Goal: Task Accomplishment & Management: Complete application form

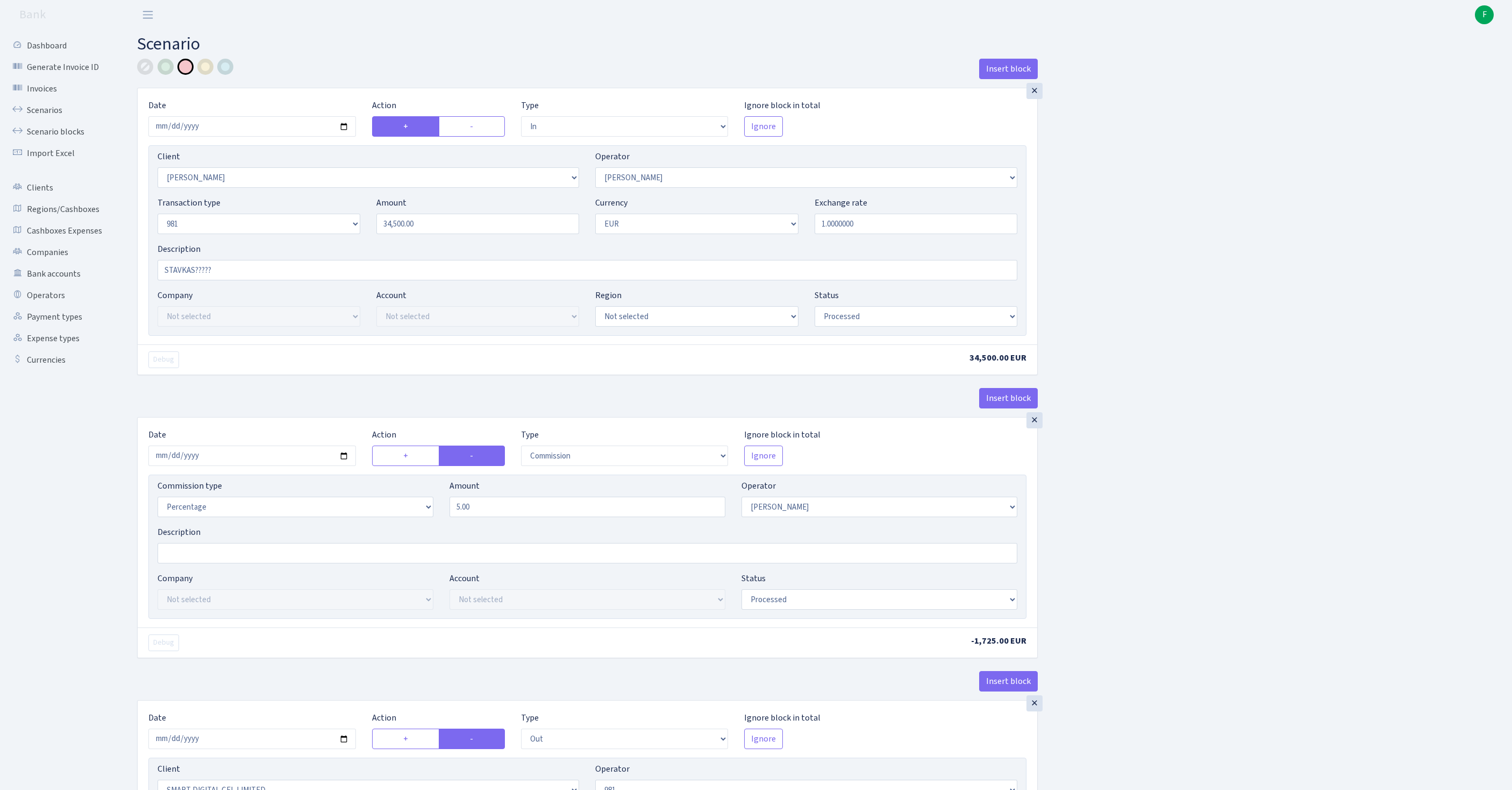
select select "in"
select select "3358"
select select "30"
select select "8"
select select "1"
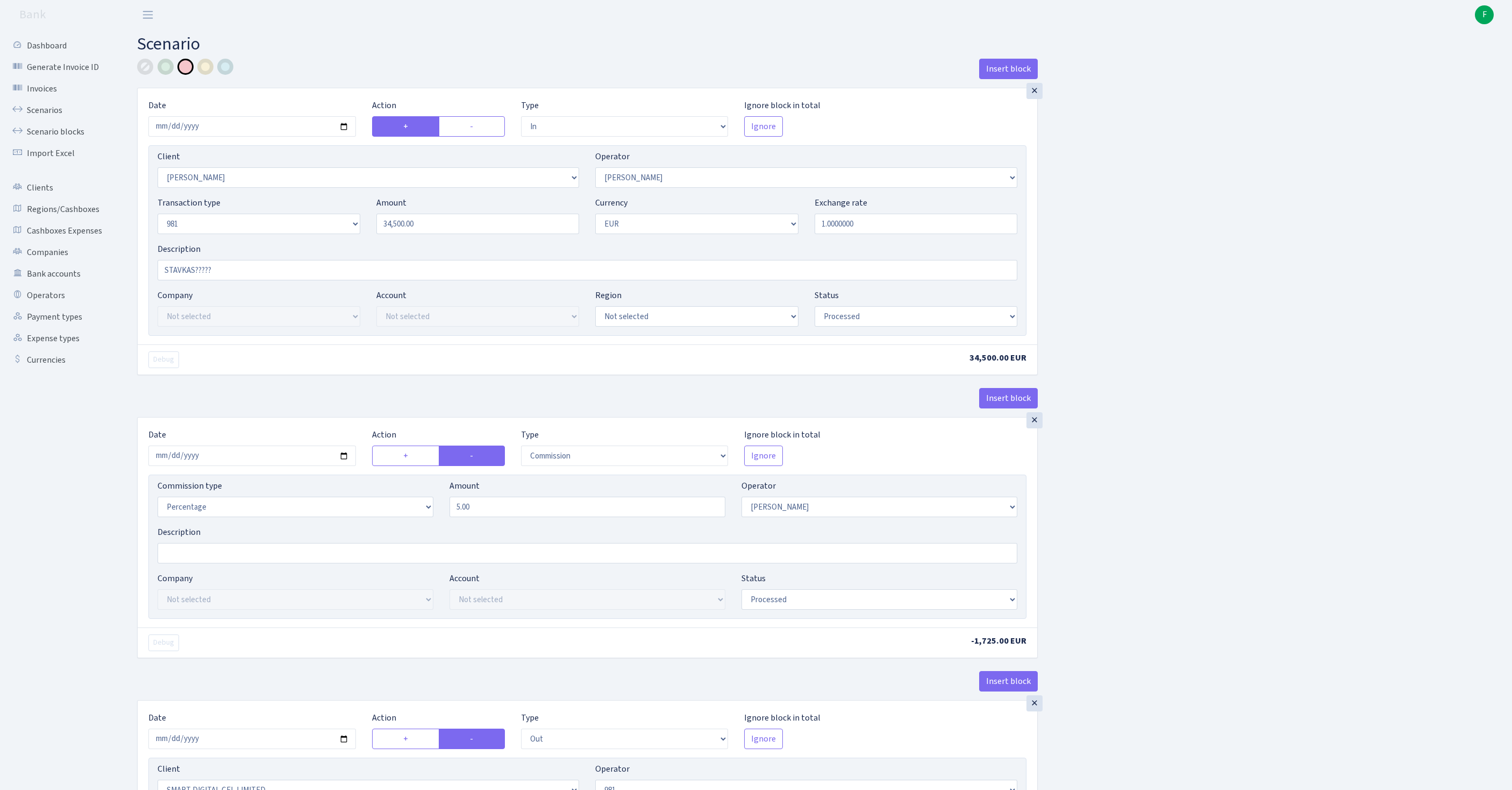
select select "processed"
select select "commission"
select select "30"
select select "processed"
select select "out"
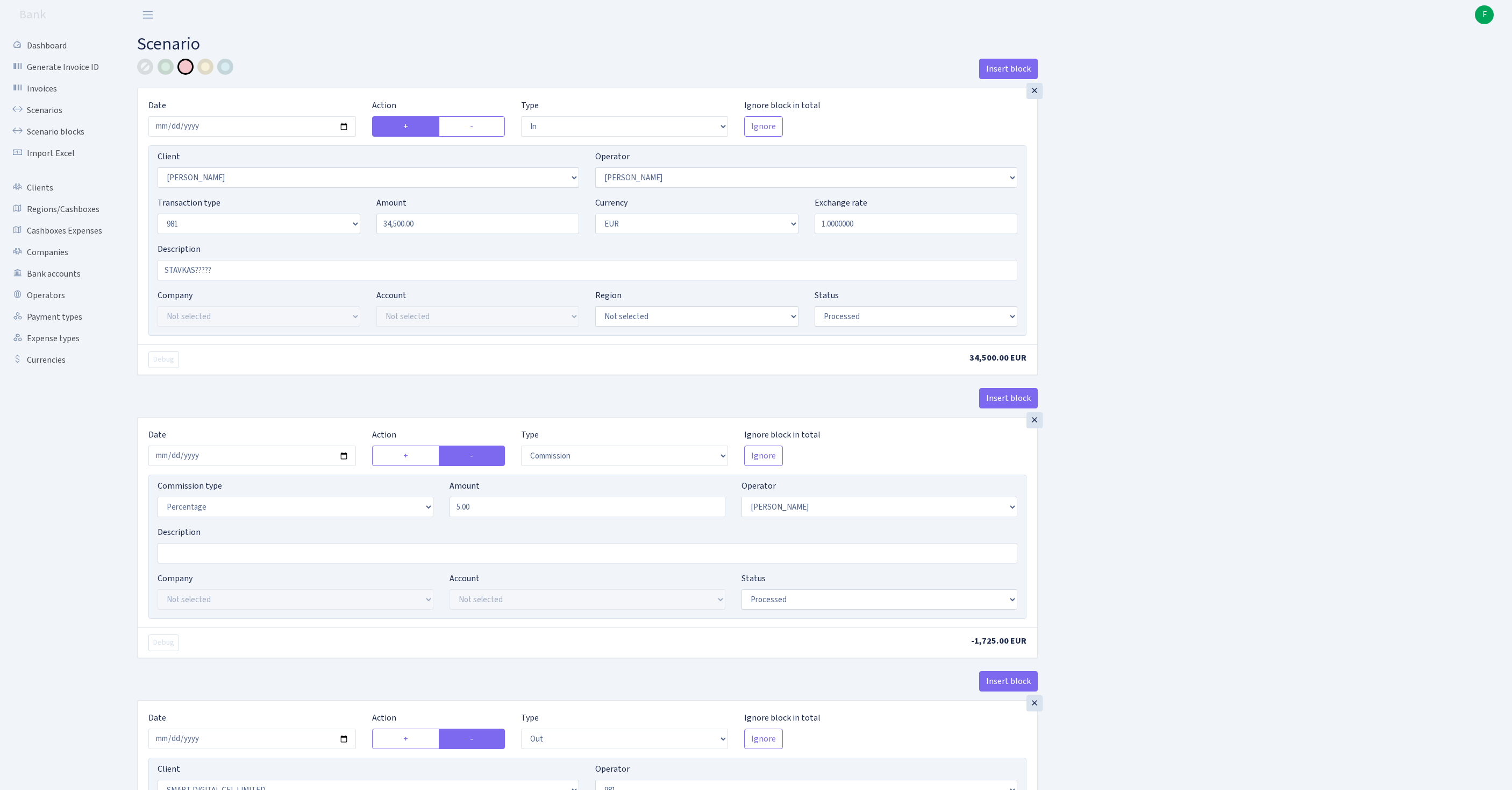
select select "2363"
select select "61"
select select "8"
select select "1"
select select "processed"
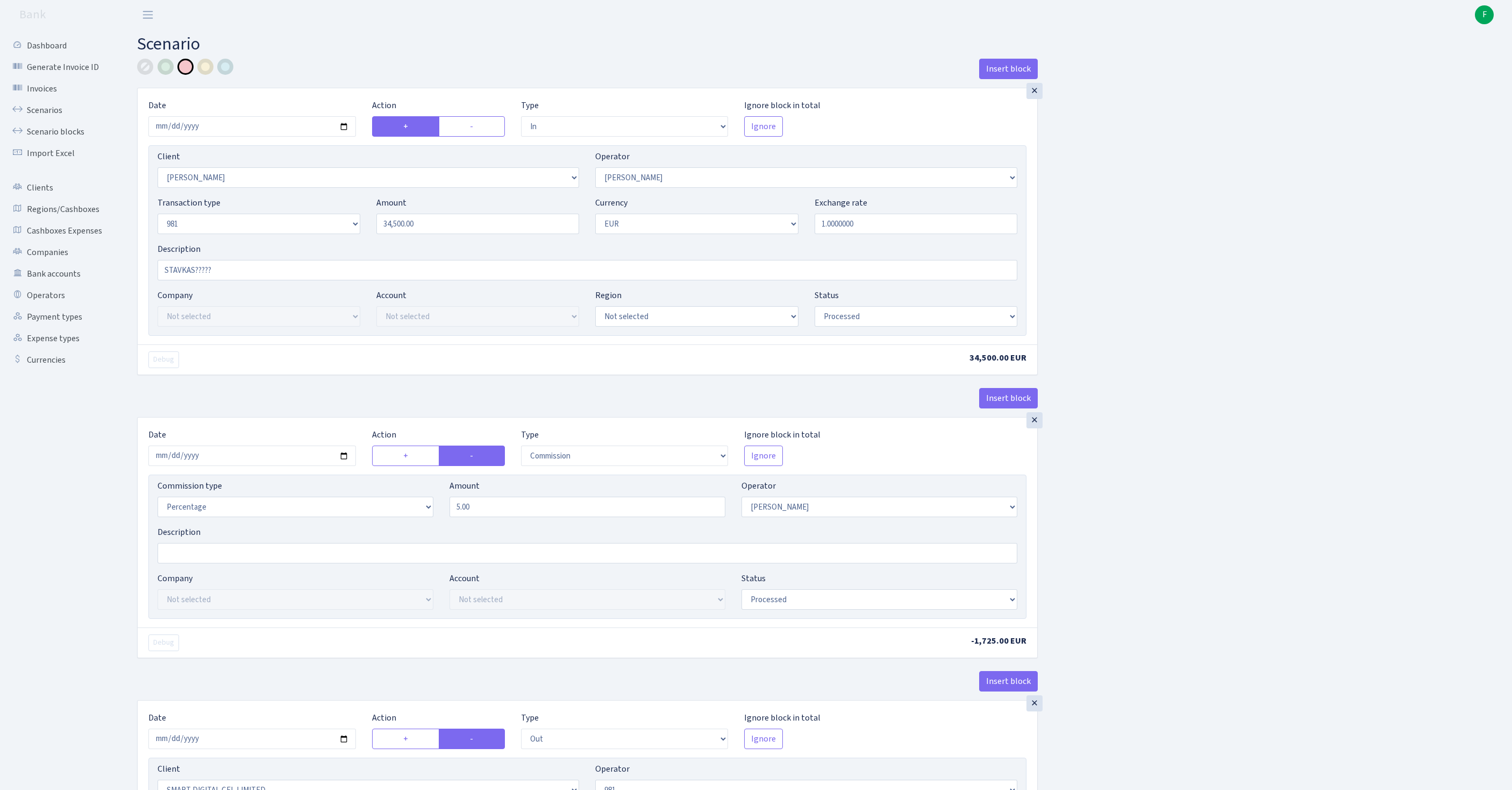
select select "commission"
select select "61"
select select "processed"
click at [50, 121] on link "Scenarios" at bounding box center [59, 111] width 108 height 22
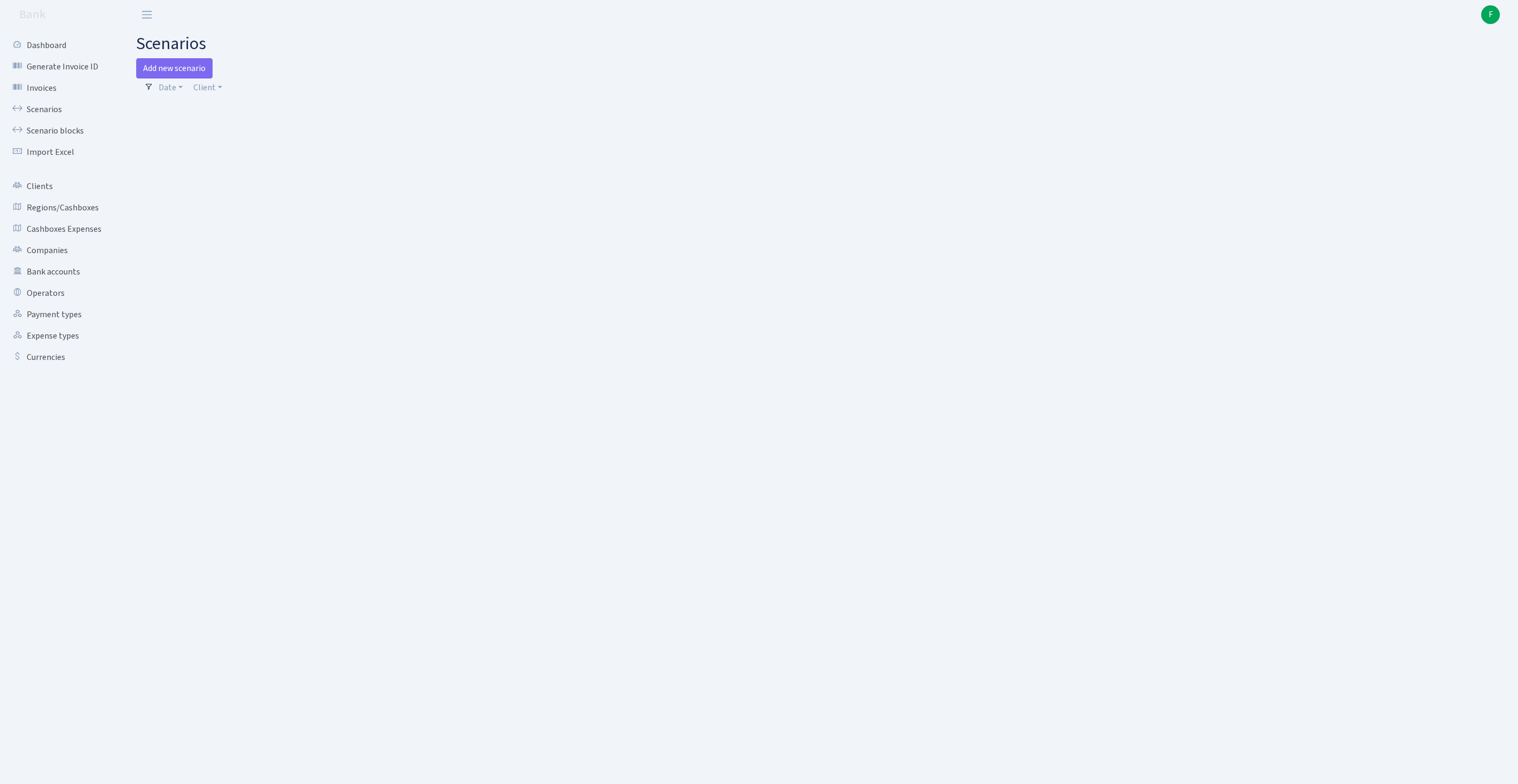
select select "100"
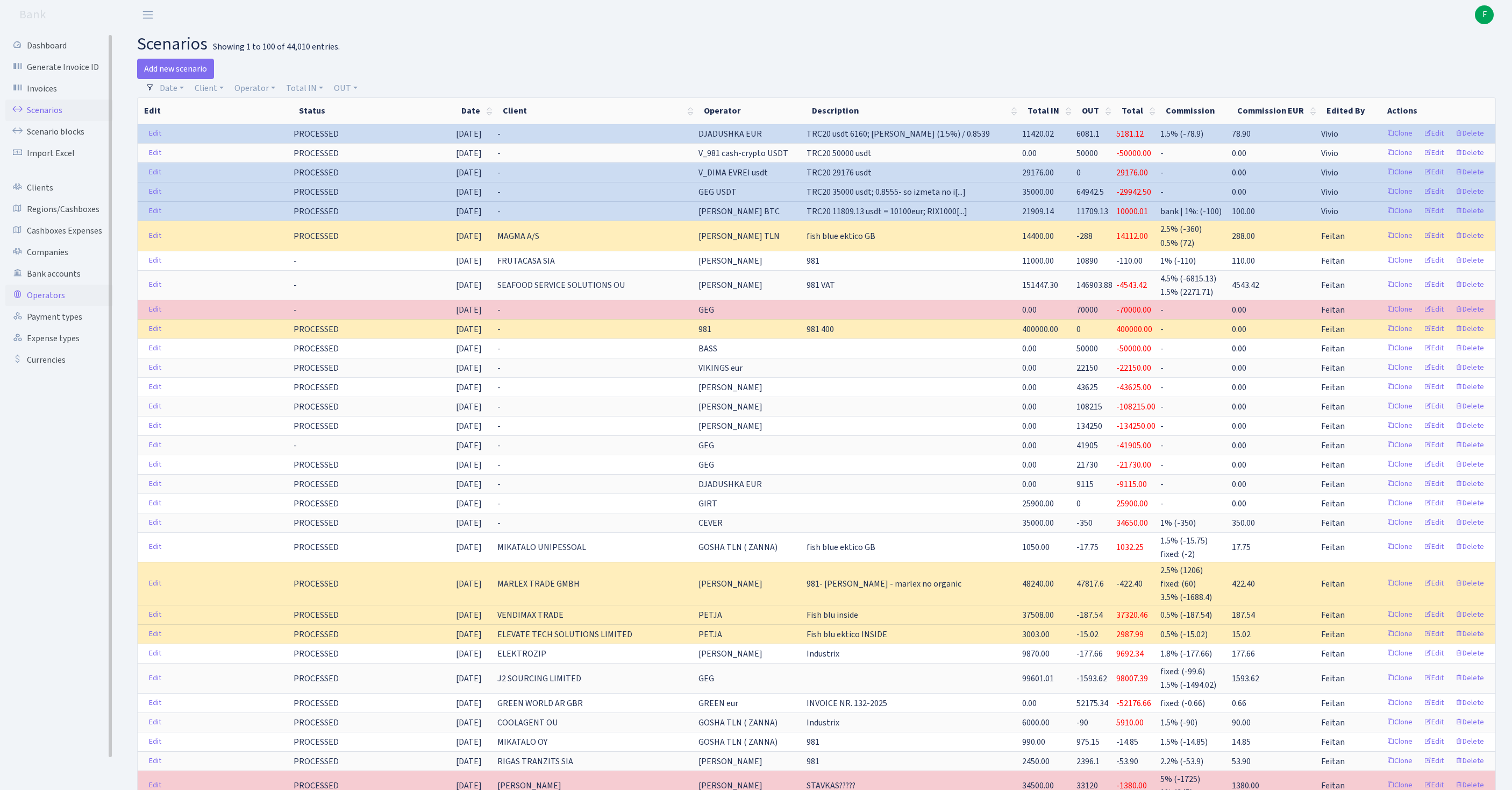
click at [47, 306] on link "Operators" at bounding box center [59, 296] width 108 height 22
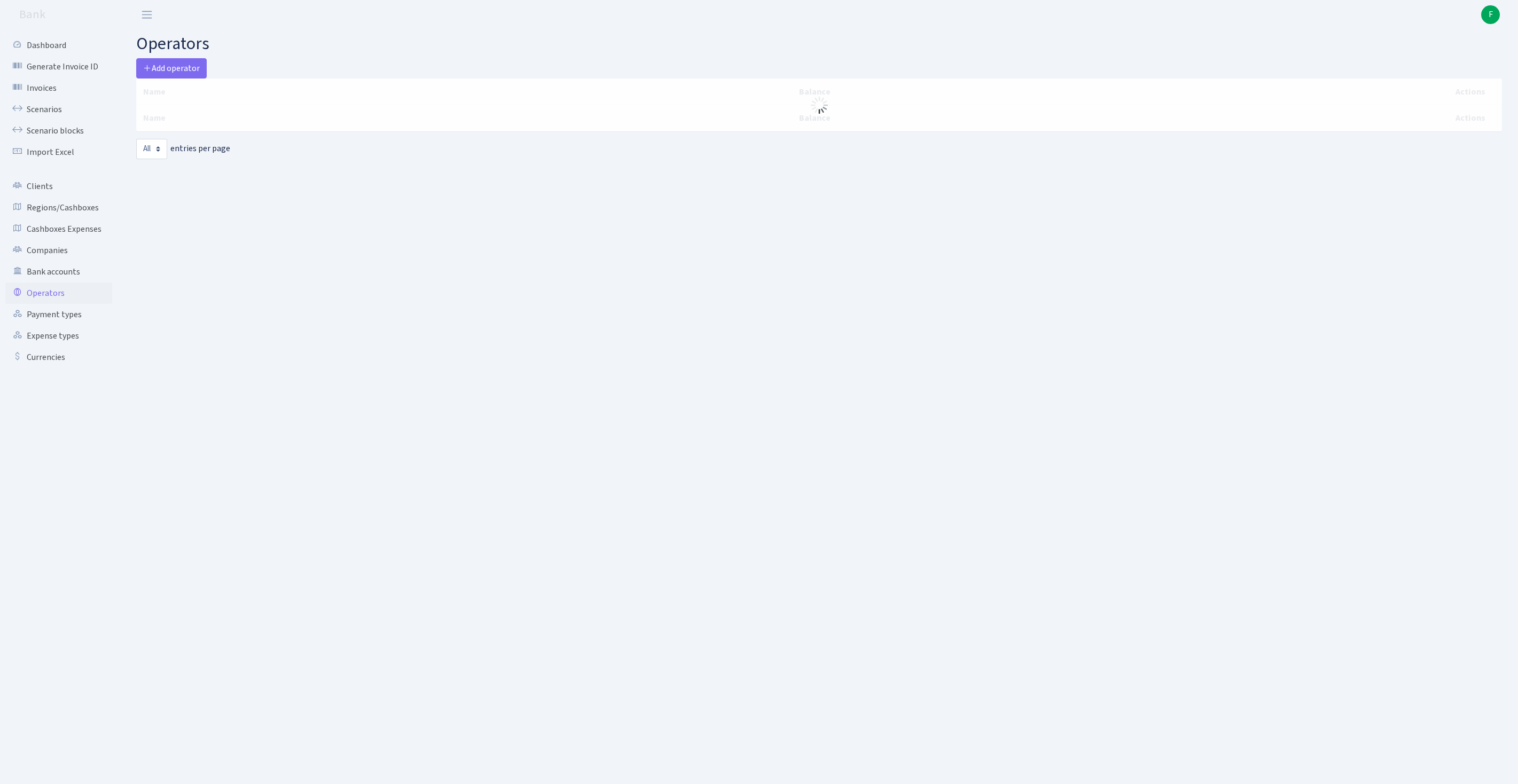
select select "-1"
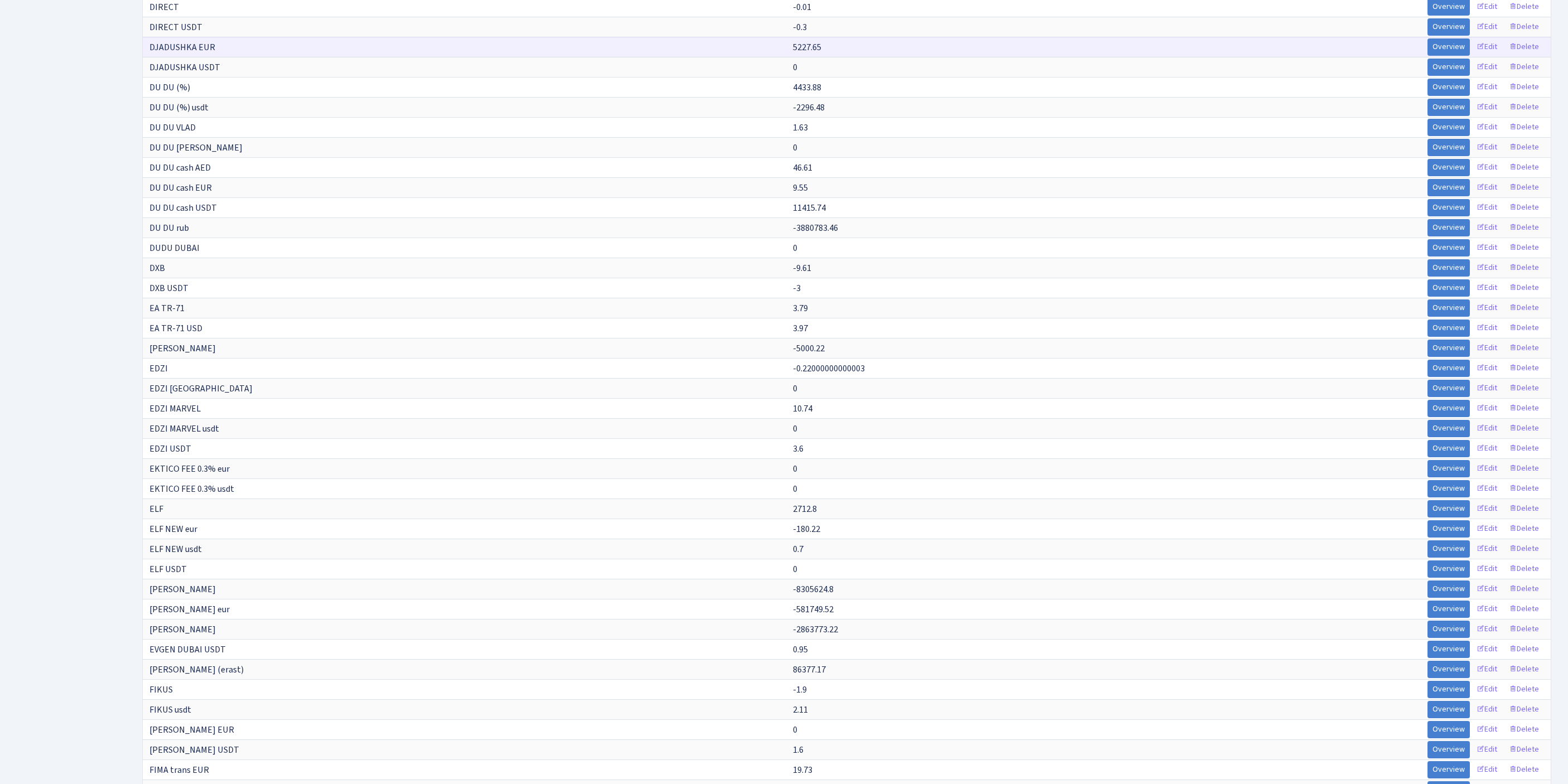
scroll to position [5583, 0]
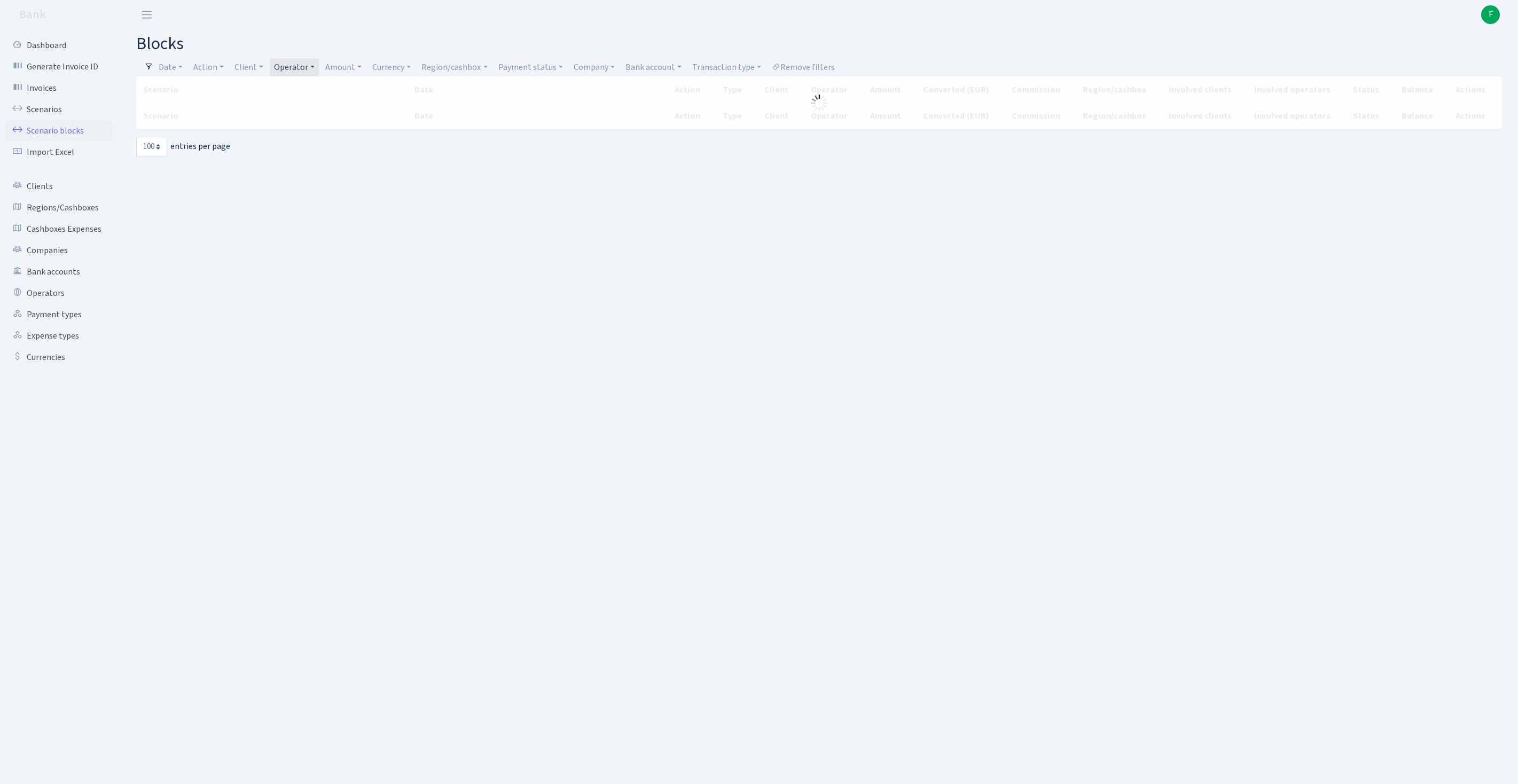
select select "100"
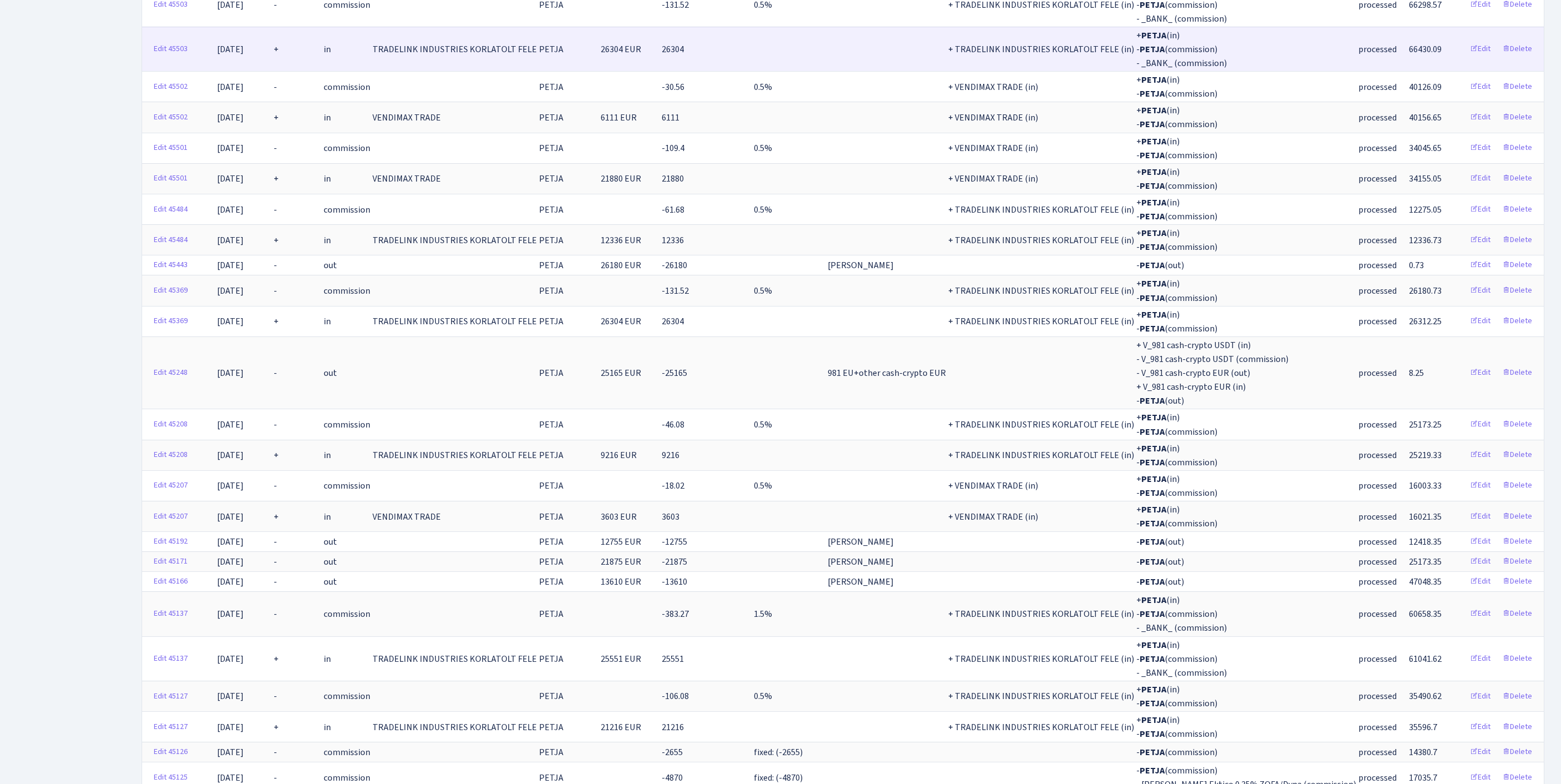
scroll to position [3141, 0]
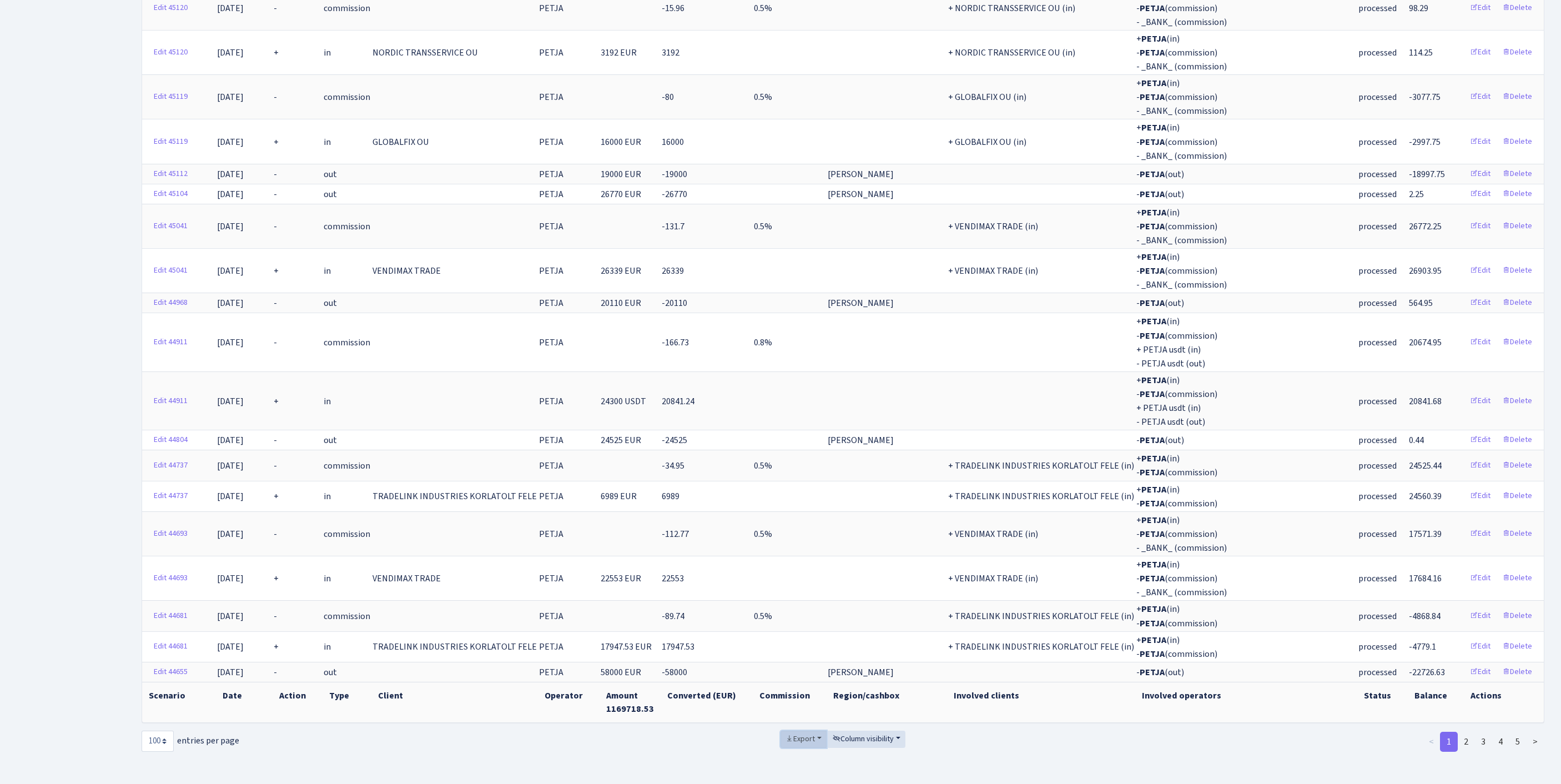
click at [795, 734] on span "Export" at bounding box center [800, 739] width 30 height 11
click at [794, 651] on span "Excel" at bounding box center [802, 656] width 18 height 12
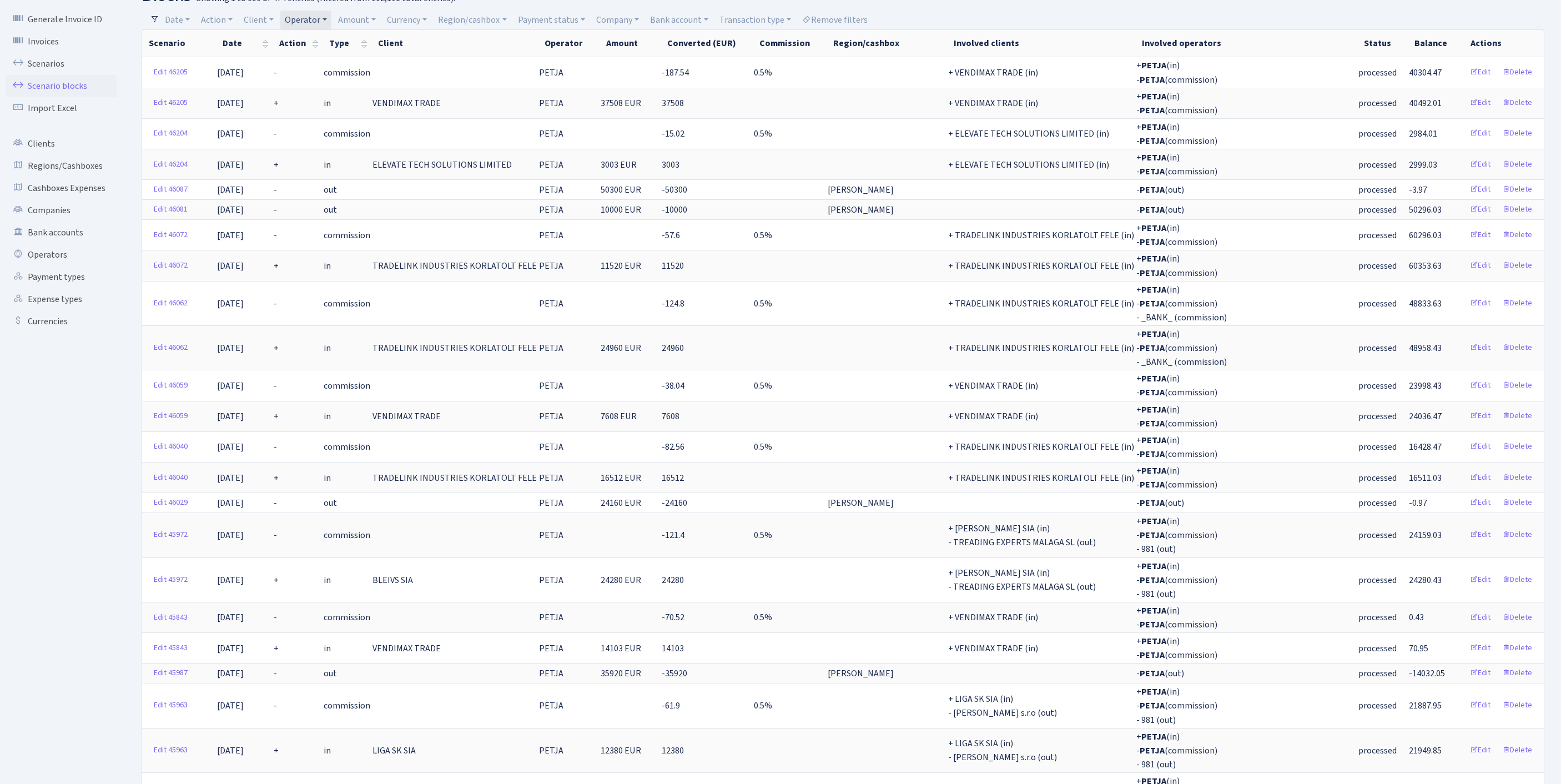
scroll to position [0, 0]
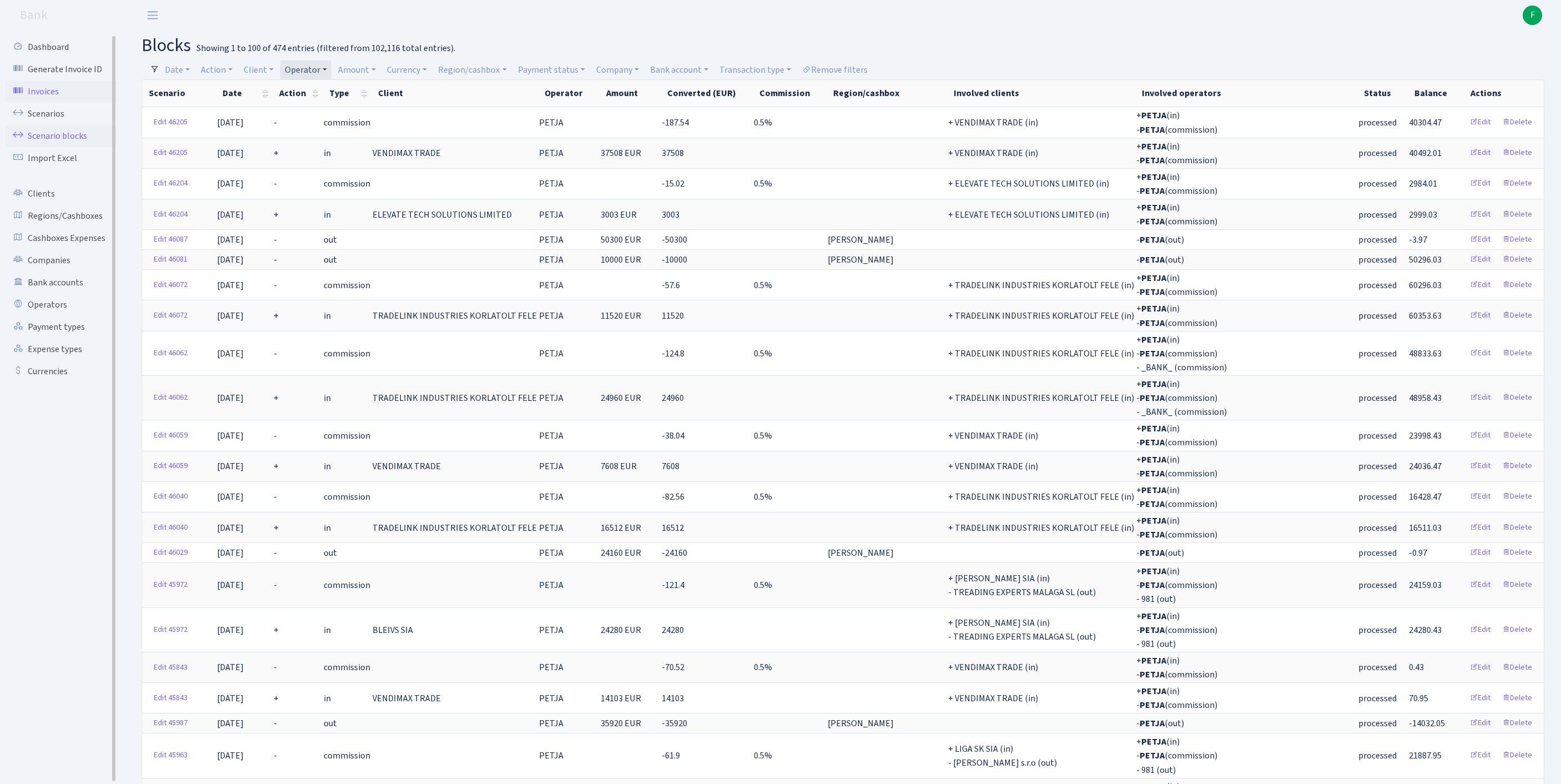
click at [51, 97] on link "Invoices" at bounding box center [61, 92] width 111 height 22
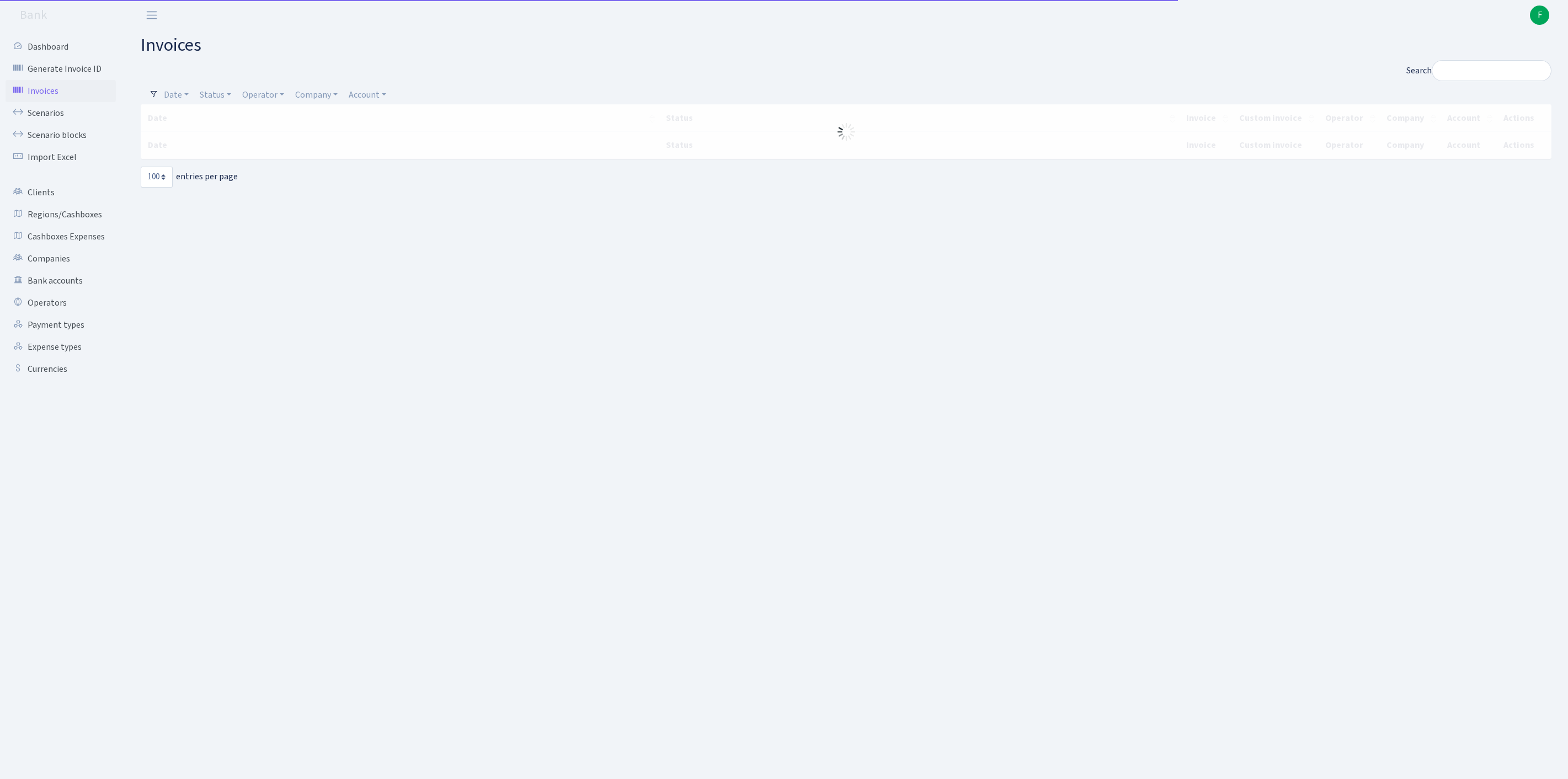
select select "100"
click at [54, 121] on link "Scenarios" at bounding box center [60, 113] width 110 height 22
select select "100"
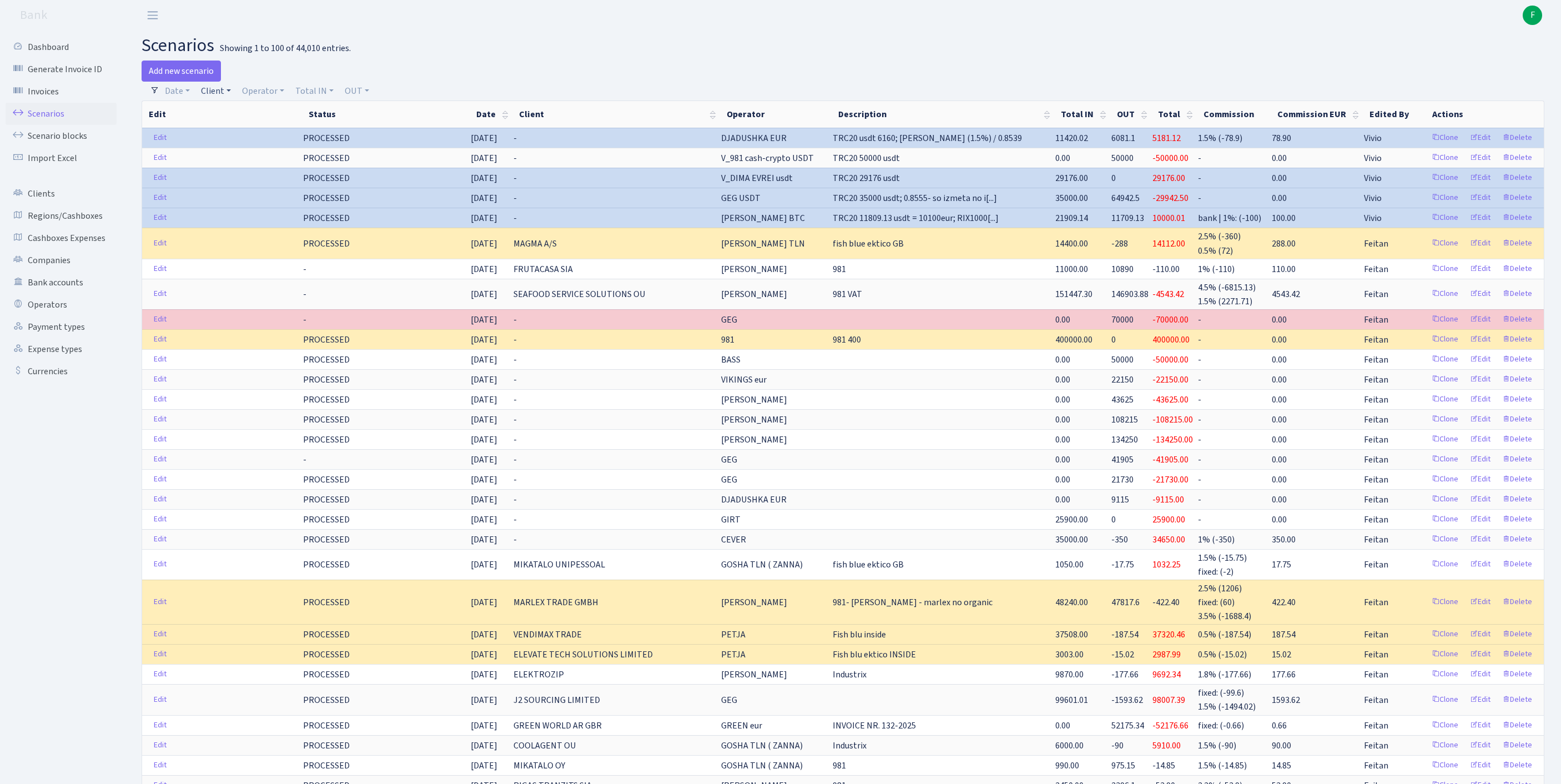
click at [221, 93] on link "Client" at bounding box center [216, 91] width 39 height 19
click at [245, 140] on input "search" at bounding box center [246, 131] width 92 height 18
type input "J&T"
click at [273, 170] on li "J&T SMART SOLUTIONS LTD" at bounding box center [247, 157] width 94 height 32
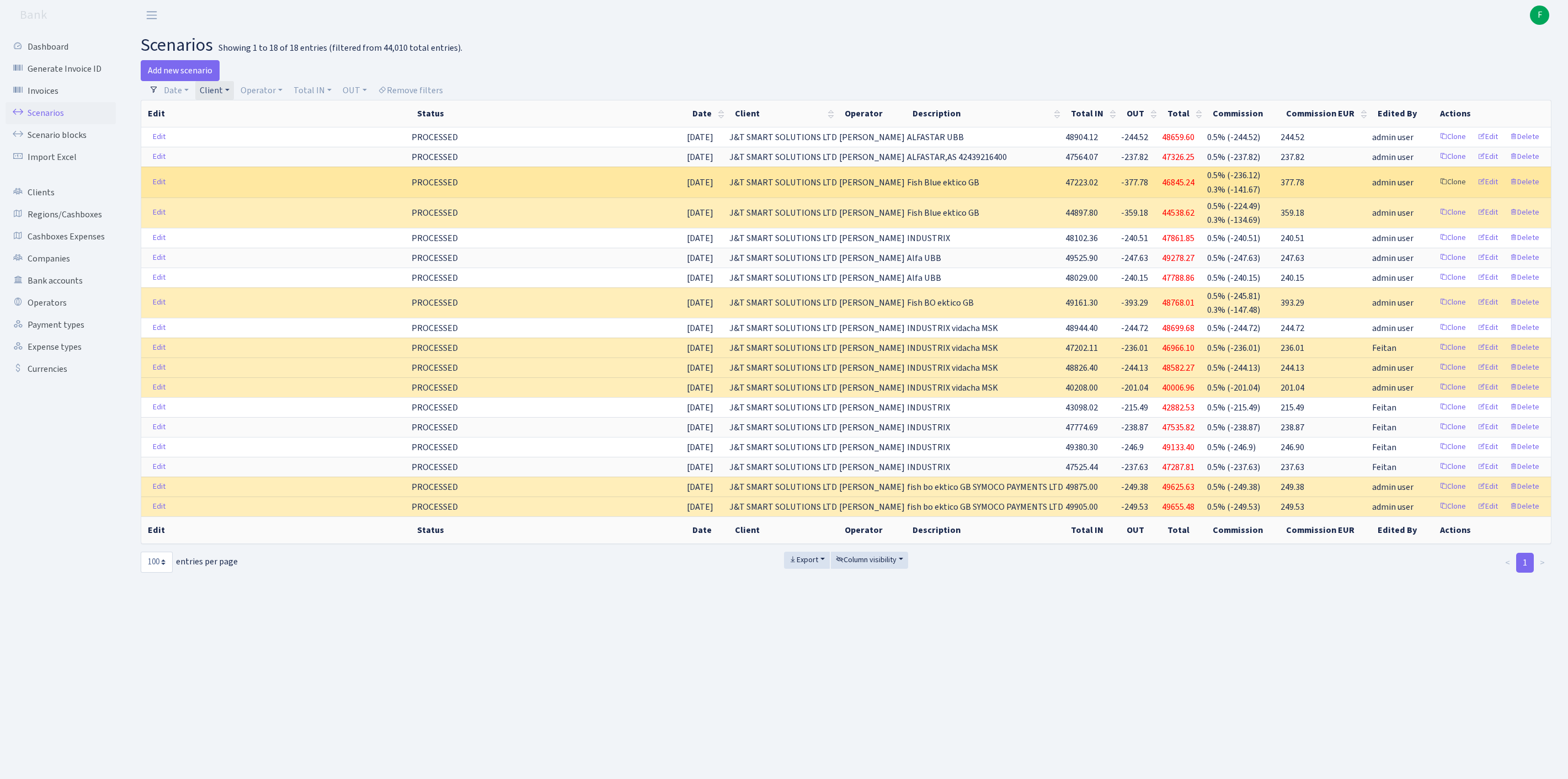
click at [1435, 191] on link "Clone" at bounding box center [1453, 182] width 37 height 17
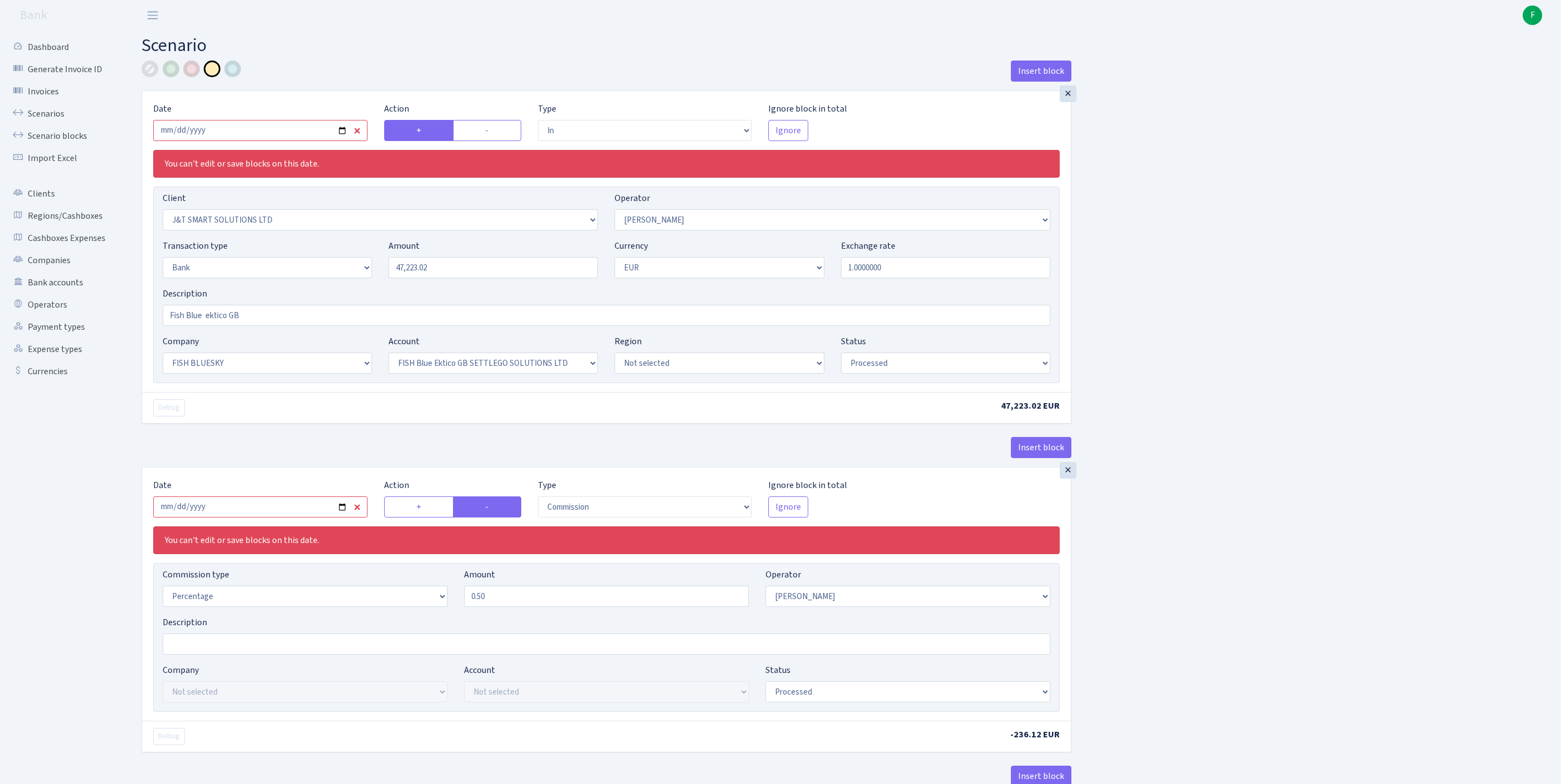
select select "in"
select select "3304"
select select "439"
select select "2"
select select "1"
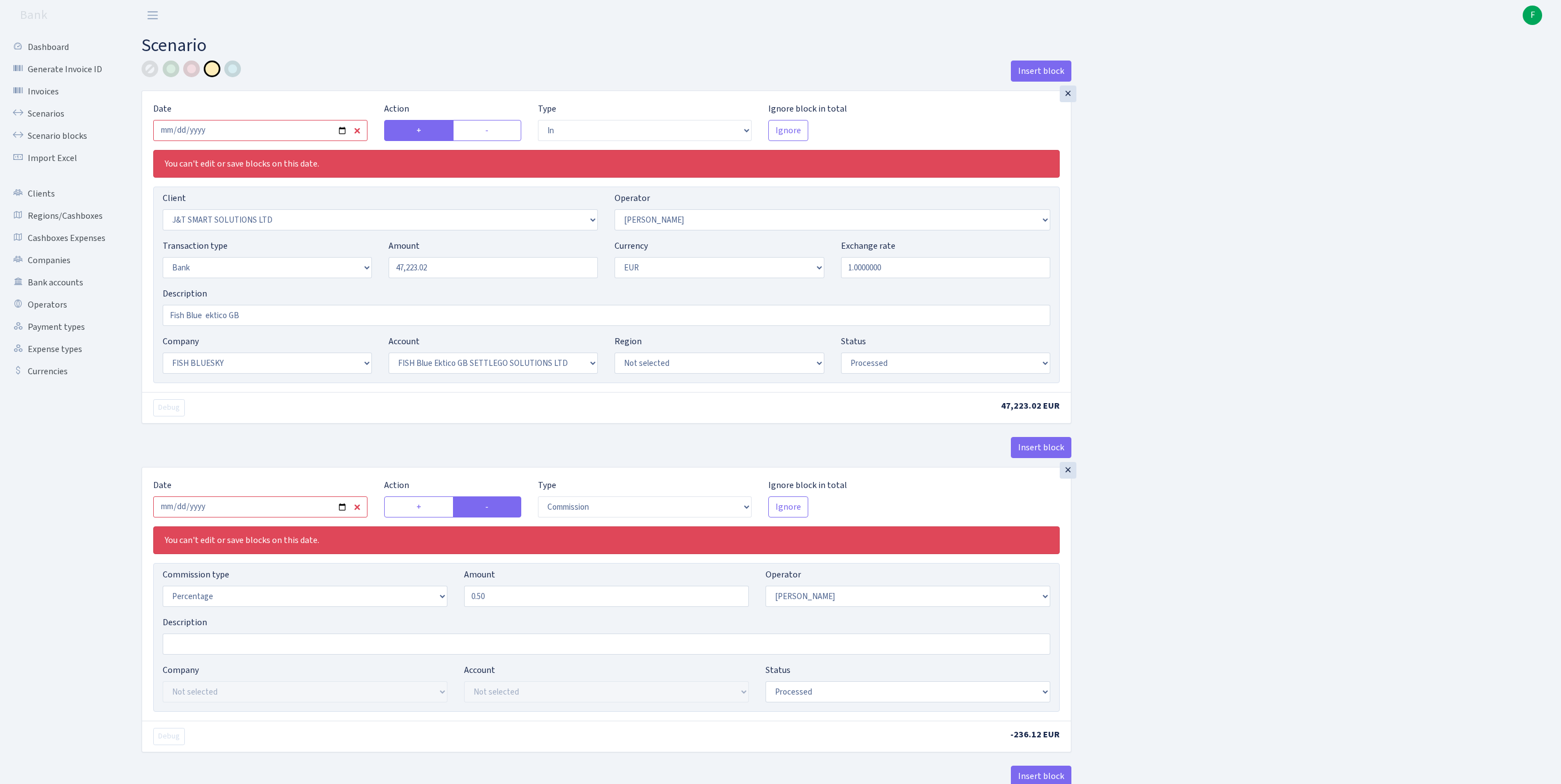
select select "23"
select select "67"
select select "processed"
select select "commission"
select select "439"
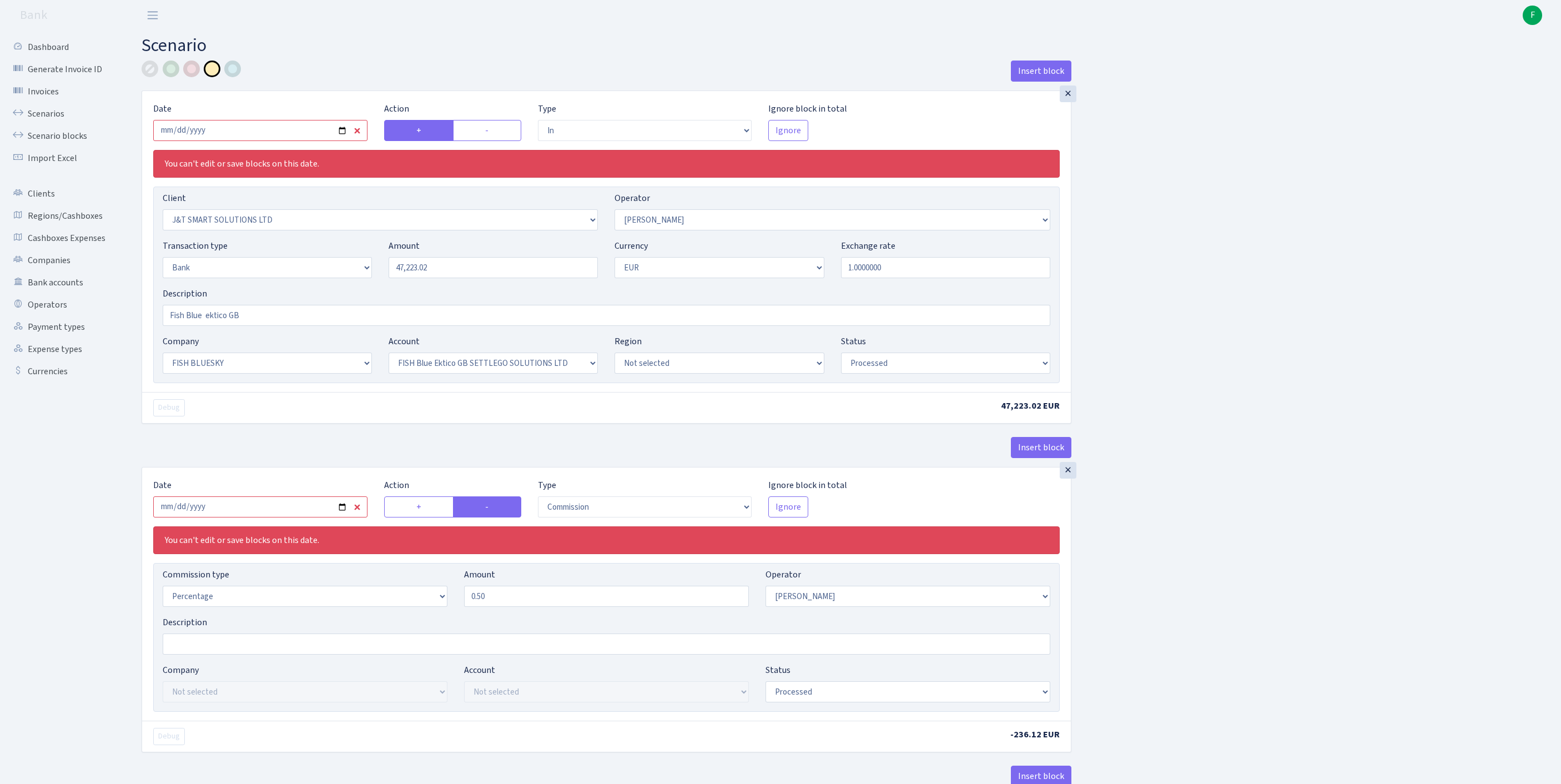
select select "processed"
select select "commission"
select select "1"
select select "23"
select select "67"
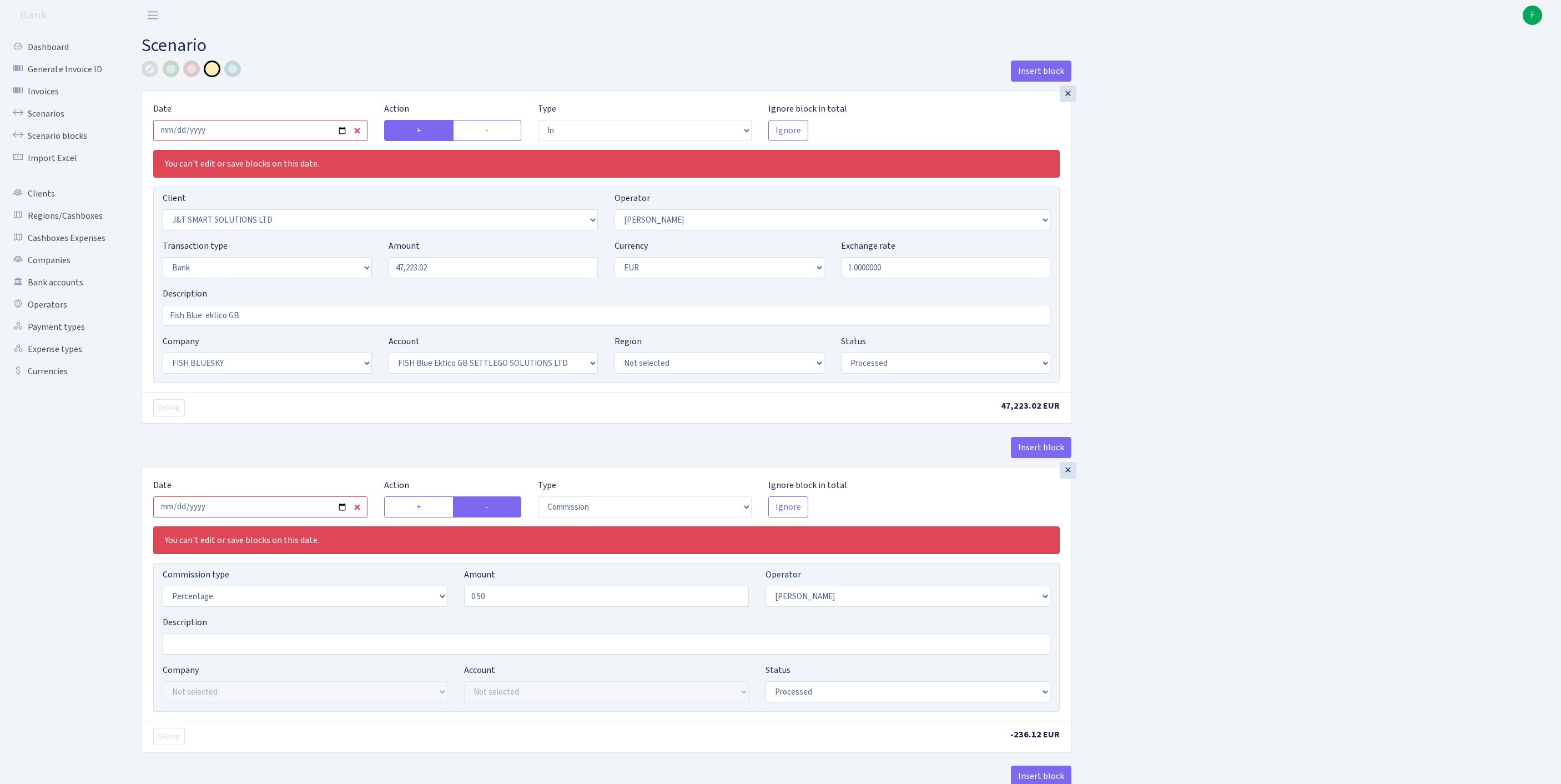
select select "processed"
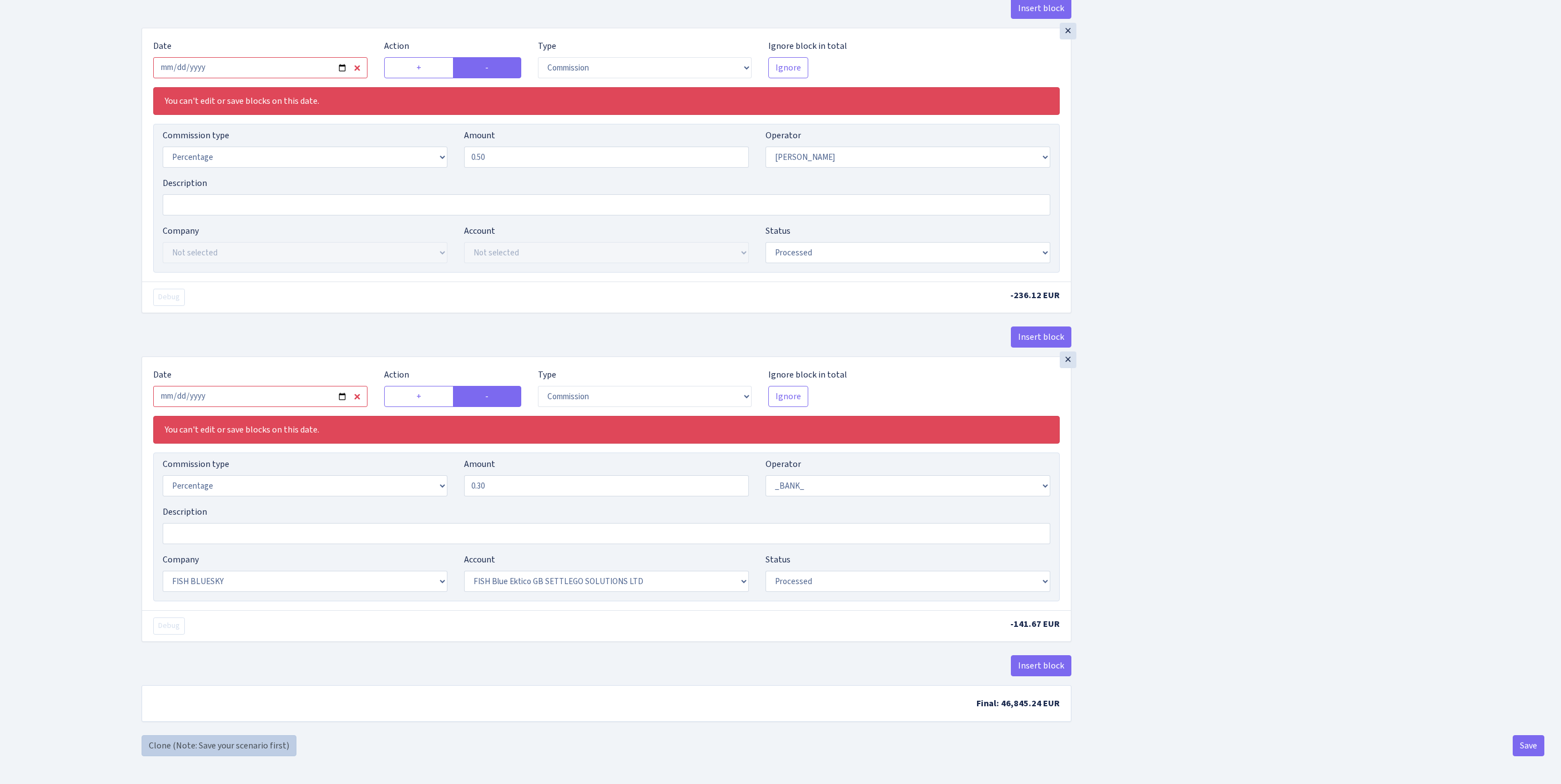
click at [238, 742] on link "Clone (Note: Save your scenario first)" at bounding box center [219, 746] width 155 height 21
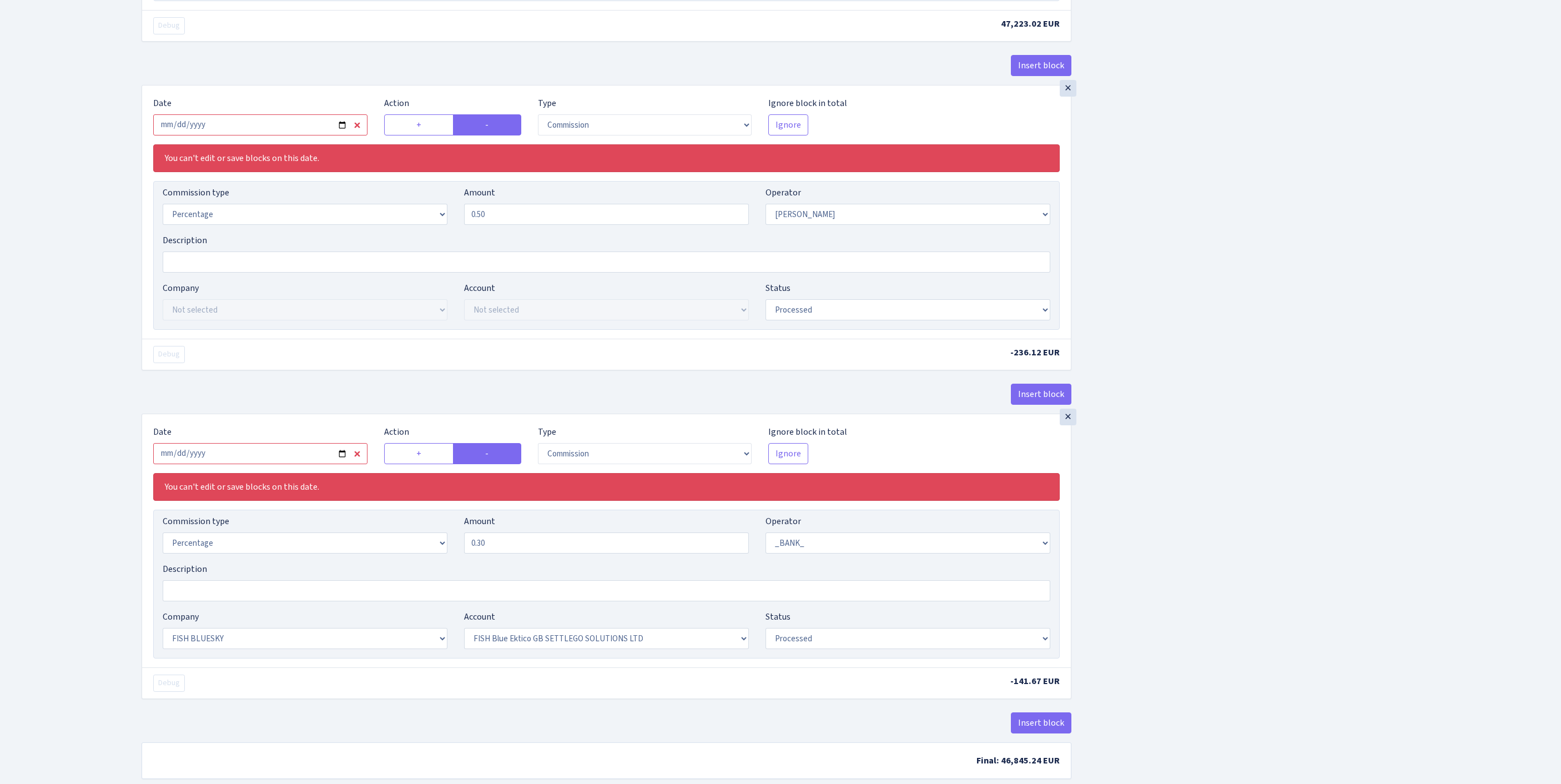
scroll to position [0, 0]
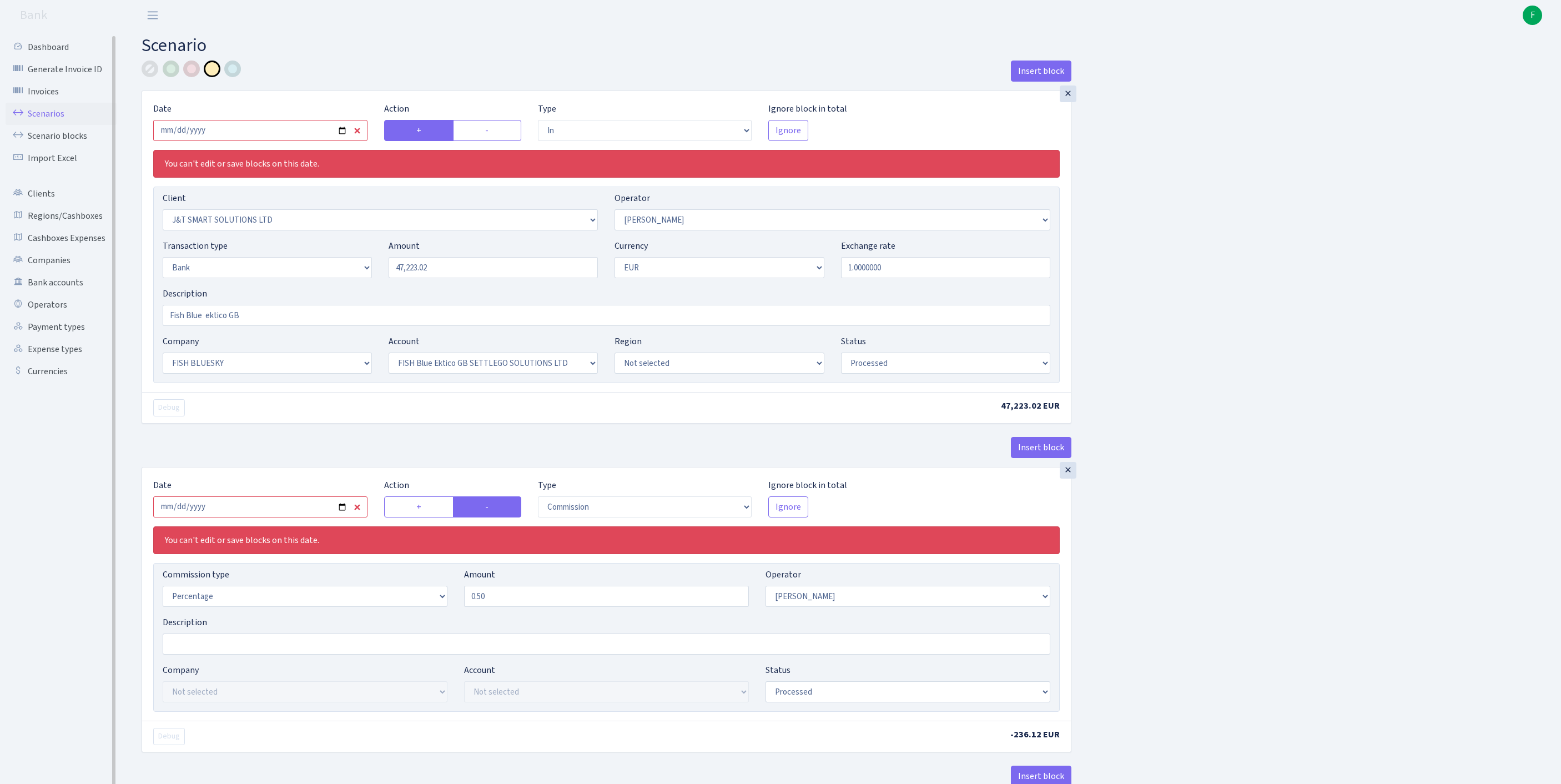
click at [62, 119] on link "Scenarios" at bounding box center [61, 114] width 111 height 22
select select "in"
select select "3304"
select select "439"
select select "2"
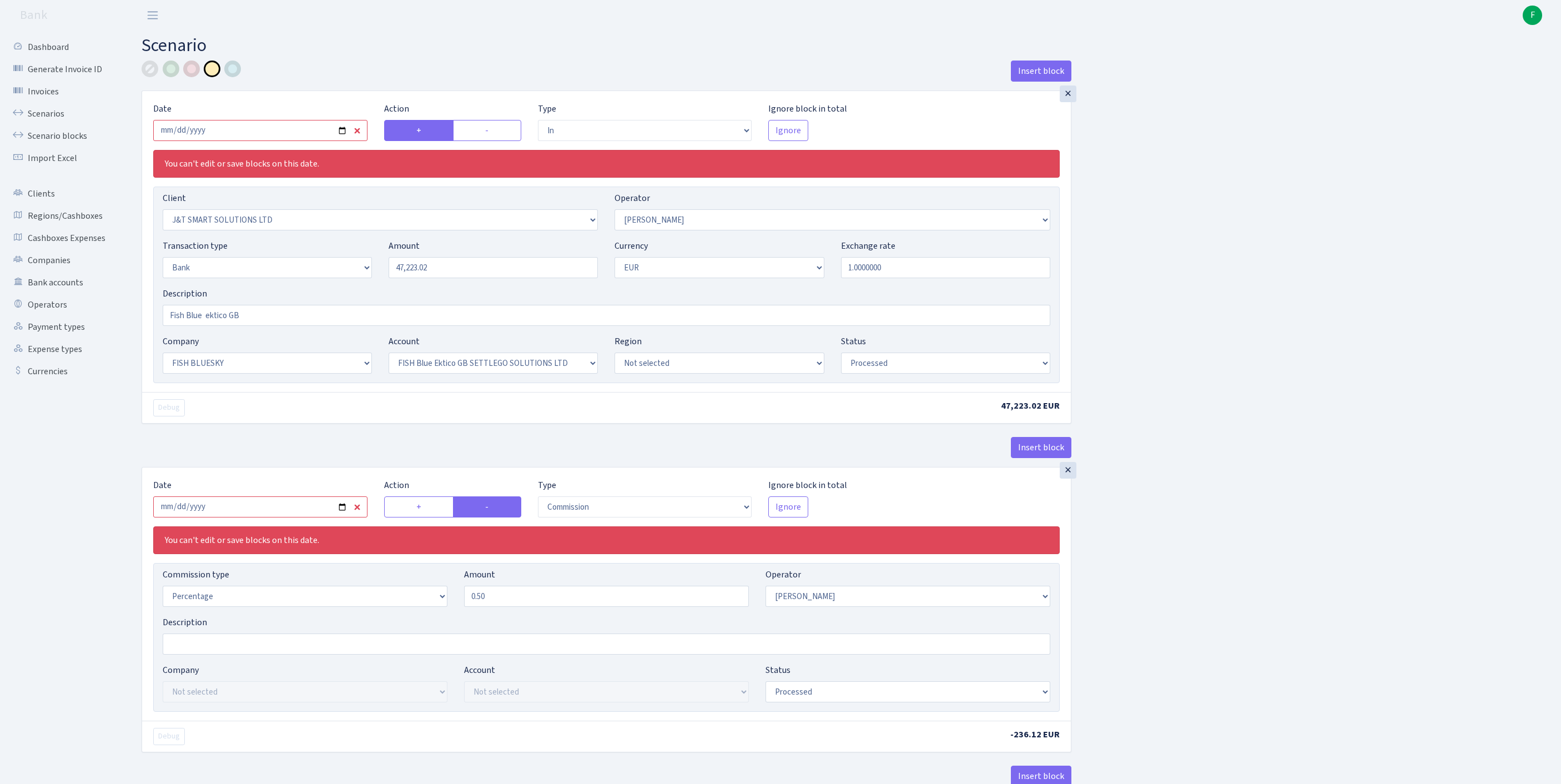
select select "1"
select select "23"
select select "67"
select select "processed"
select select "commission"
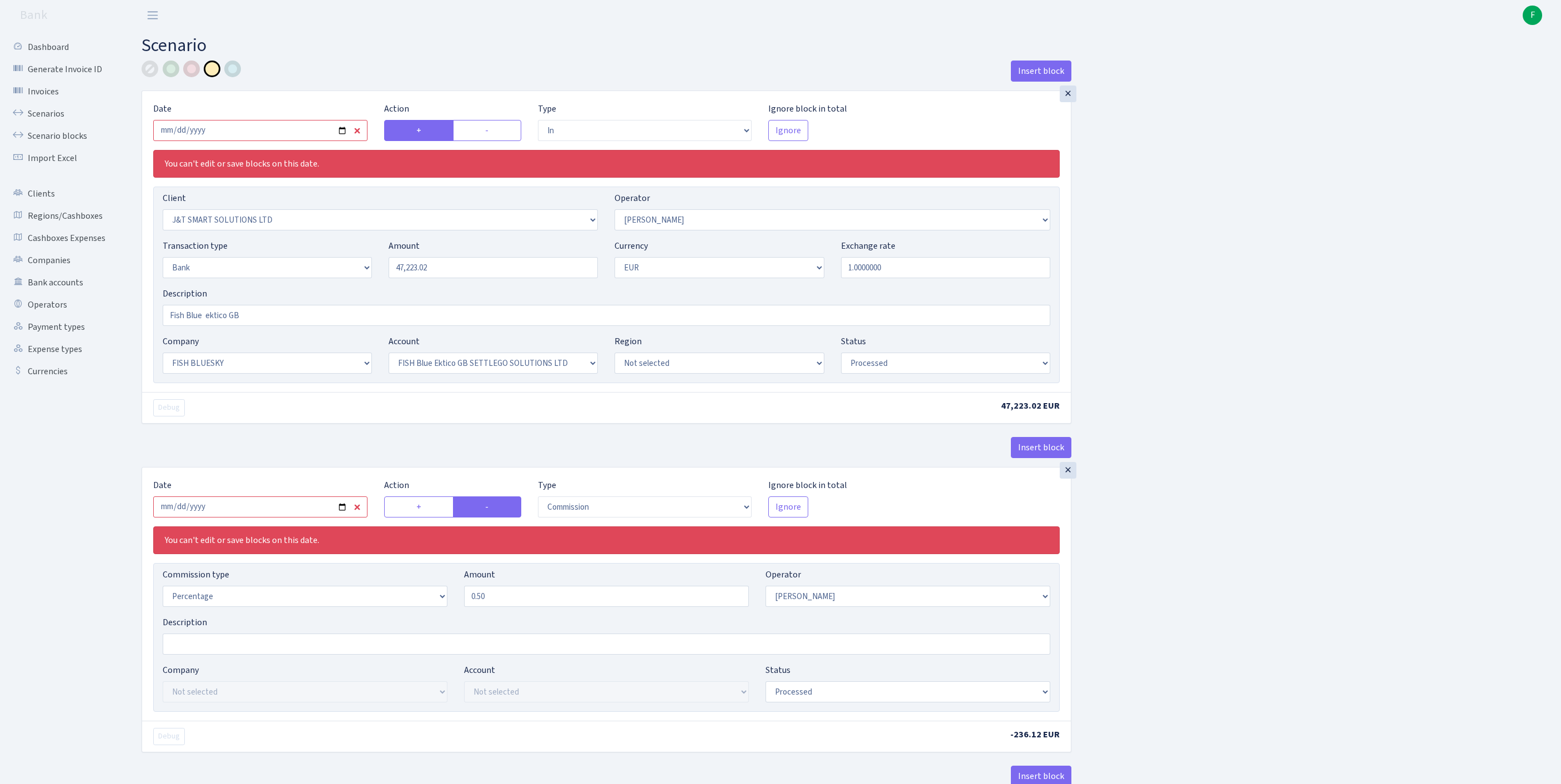
select select "439"
select select "processed"
select select "commission"
select select "1"
select select "23"
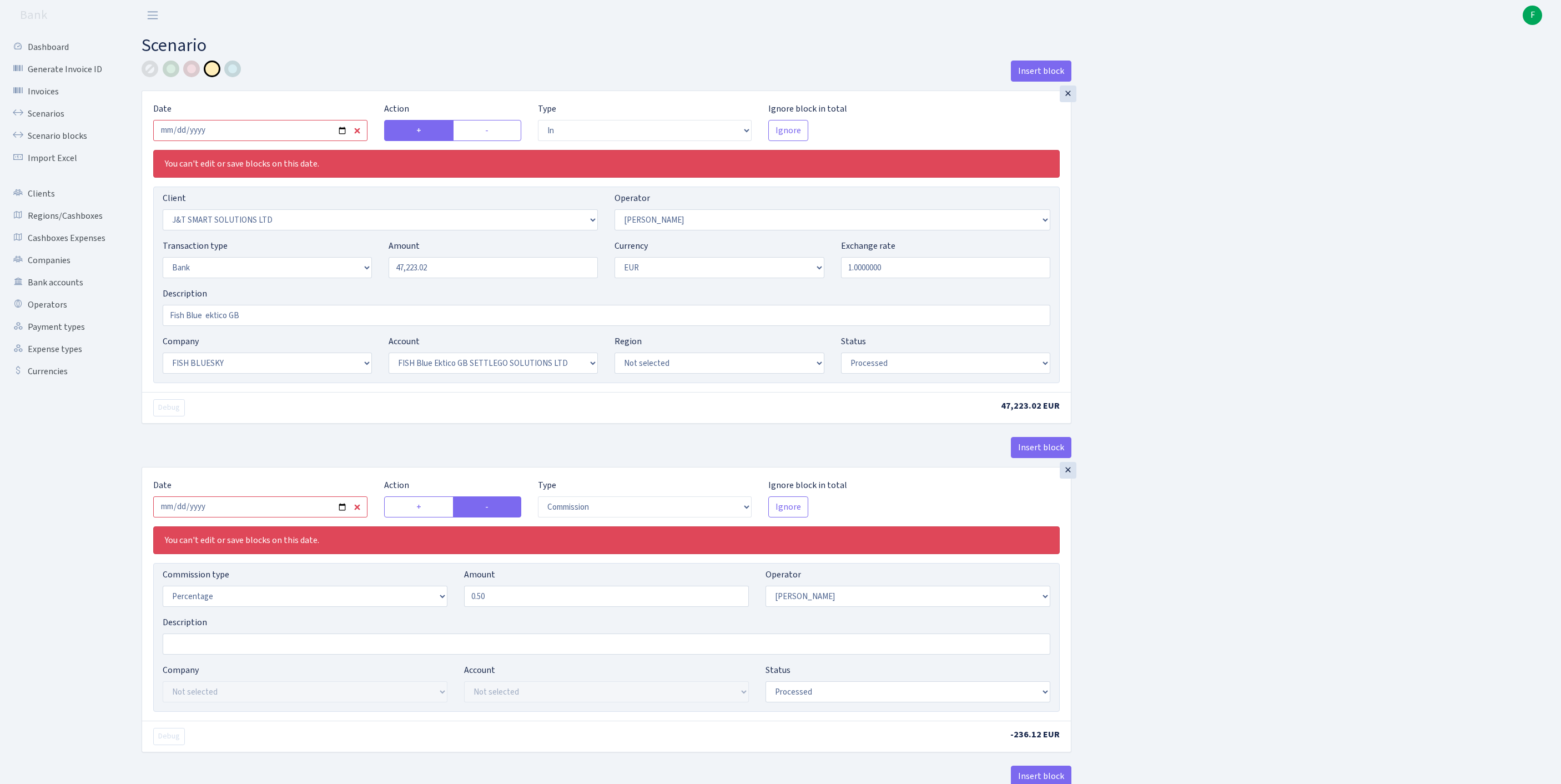
select select "67"
select select "processed"
click at [273, 139] on input "2025-09-01" at bounding box center [260, 130] width 214 height 21
type input "[DATE]"
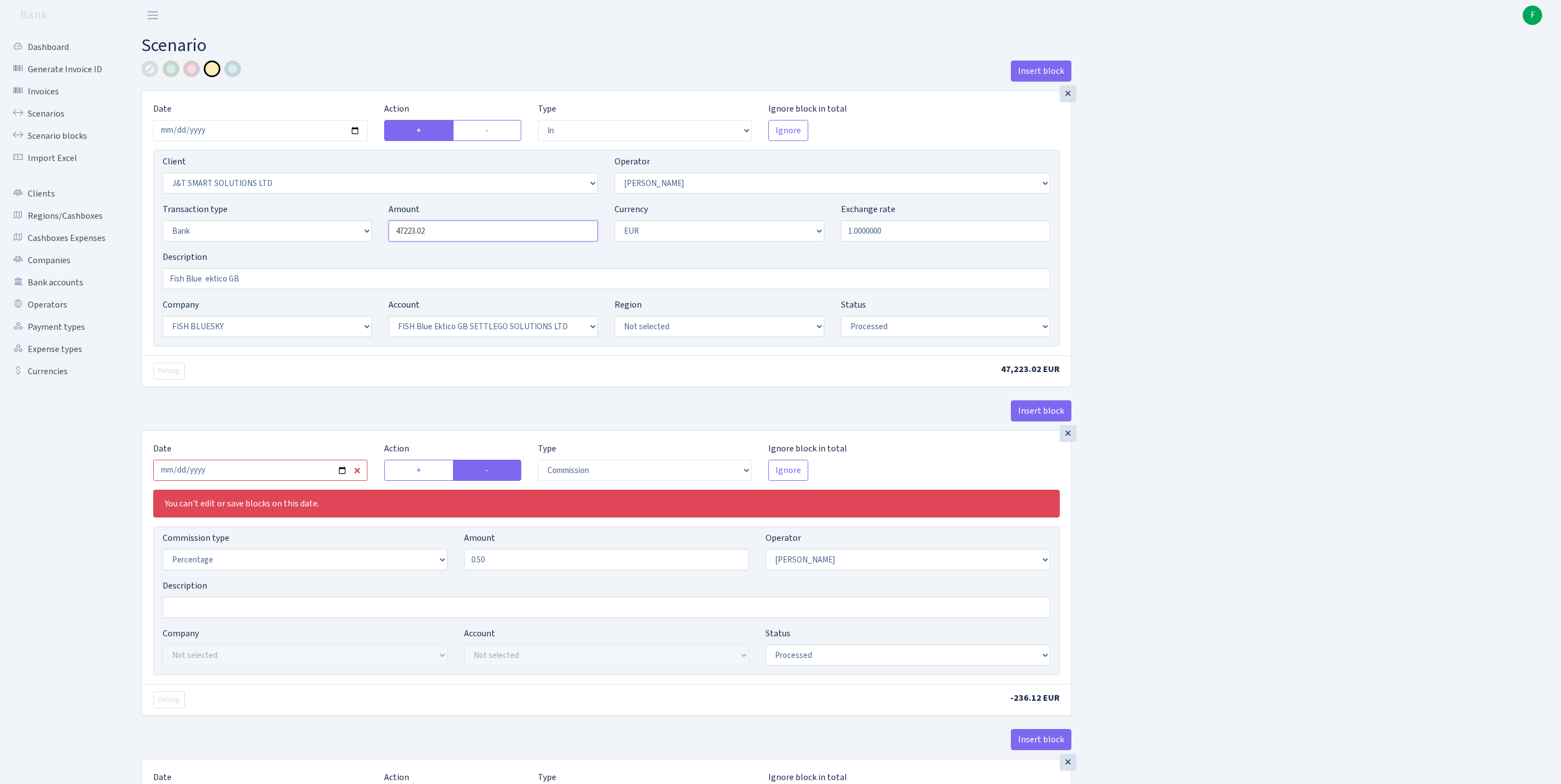
drag, startPoint x: 426, startPoint y: 254, endPoint x: 262, endPoint y: 254, distance: 164.0
click at [262, 251] on div "Transaction type Not selected 981 ELF FISH crypto GIRT IVO dekl MM-BALTIC eur U…" at bounding box center [606, 227] width 905 height 48
type input "43,226.00"
click at [295, 481] on input "2025-09-01" at bounding box center [260, 470] width 214 height 21
type input "2025-09-11"
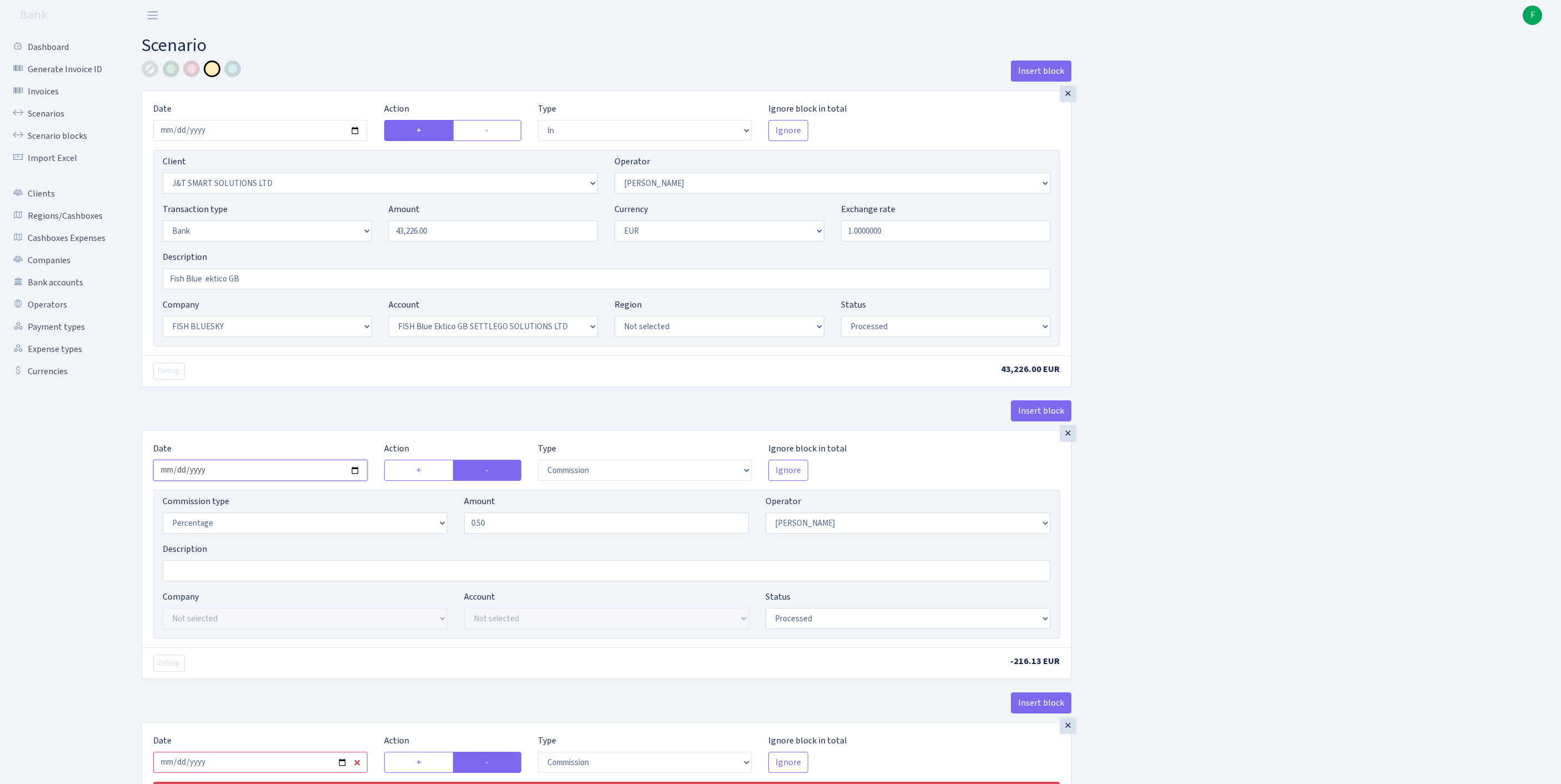
scroll to position [431, 0]
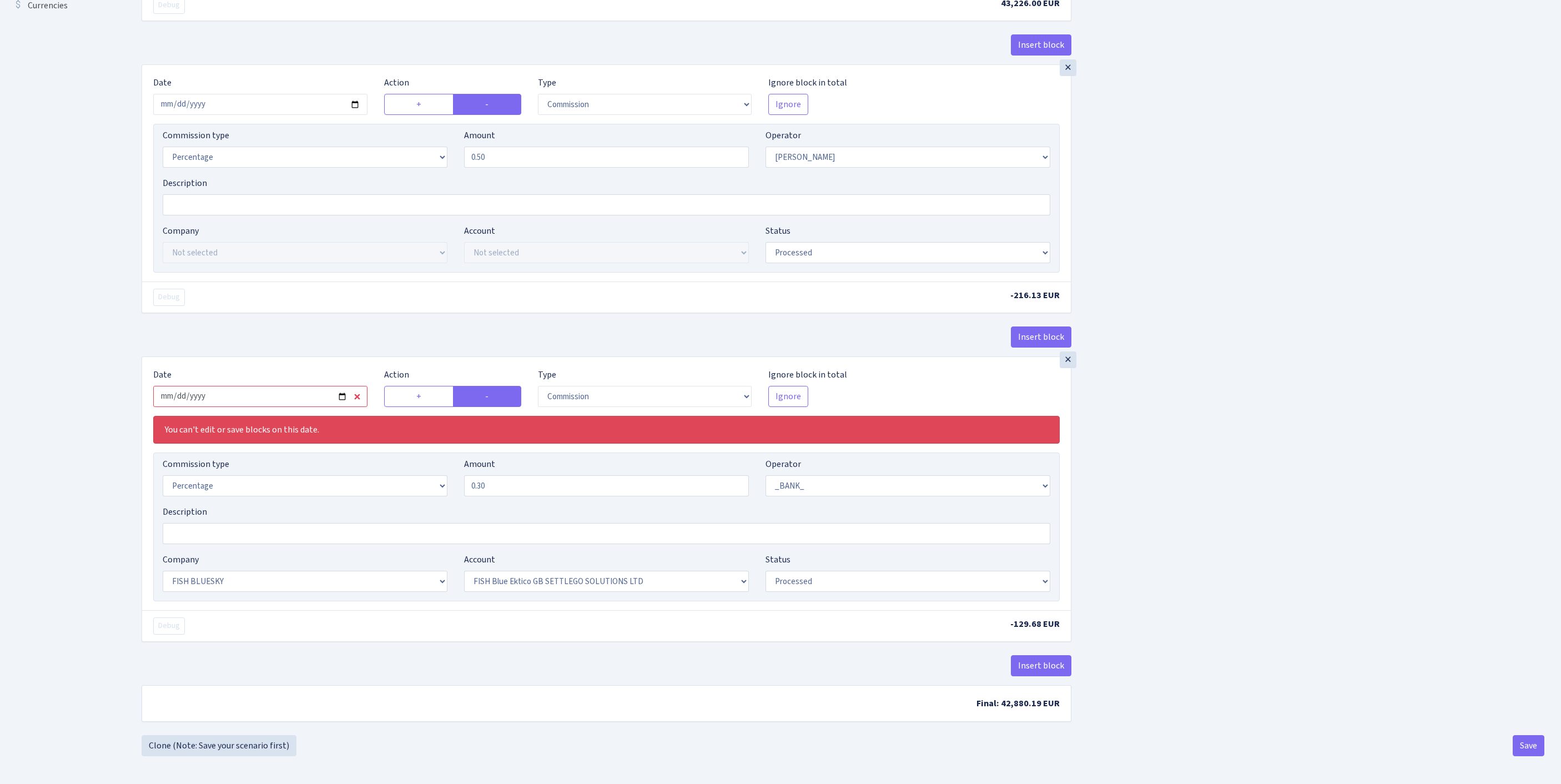
click at [293, 407] on input "2025-09-01" at bounding box center [260, 396] width 214 height 21
type input "2025-09-11"
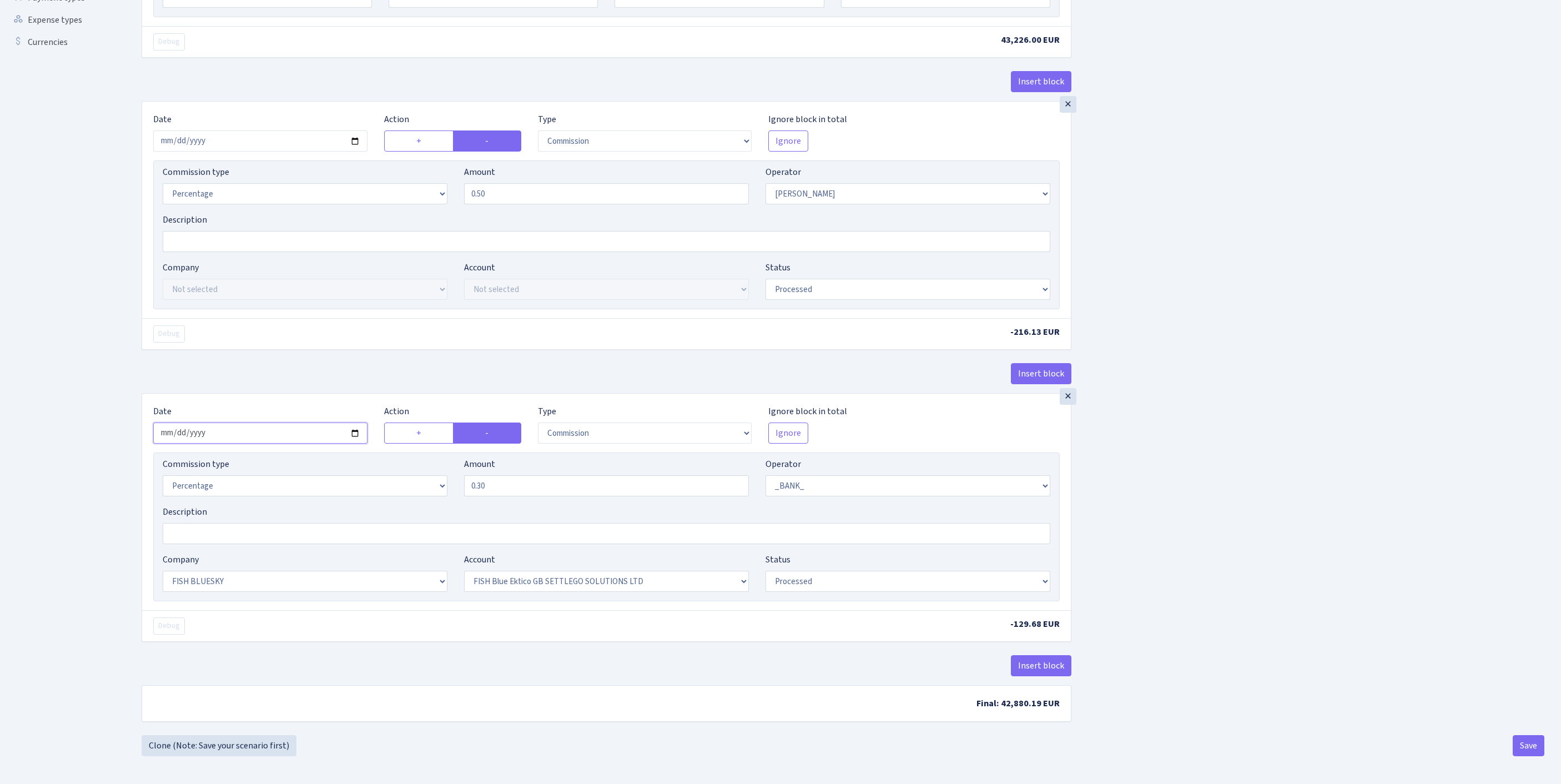
scroll to position [469, 0]
click at [1530, 744] on button "Save" at bounding box center [1529, 746] width 32 height 21
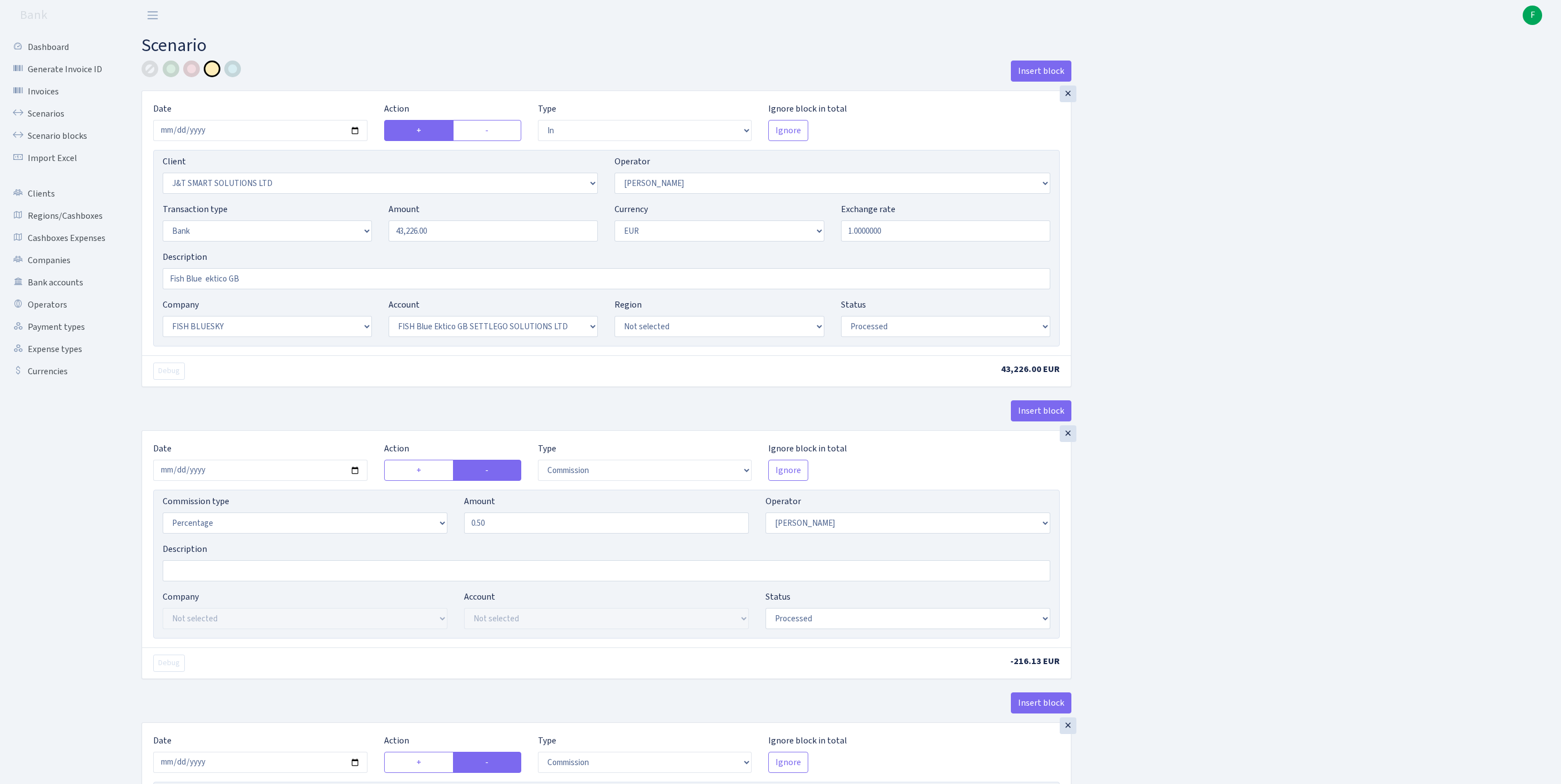
select select "in"
select select "3304"
select select "439"
select select "2"
select select "1"
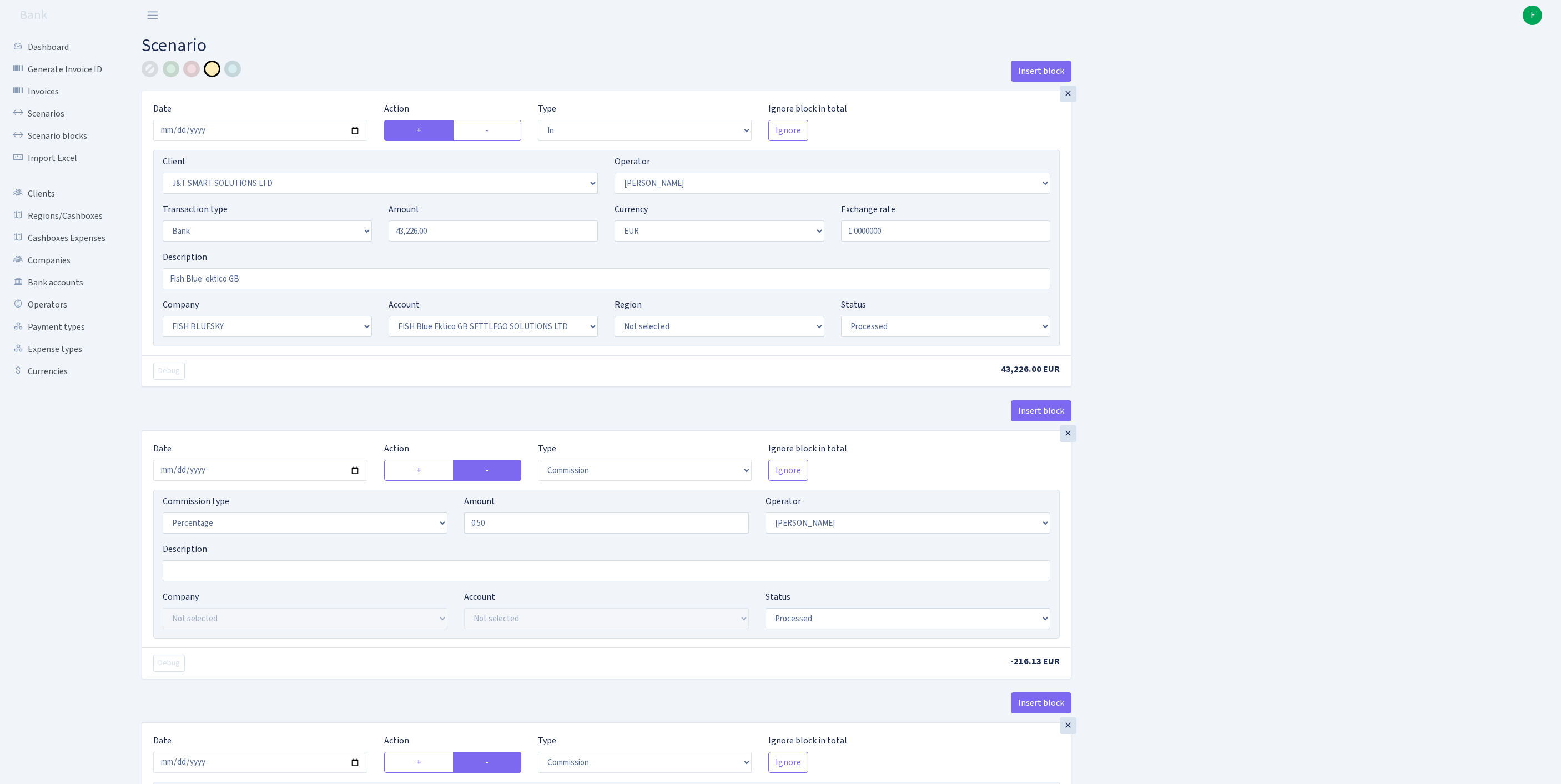
select select "23"
select select "67"
select select "processed"
select select "commission"
select select "439"
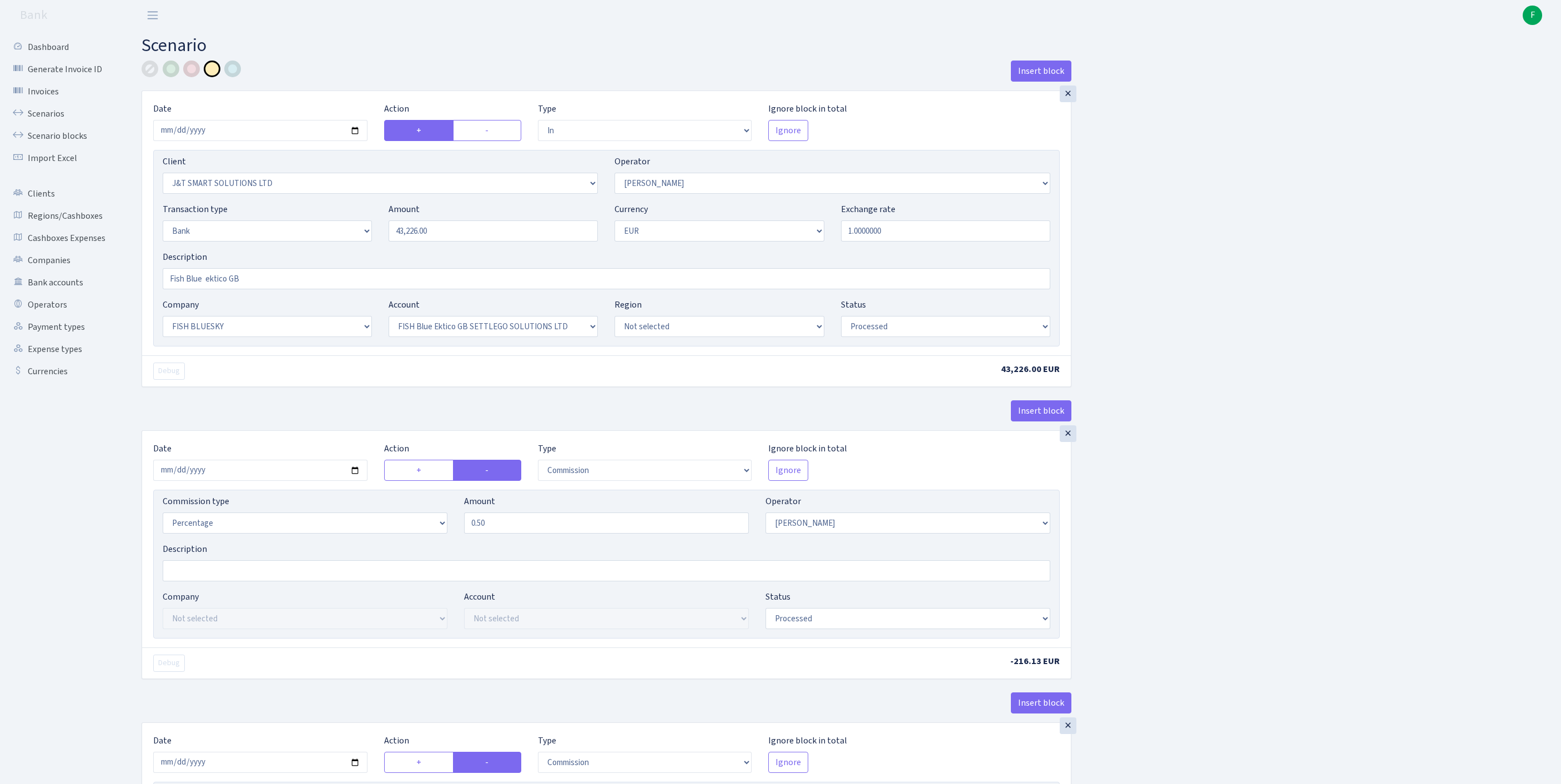
select select "processed"
select select "commission"
select select "1"
select select "23"
select select "67"
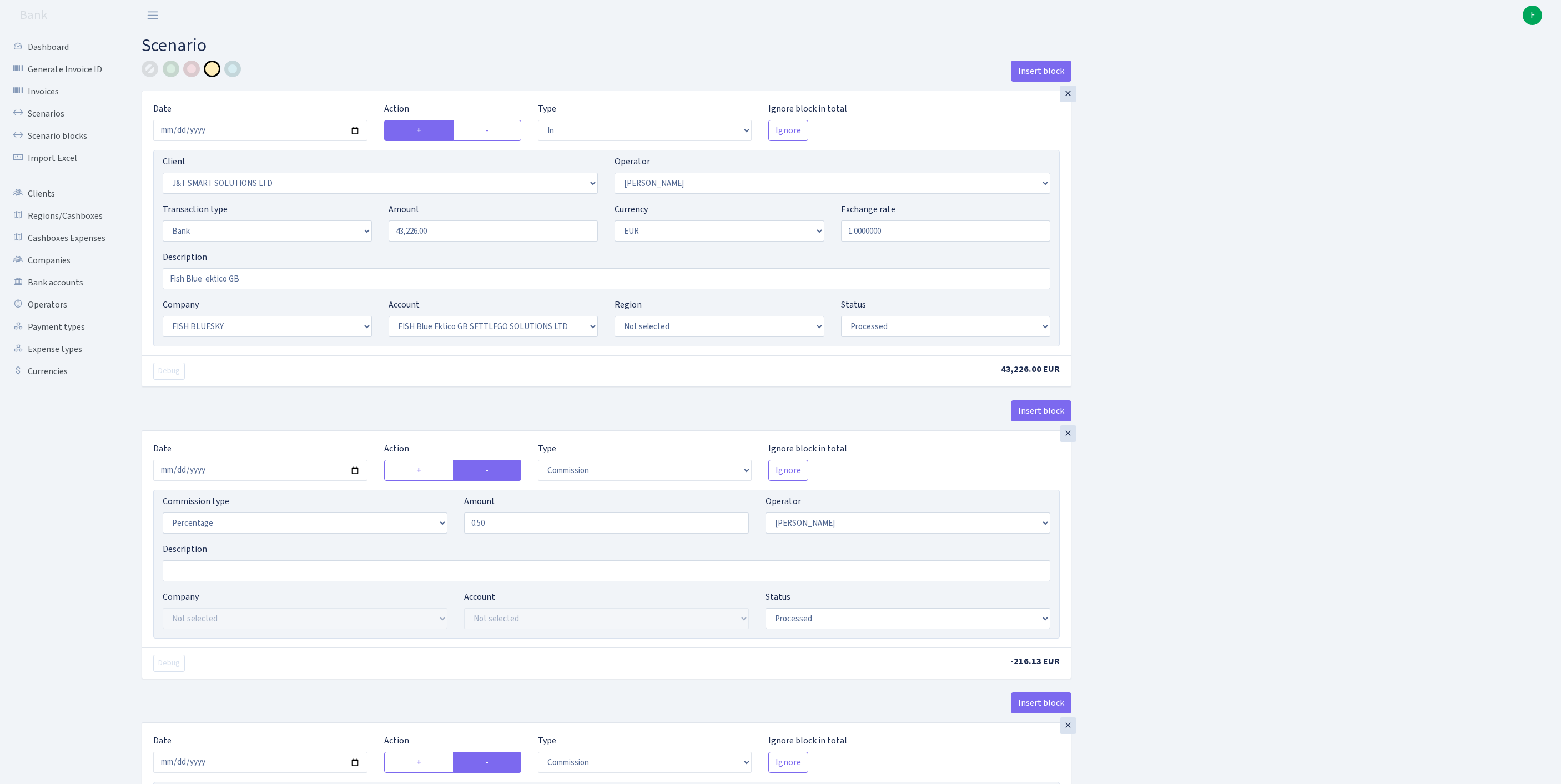
select select "processed"
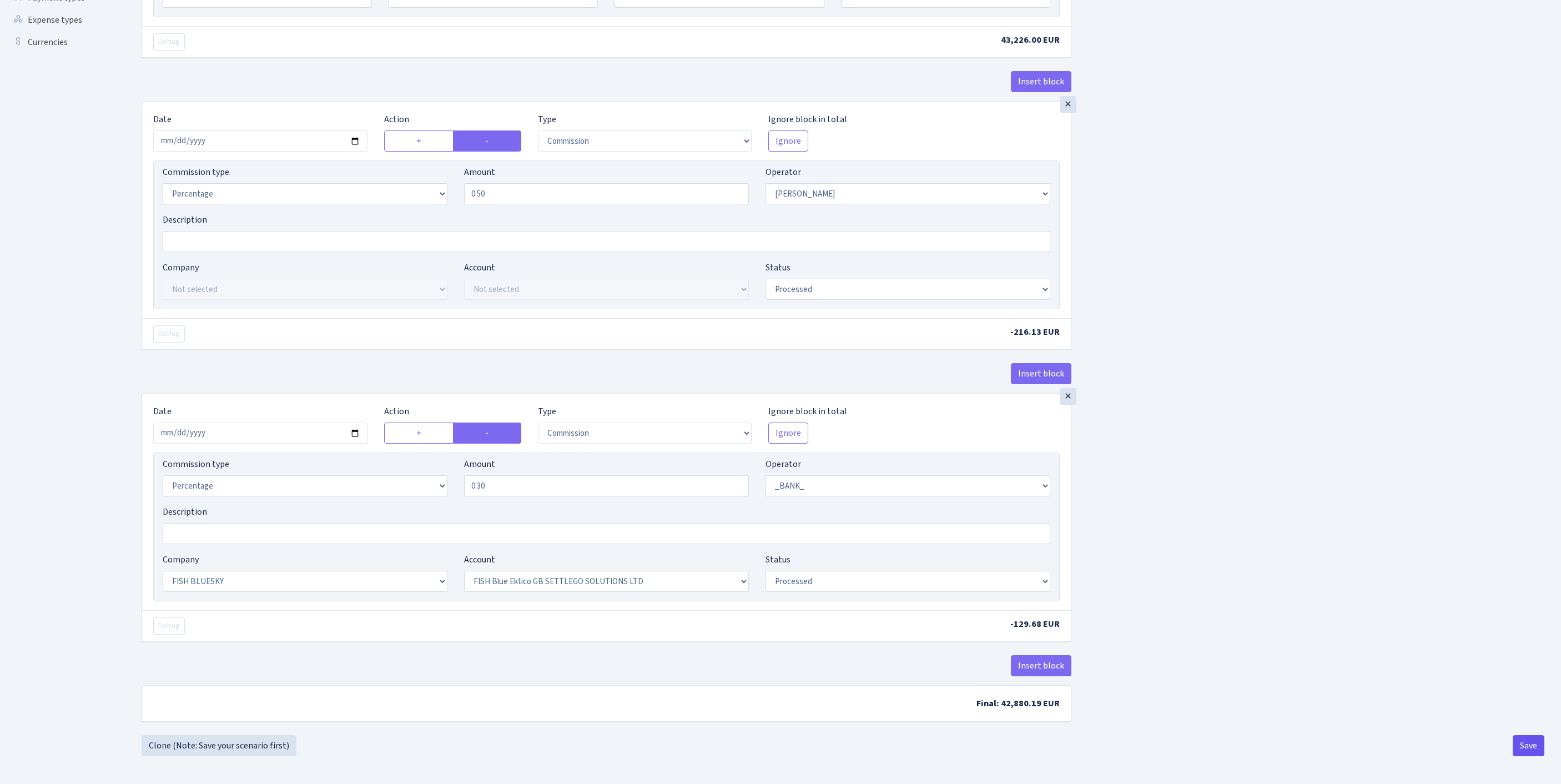
click at [1526, 750] on button "Save" at bounding box center [1529, 746] width 32 height 21
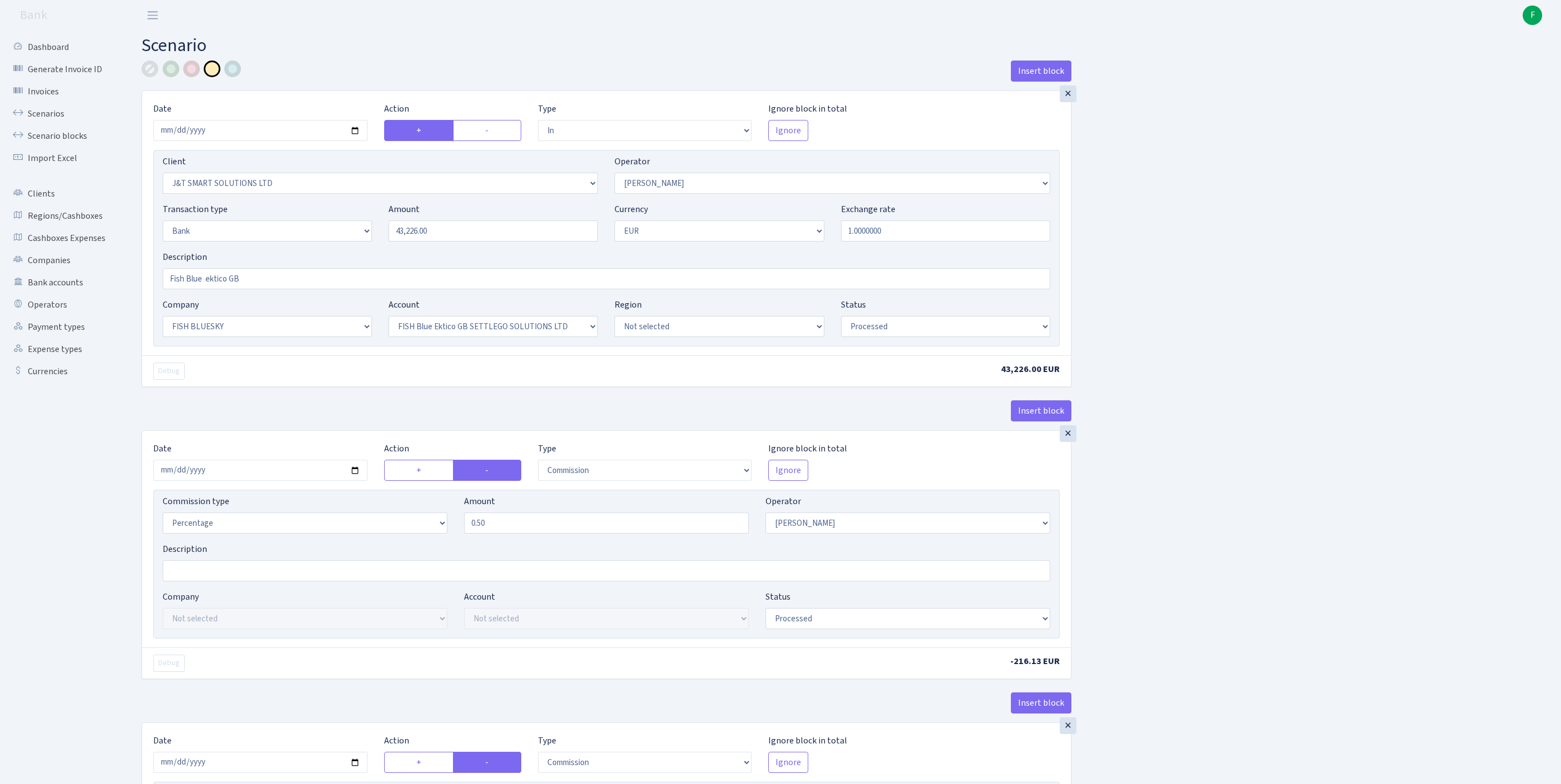
select select "in"
select select "3304"
select select "439"
select select "2"
select select "1"
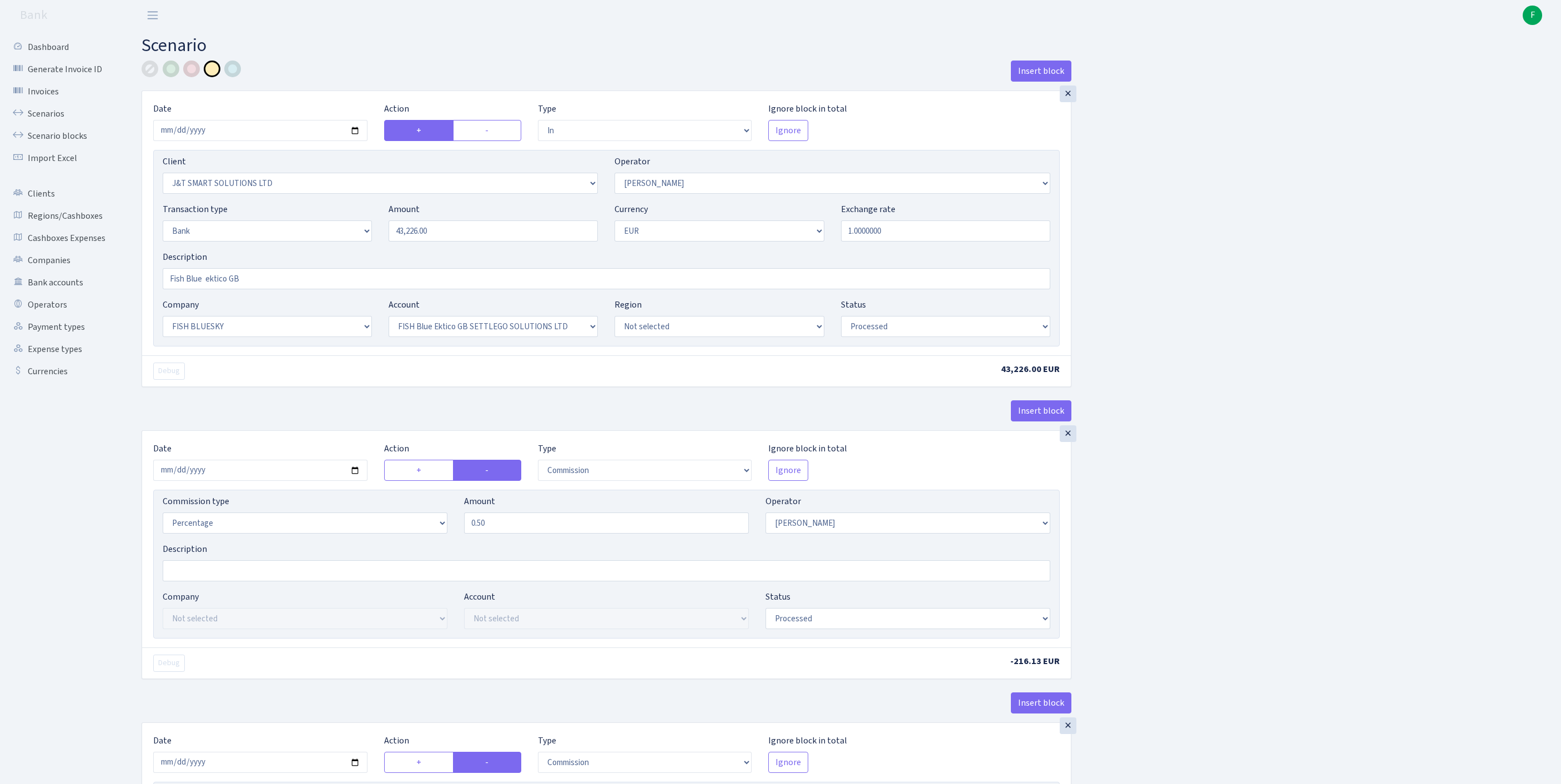
select select "23"
select select "67"
select select "processed"
select select "commission"
select select "439"
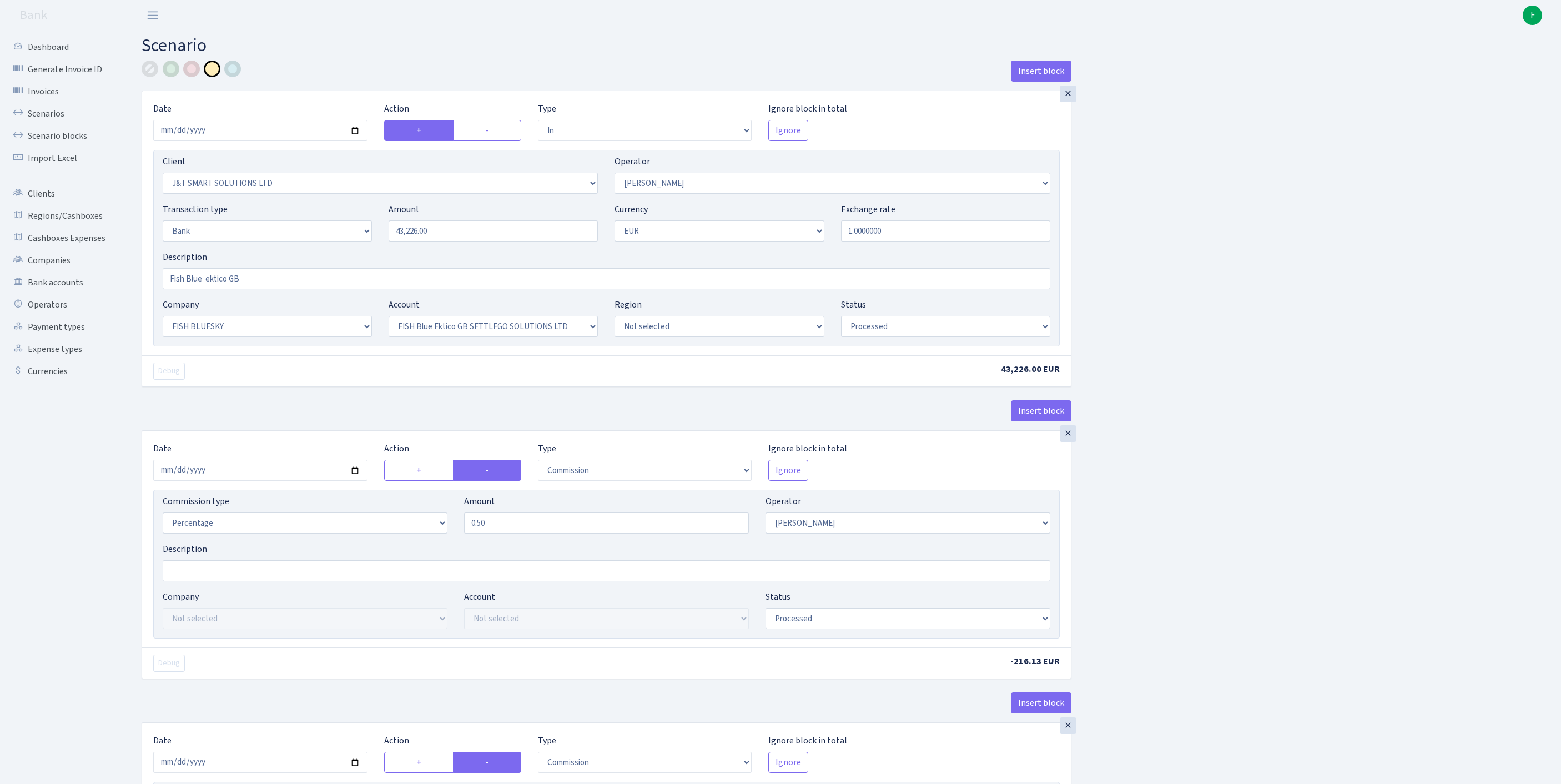
select select "processed"
select select "commission"
select select "1"
select select "23"
select select "67"
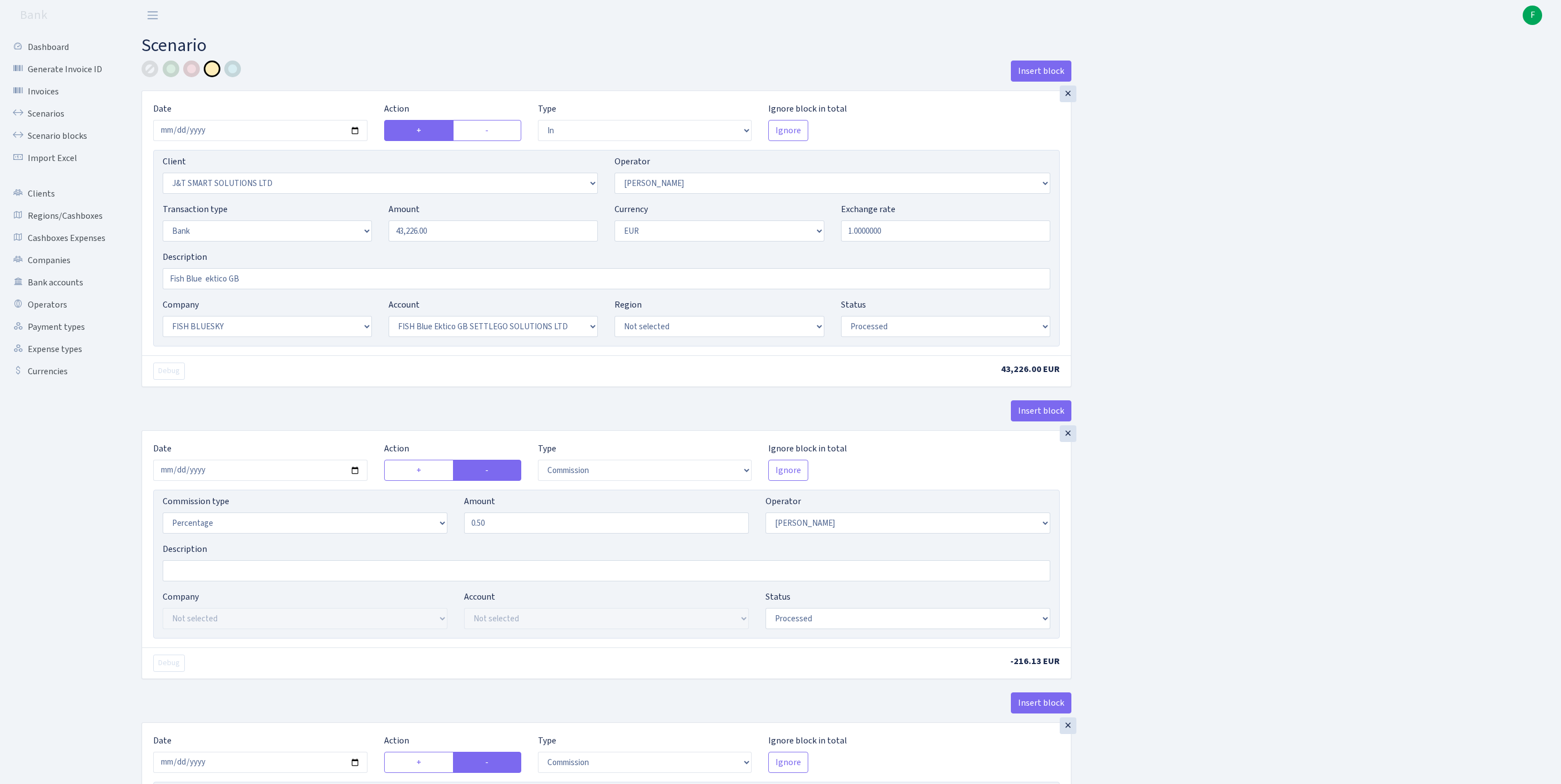
select select "processed"
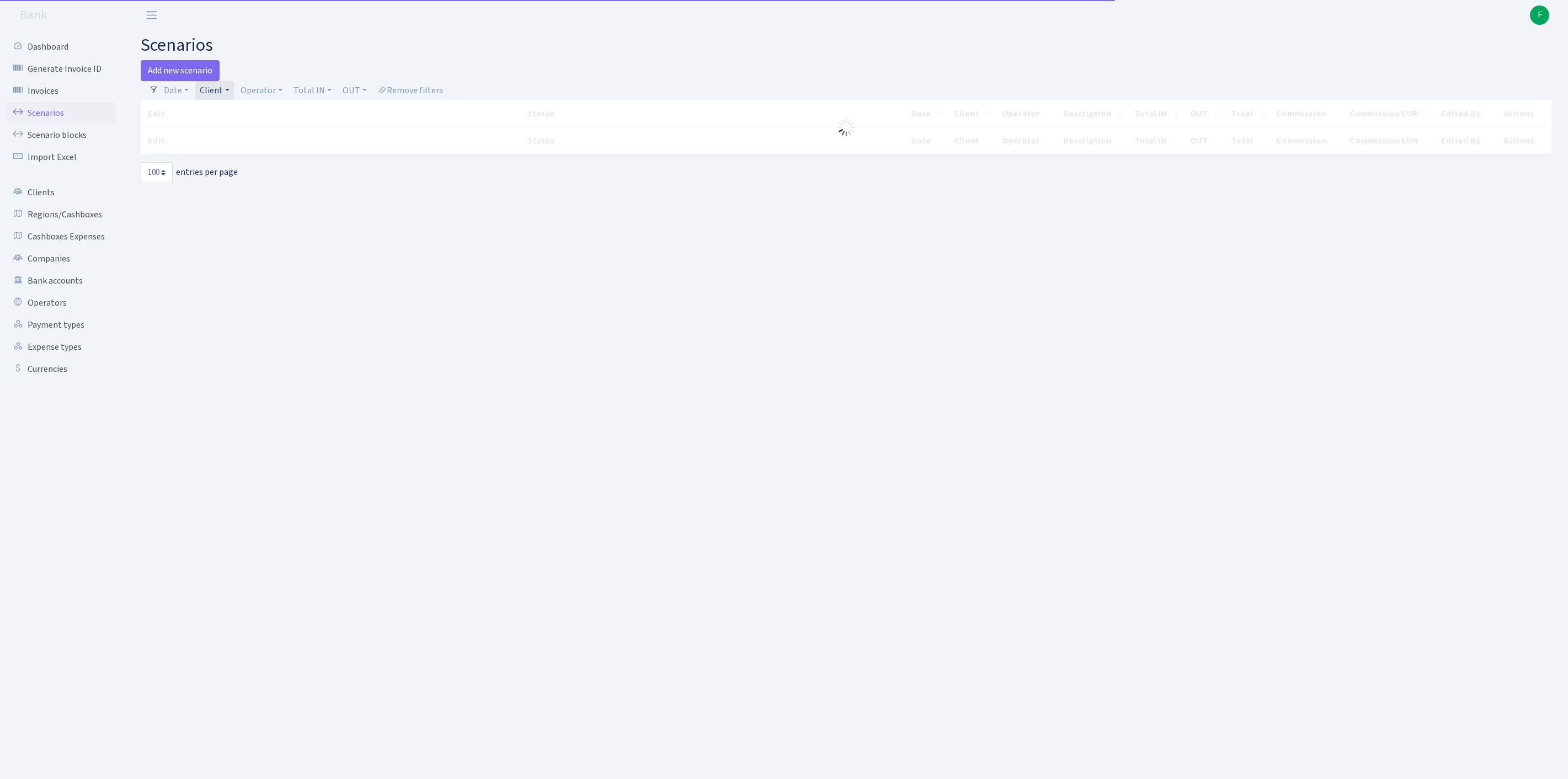
select select "100"
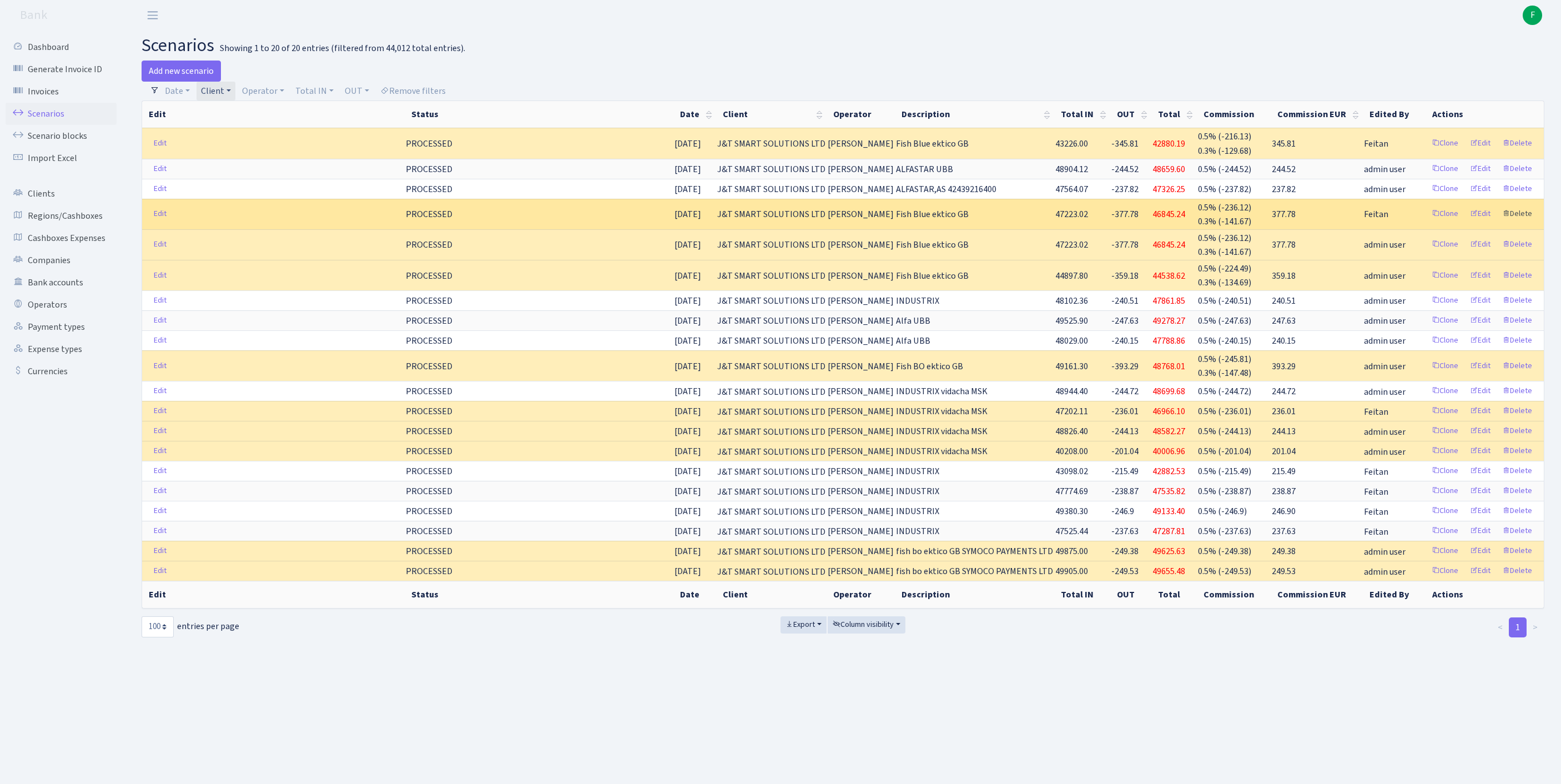
click at [1515, 223] on link "Delete" at bounding box center [1517, 214] width 40 height 18
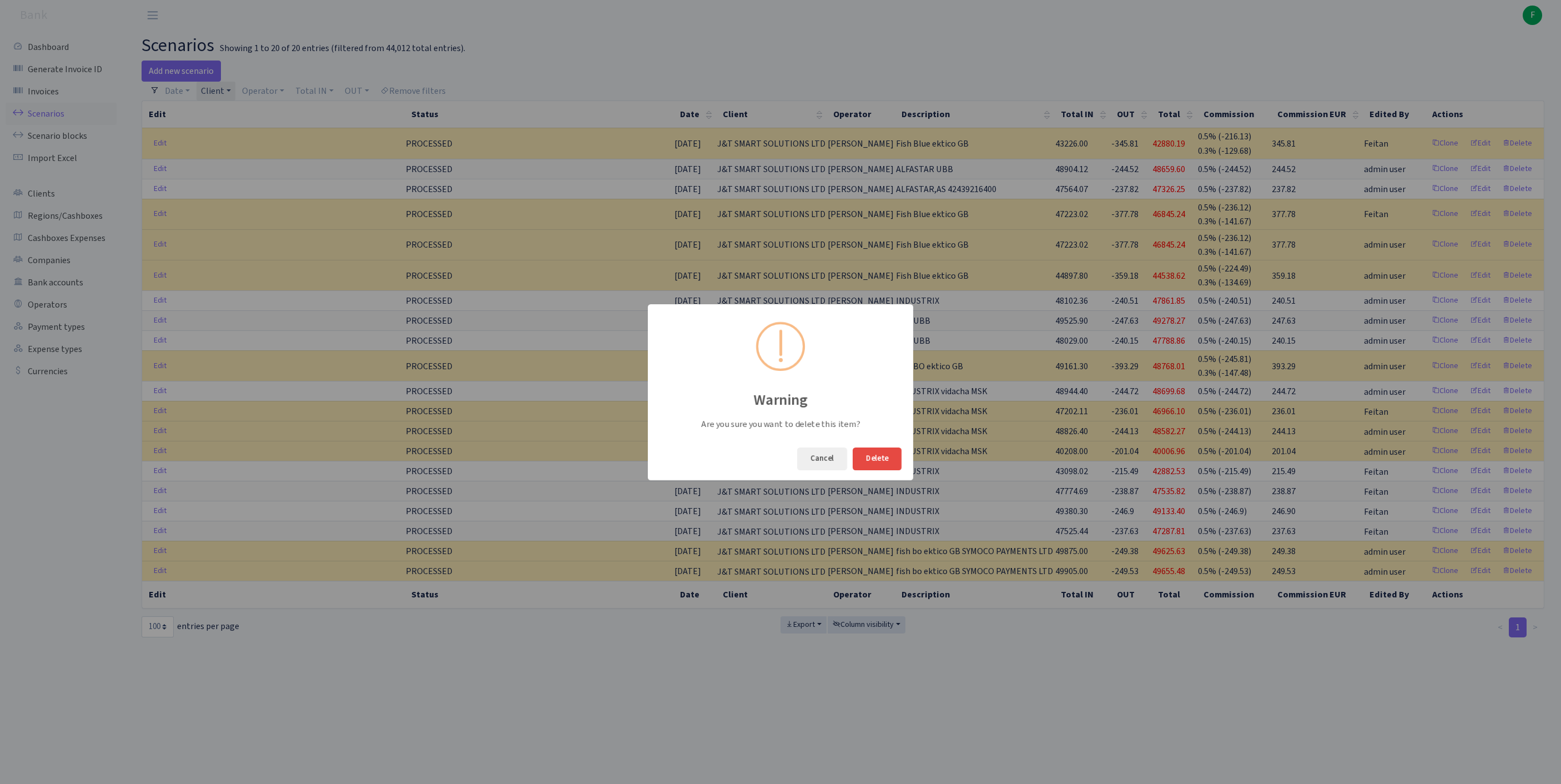
click at [873, 46] on div "Warning Are you sure you want to delete this item? Cancel [GEOGRAPHIC_DATA]" at bounding box center [780, 392] width 1561 height 784
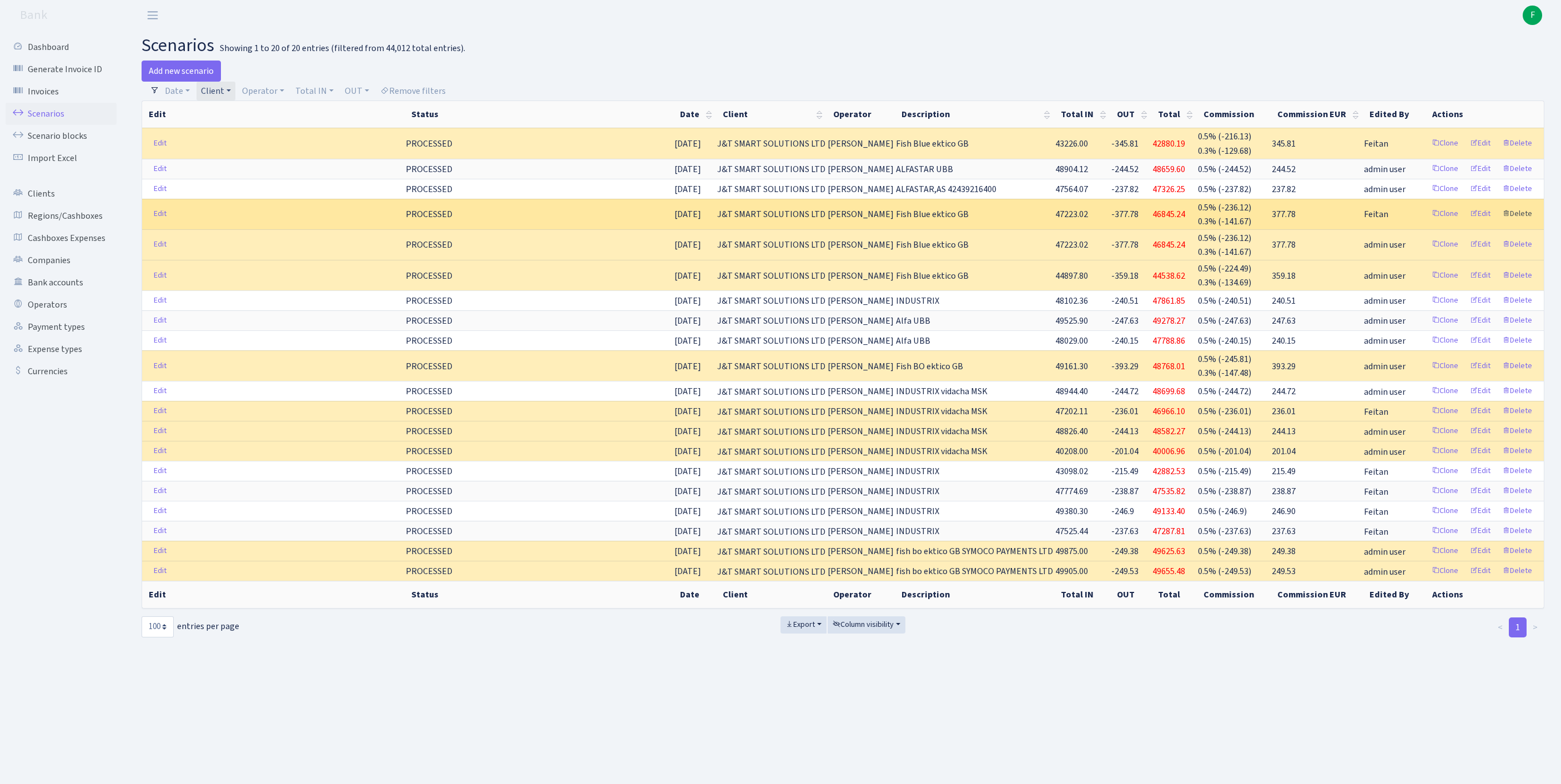
click at [1519, 223] on link "Delete" at bounding box center [1517, 214] width 40 height 18
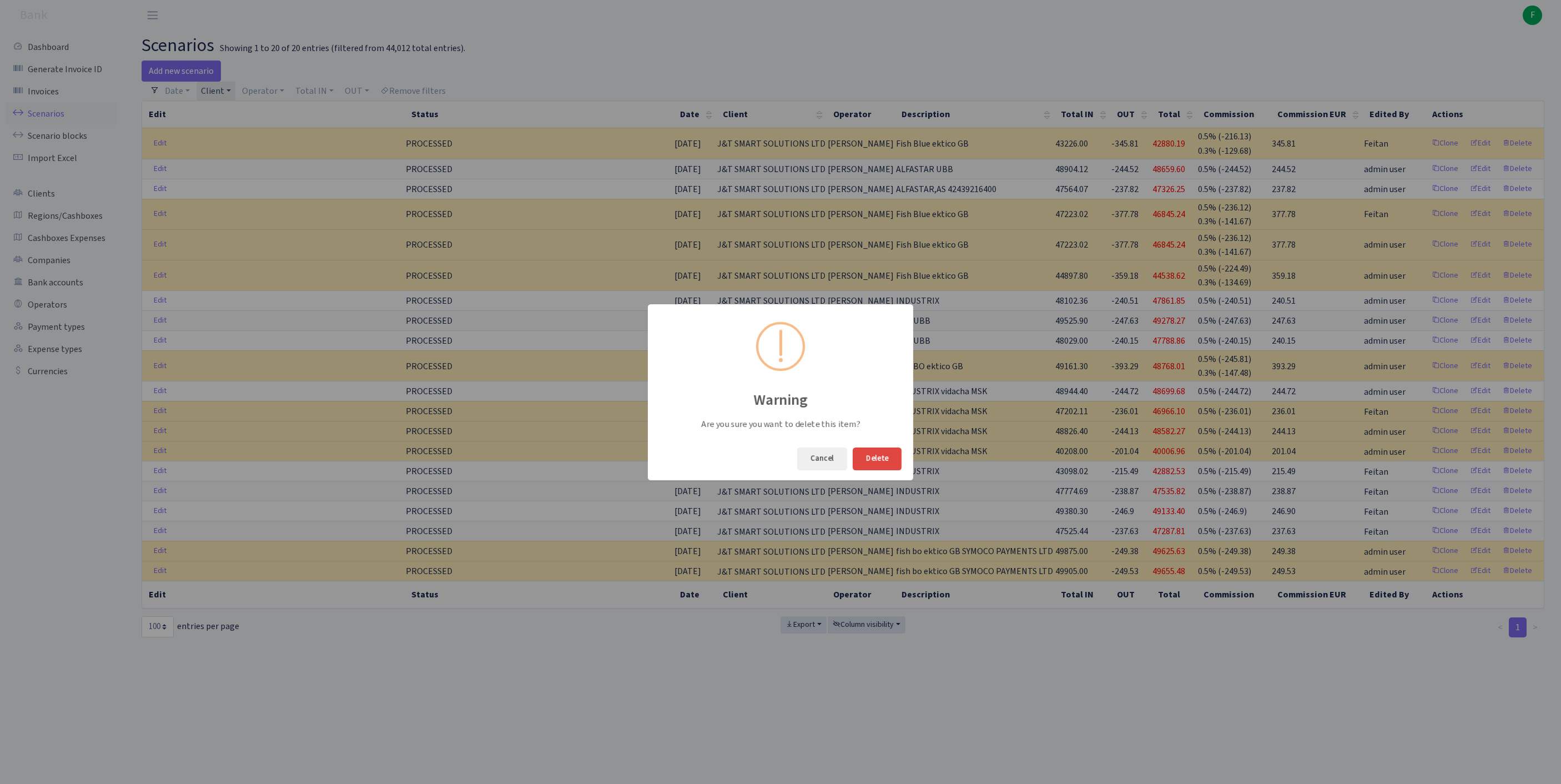
click at [881, 457] on button "Delete" at bounding box center [877, 458] width 49 height 23
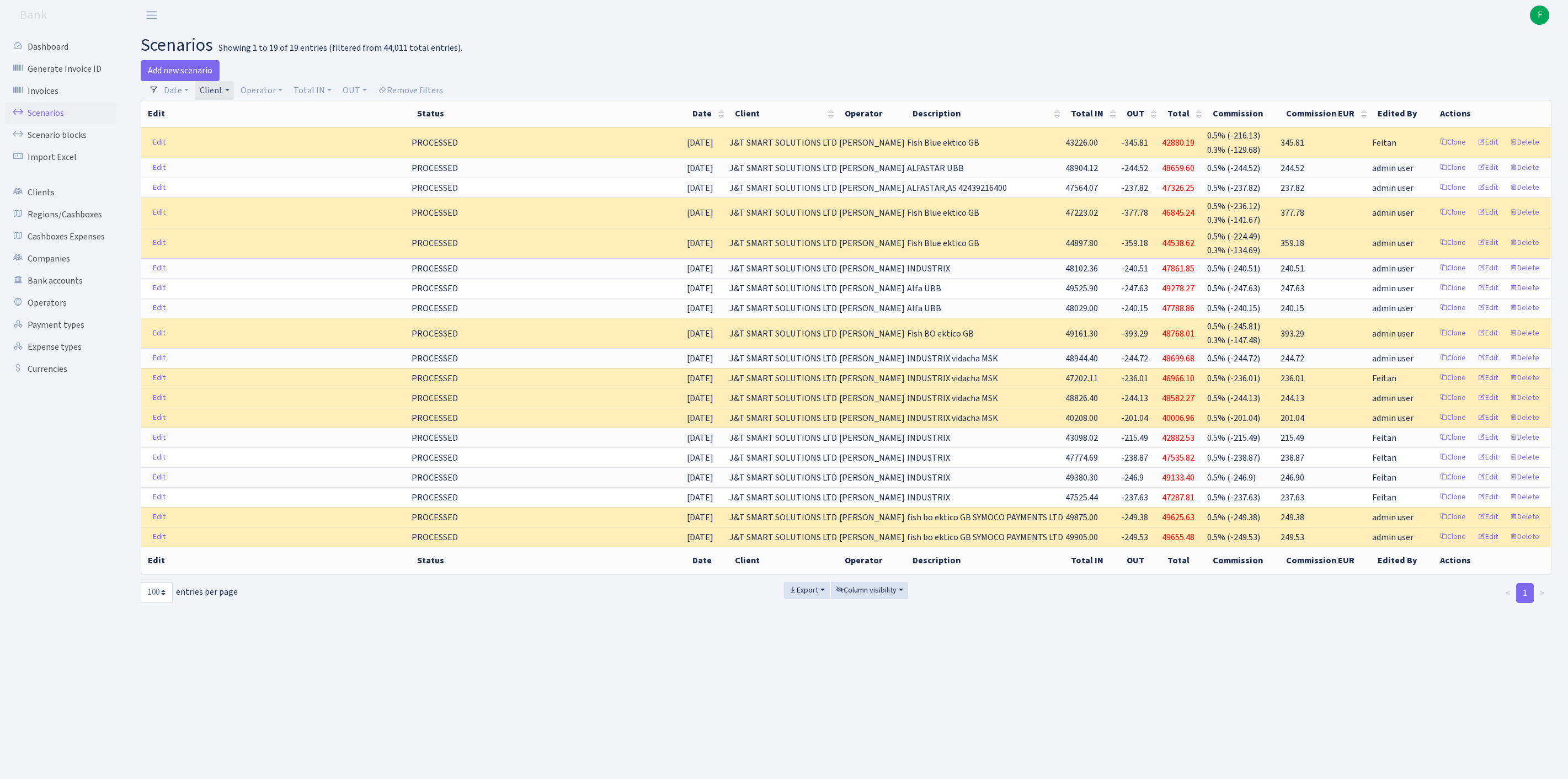
click at [234, 94] on link "Client" at bounding box center [214, 90] width 39 height 19
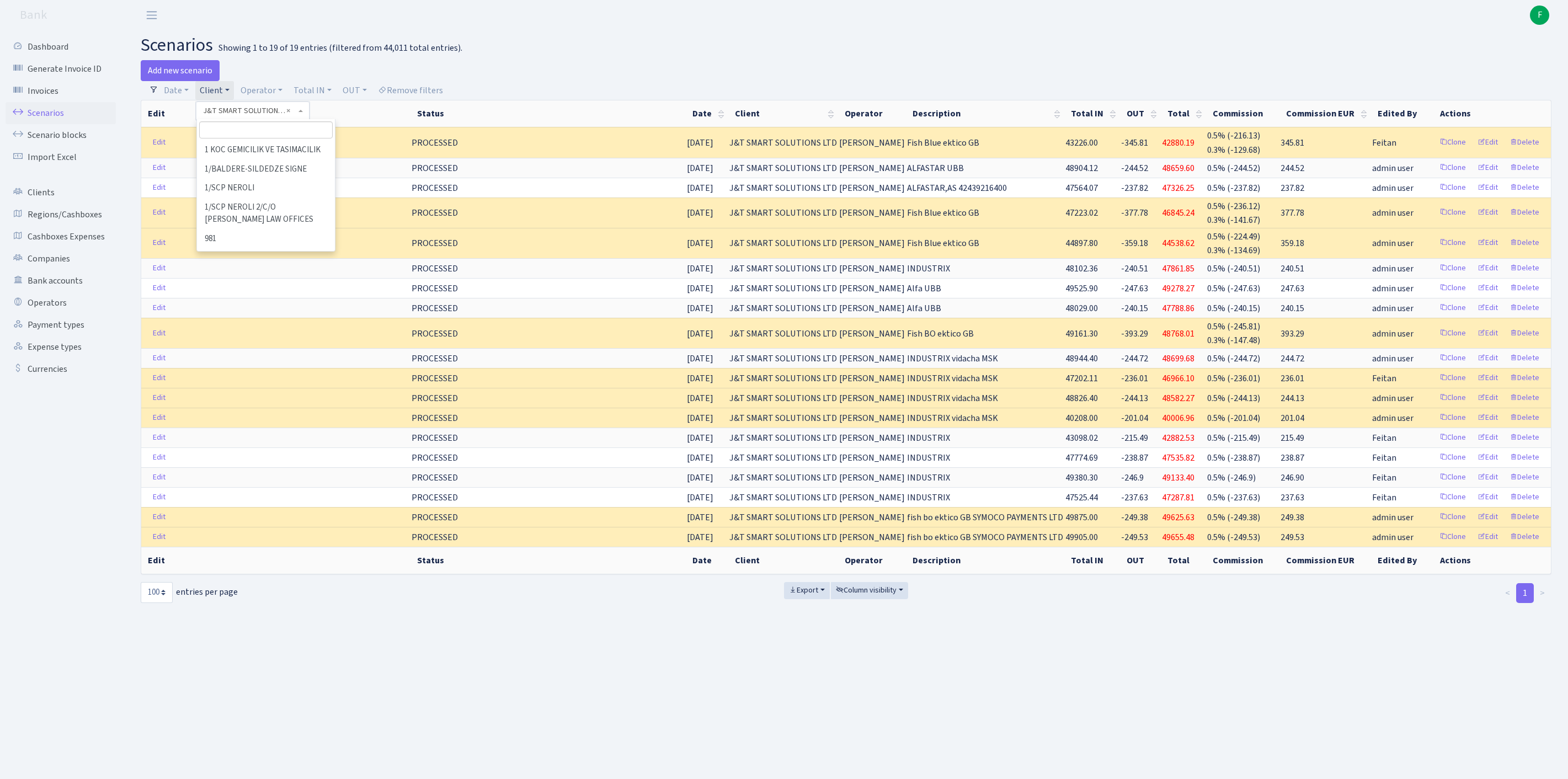
scroll to position [38200, 0]
click at [240, 136] on input "search" at bounding box center [266, 130] width 133 height 17
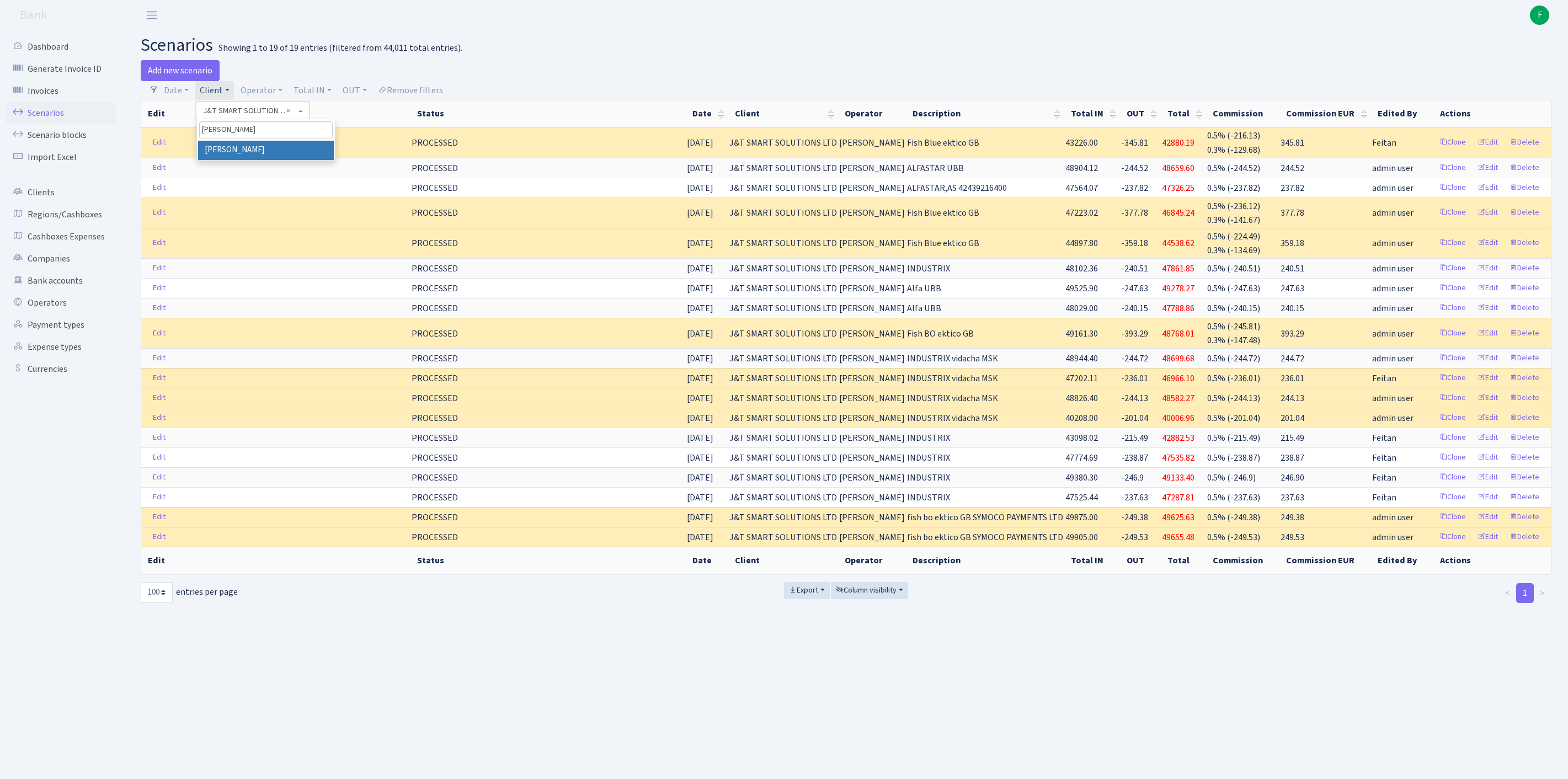
type input "[PERSON_NAME]"
click at [290, 160] on li "[PERSON_NAME]" at bounding box center [266, 150] width 136 height 19
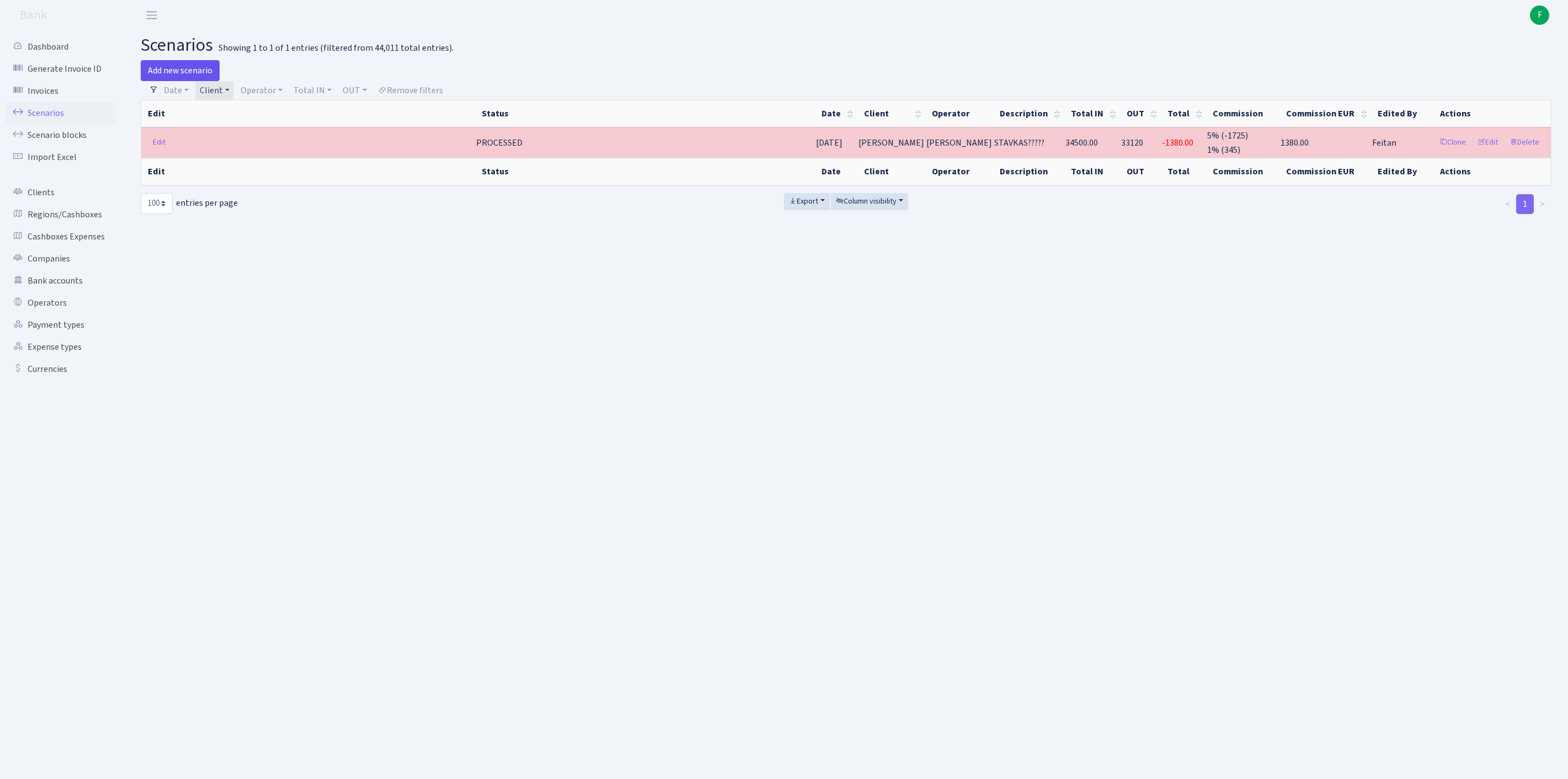
click at [186, 73] on link "Add new scenario" at bounding box center [179, 71] width 79 height 21
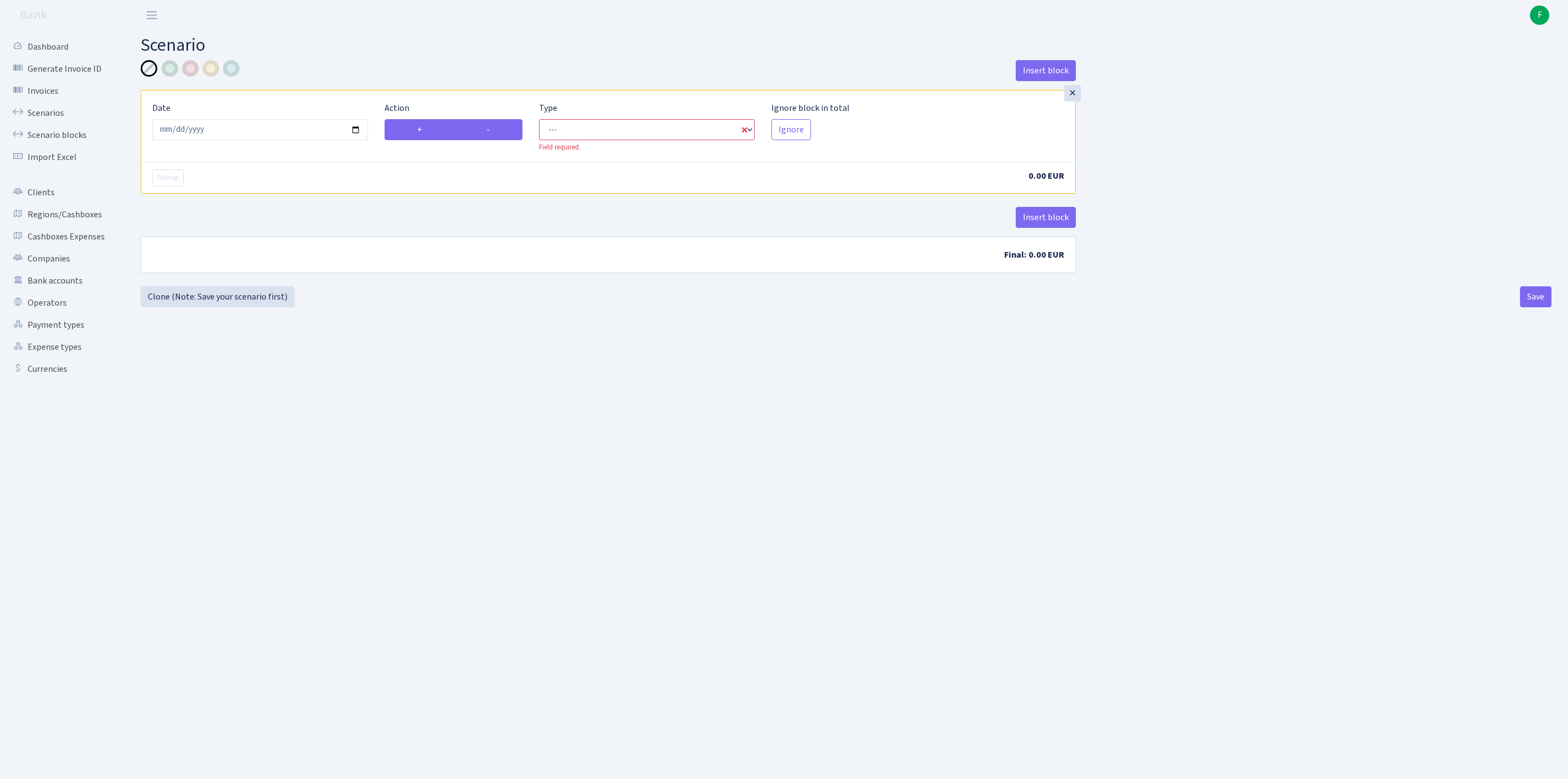
click at [500, 138] on label "-" at bounding box center [488, 129] width 68 height 21
click at [494, 130] on input "-" at bounding box center [490, 126] width 7 height 7
radio input "true"
radio input "false"
select select "out"
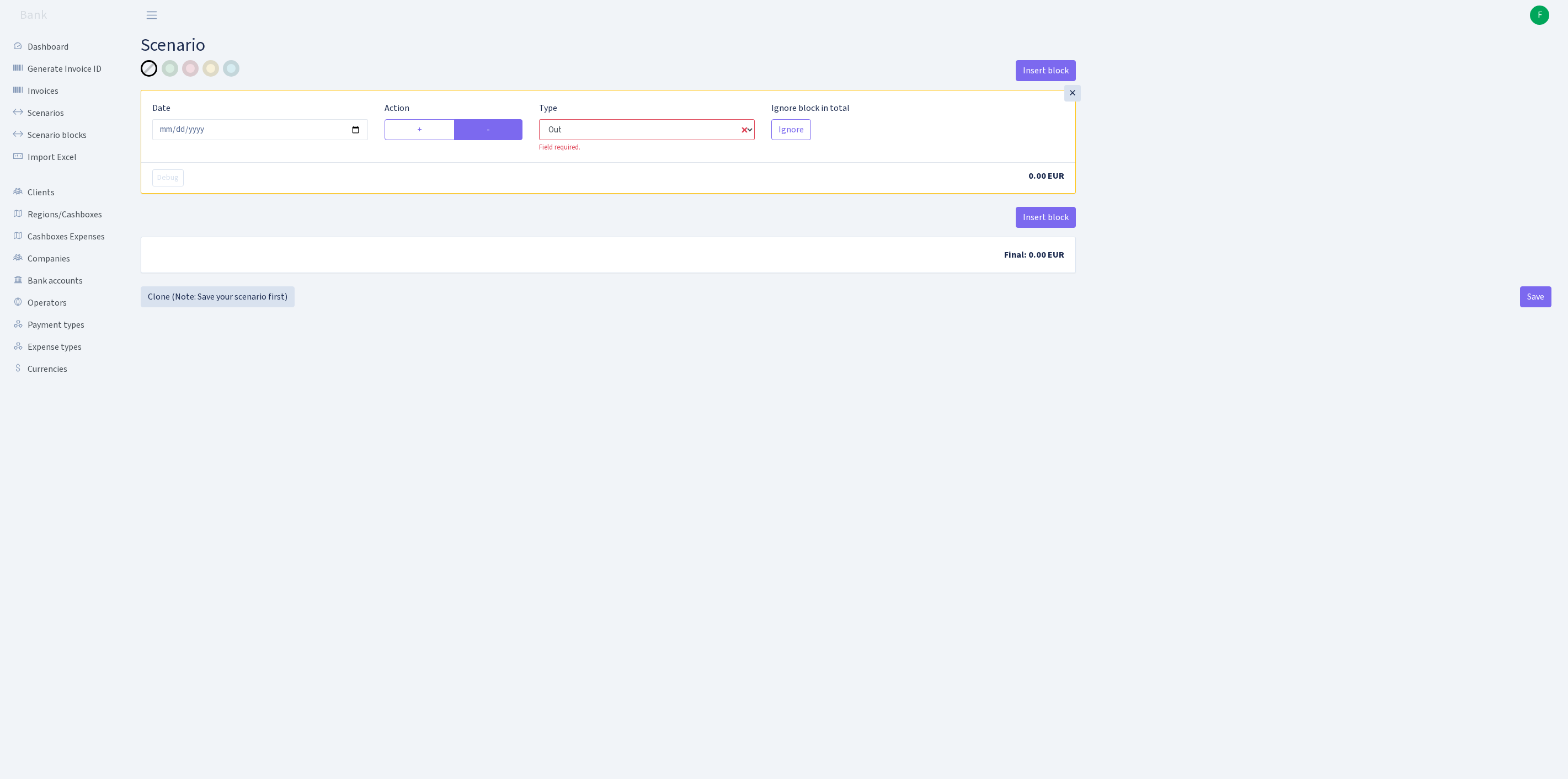
select select "1"
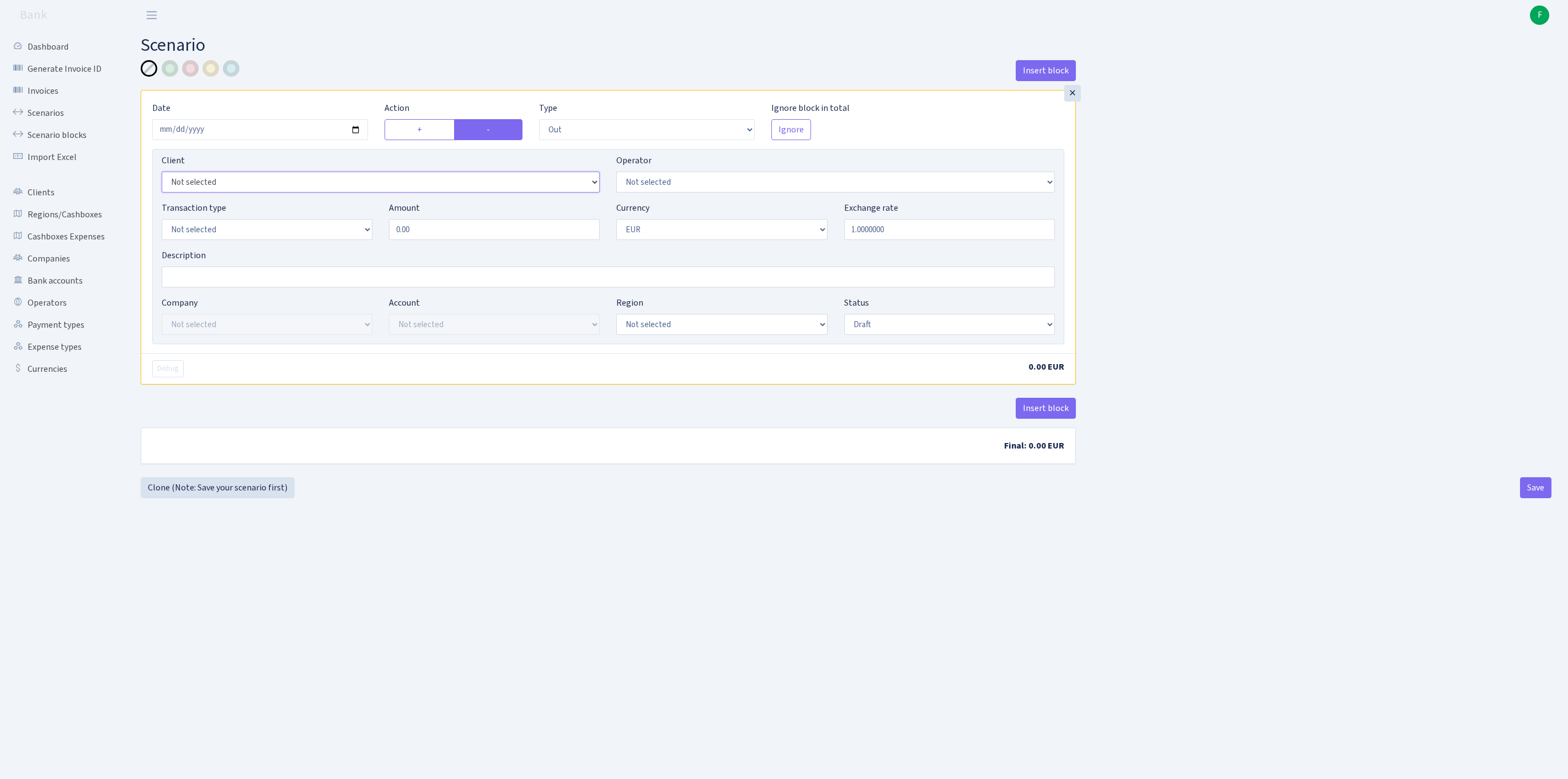
select select "3358"
select select "30"
click at [309, 238] on div "Transaction type Not selected 981 ELF FISH crypto [PERSON_NAME] MM-BALTIC eur U…" at bounding box center [267, 221] width 211 height 39
select select "8"
drag, startPoint x: 444, startPoint y: 252, endPoint x: 318, endPoint y: 249, distance: 126.0
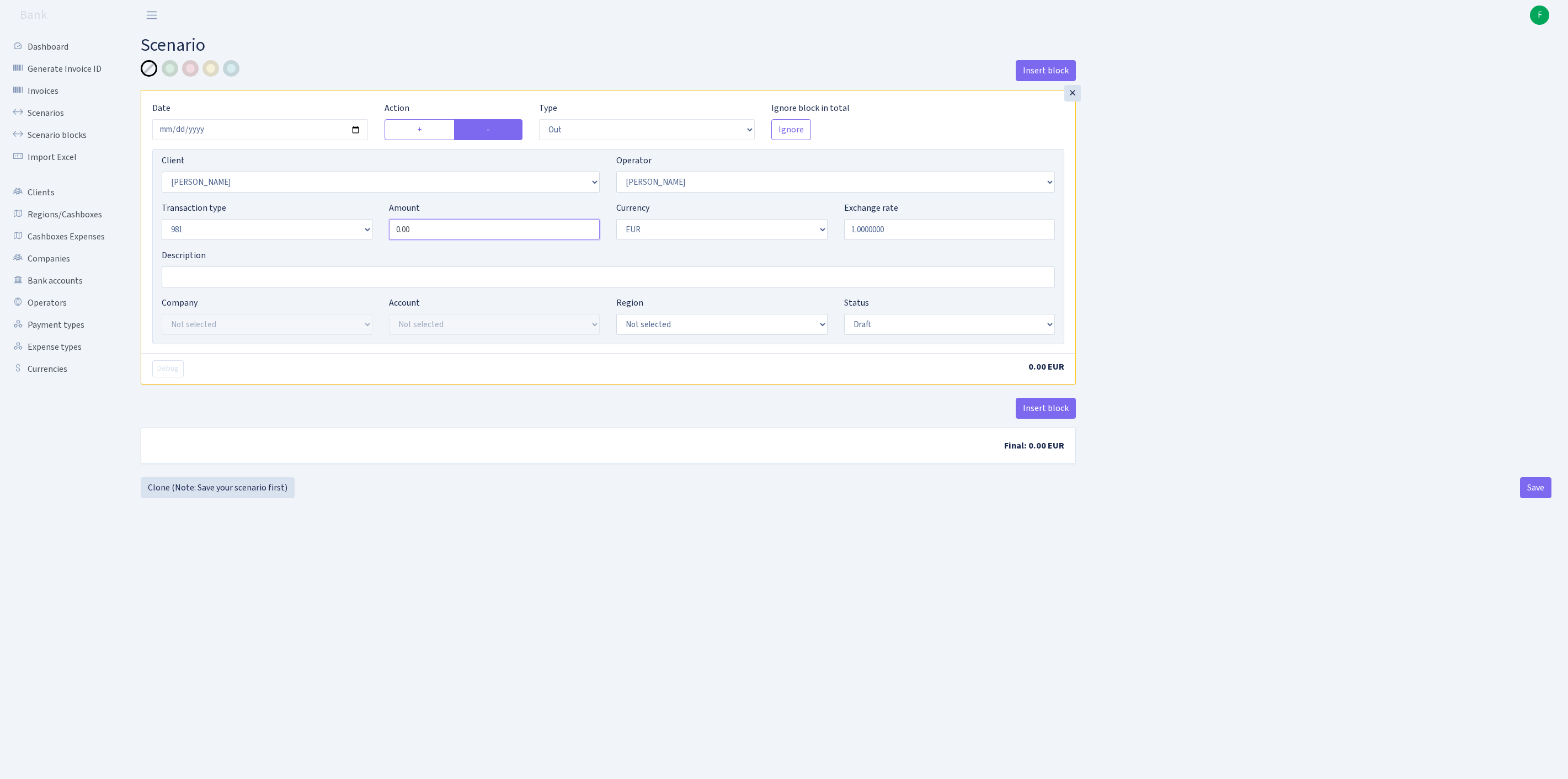
click at [318, 249] on div "Transaction type Not selected 981 ELF FISH crypto [PERSON_NAME] MM-BALTIC eur U…" at bounding box center [608, 225] width 910 height 48
type input "29,500.00"
select select "processed"
click at [1059, 419] on button "Insert block" at bounding box center [1046, 408] width 60 height 21
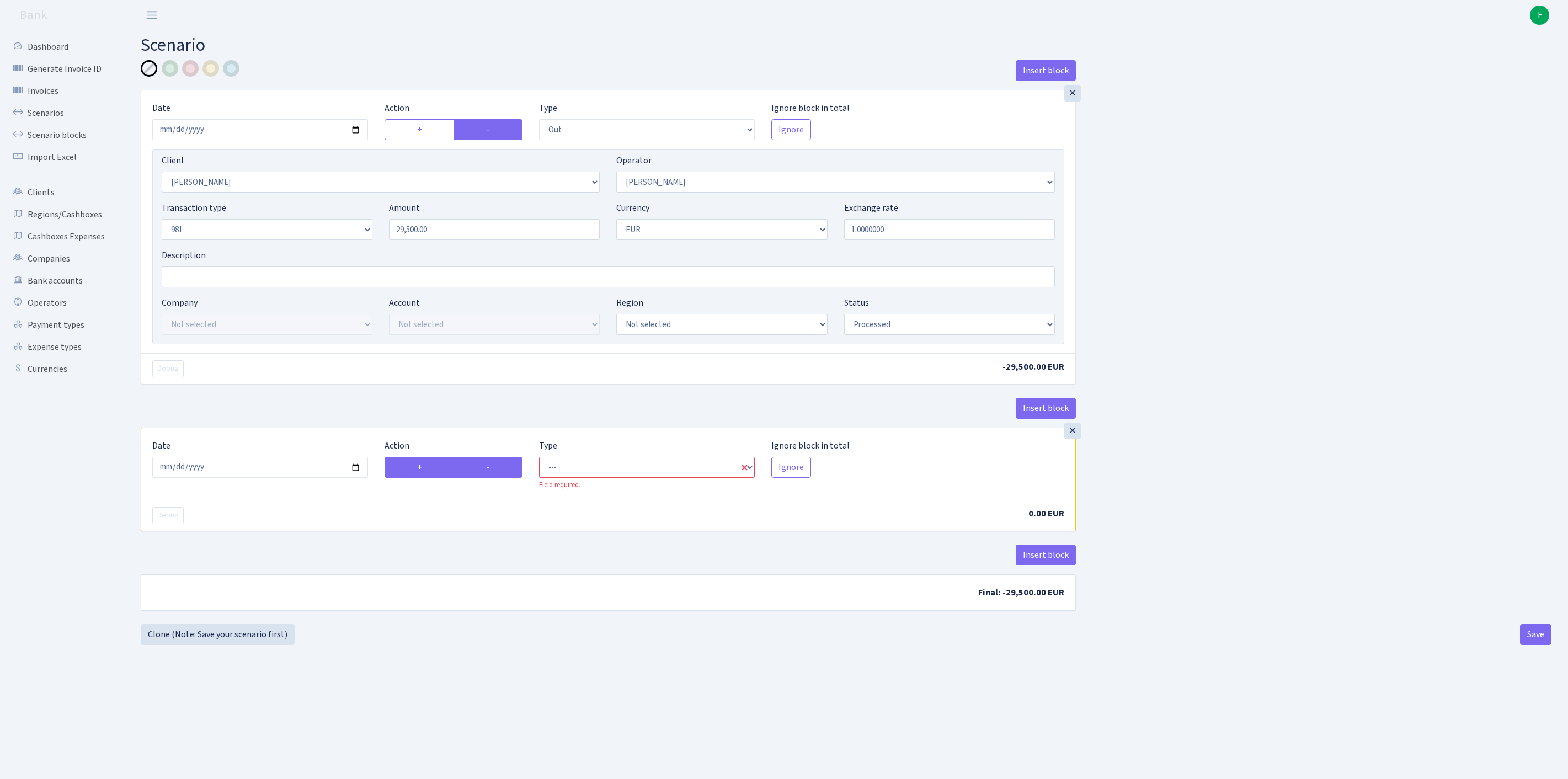
click at [505, 478] on label "-" at bounding box center [488, 467] width 68 height 21
click at [494, 468] on input "-" at bounding box center [490, 464] width 7 height 7
radio input "true"
radio input "false"
select select "commission"
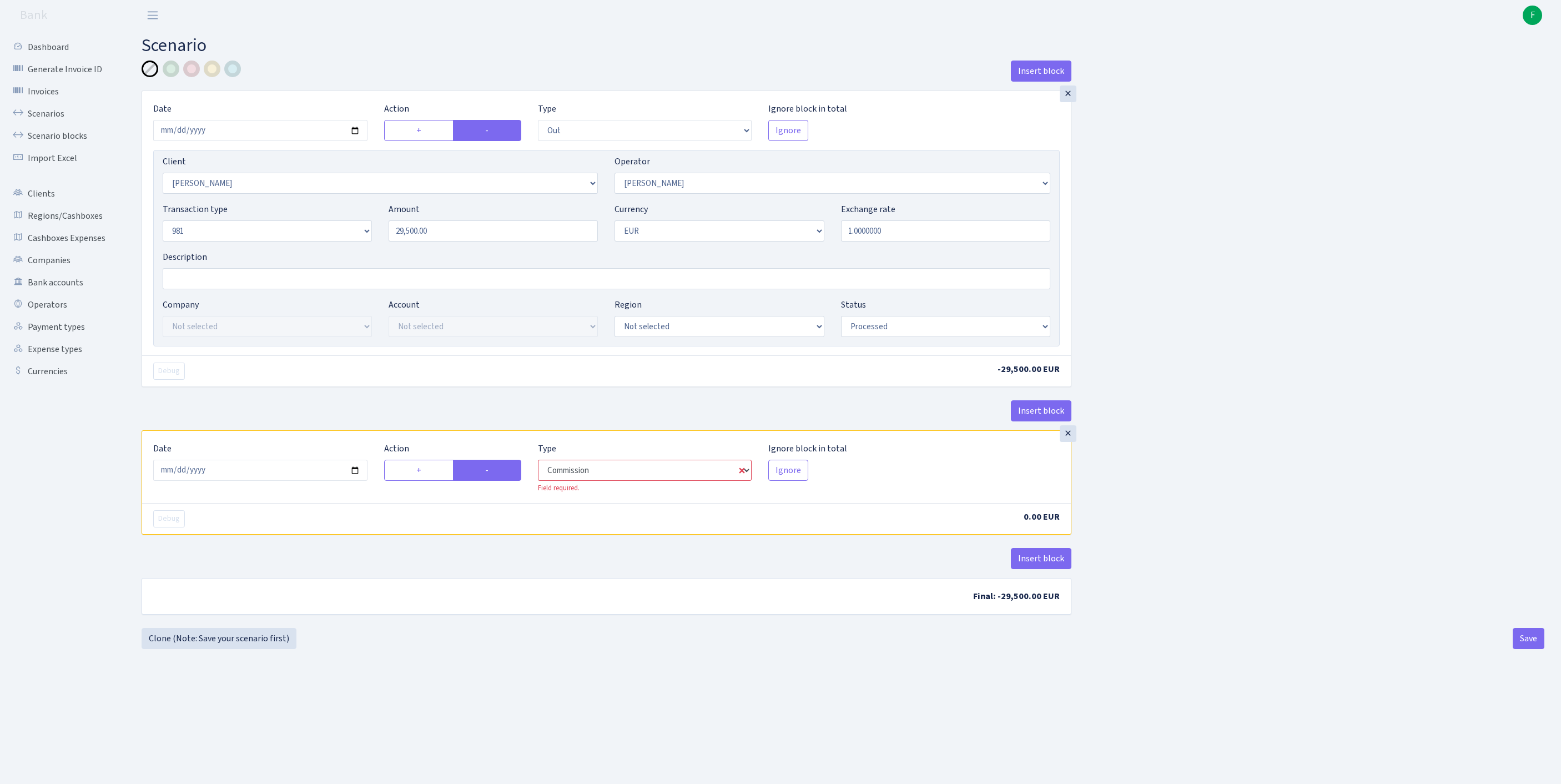
select select "30"
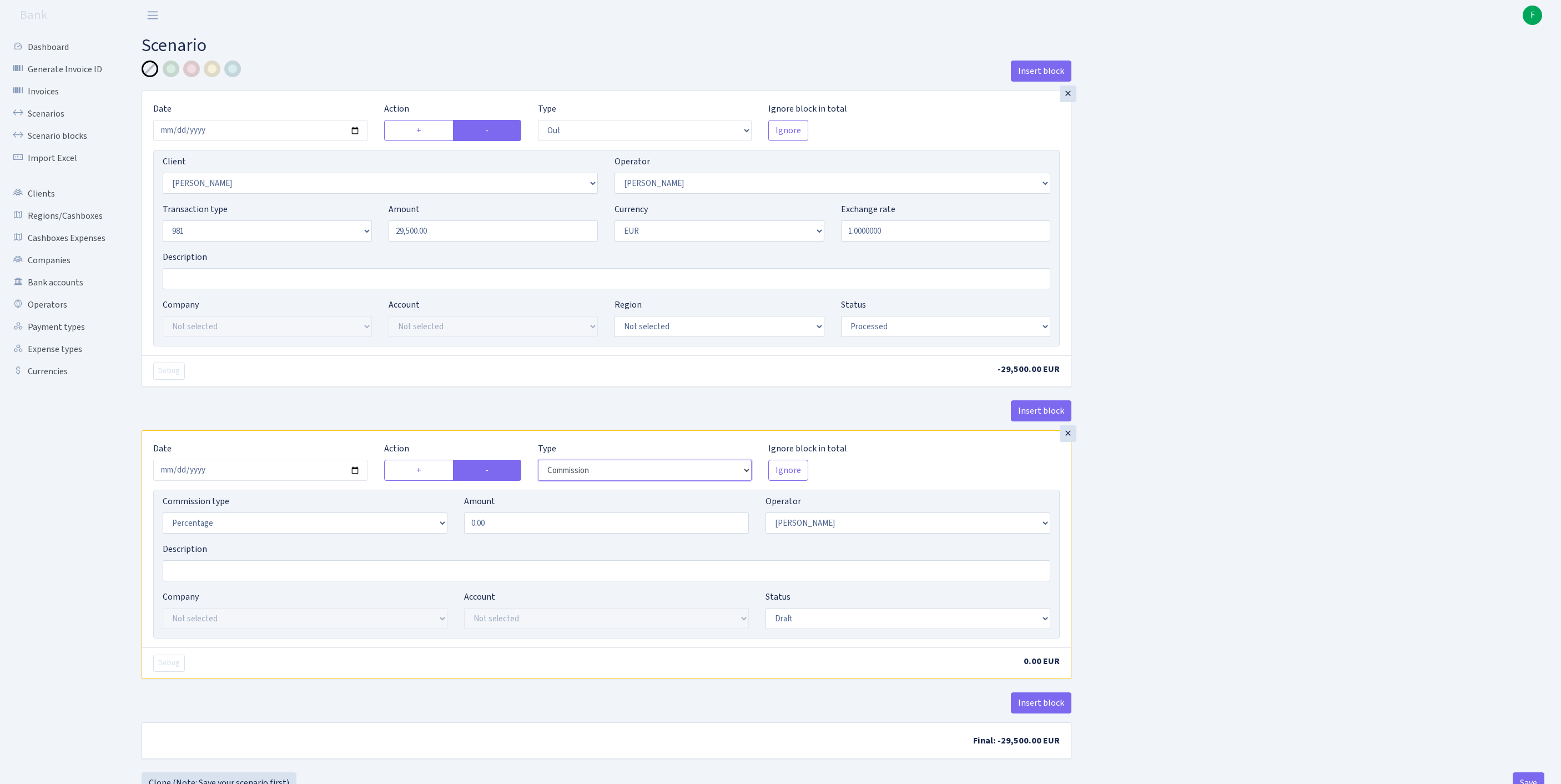
scroll to position [137, 0]
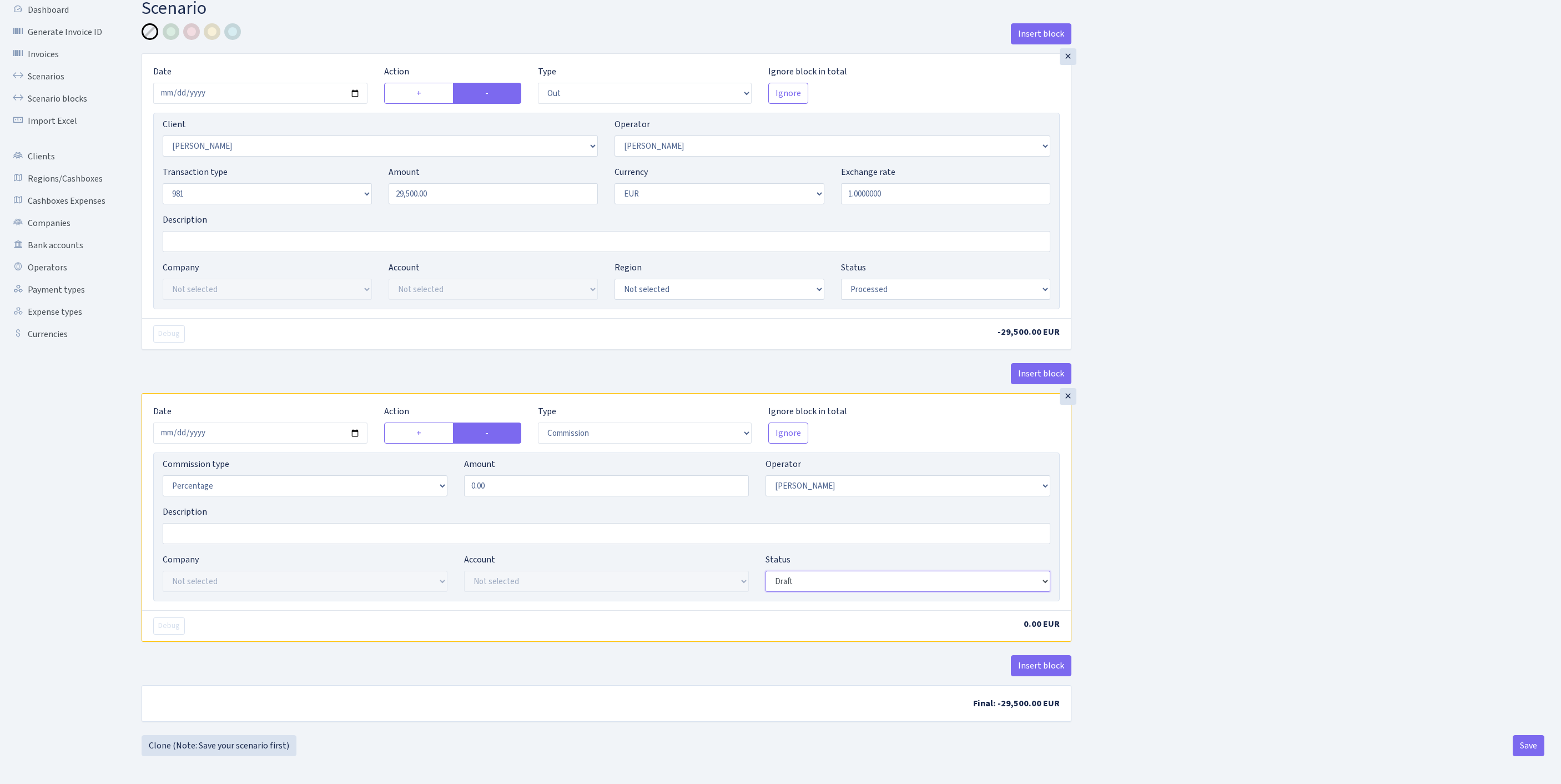
select select "processed"
click at [1052, 655] on button "Insert block" at bounding box center [1041, 666] width 61 height 21
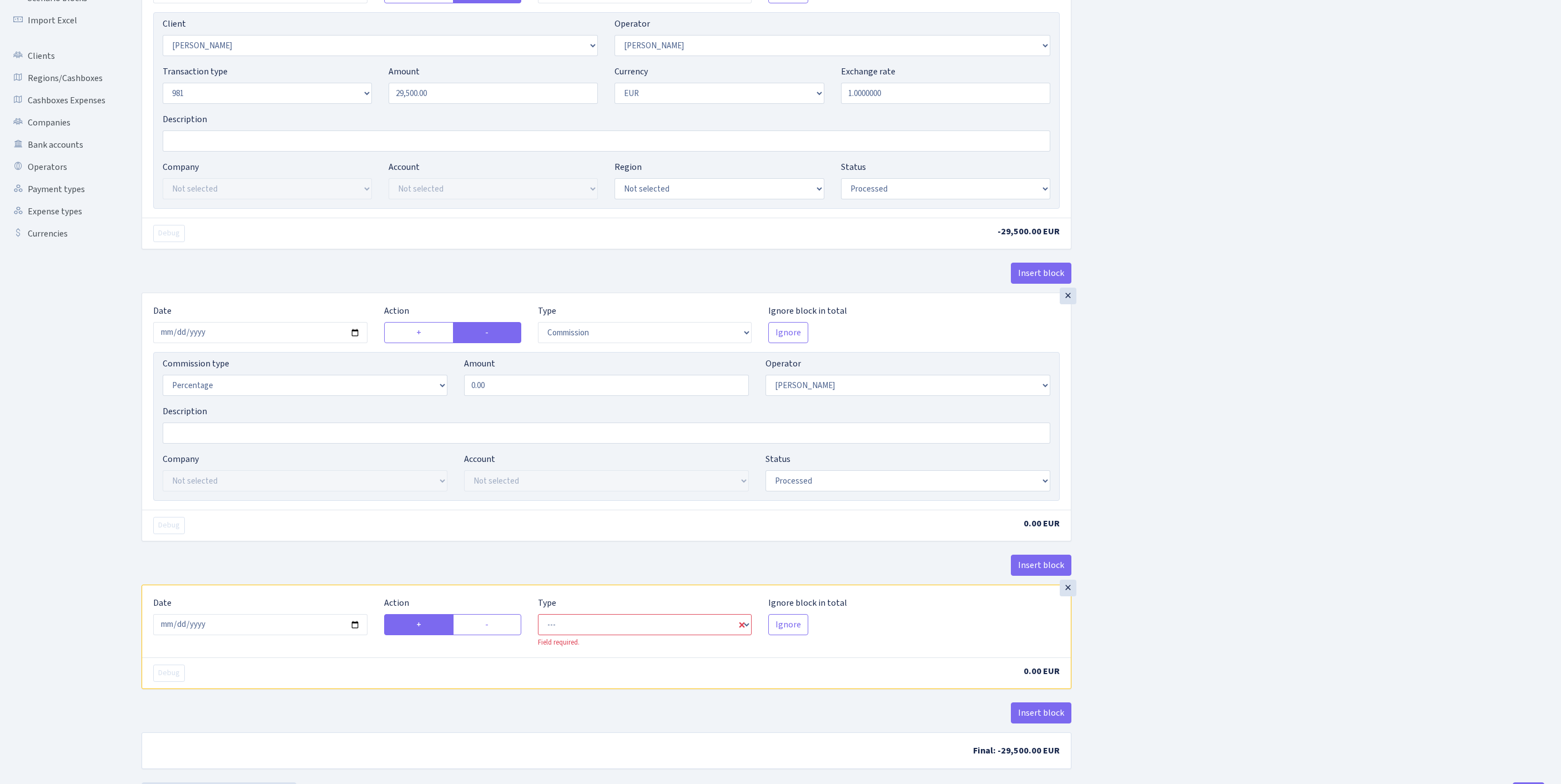
scroll to position [309, 0]
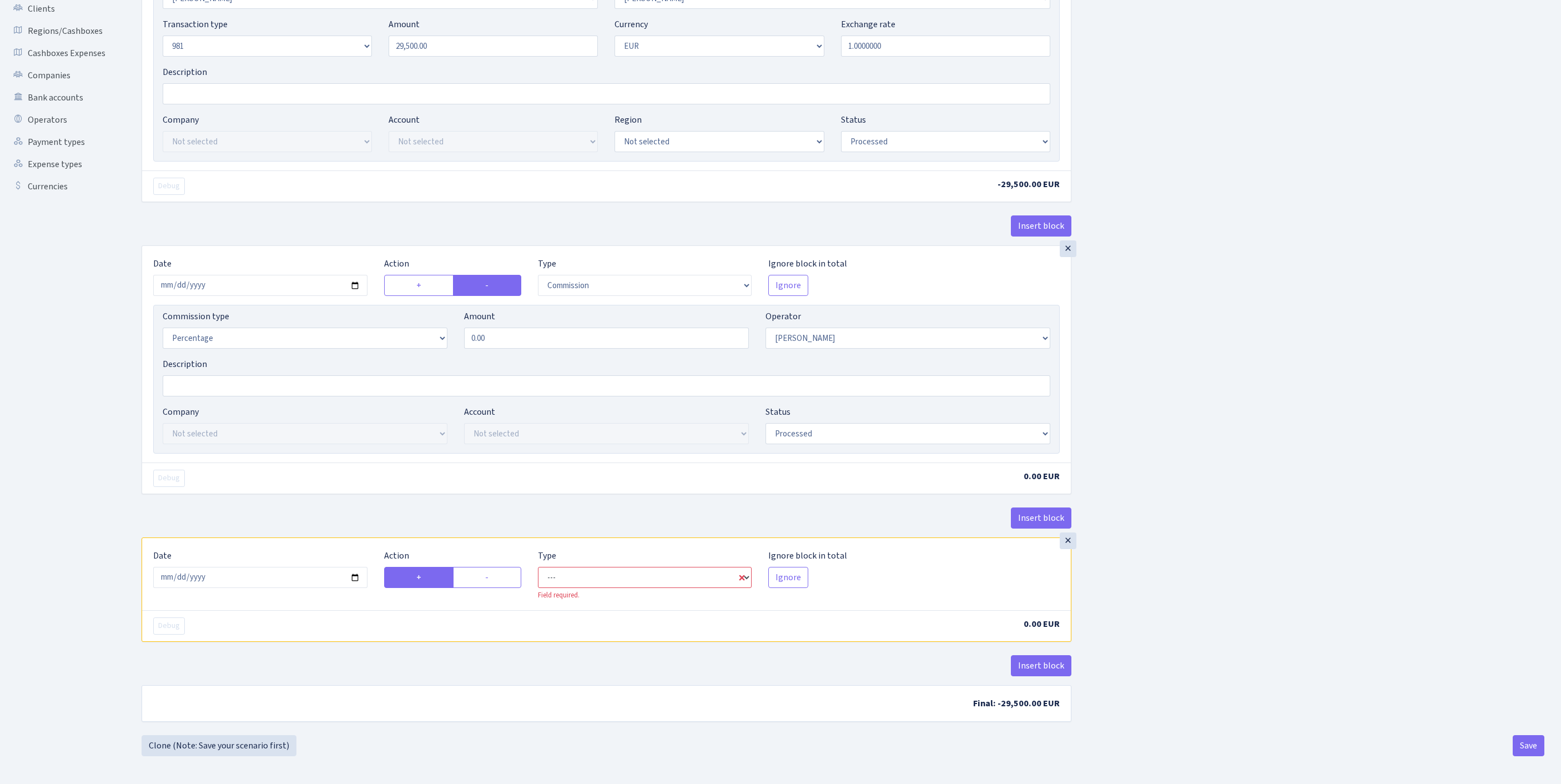
select select "in"
select select "30"
select select "1"
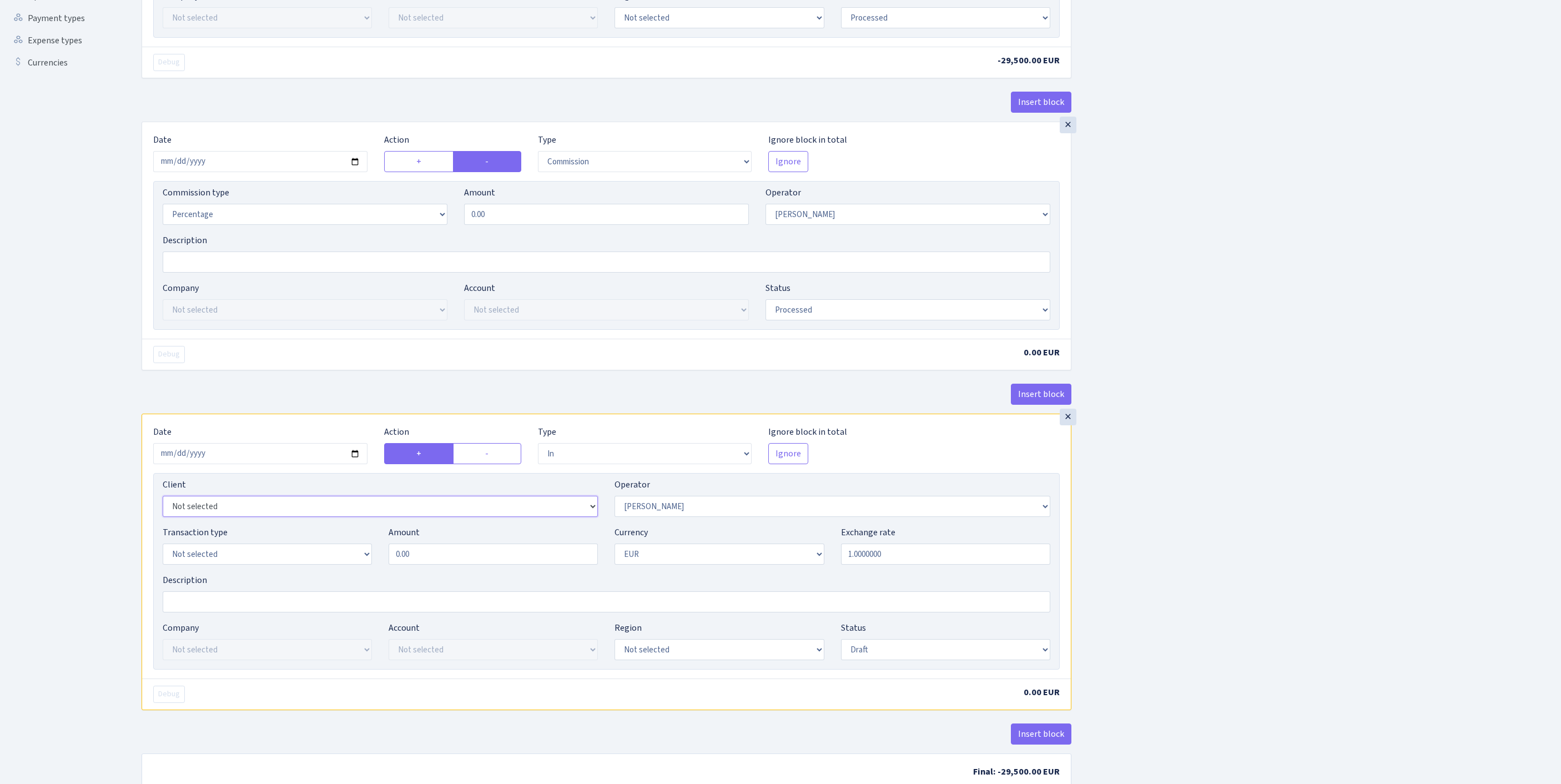
select select "342"
select select "61"
select select "8"
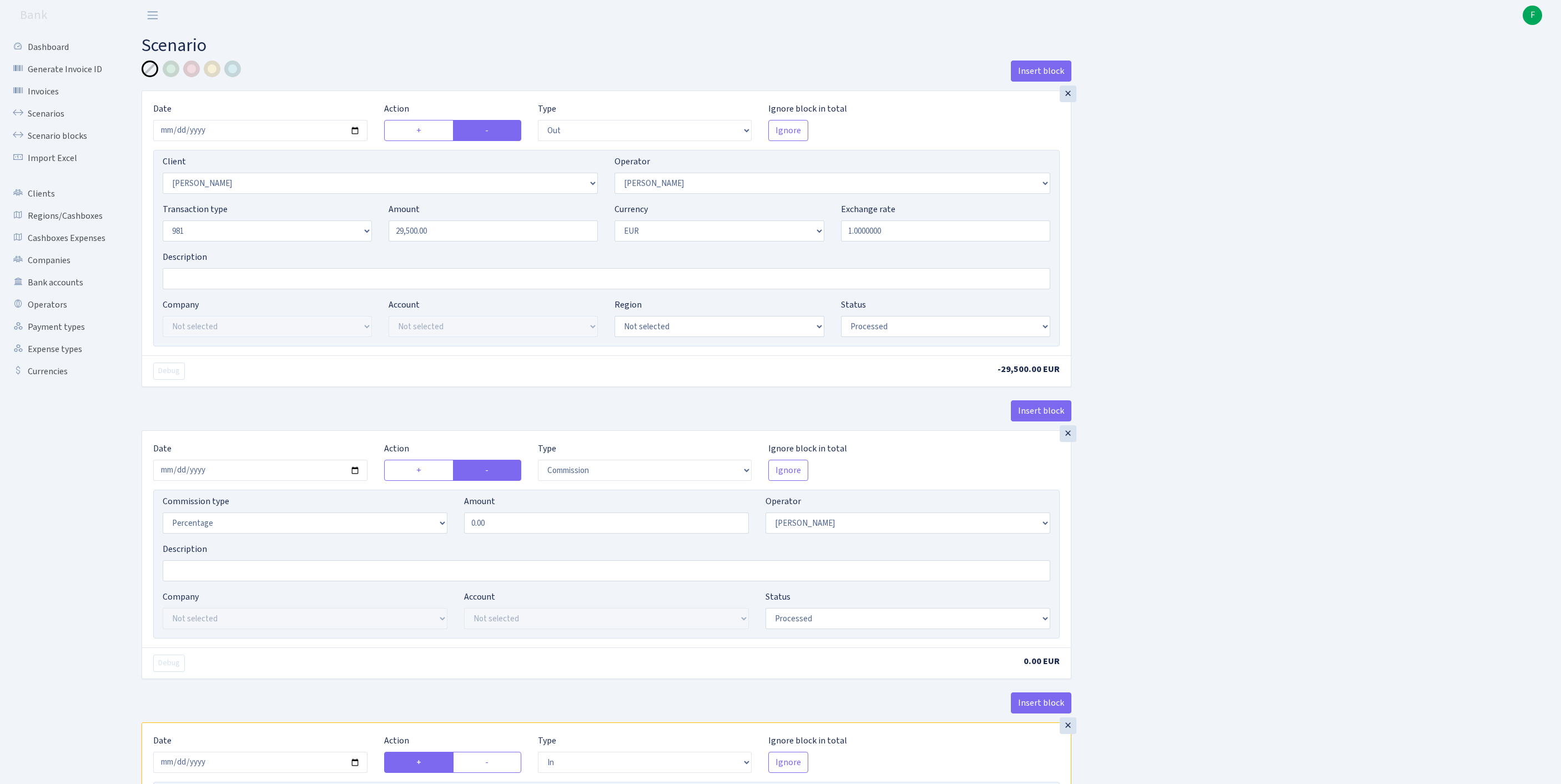
scroll to position [522, 0]
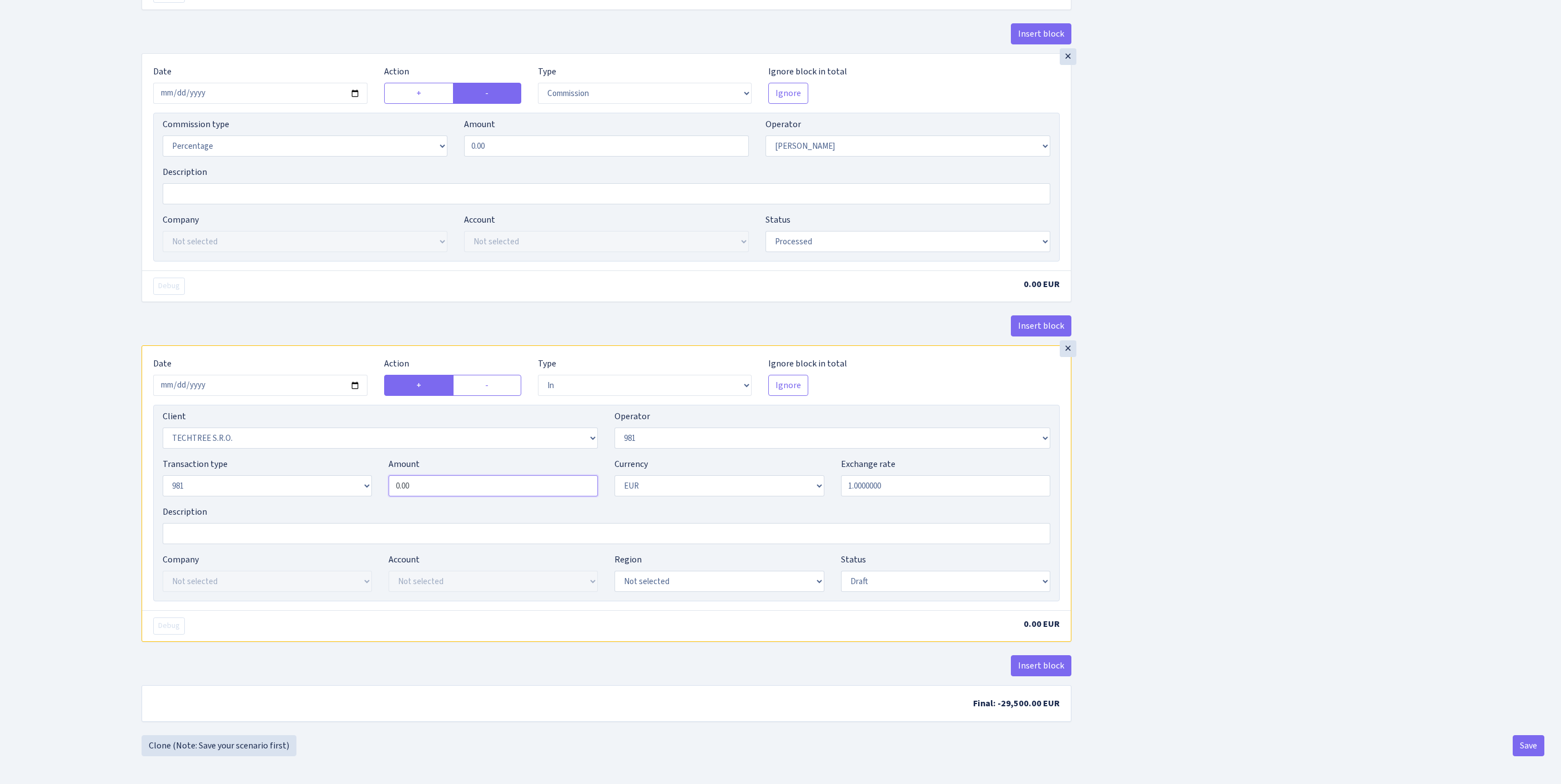
drag, startPoint x: 401, startPoint y: 443, endPoint x: 350, endPoint y: 437, distance: 51.4
click at [350, 457] on div "Transaction type Not selected 981 ELF FISH crypto GIRT IVO dekl MM-BALTIC eur U…" at bounding box center [606, 481] width 905 height 48
type input "29,500.00"
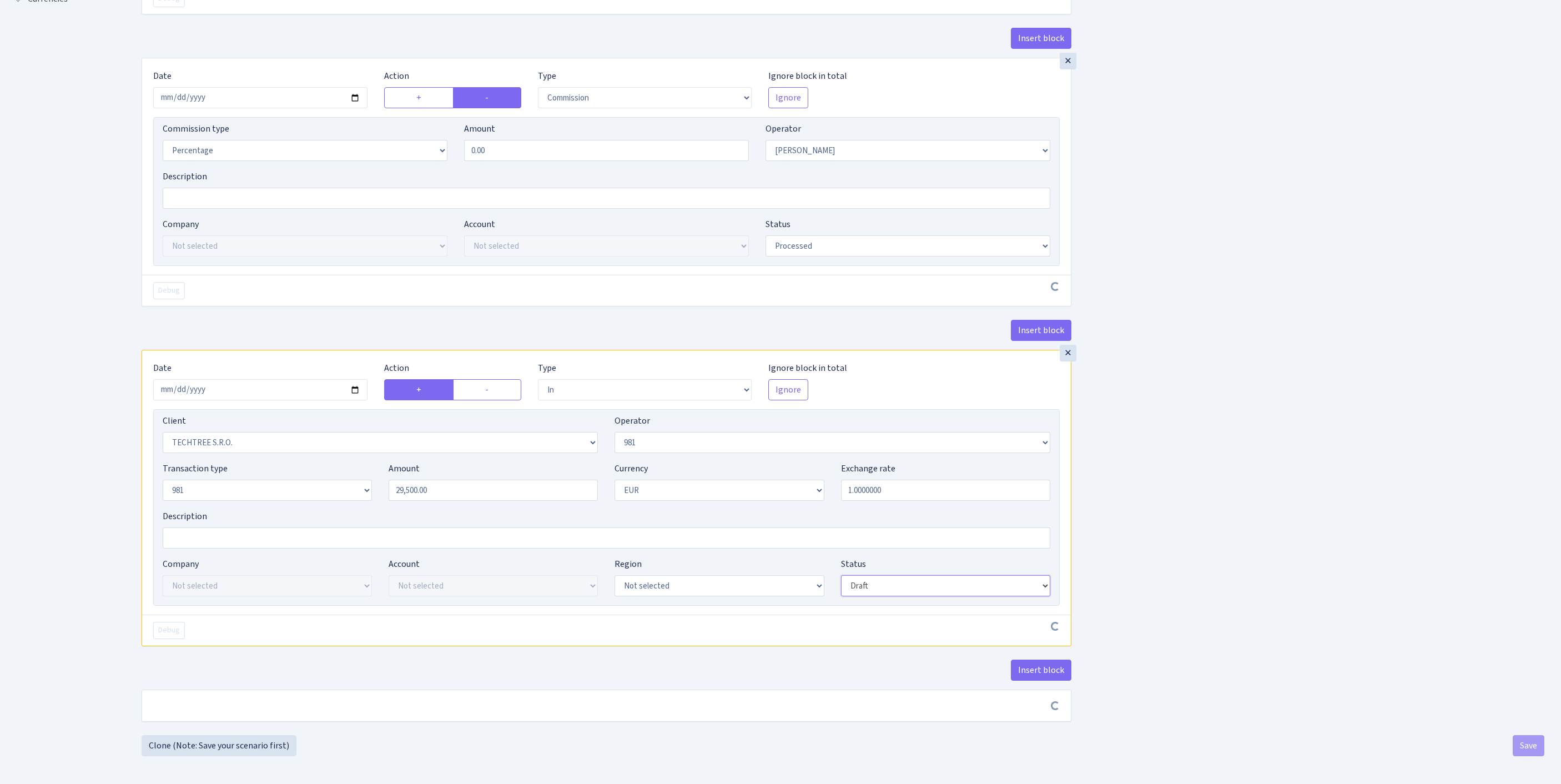
scroll to position [517, 0]
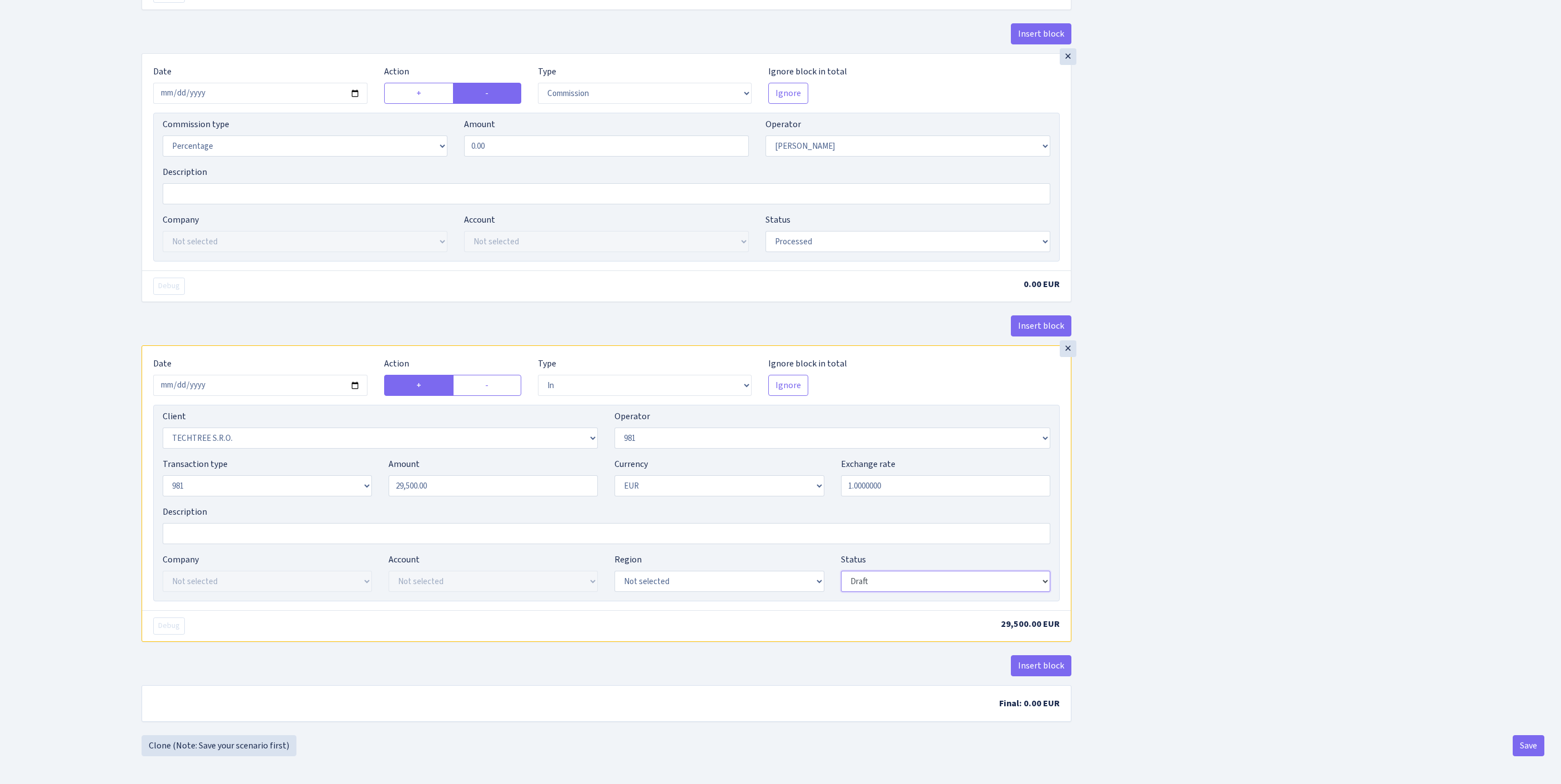
select select "processed"
click at [1037, 656] on button "Insert block" at bounding box center [1041, 666] width 61 height 21
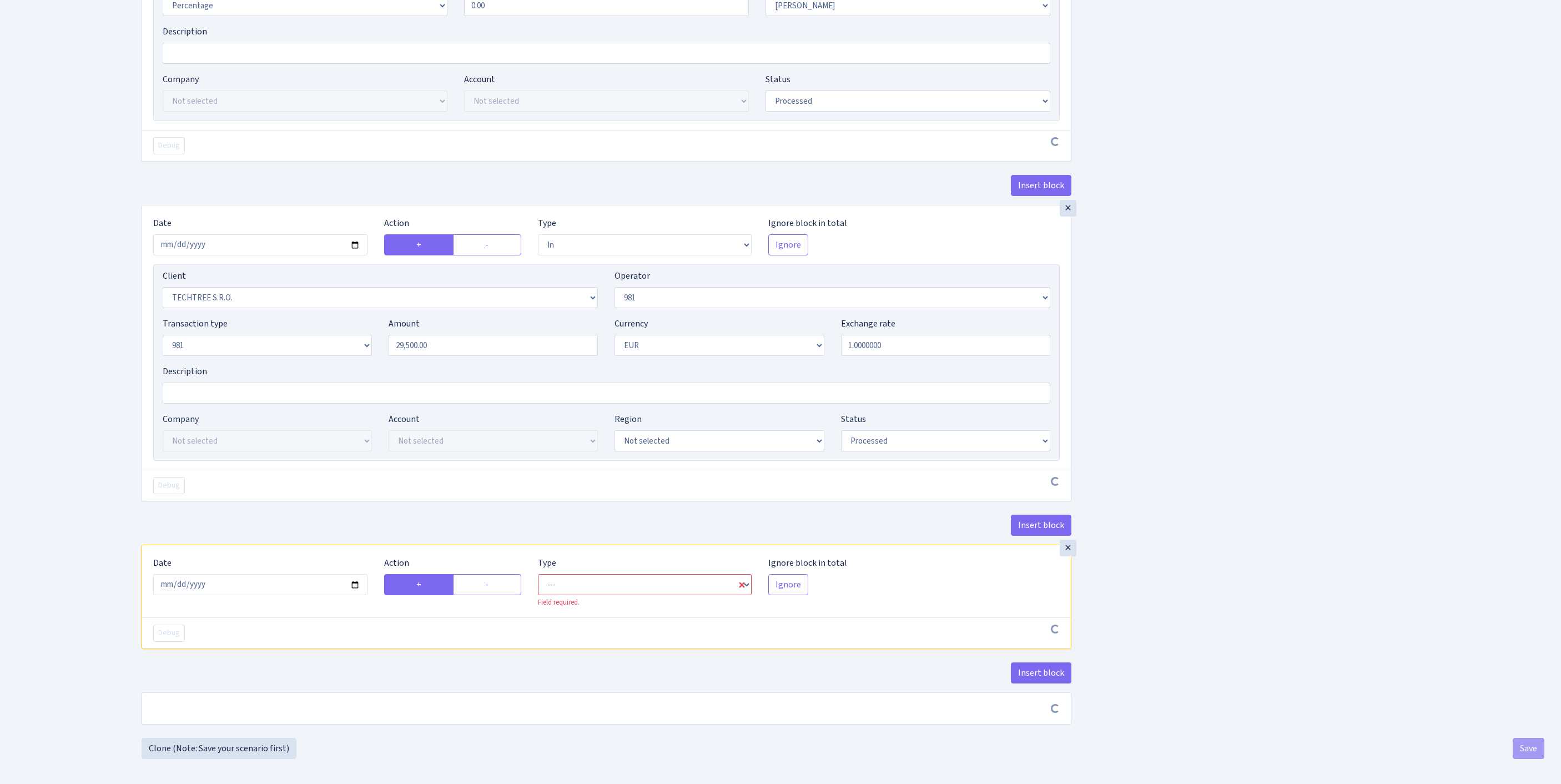
scroll to position [694, 0]
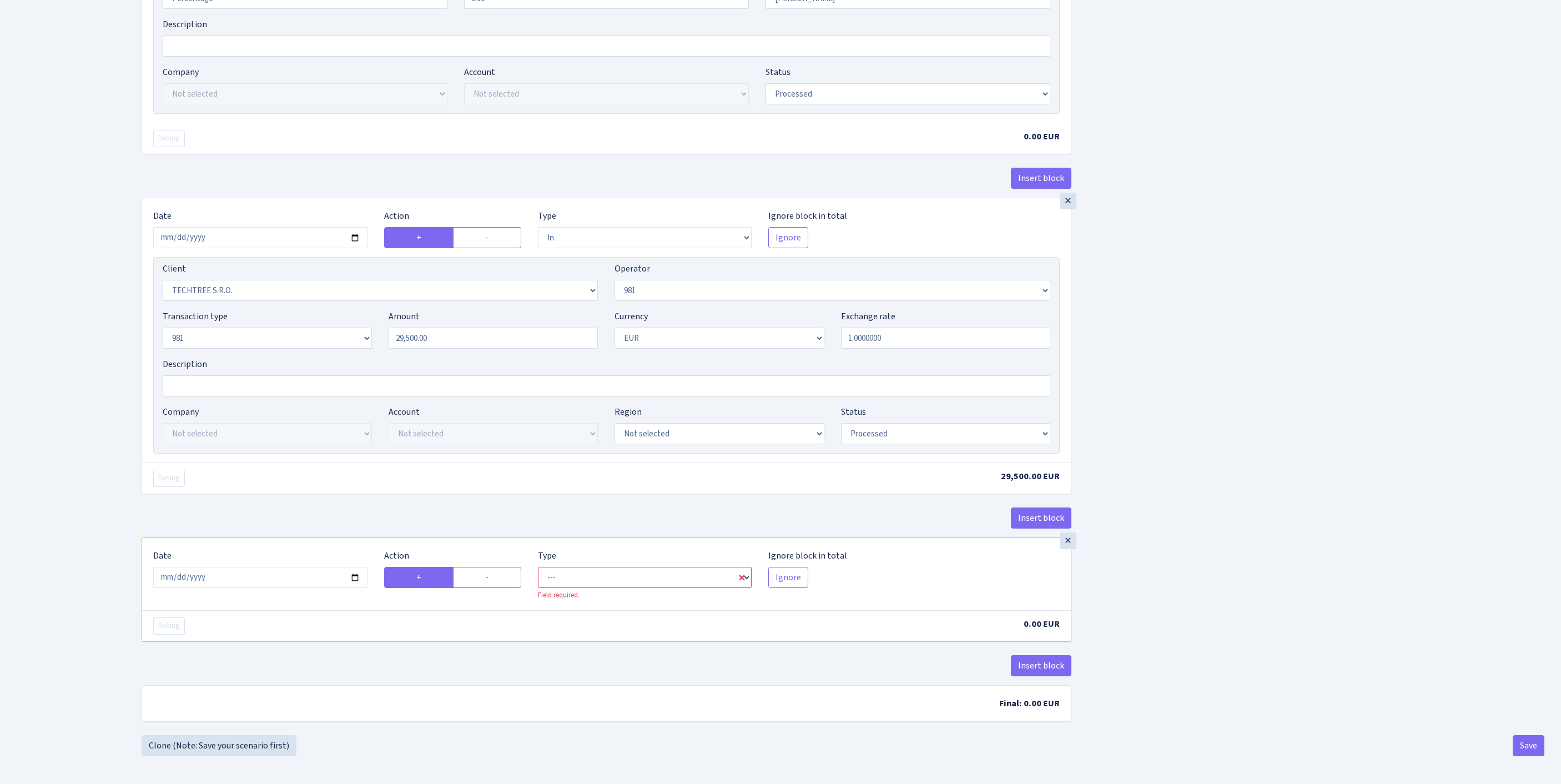
select select "commission"
select select "61"
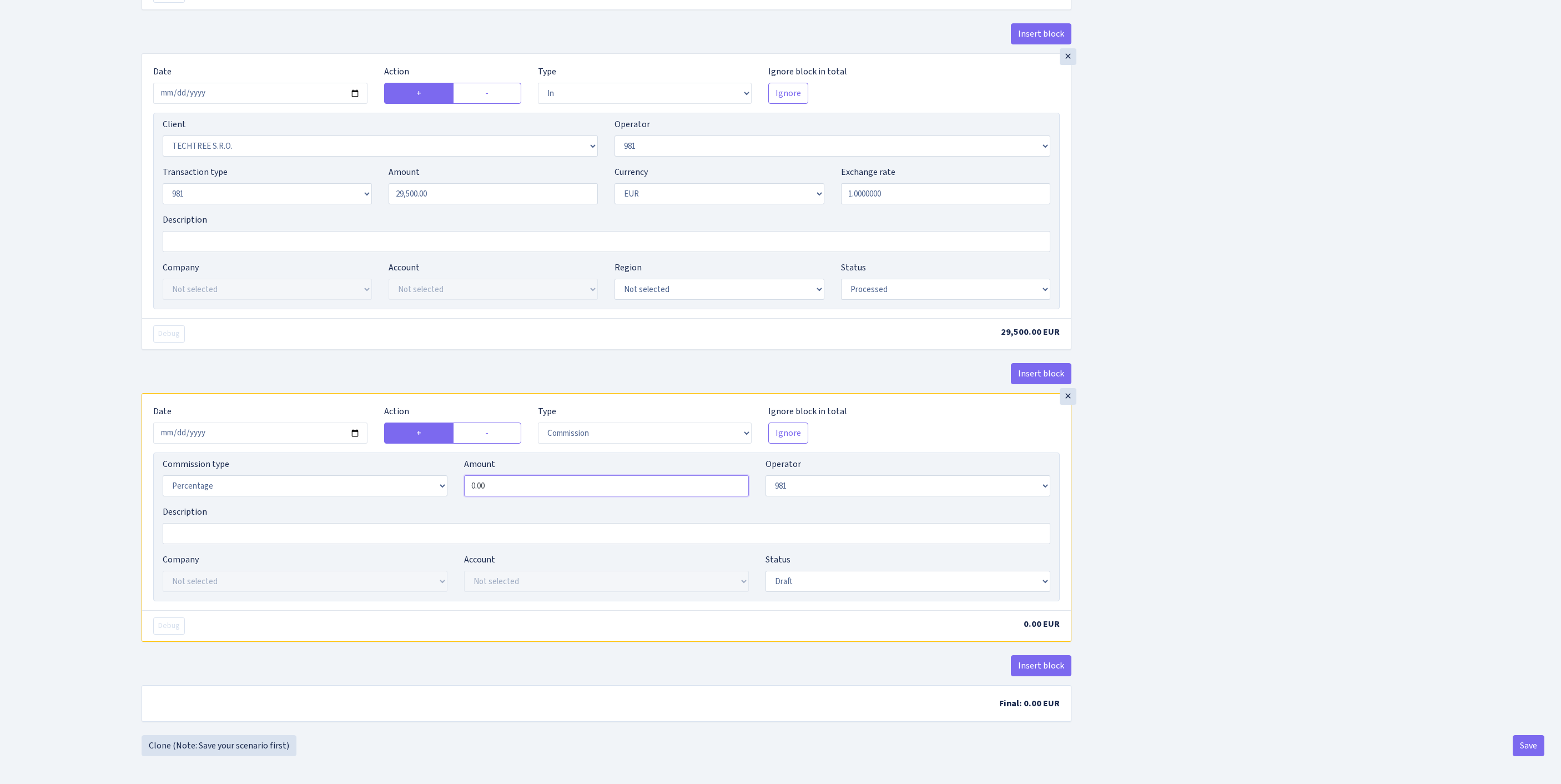
drag, startPoint x: 574, startPoint y: 612, endPoint x: 387, endPoint y: 610, distance: 187.0
click at [387, 505] on div "Commission type Percentage Fixed Bank Amount 0.00 Operator Not selected 981 981…" at bounding box center [606, 481] width 905 height 48
type input "1.00"
select select "processed"
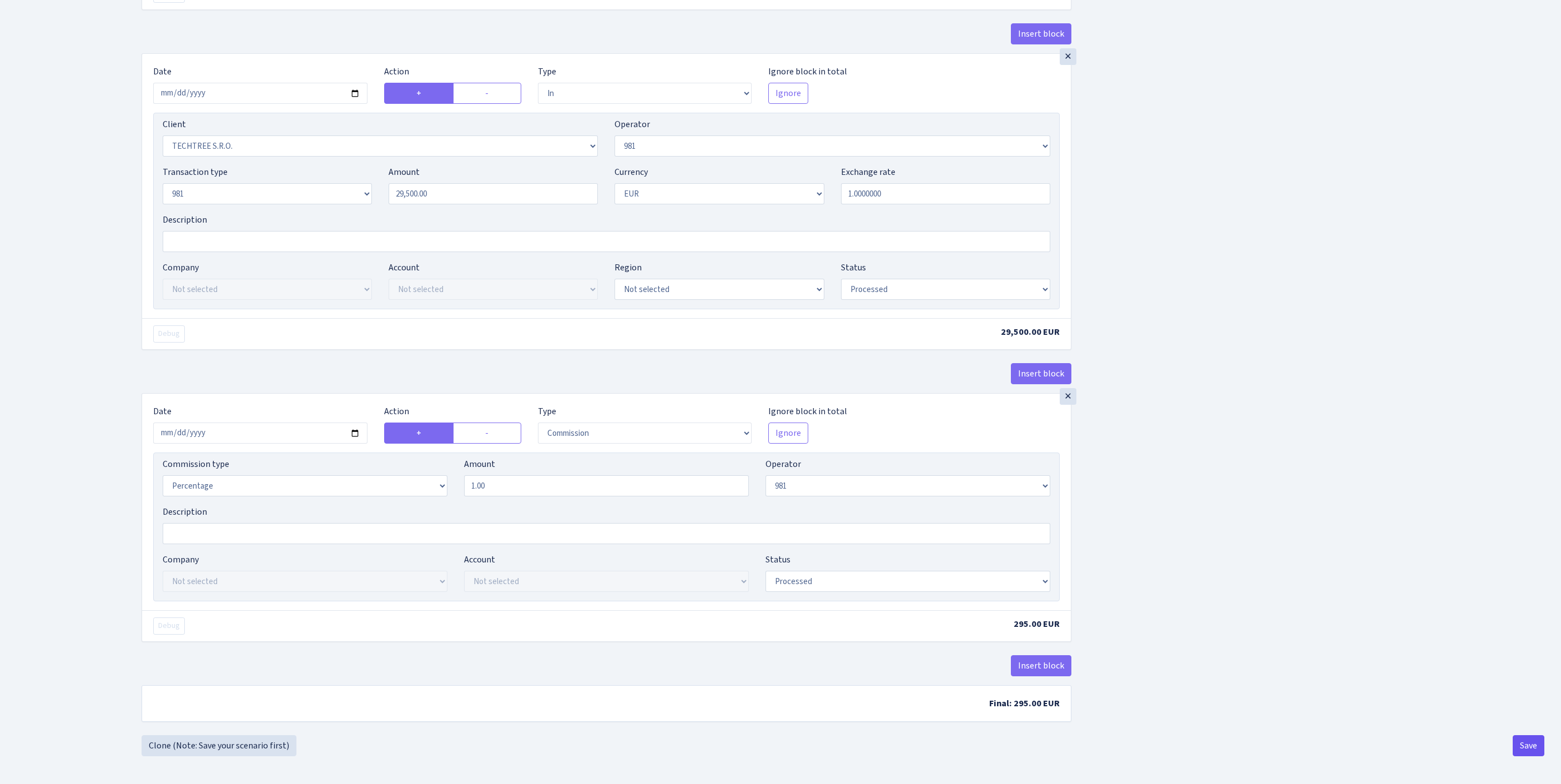
click at [1523, 750] on button "Save" at bounding box center [1529, 746] width 32 height 21
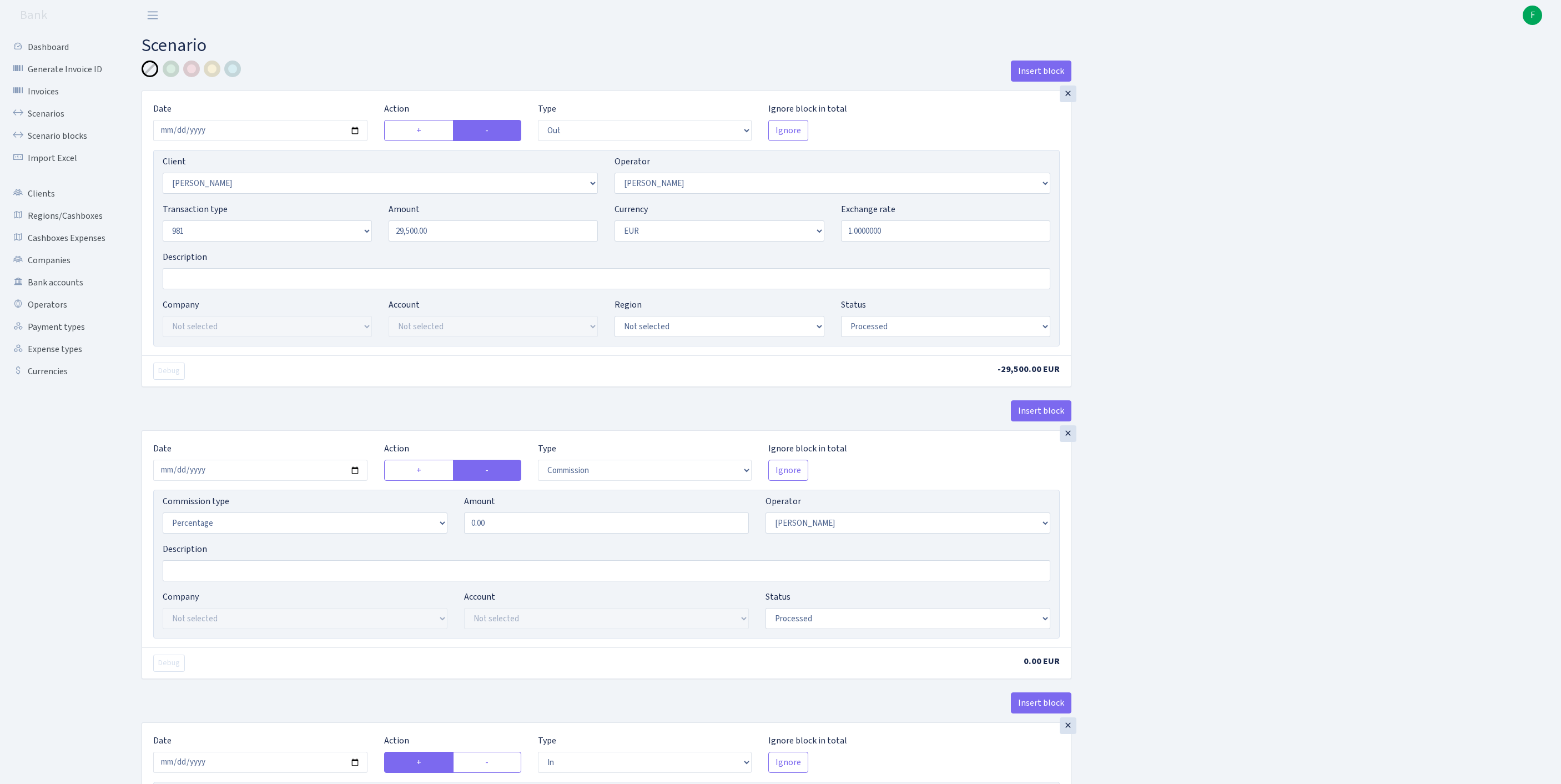
select select "out"
select select "3358"
select select "30"
select select "8"
select select "1"
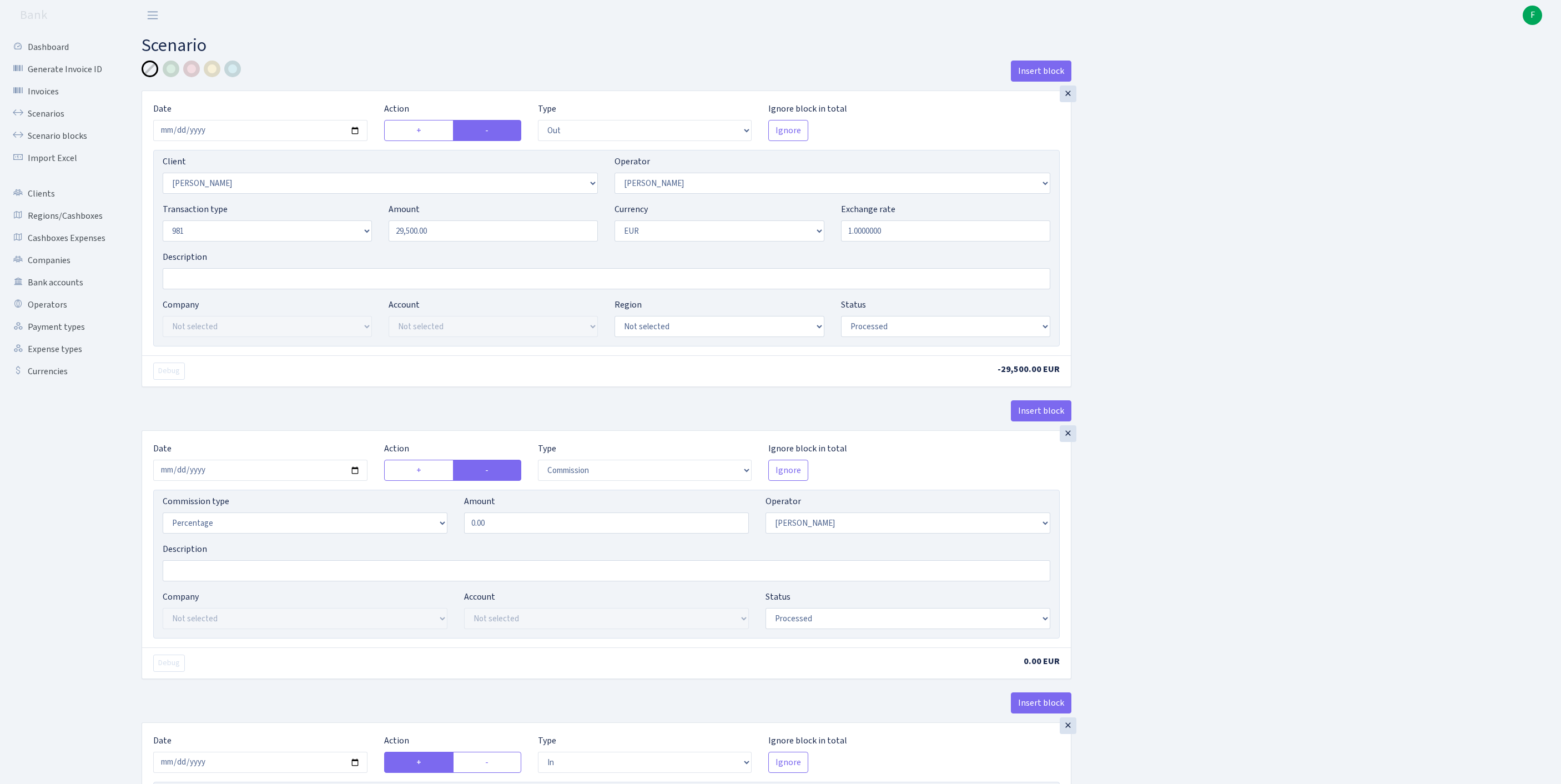
select select "processed"
select select "commission"
select select "30"
select select "processed"
select select "in"
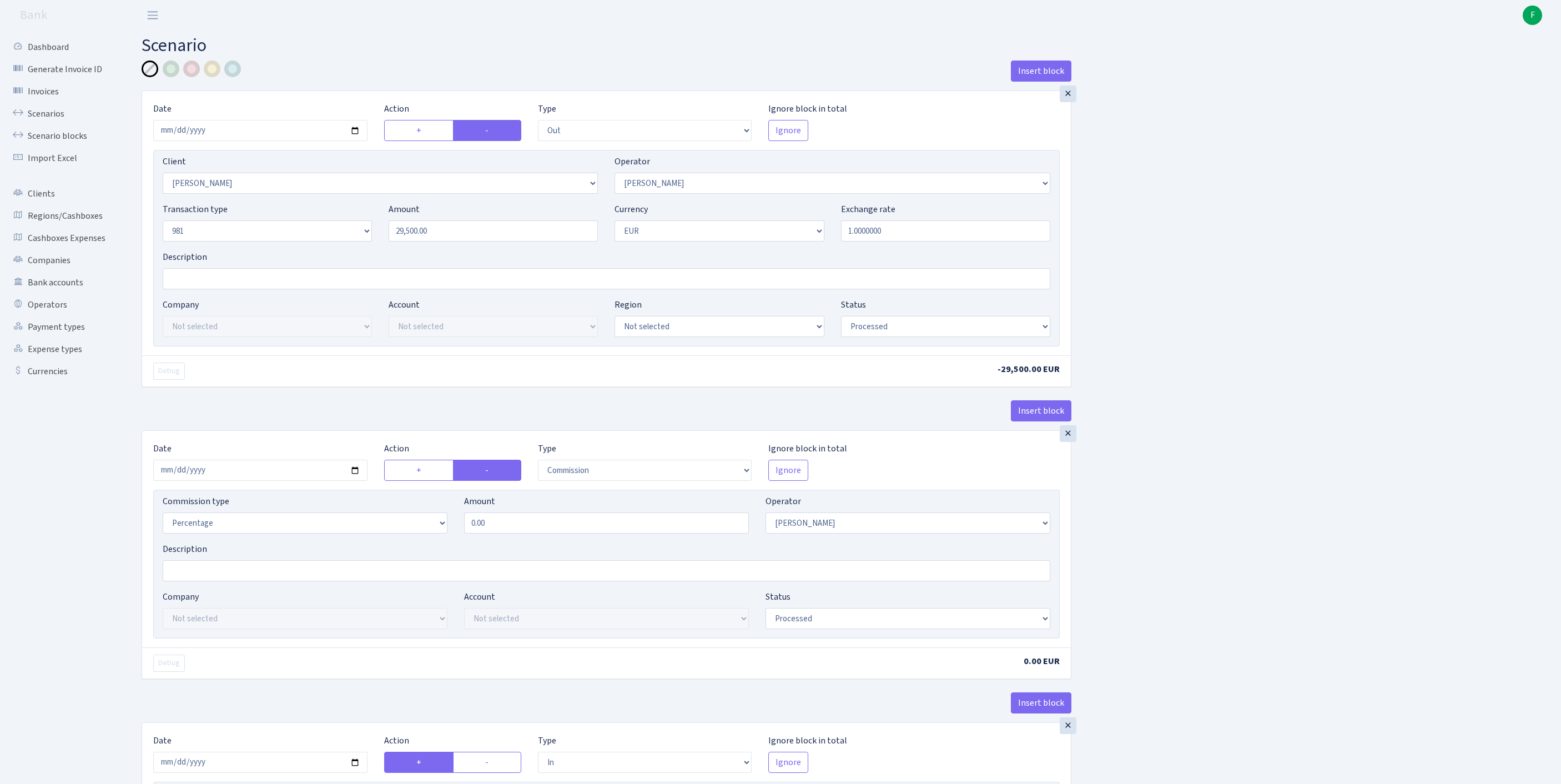
select select "342"
select select "61"
select select "8"
select select "1"
select select "processed"
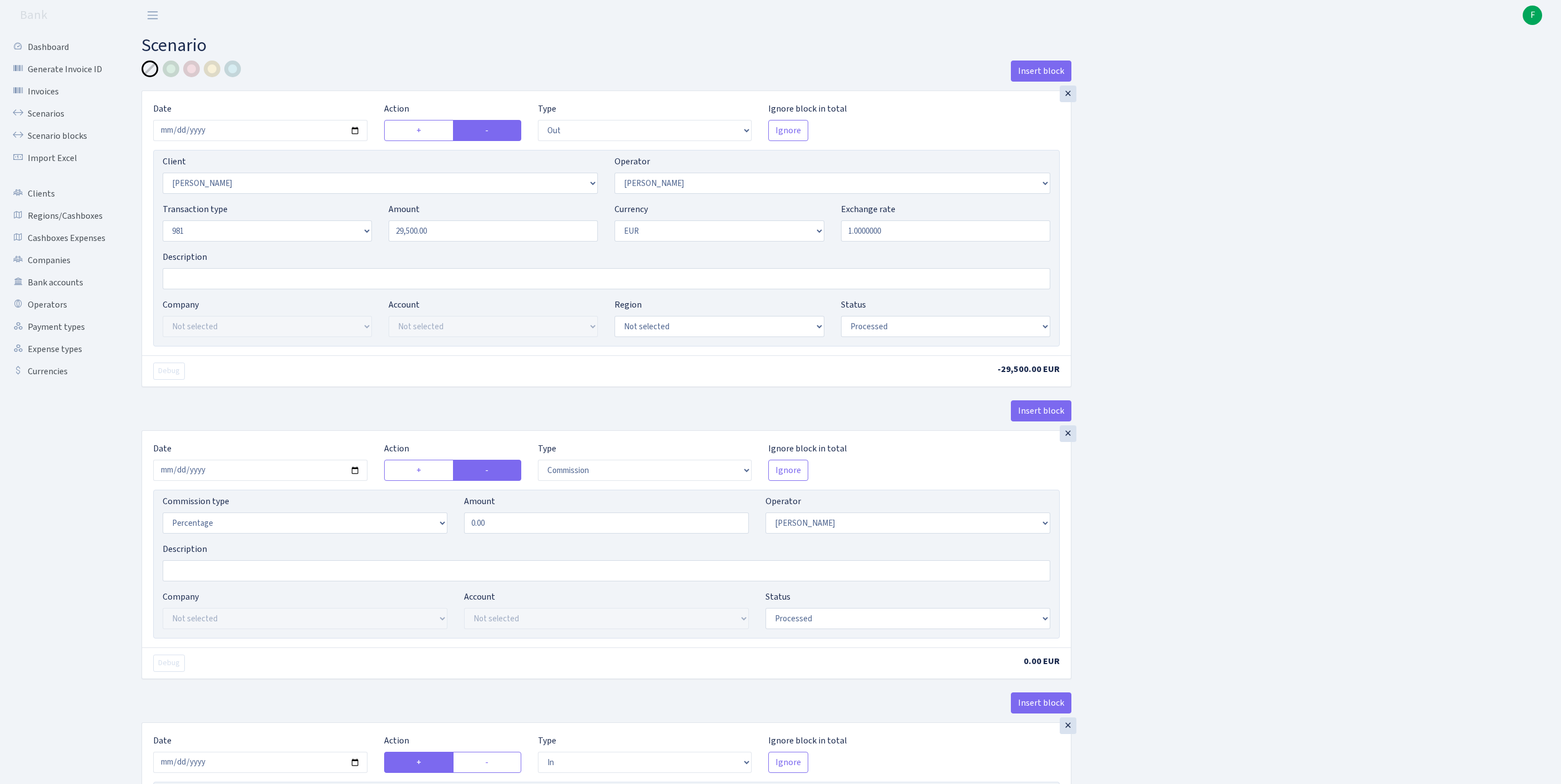
select select "commission"
select select "61"
select select "processed"
click at [191, 72] on div at bounding box center [191, 69] width 17 height 17
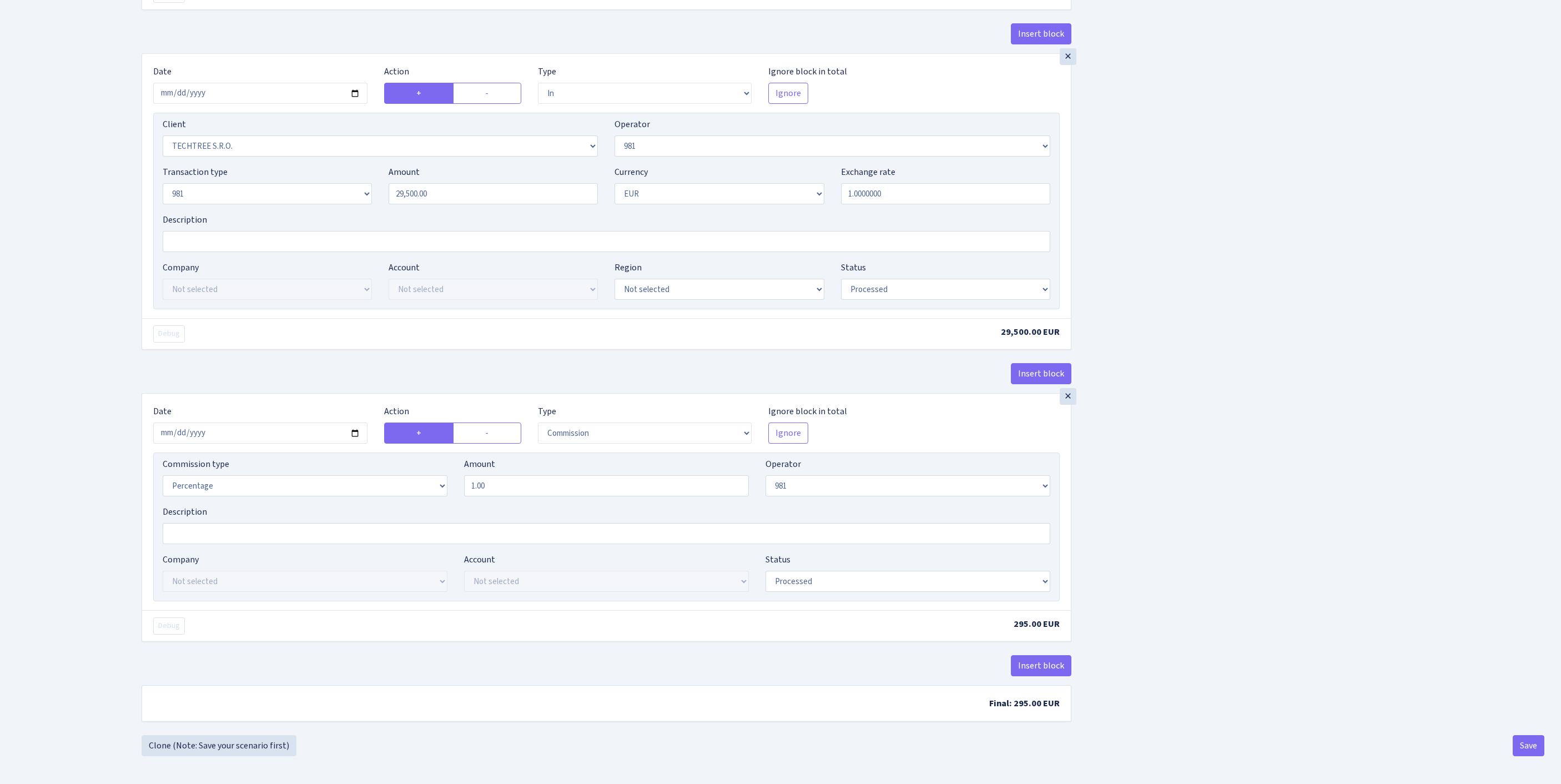
scroll to position [853, 0]
click at [1526, 742] on button "Save" at bounding box center [1529, 746] width 32 height 21
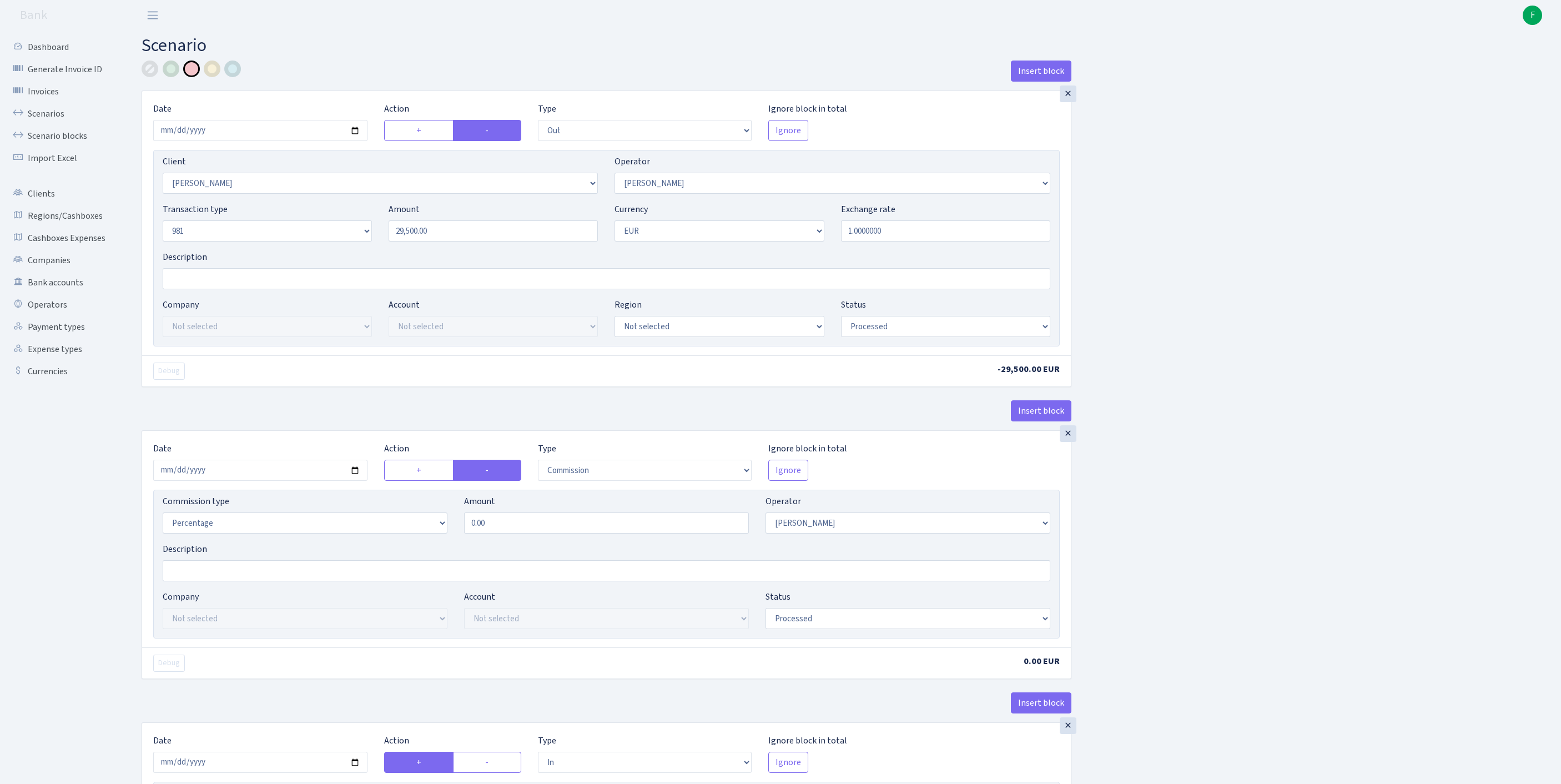
select select "out"
select select "3358"
select select "30"
select select "8"
select select "1"
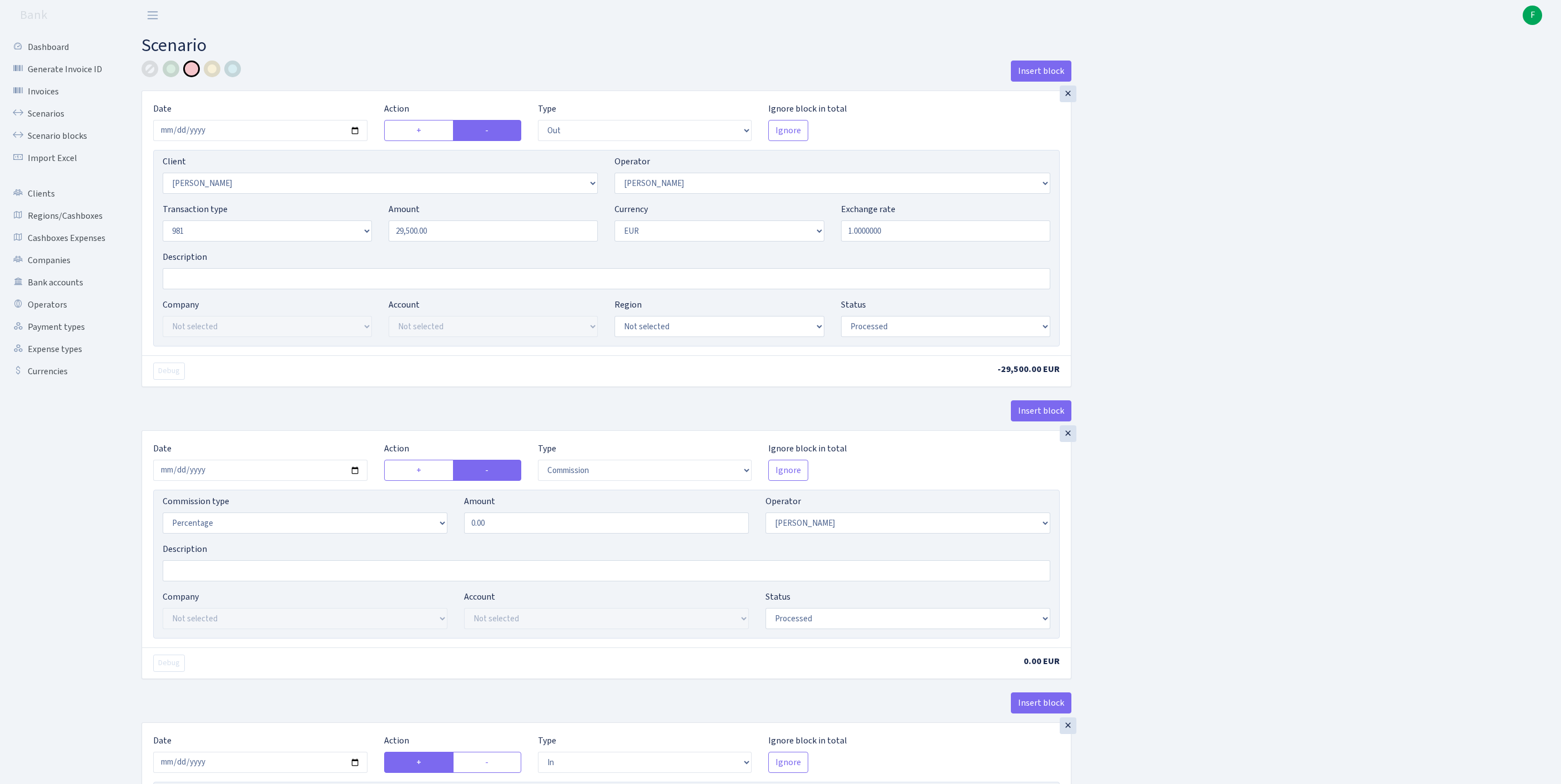
select select "processed"
select select "commission"
select select "30"
select select "processed"
select select "in"
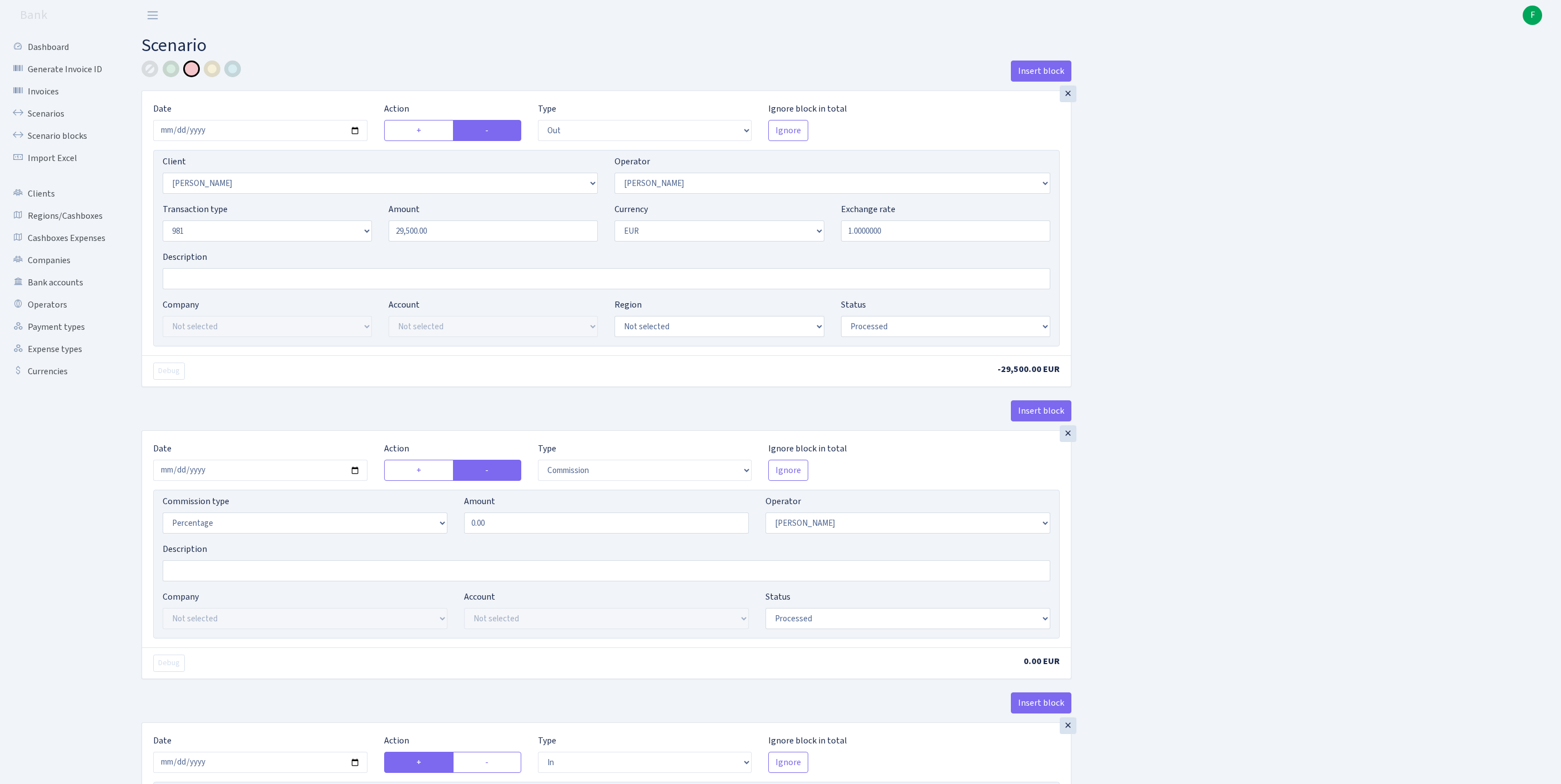
select select "342"
select select "61"
select select "8"
select select "1"
select select "processed"
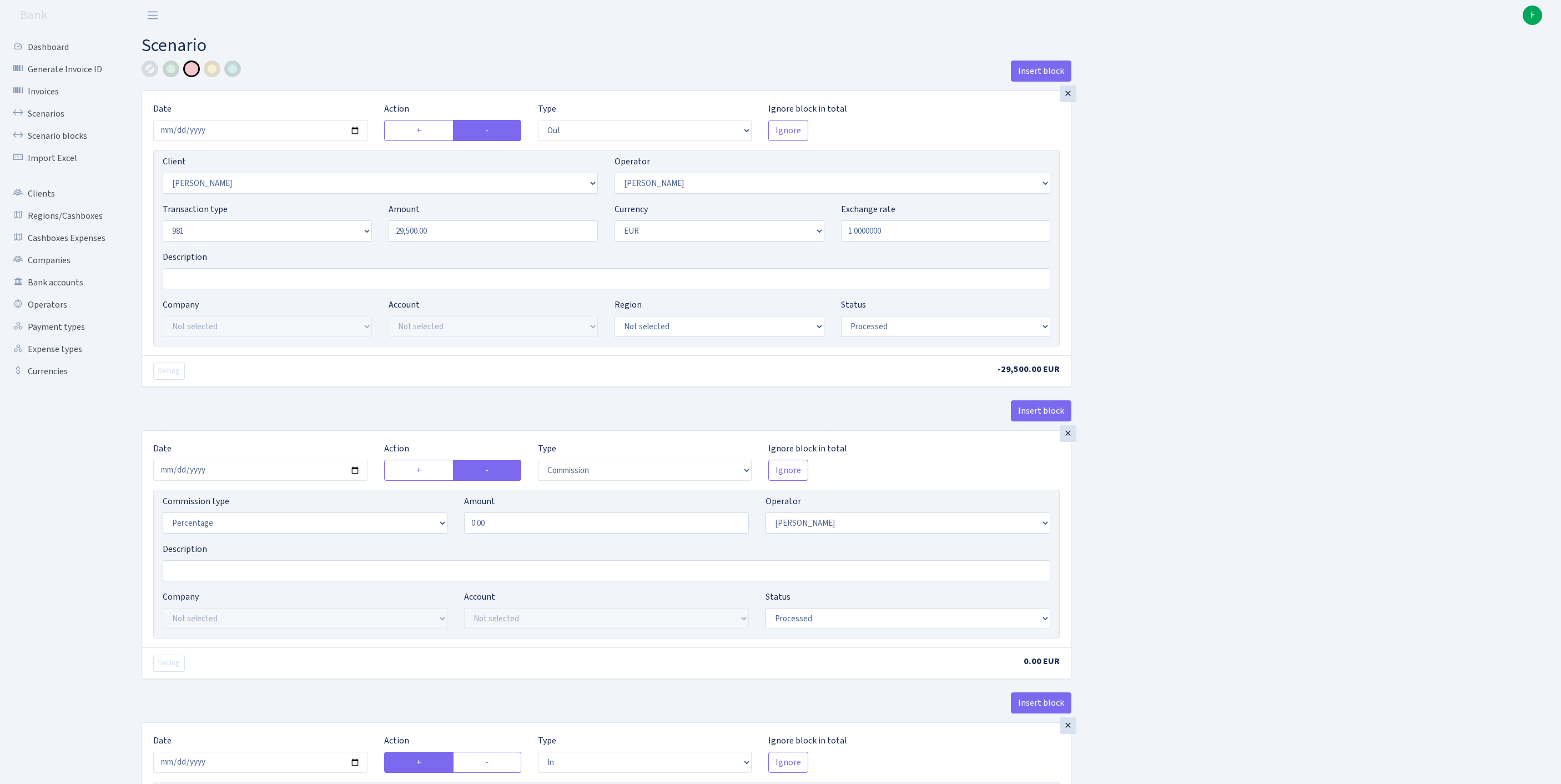
select select "commission"
select select "61"
select select "processed"
click at [52, 119] on link "Scenarios" at bounding box center [61, 114] width 111 height 22
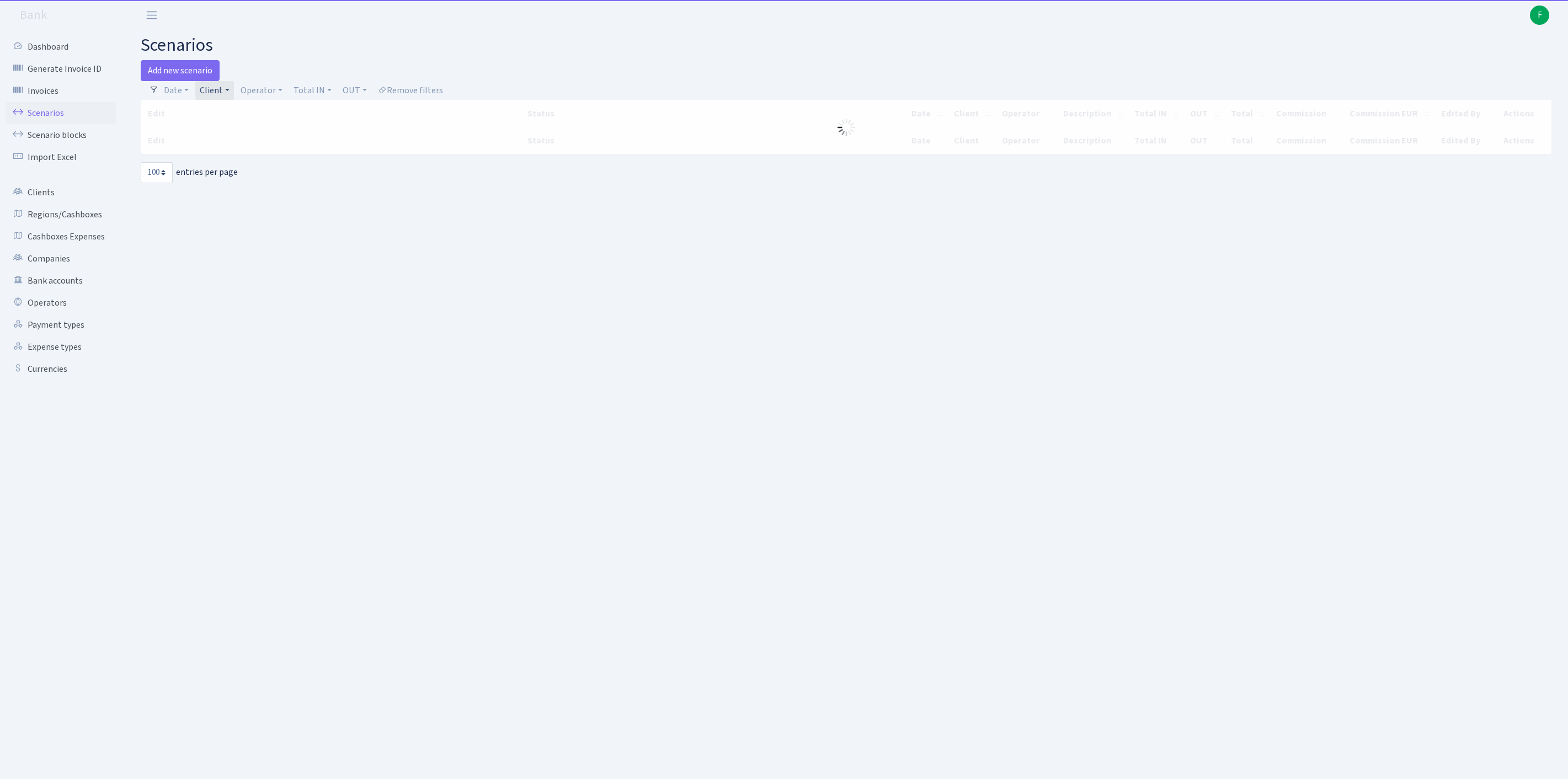
select select "100"
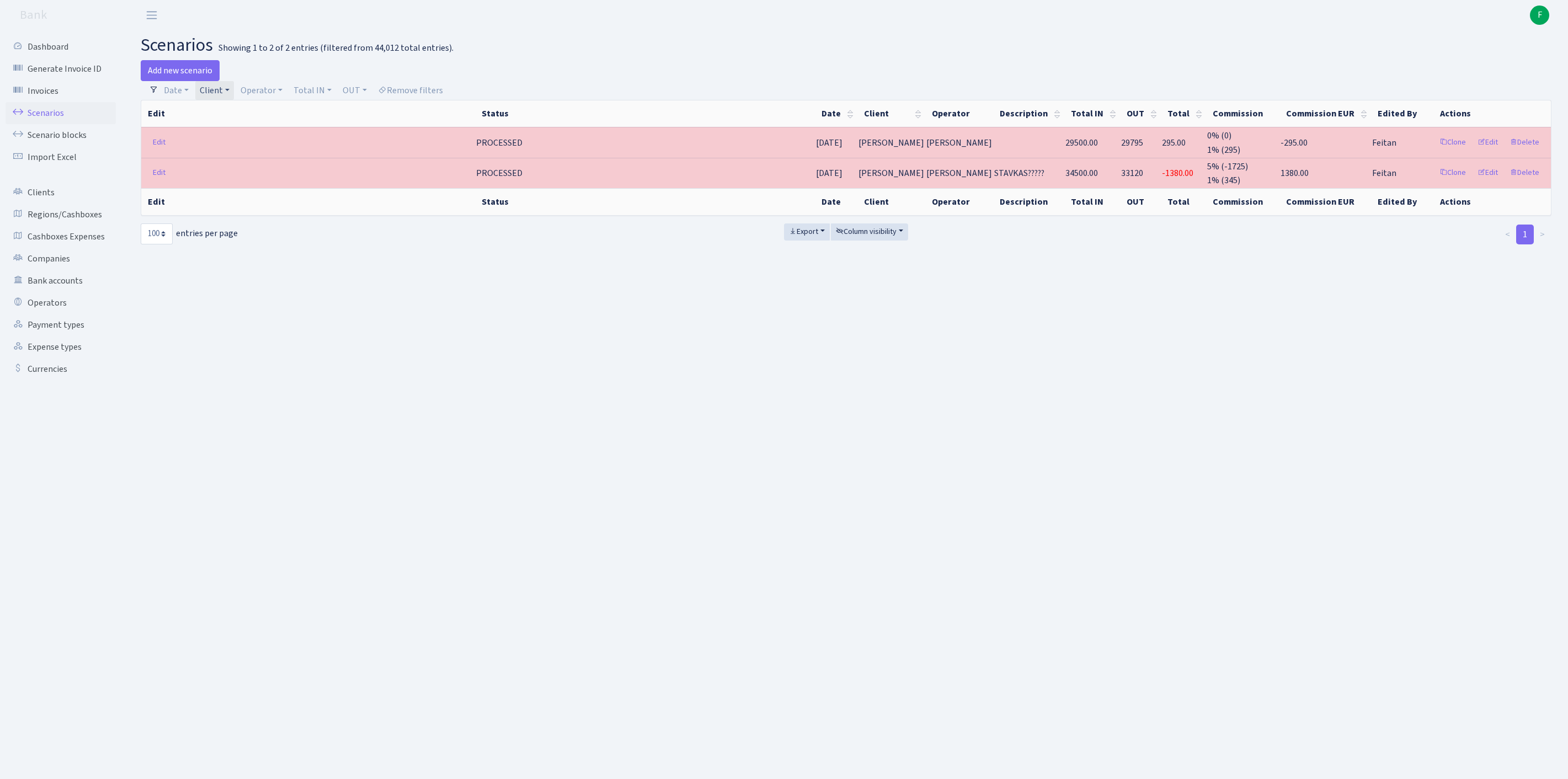
click at [234, 97] on link "Client" at bounding box center [214, 90] width 39 height 19
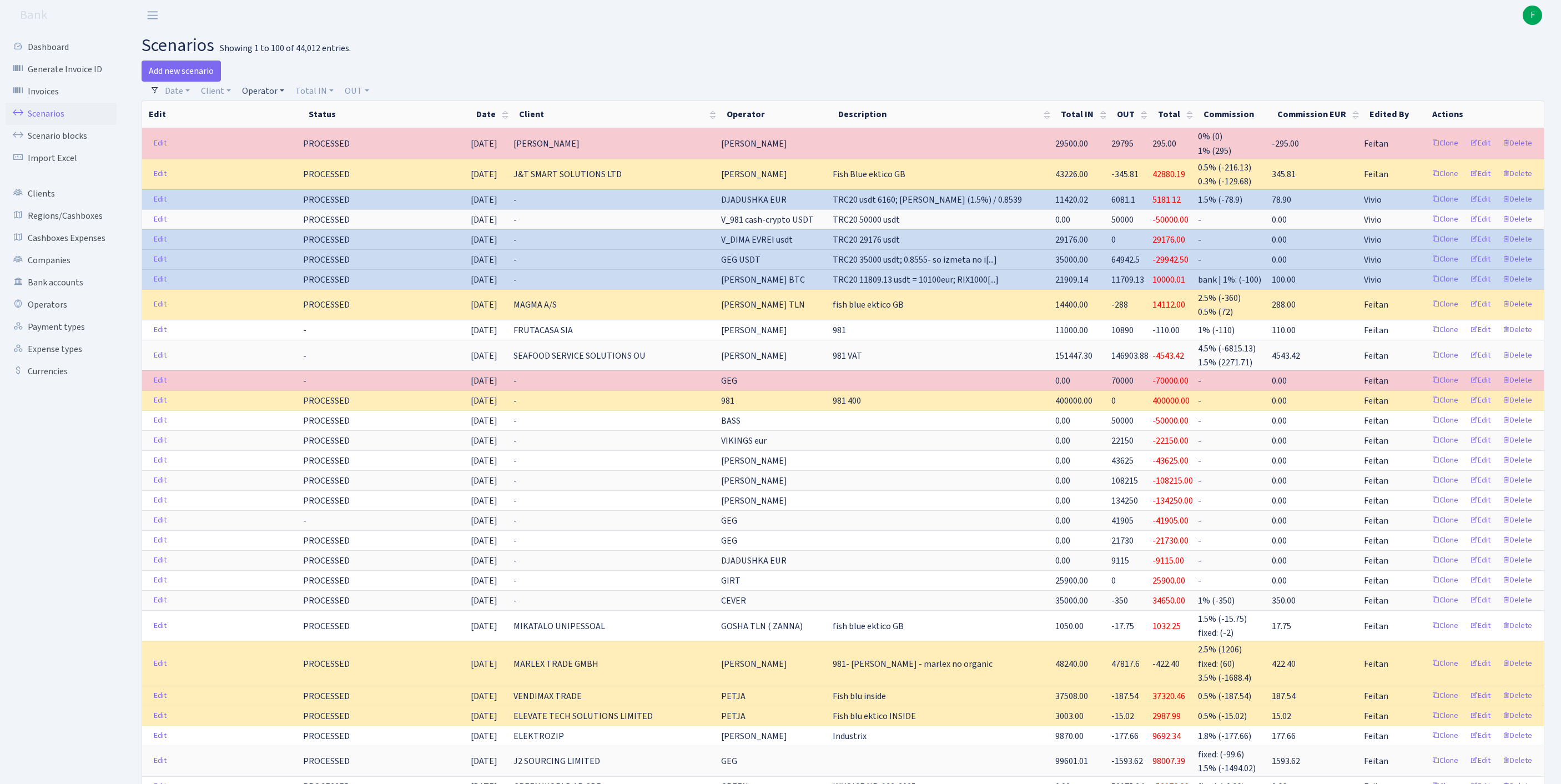
click at [275, 92] on link "Operator" at bounding box center [263, 91] width 51 height 19
click at [290, 139] on input "search" at bounding box center [287, 131] width 92 height 18
type input "SVE"
click at [307, 180] on li "[PERSON_NAME]" at bounding box center [287, 171] width 94 height 19
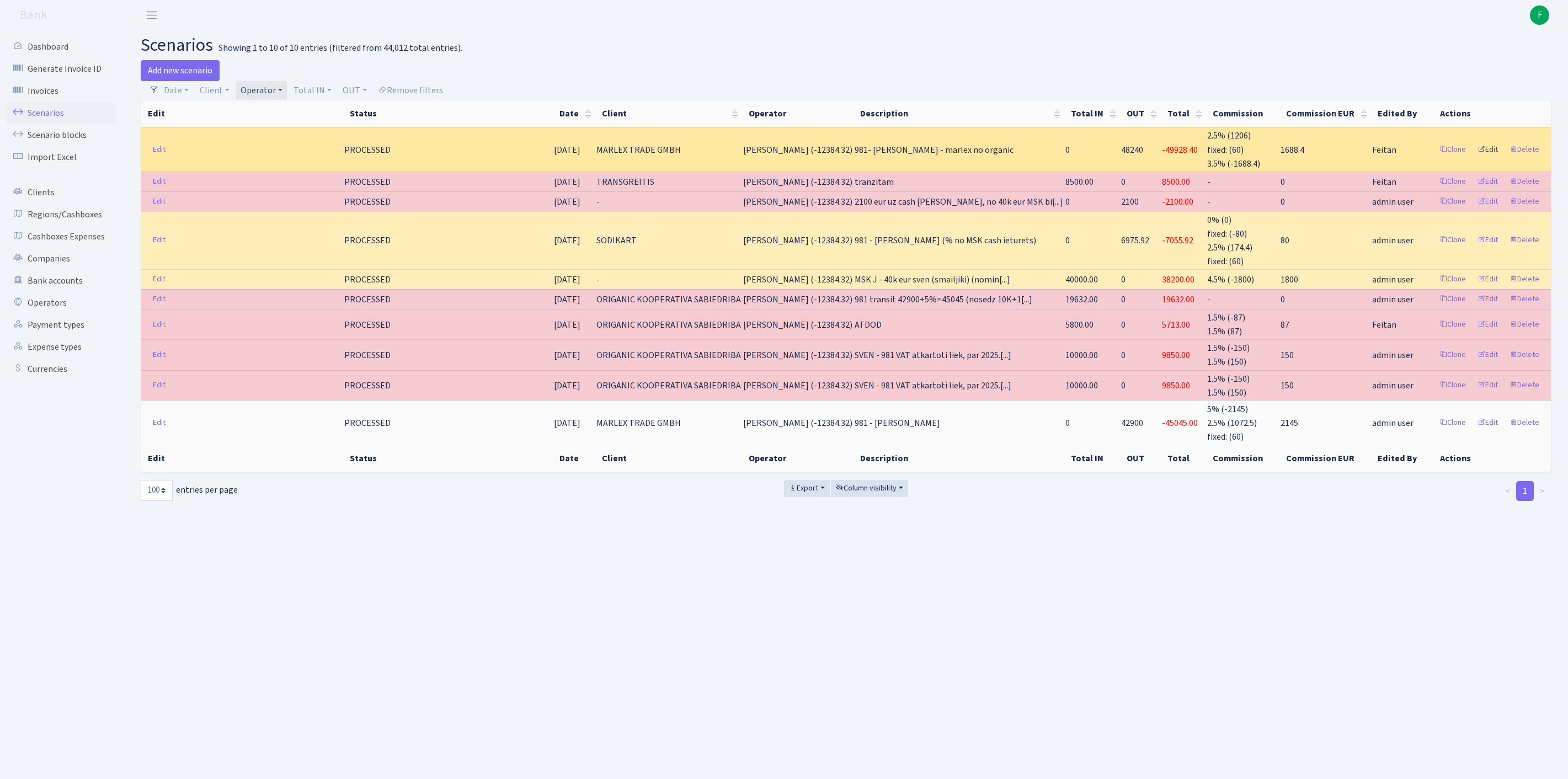
click at [1475, 158] on link "Edit" at bounding box center [1488, 150] width 30 height 17
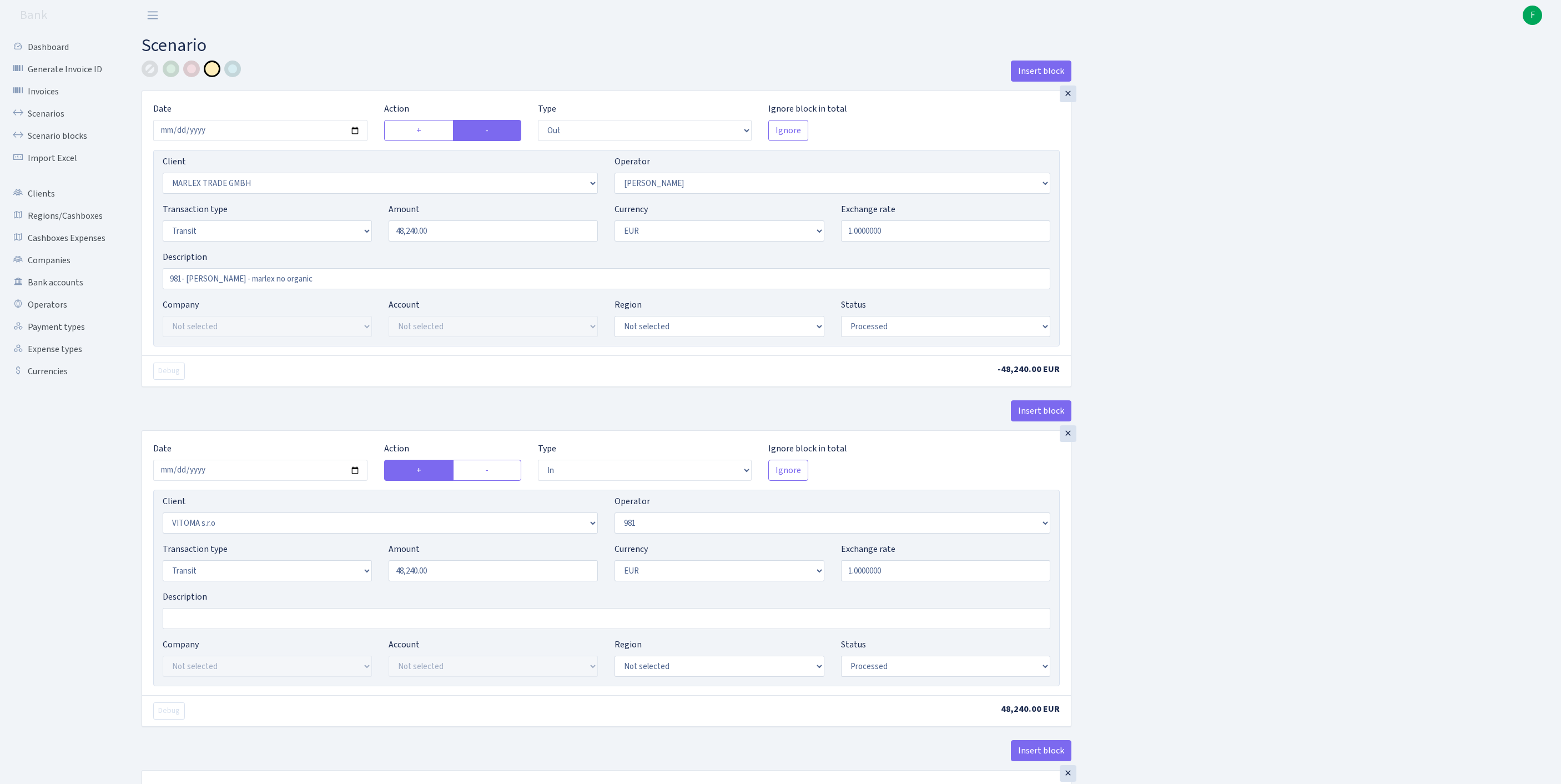
select select "out"
select select "3073"
select select "376"
select select "5"
select select "1"
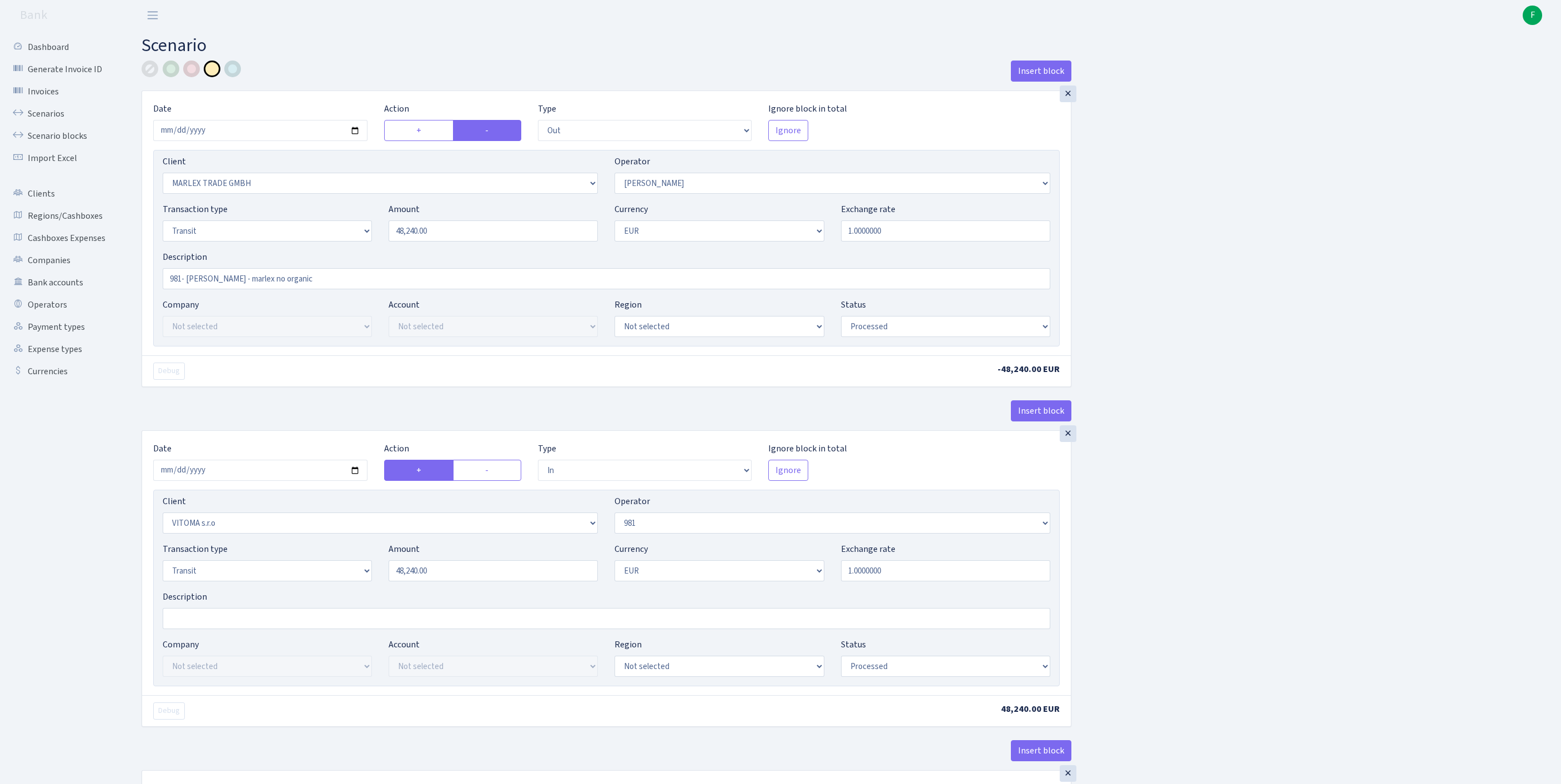
select select "processed"
select select "in"
select select "2129"
select select "61"
select select "5"
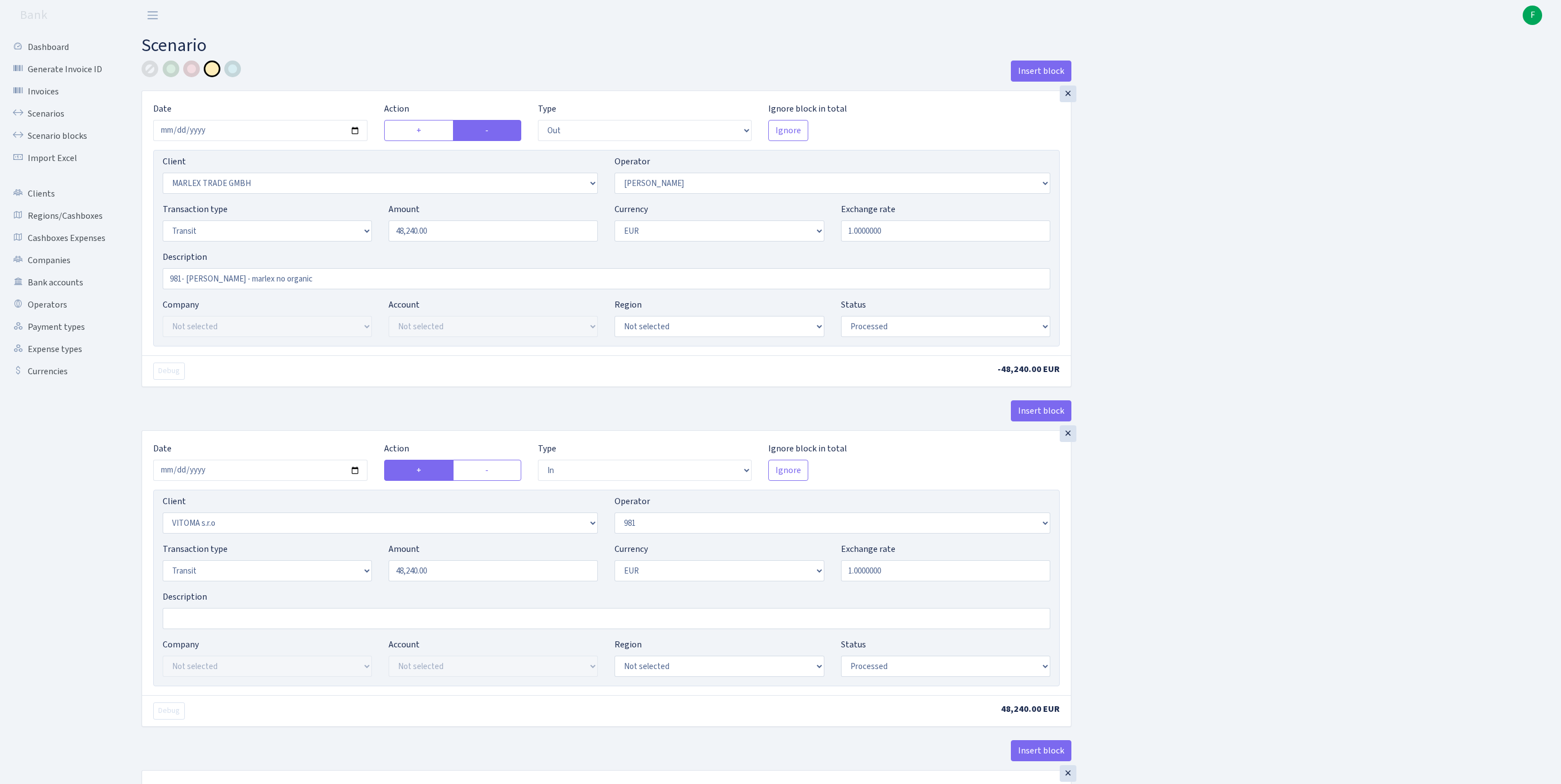
select select "1"
select select "processed"
select select "commission"
select select "61"
select select "processed"
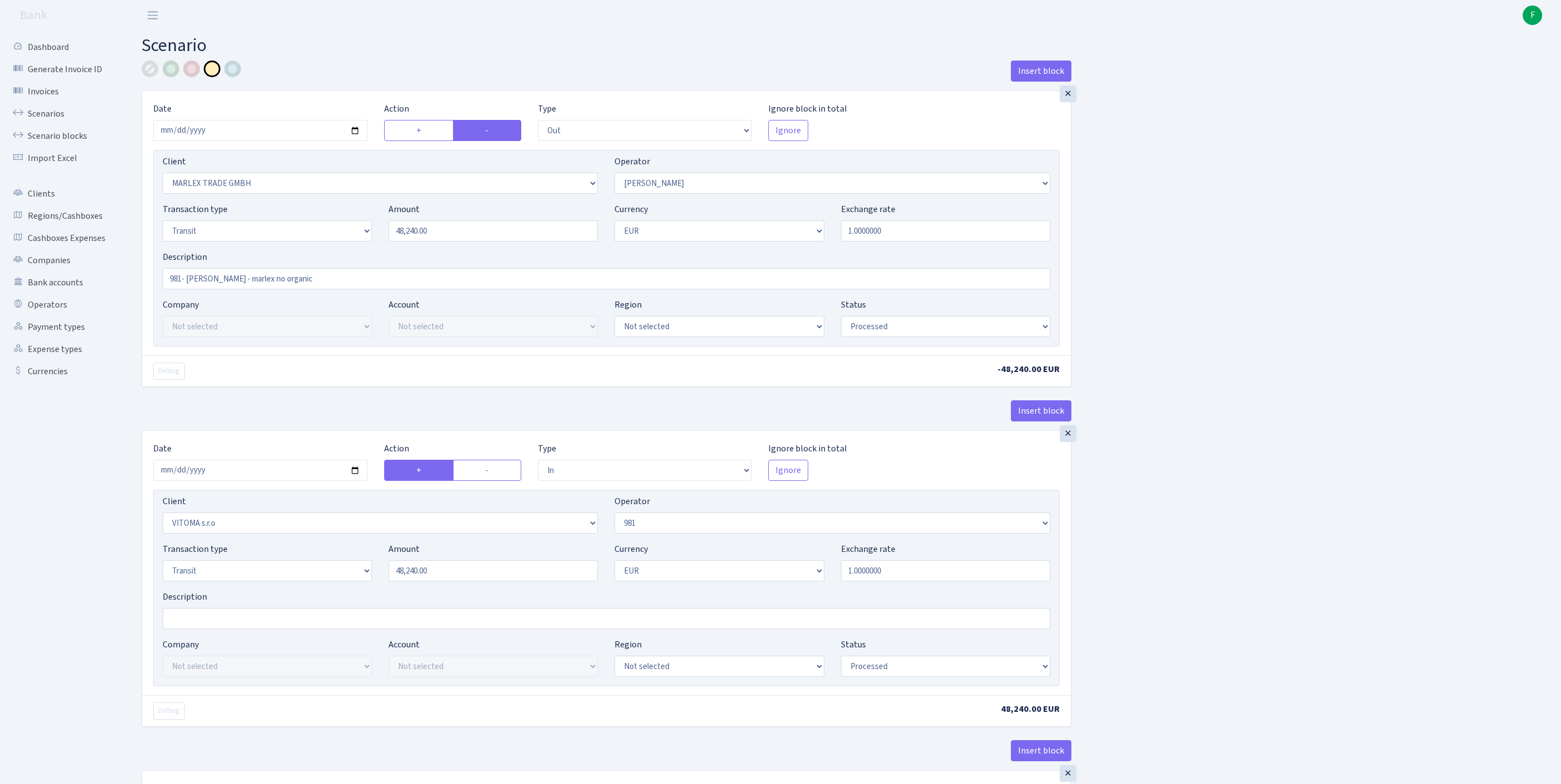
select select "commission"
select select "fixed"
select select "61"
select select "processed"
select select "commission"
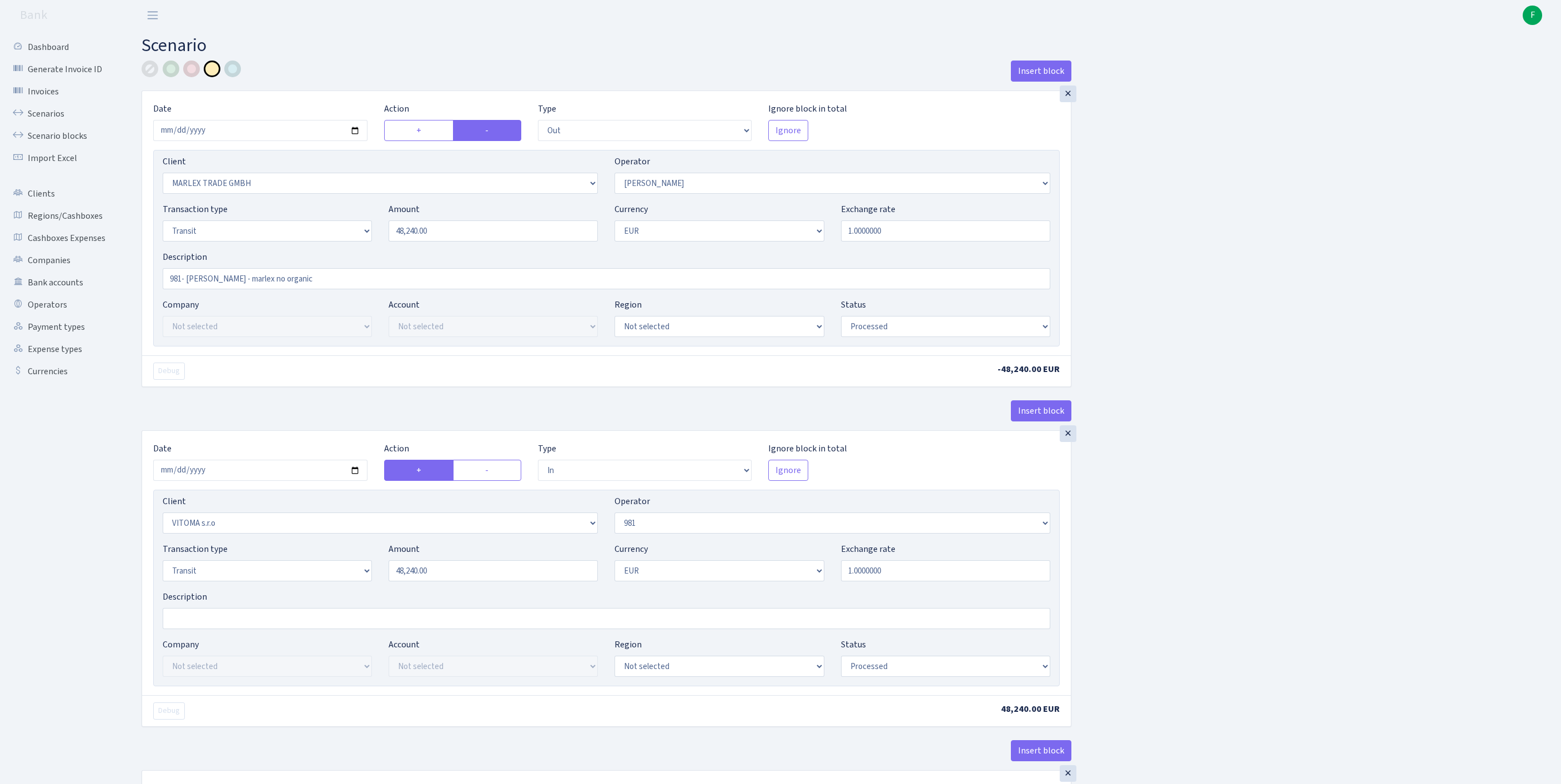
select select "376"
select select "processed"
select select "2"
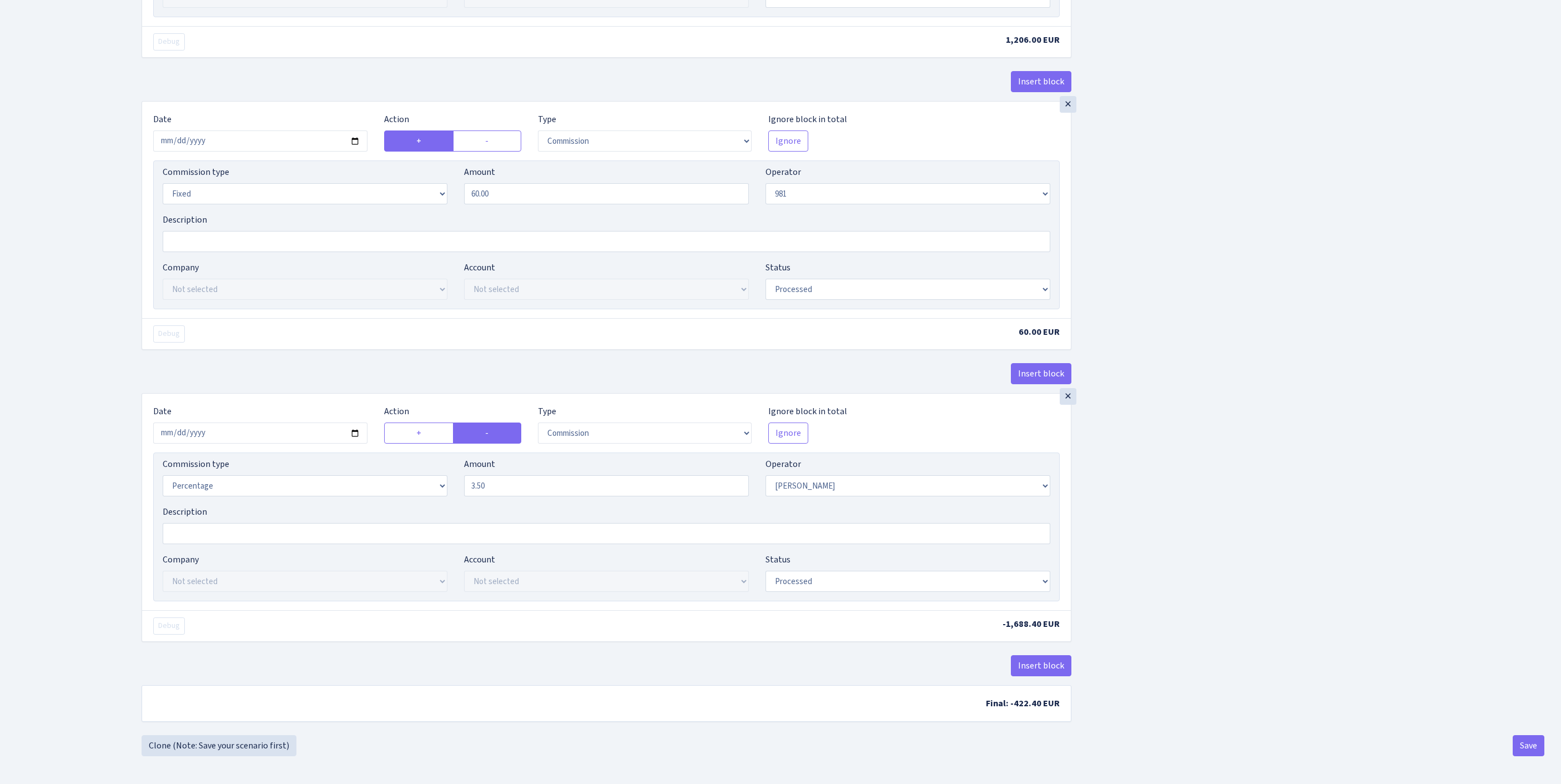
scroll to position [1151, 0]
select select "2"
click at [1526, 742] on button "Save" at bounding box center [1529, 746] width 32 height 21
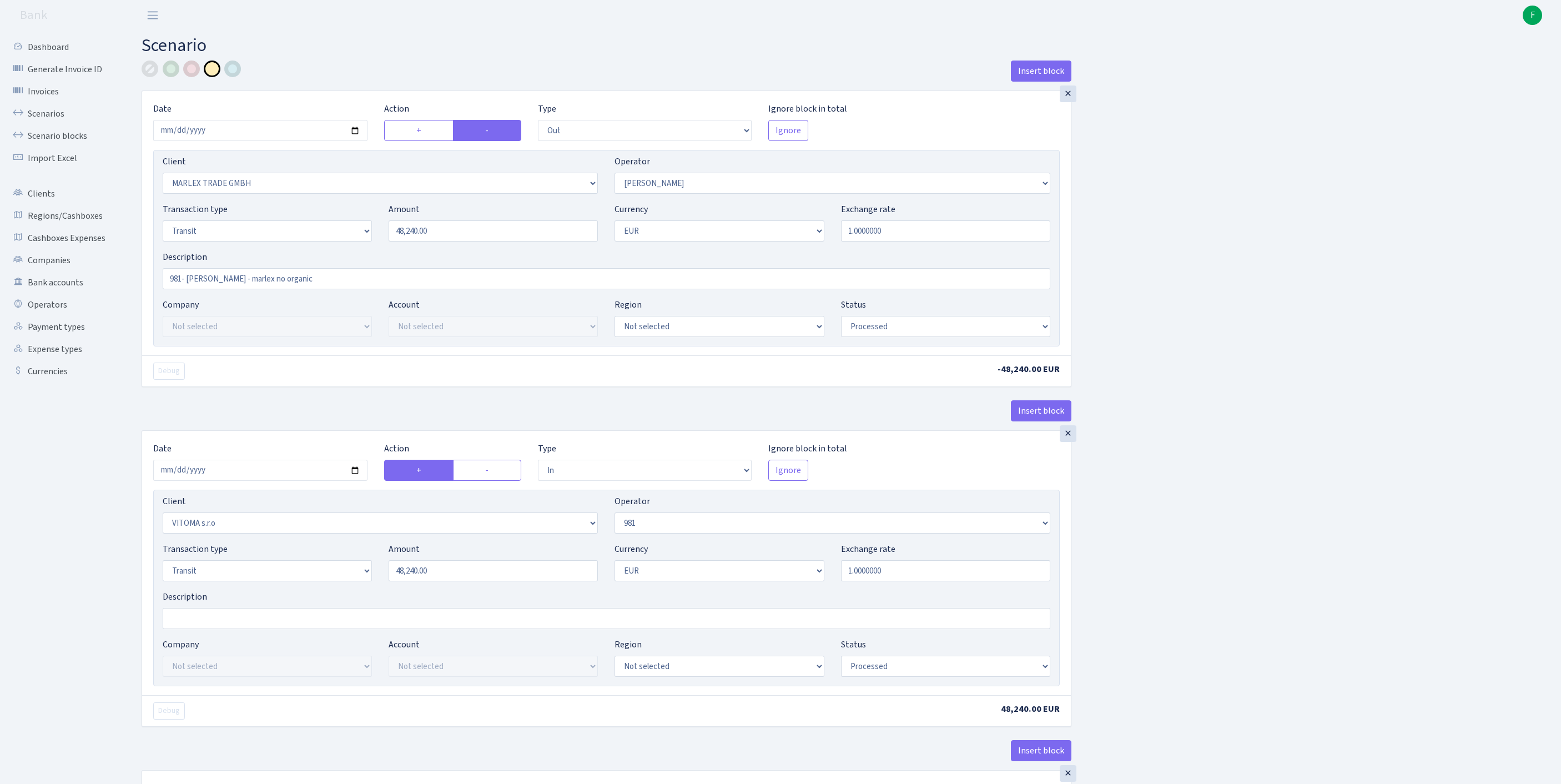
select select "out"
select select "3073"
select select "2"
select select "5"
select select "1"
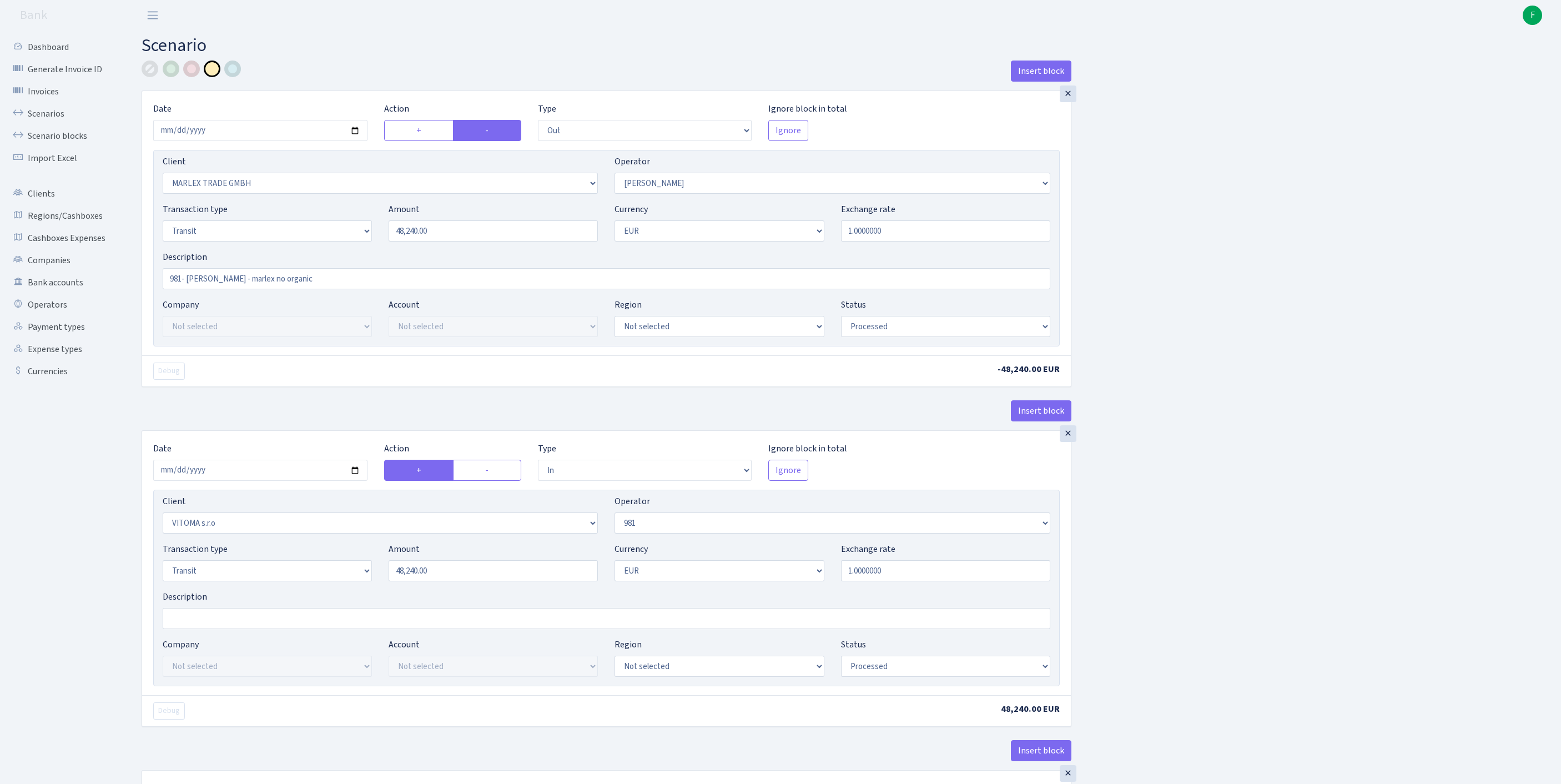
select select "processed"
select select "in"
select select "2129"
select select "61"
select select "5"
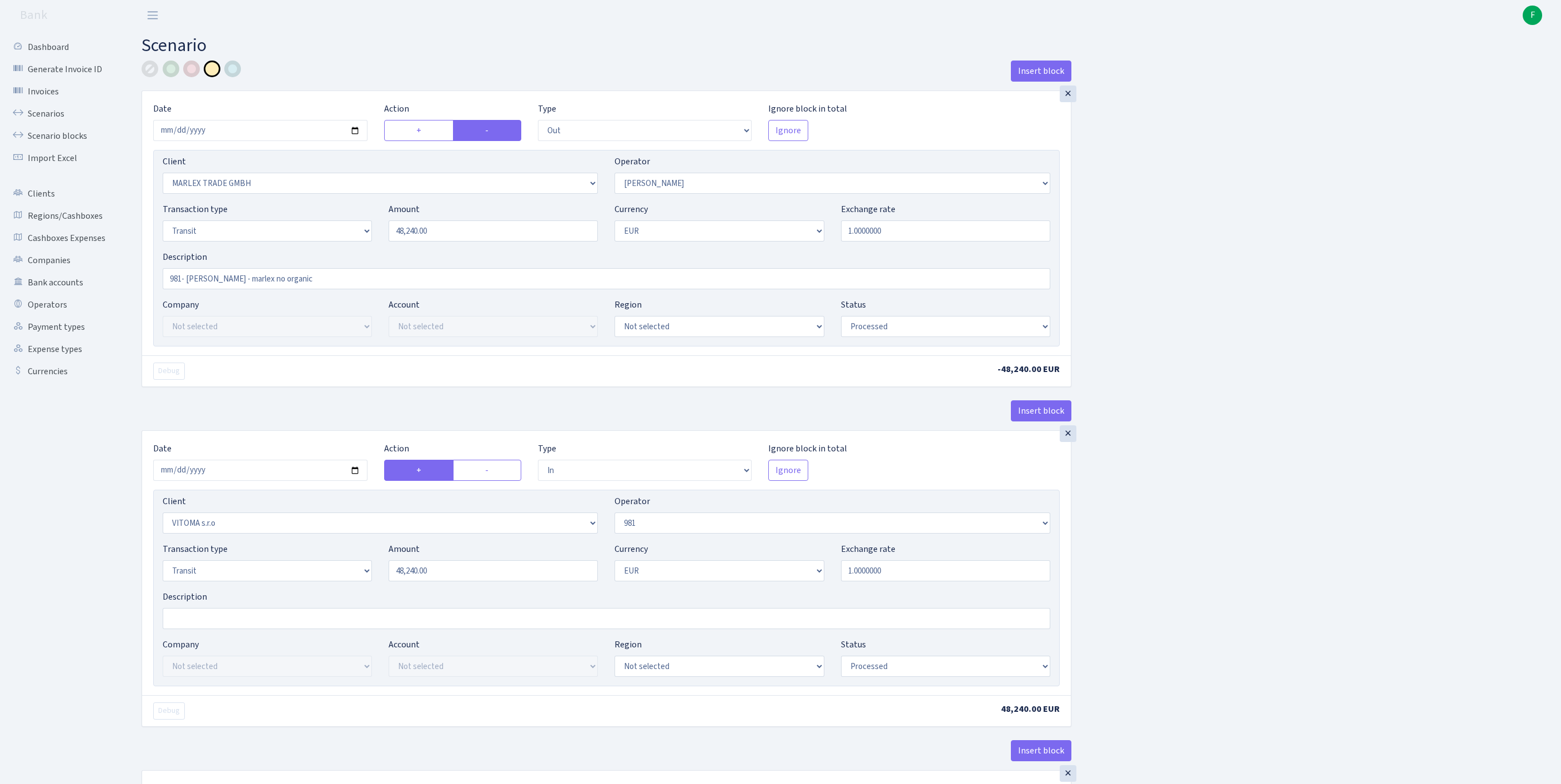
select select "1"
select select "processed"
select select "commission"
select select "61"
select select "processed"
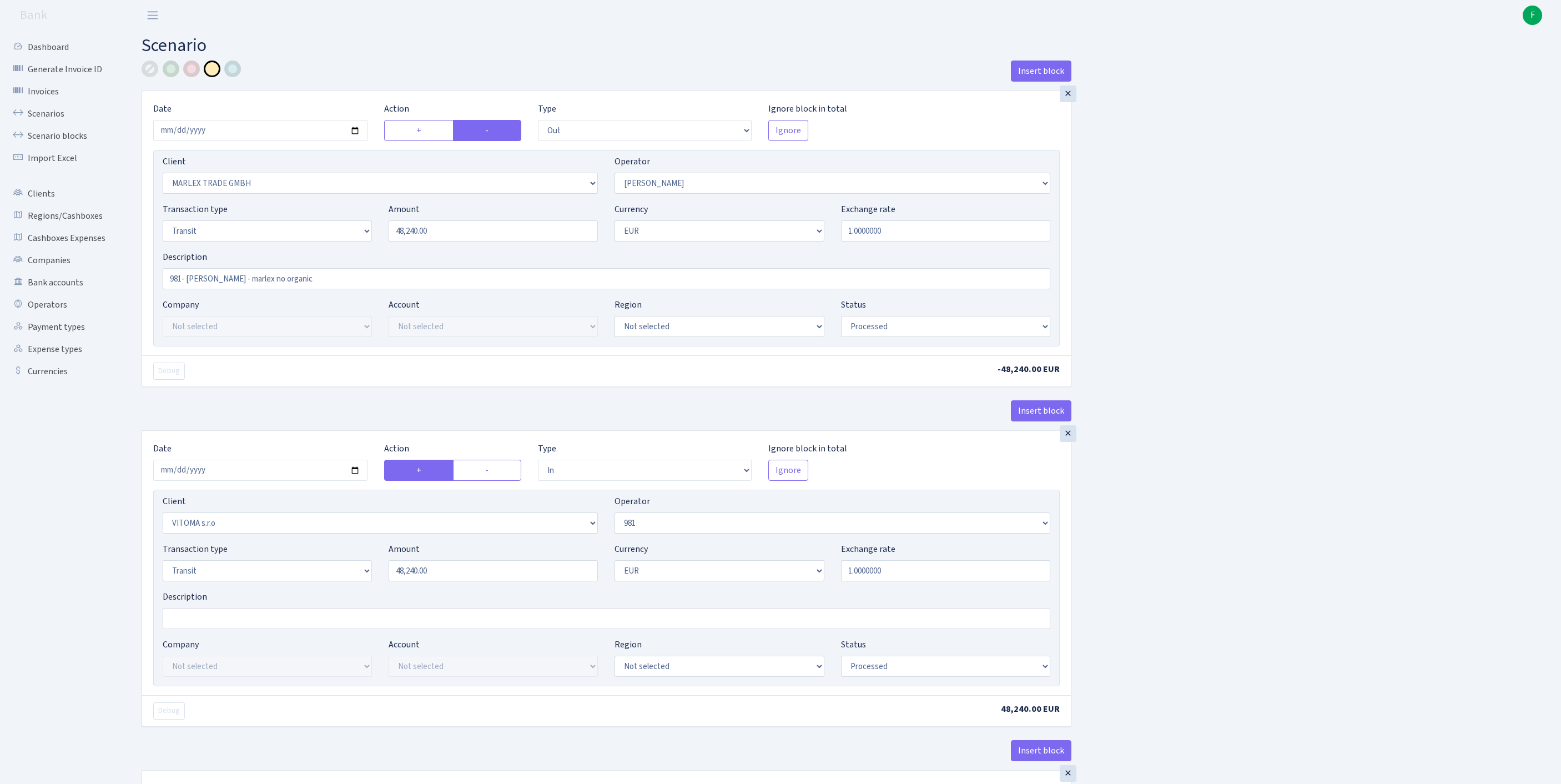
select select "commission"
select select "fixed"
select select "61"
select select "processed"
select select "commission"
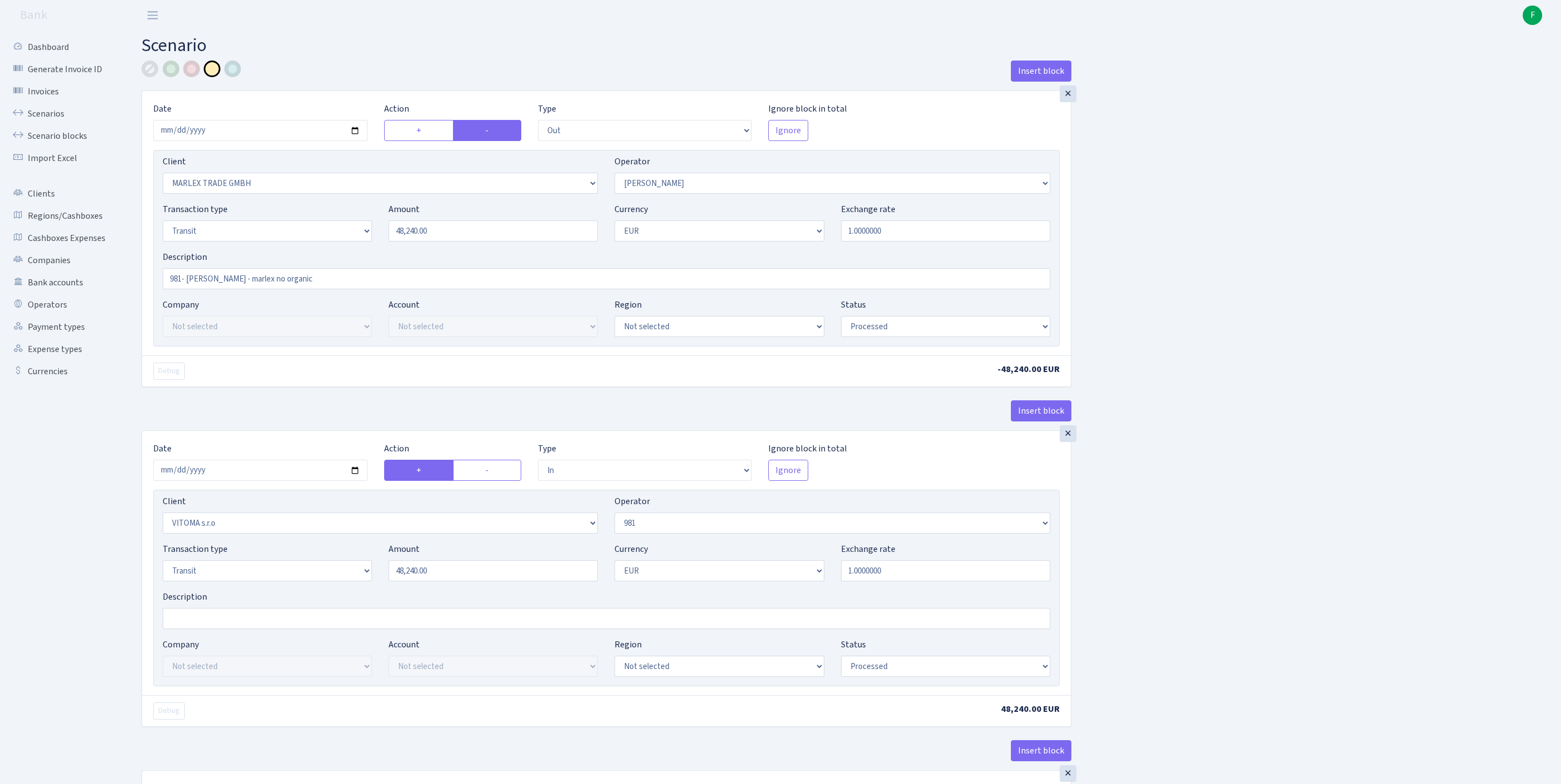
select select "2"
select select "processed"
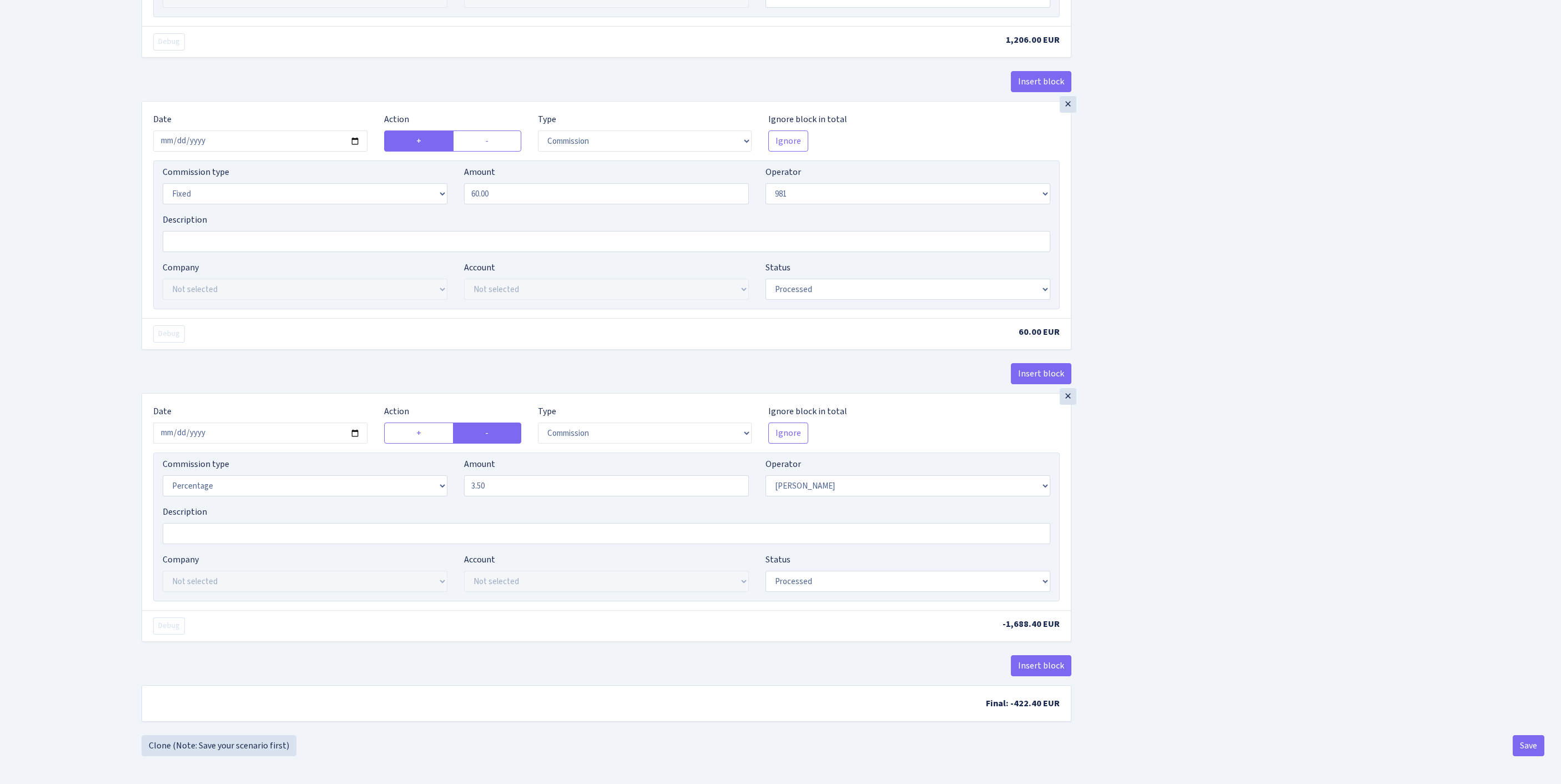
scroll to position [1186, 0]
click at [1531, 748] on button "Save" at bounding box center [1529, 746] width 32 height 21
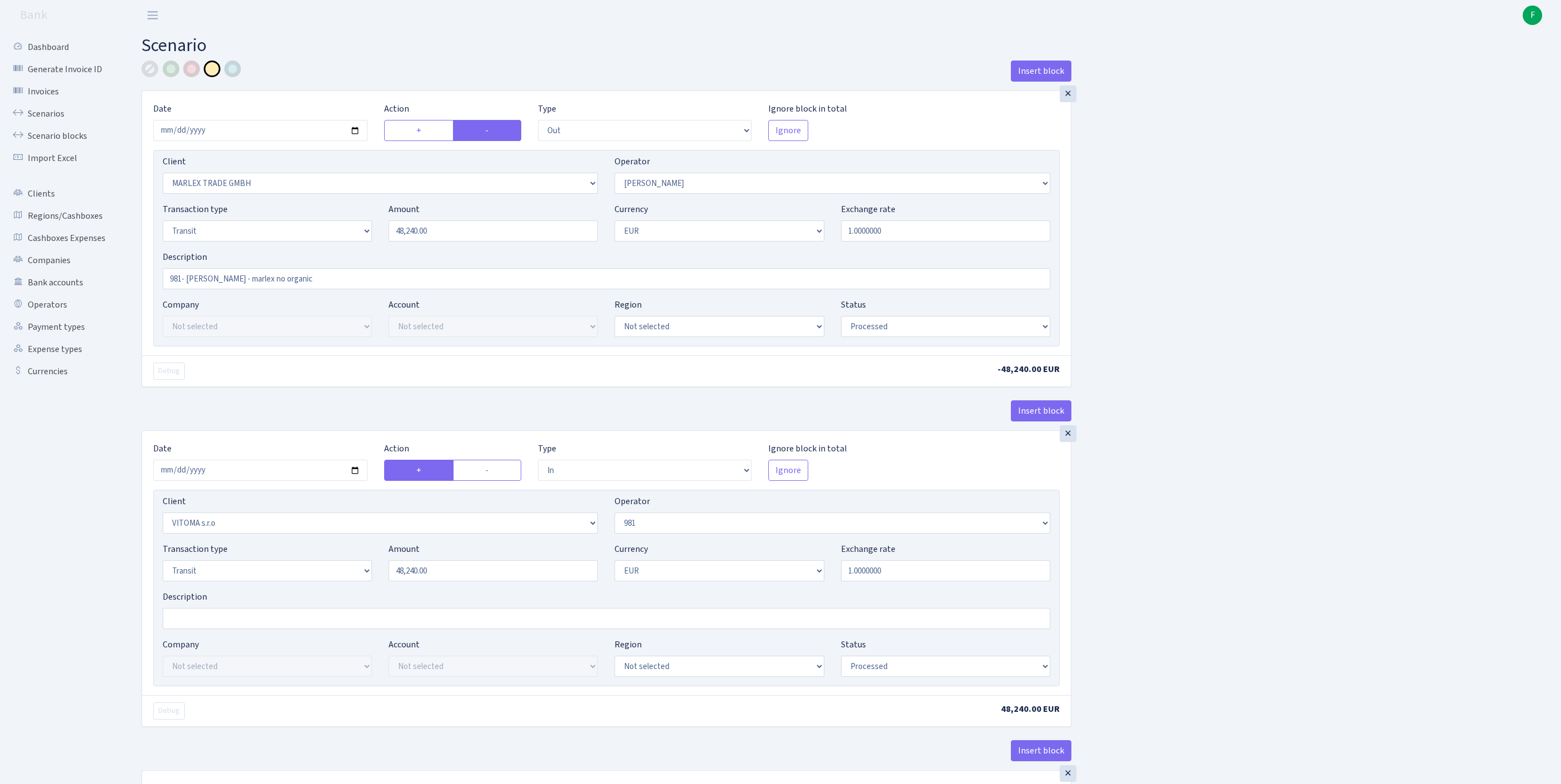
select select "out"
select select "3073"
select select "2"
select select "5"
select select "1"
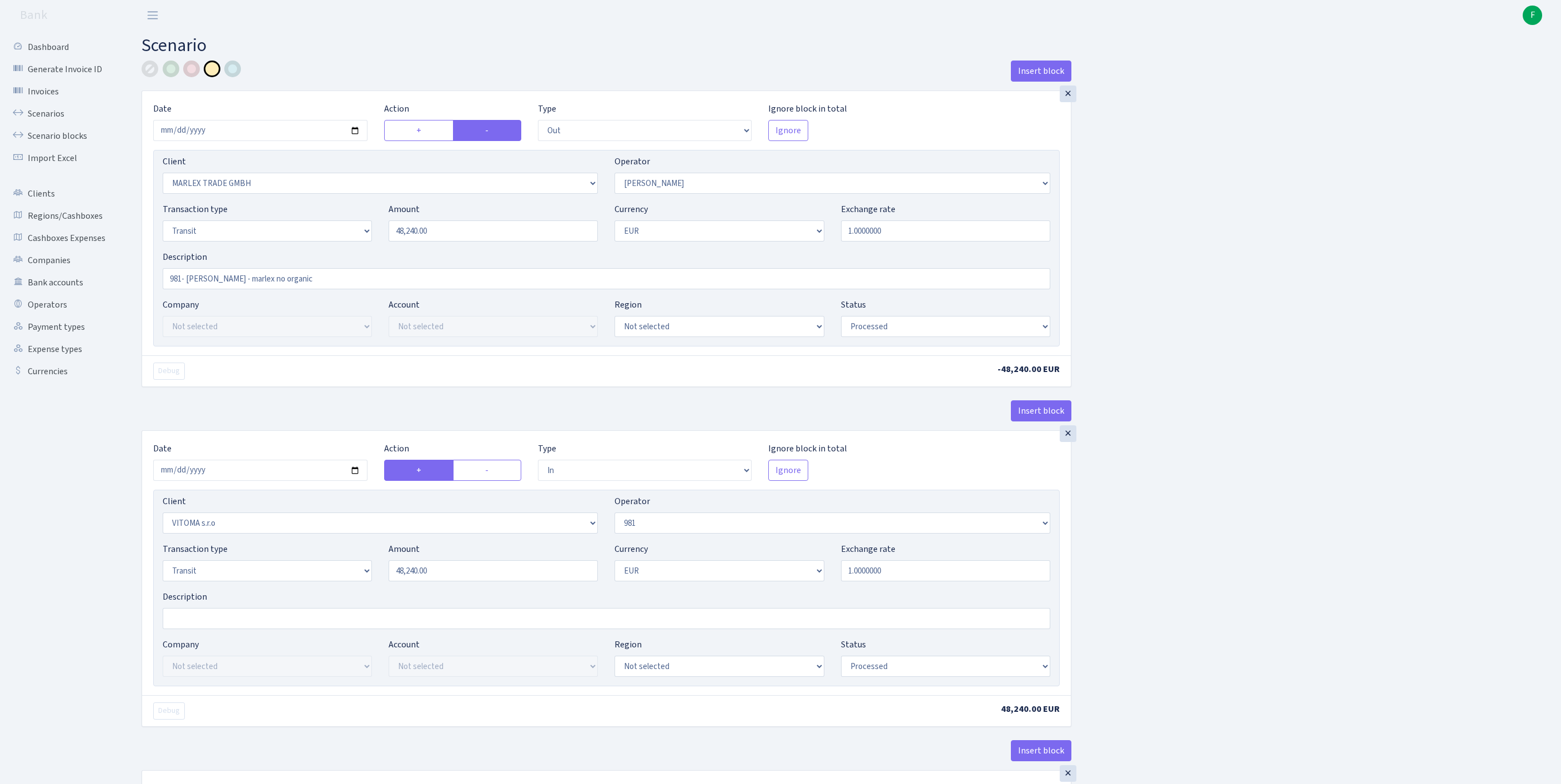
select select "processed"
select select "in"
select select "2129"
select select "61"
select select "5"
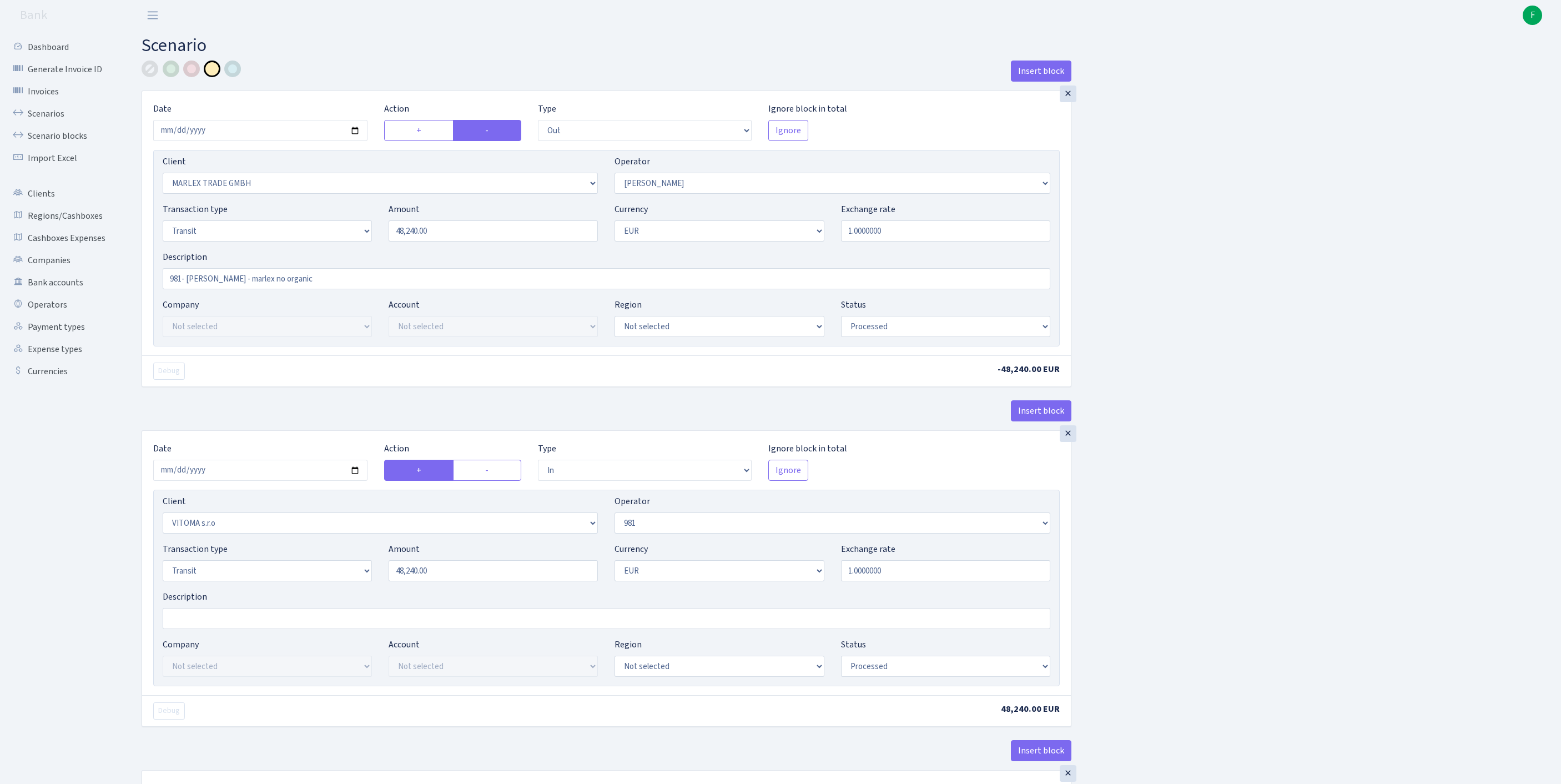
select select "1"
select select "processed"
select select "commission"
select select "61"
select select "processed"
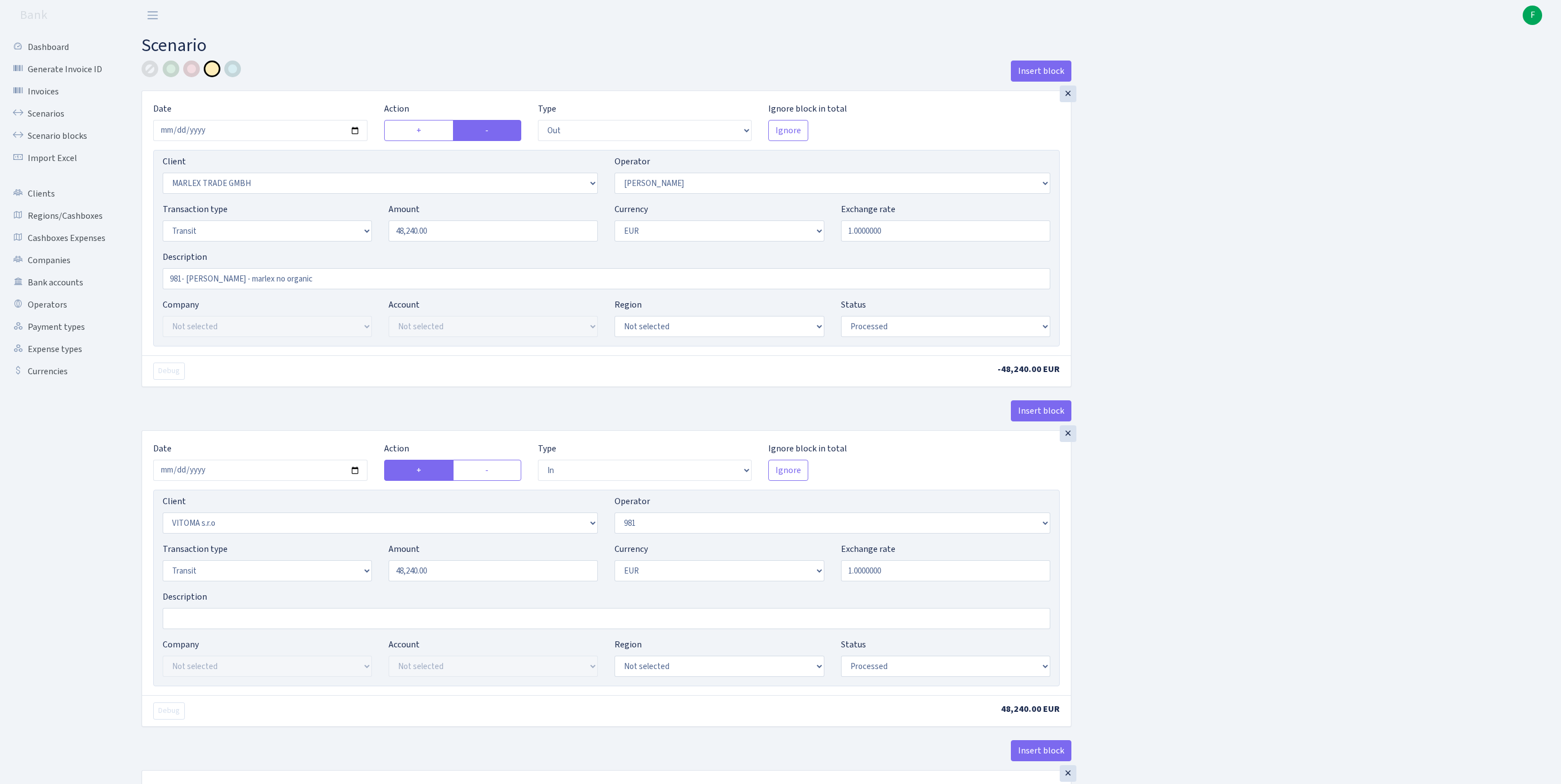
select select "commission"
select select "fixed"
select select "61"
select select "processed"
select select "commission"
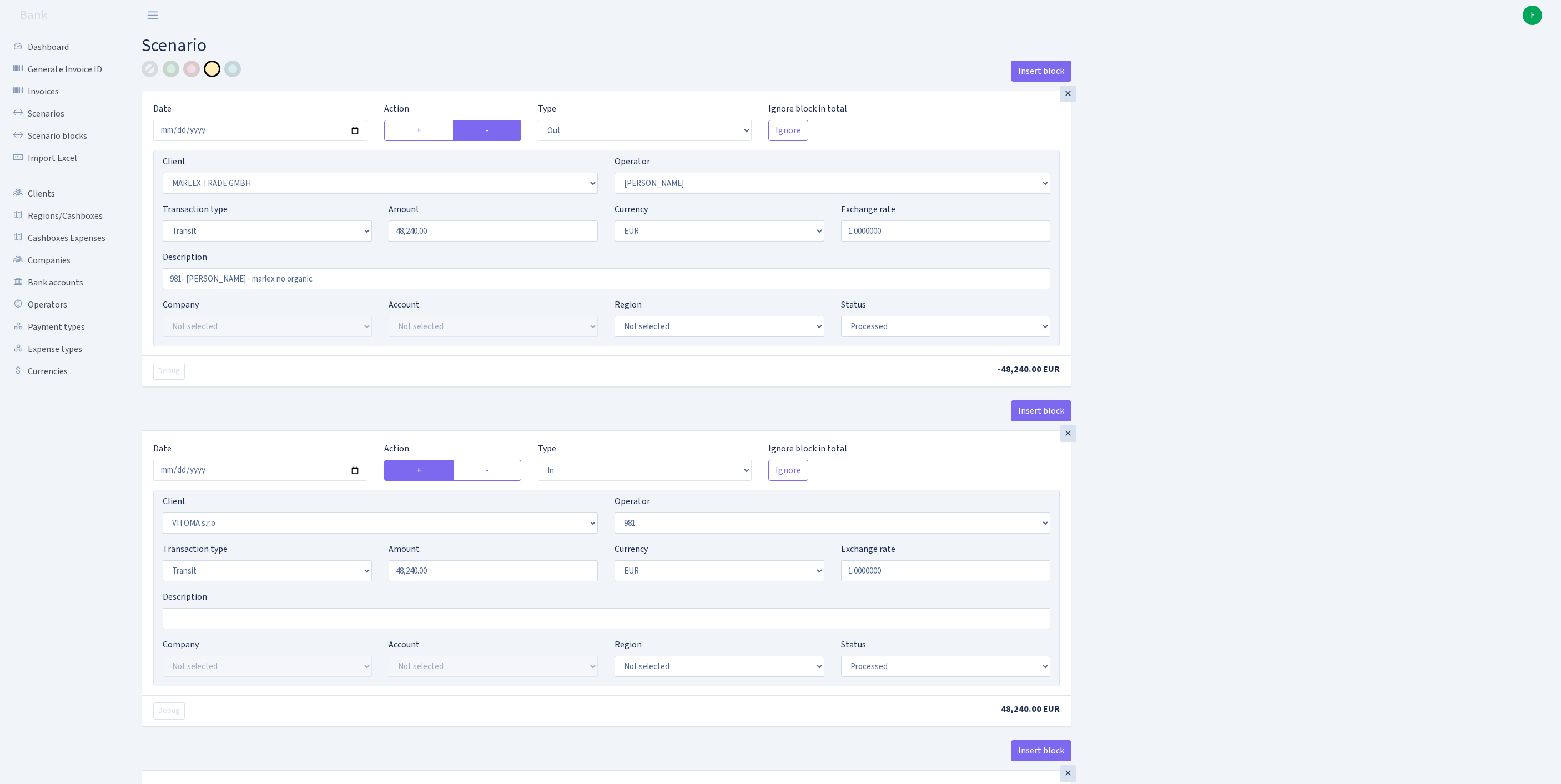
select select "2"
select select "processed"
click at [54, 120] on link "Scenarios" at bounding box center [61, 114] width 111 height 22
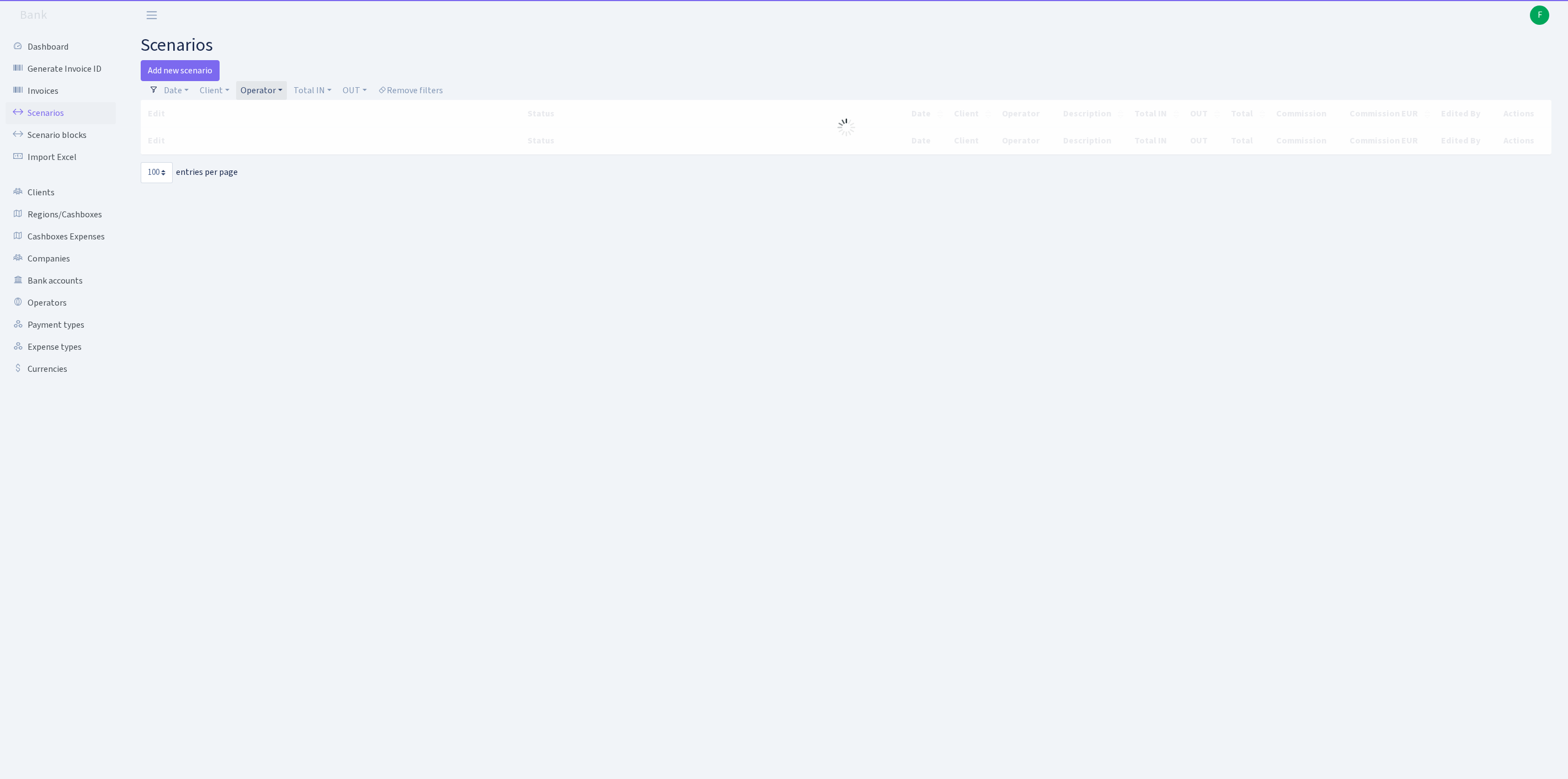
select select "100"
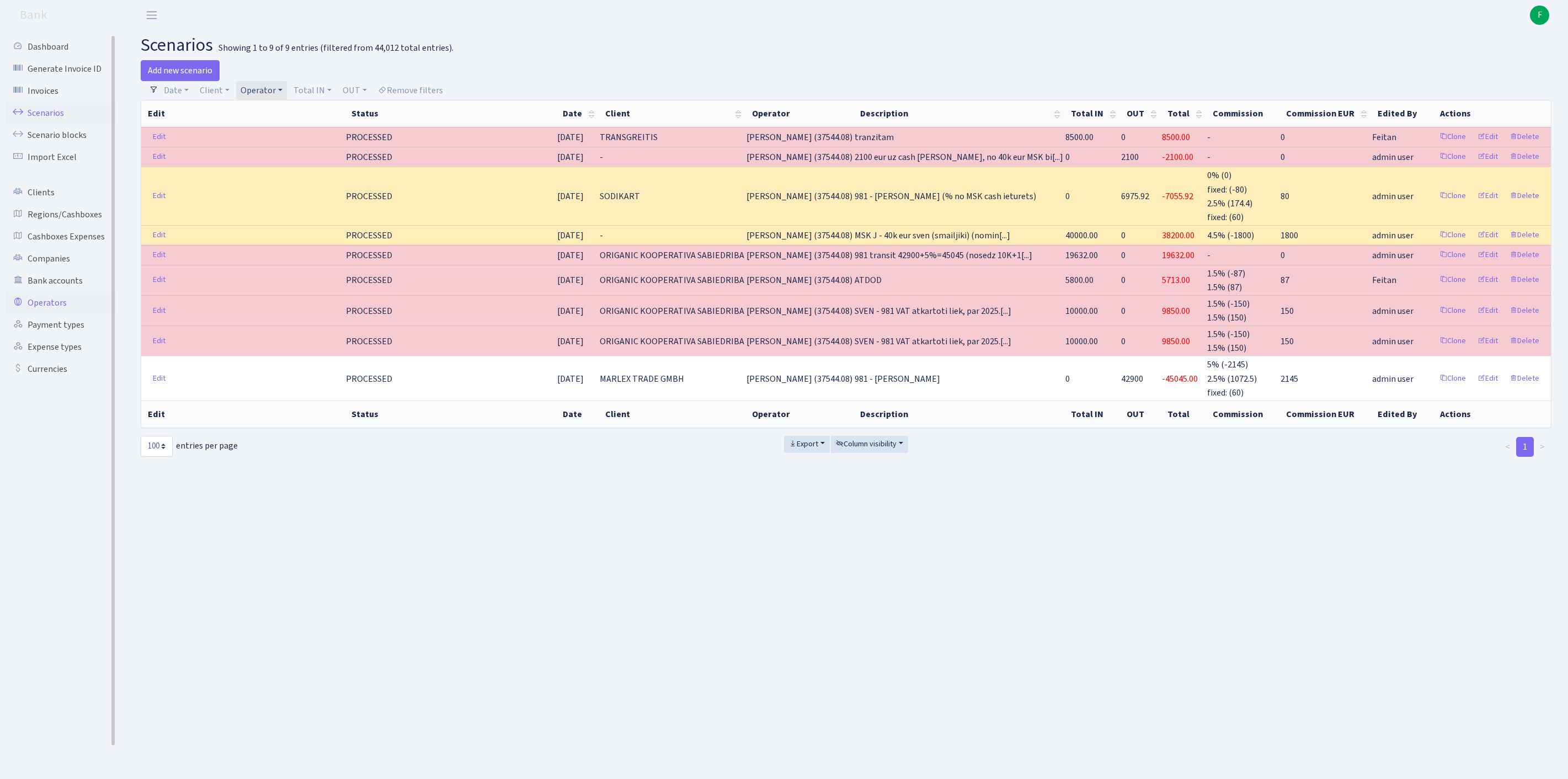
click at [56, 314] on link "Operators" at bounding box center [60, 303] width 110 height 22
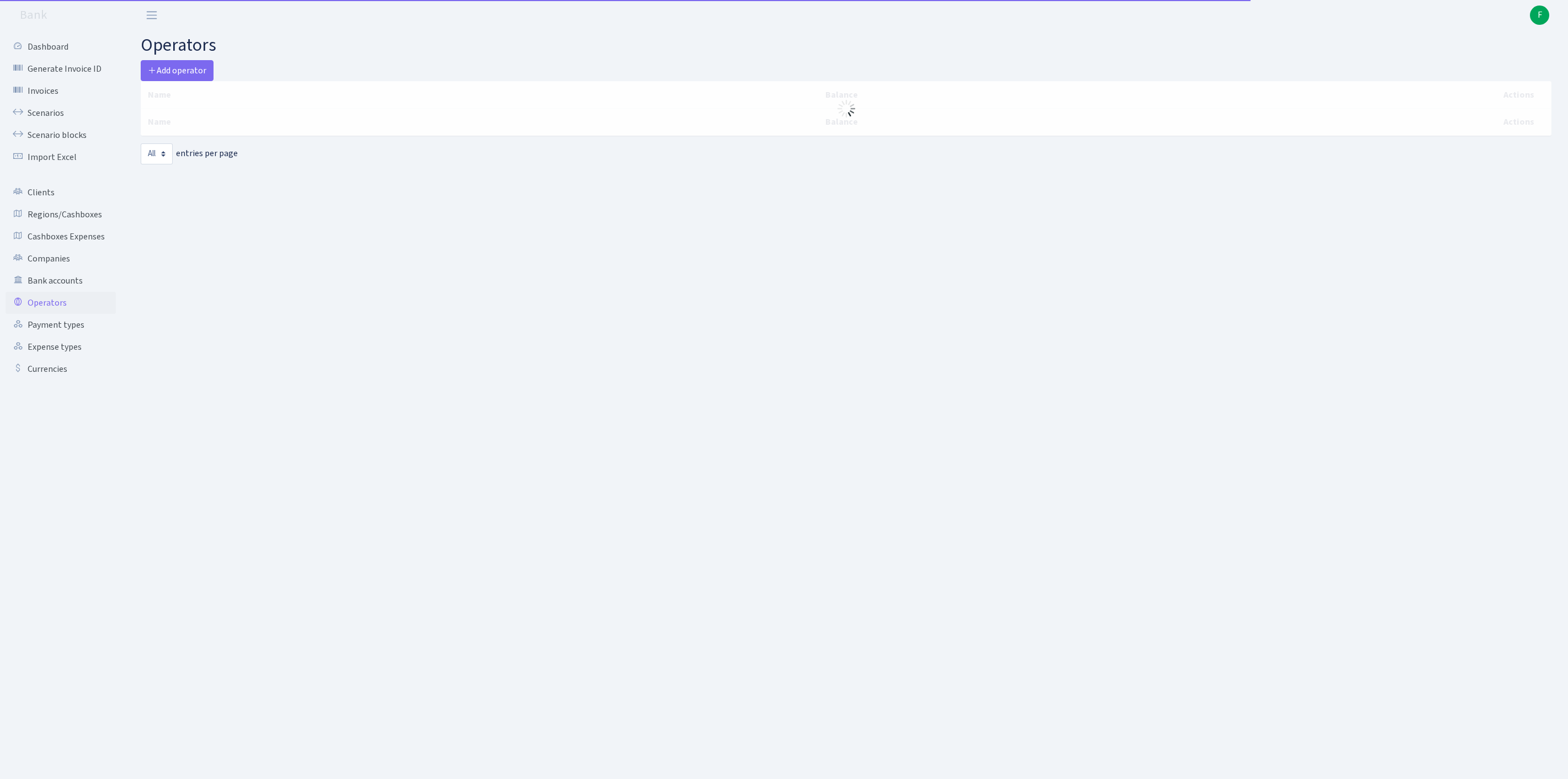
select select "-1"
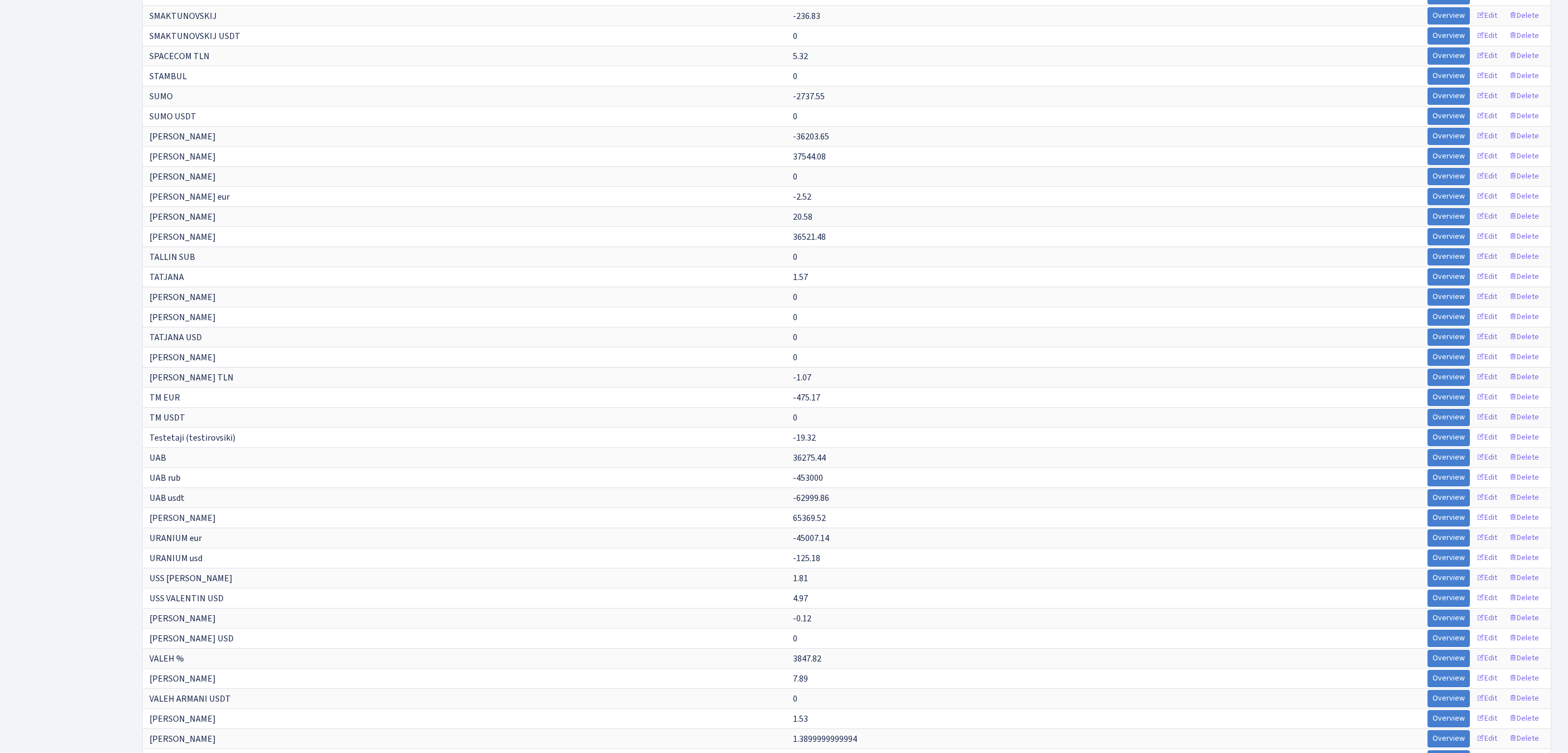
scroll to position [6755, 0]
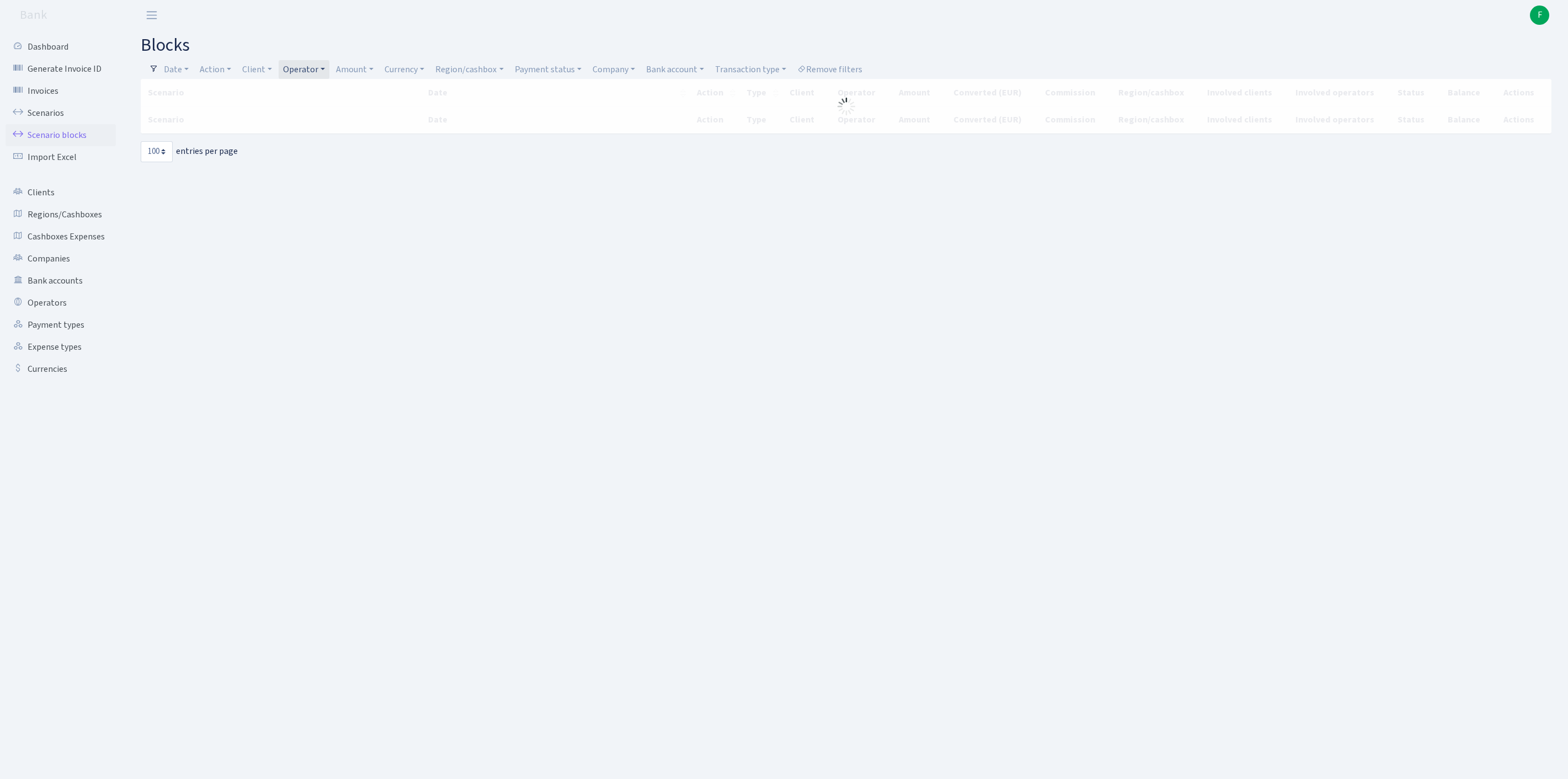
select select "100"
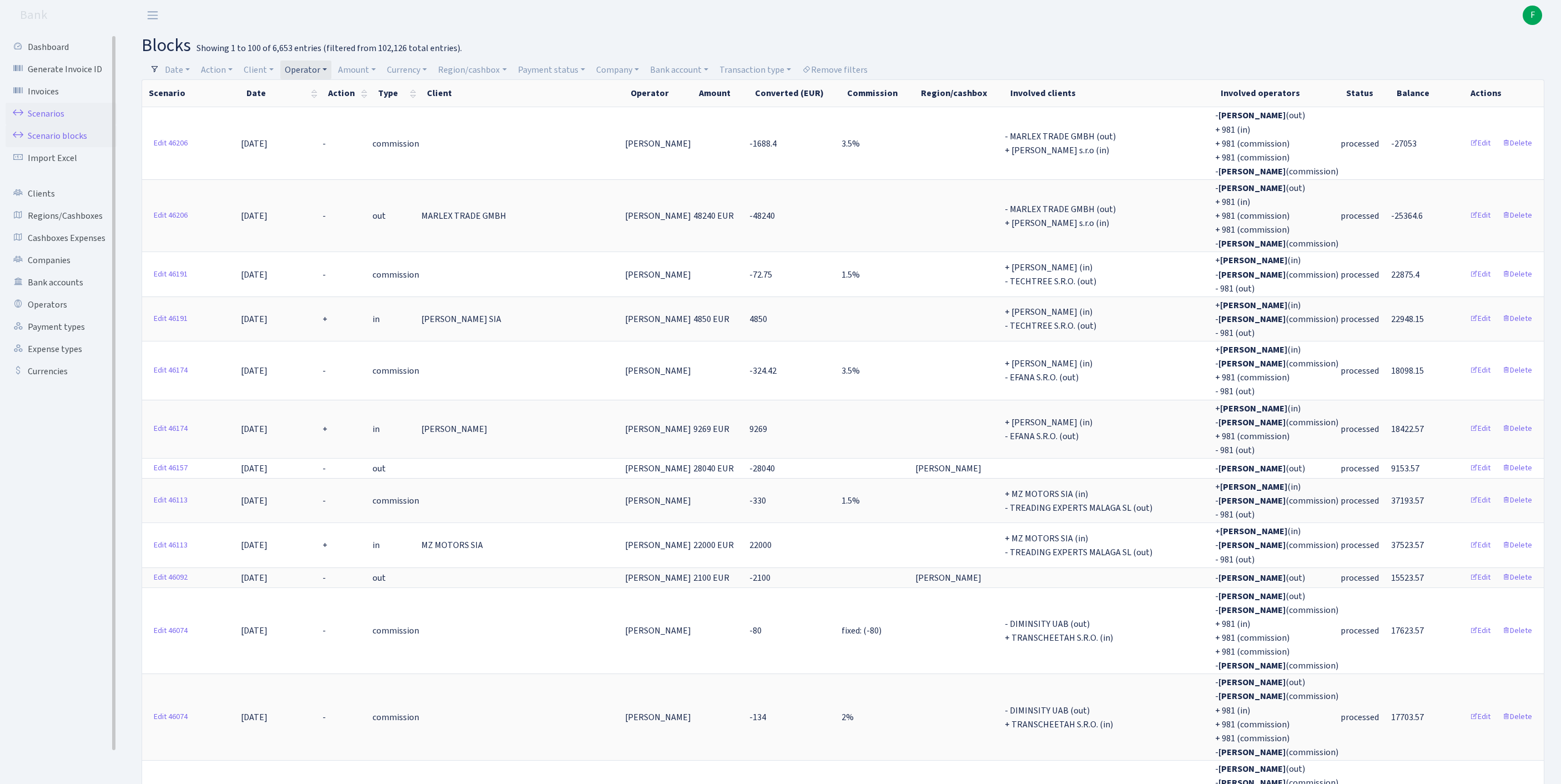
click at [45, 119] on link "Scenarios" at bounding box center [61, 114] width 111 height 22
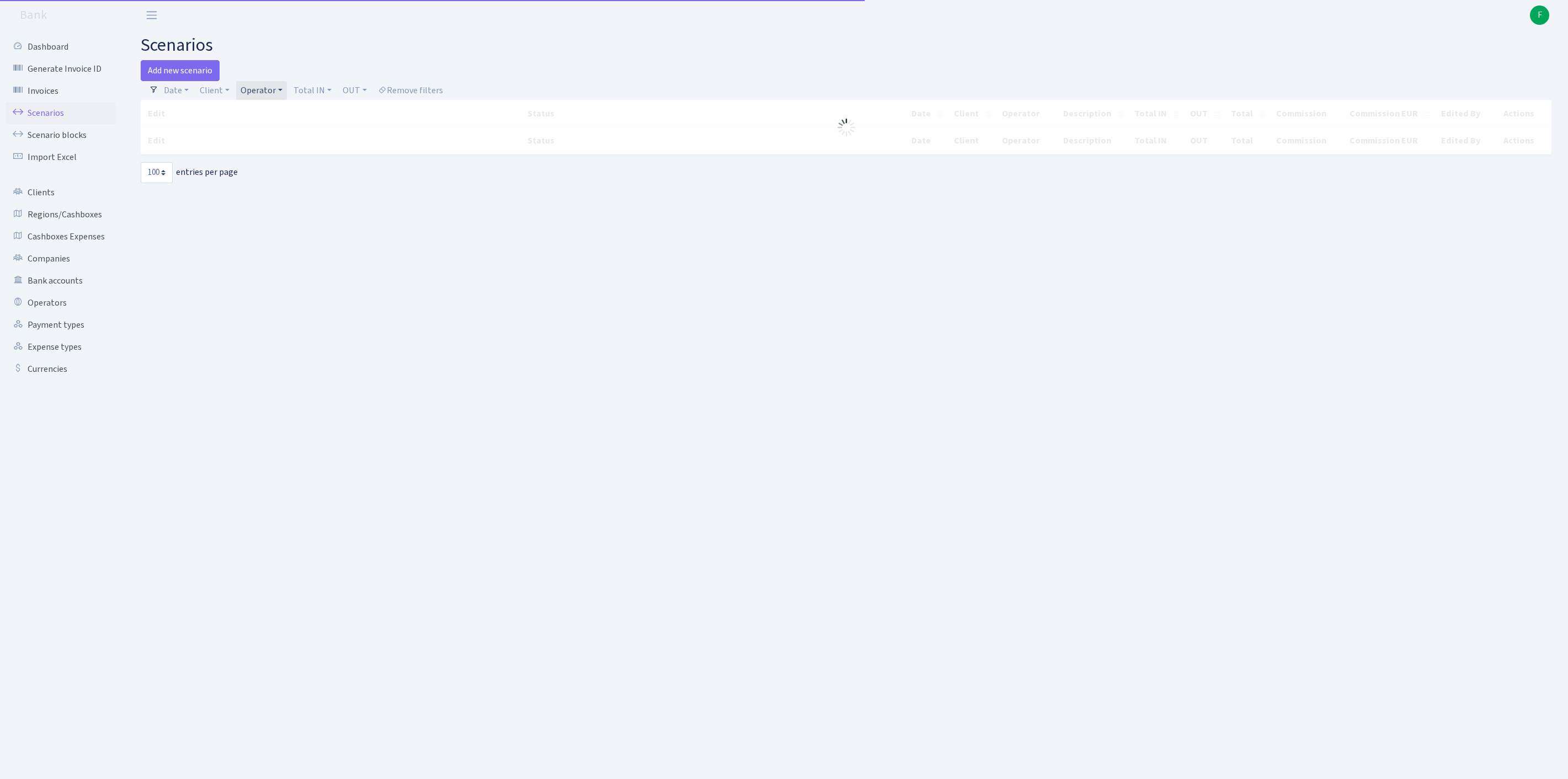
select select "100"
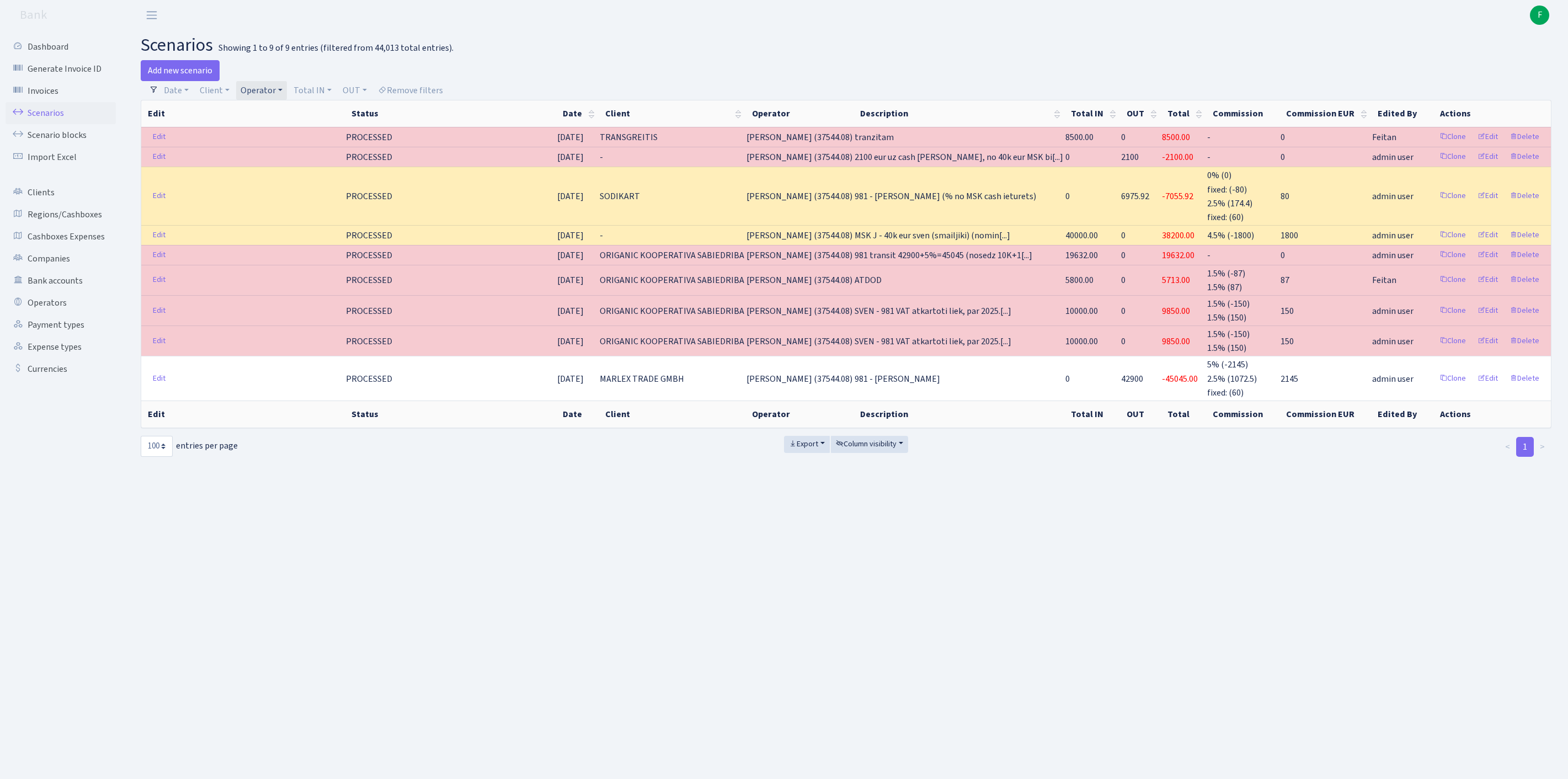
click at [287, 91] on link "Operator" at bounding box center [262, 90] width 51 height 19
click at [286, 139] on input "search" at bounding box center [285, 130] width 91 height 17
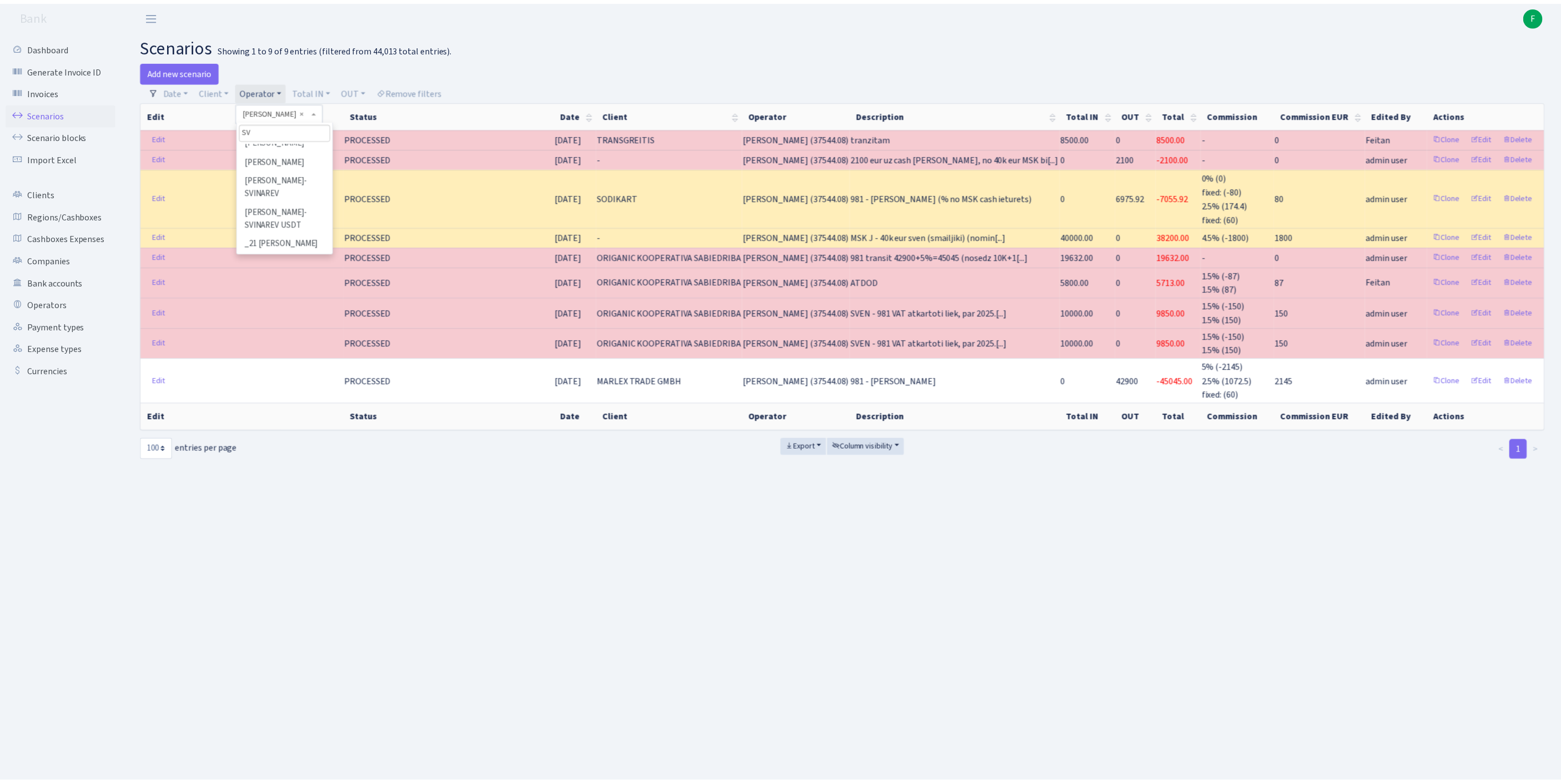
scroll to position [0, 0]
type input "SVE"
click at [296, 160] on li "[PERSON_NAME]" at bounding box center [287, 151] width 94 height 19
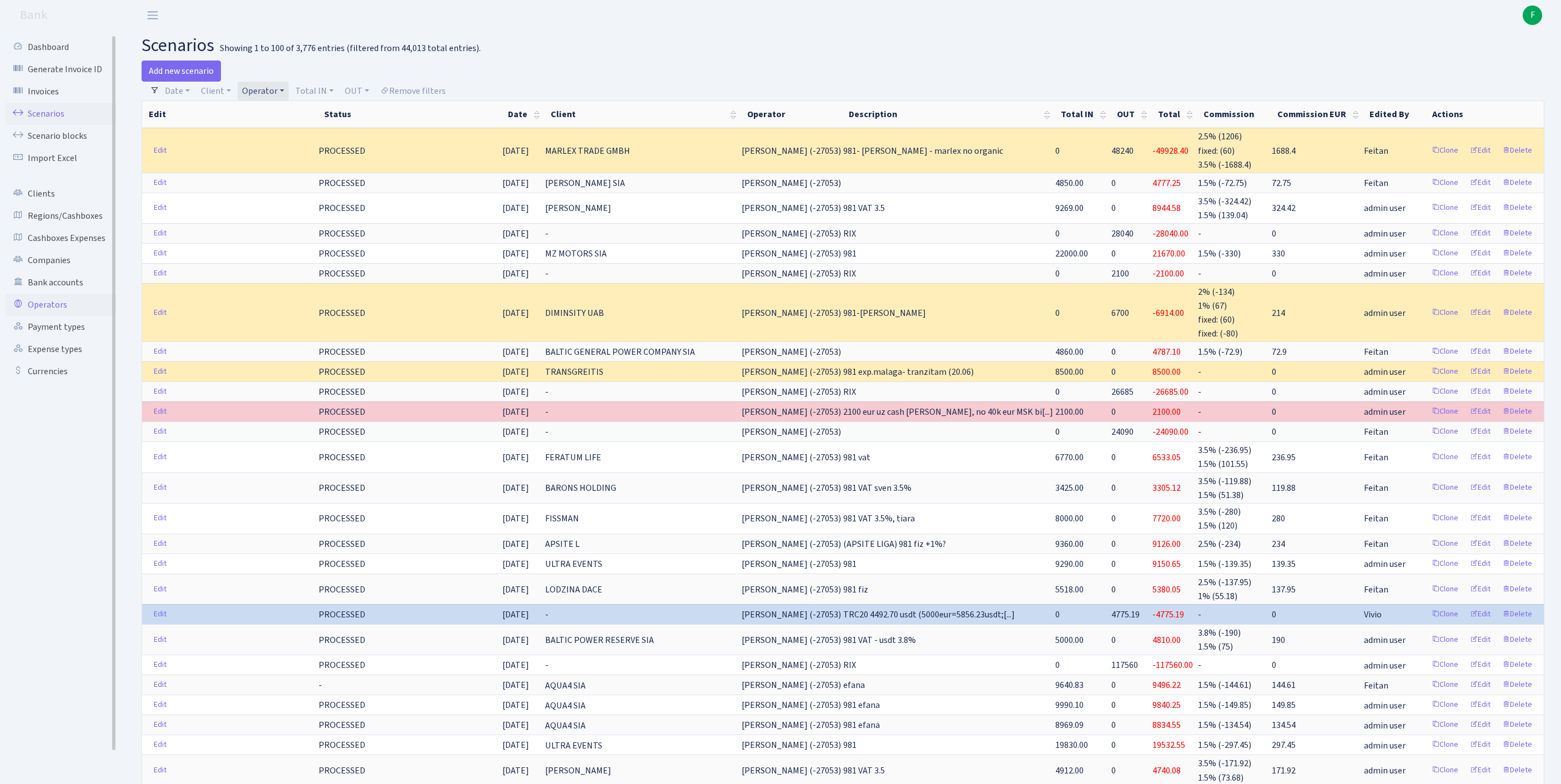
click at [52, 316] on link "Operators" at bounding box center [61, 305] width 111 height 22
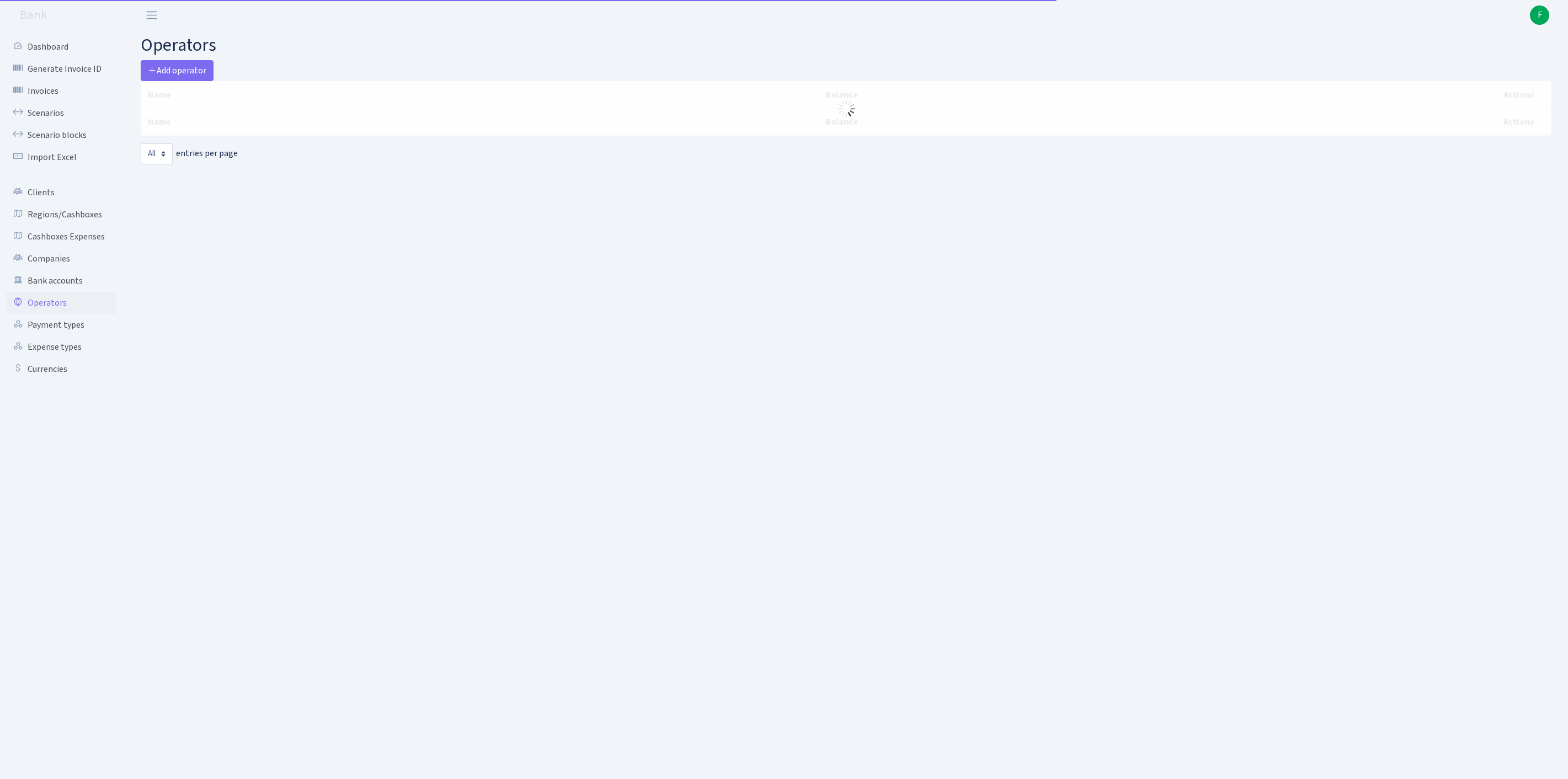
select select "-1"
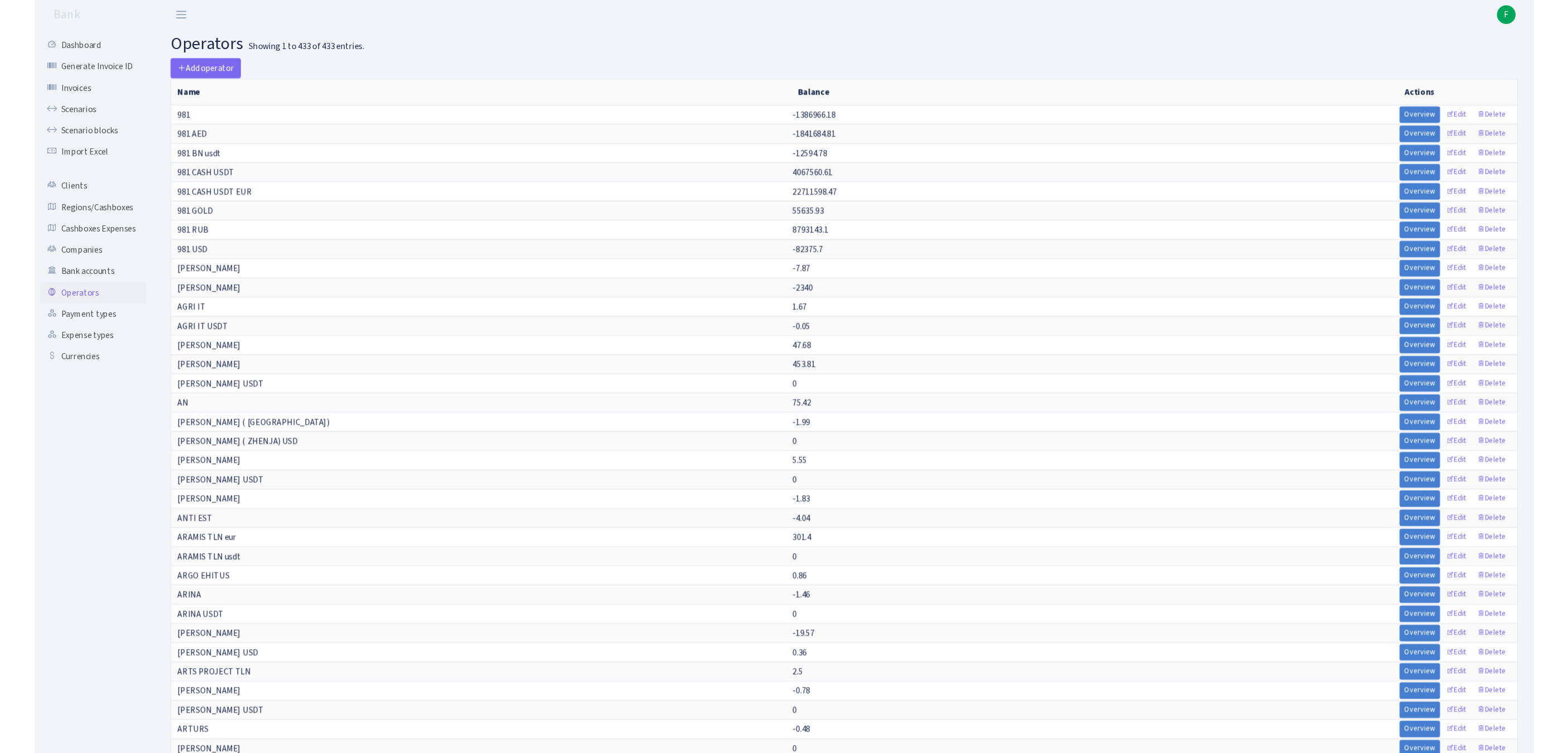
scroll to position [6739, 0]
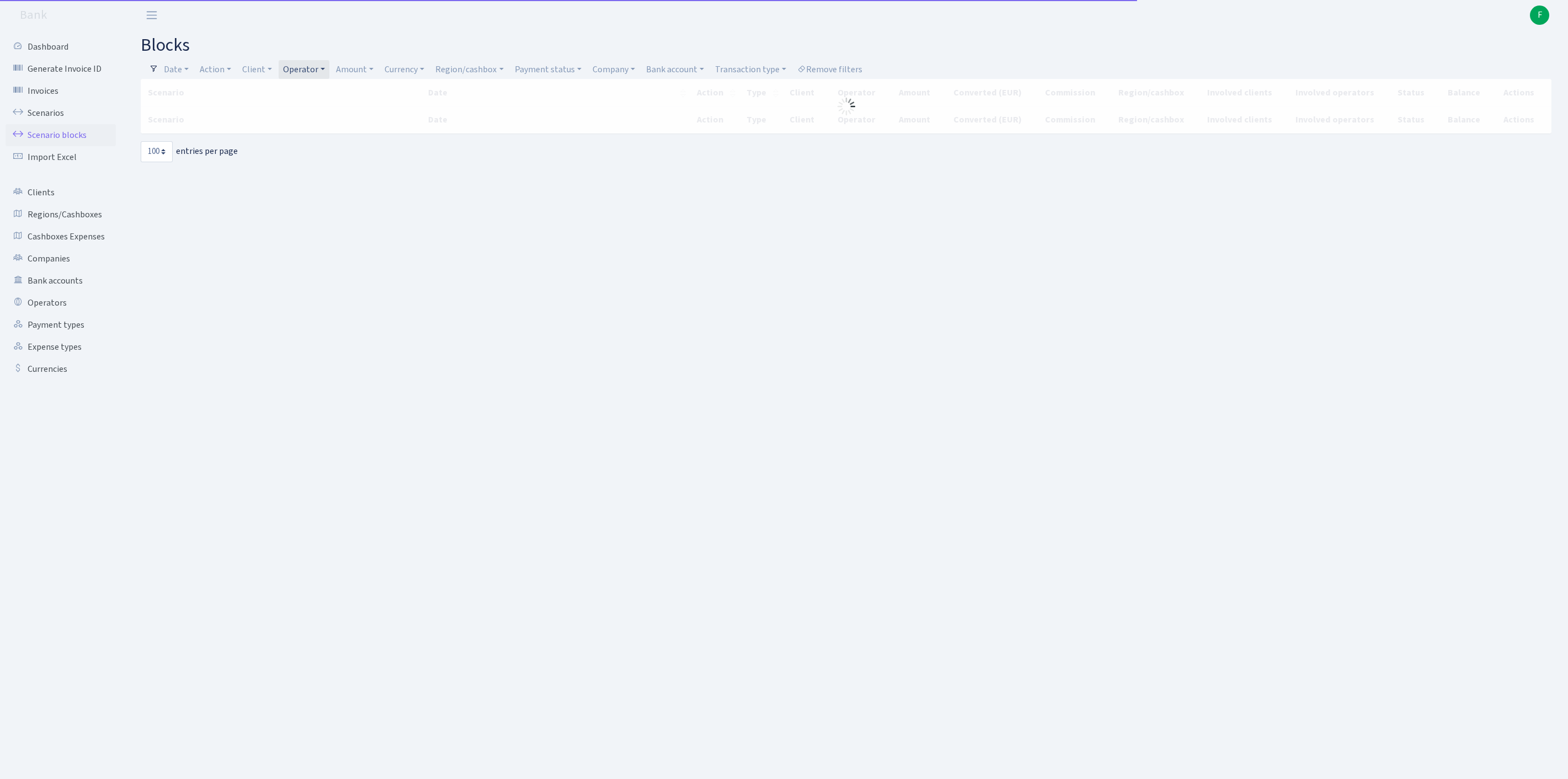
select select "100"
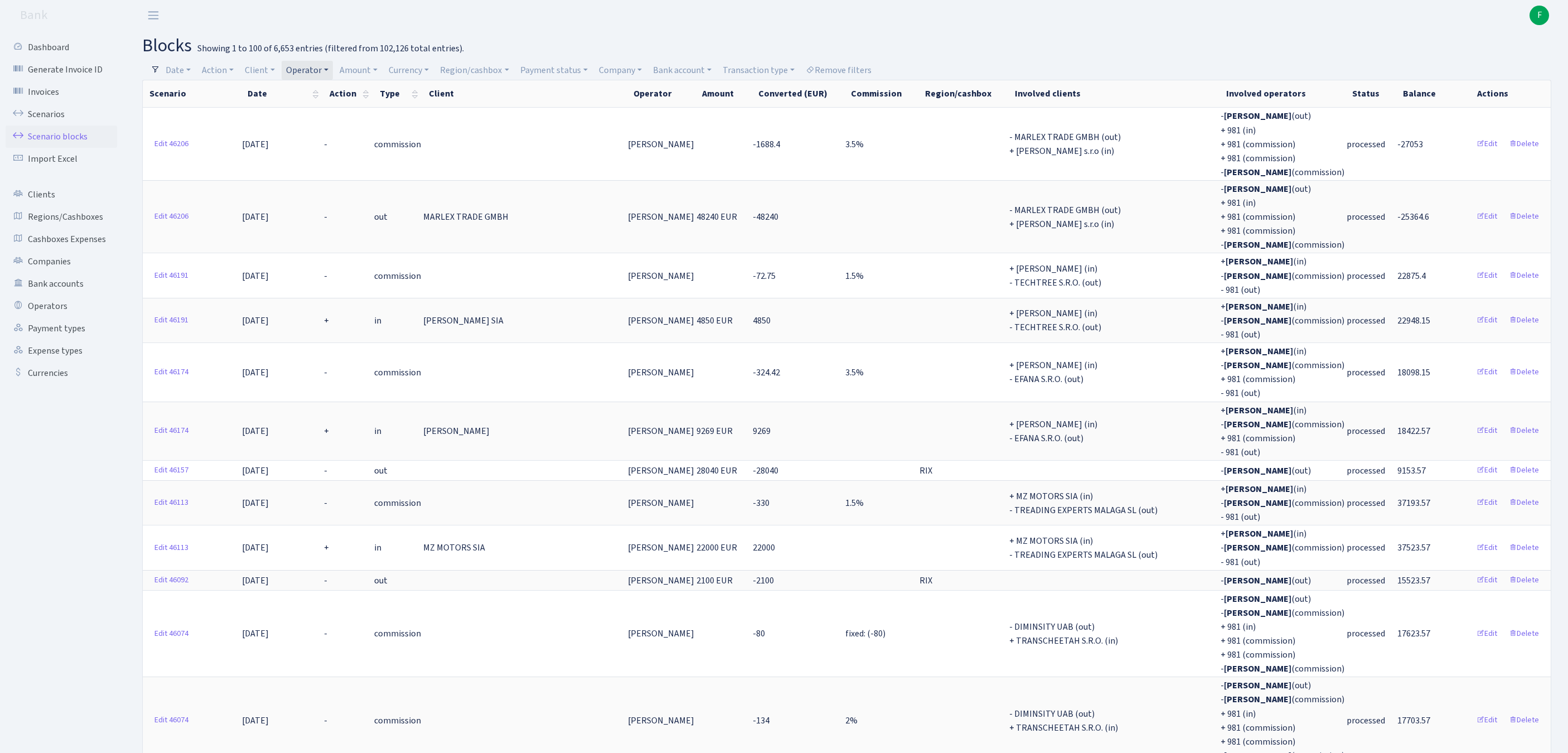
click at [333, 72] on link "Operator" at bounding box center [307, 71] width 51 height 19
click at [338, 114] on input "search" at bounding box center [331, 111] width 92 height 18
type input "[PERSON_NAME]"
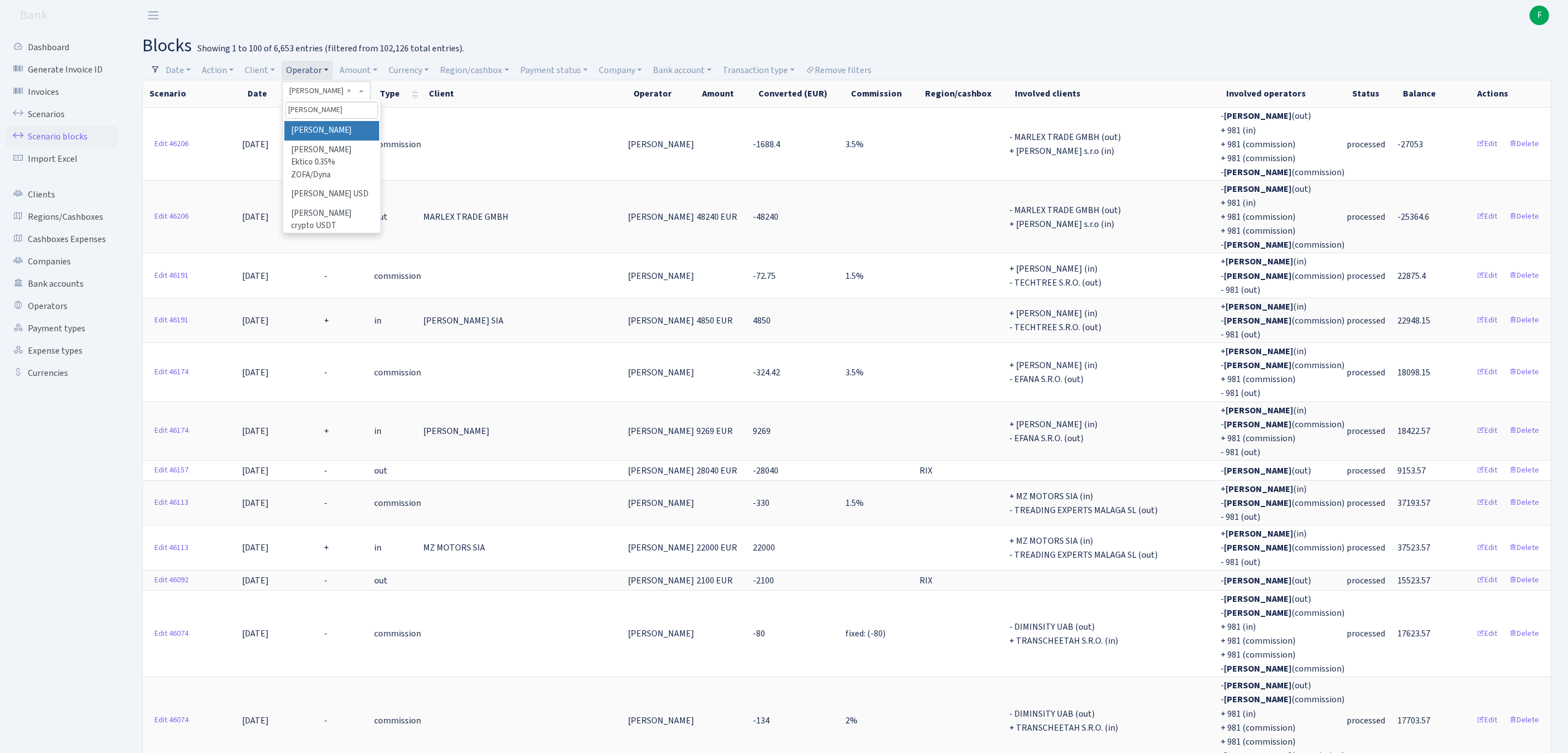
click at [368, 135] on li "[PERSON_NAME]" at bounding box center [332, 131] width 95 height 19
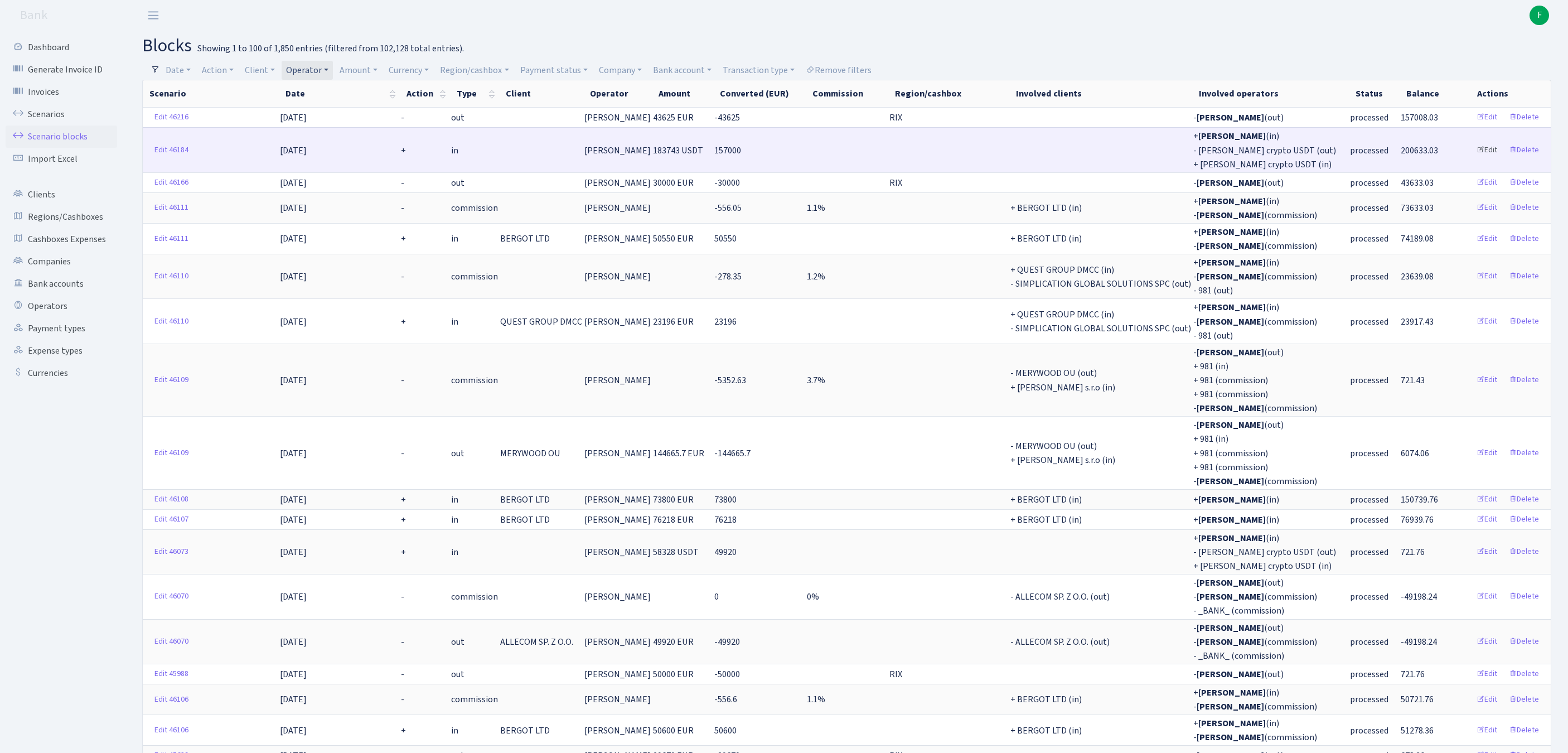
click at [1473, 158] on link "Edit" at bounding box center [1487, 151] width 30 height 18
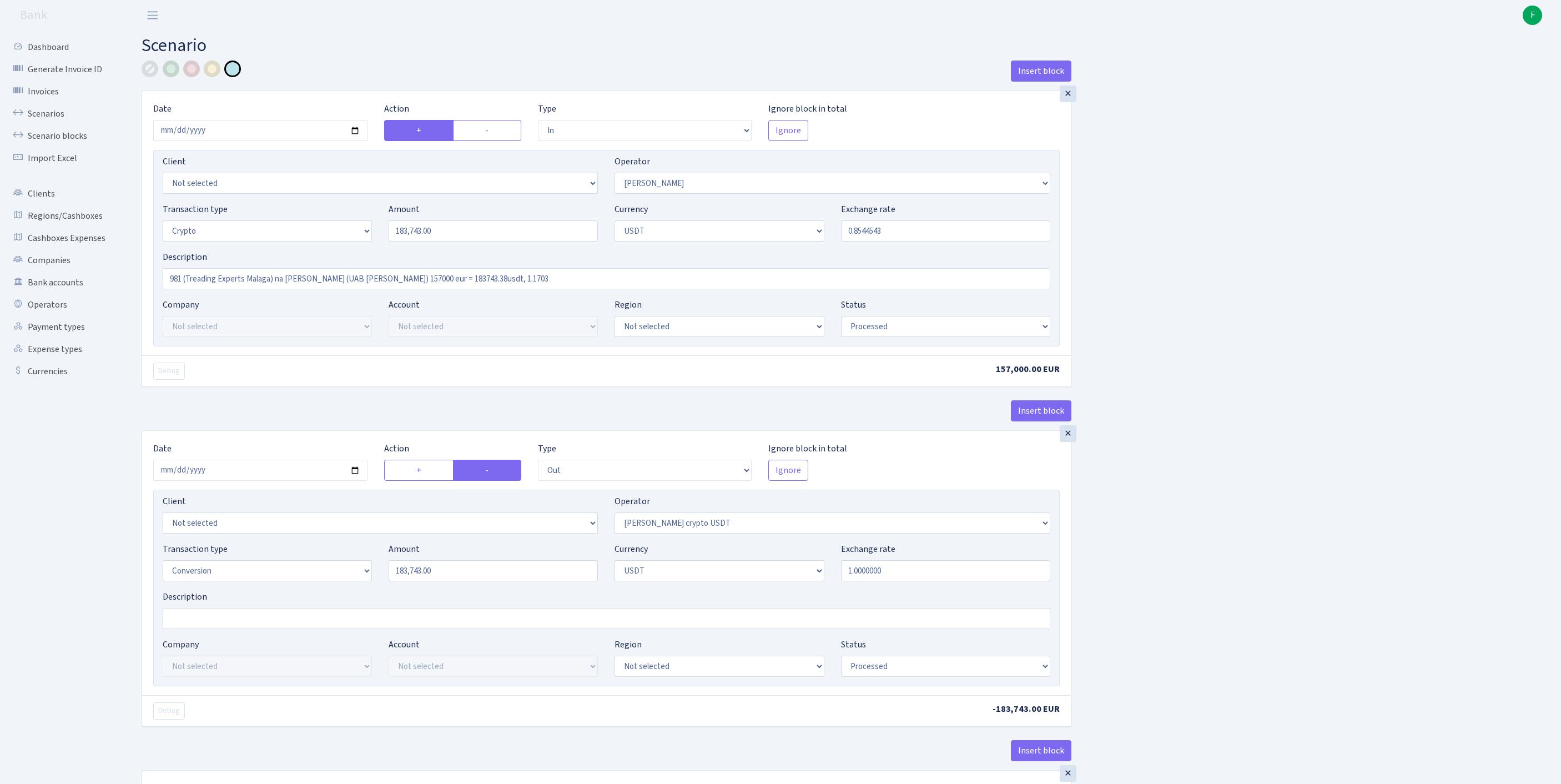
select select "in"
select select "15"
select select "3"
select select "6"
select select "processed"
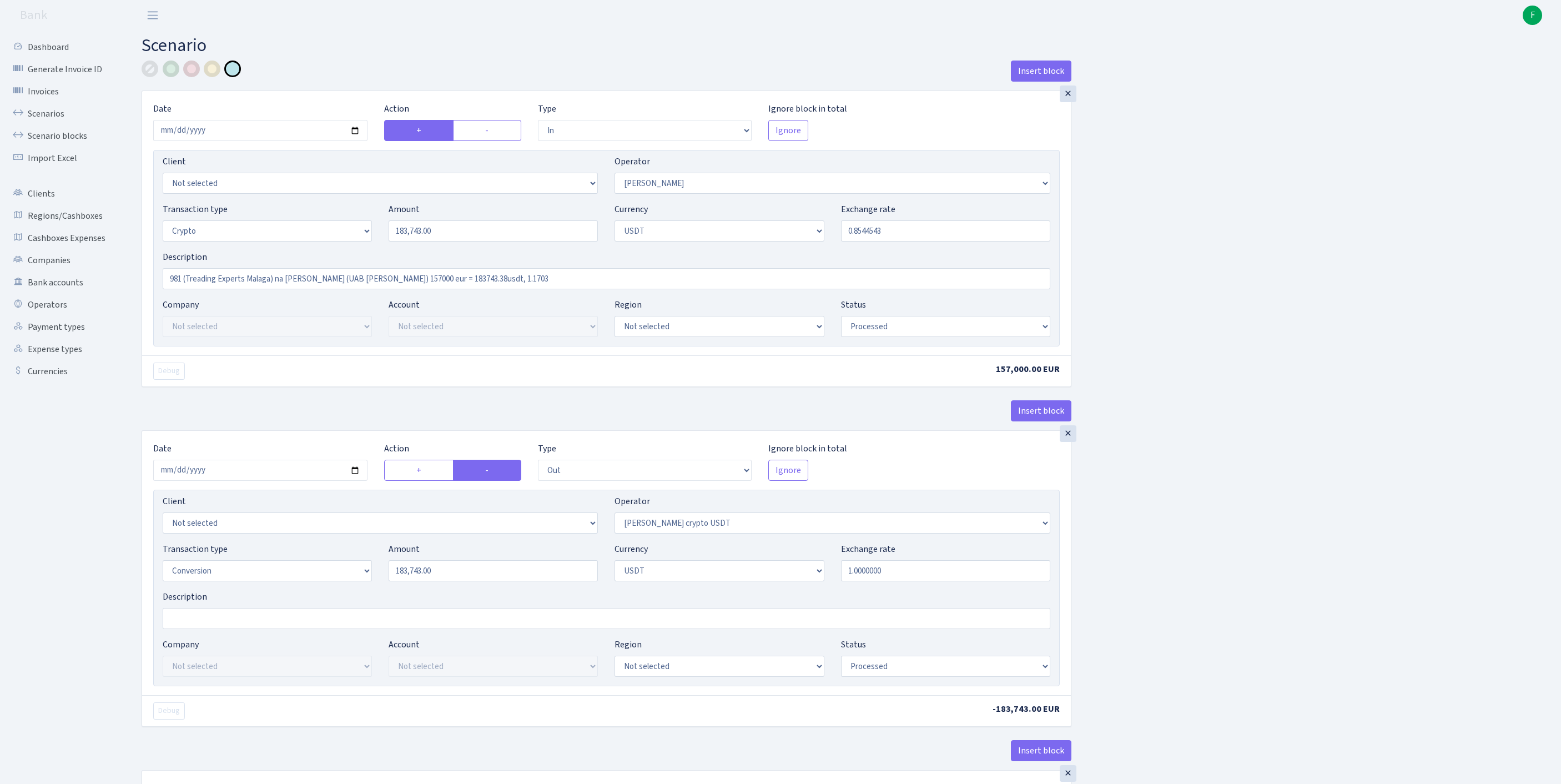
select select "out"
select select "297"
select select "15"
select select "6"
select select "processed"
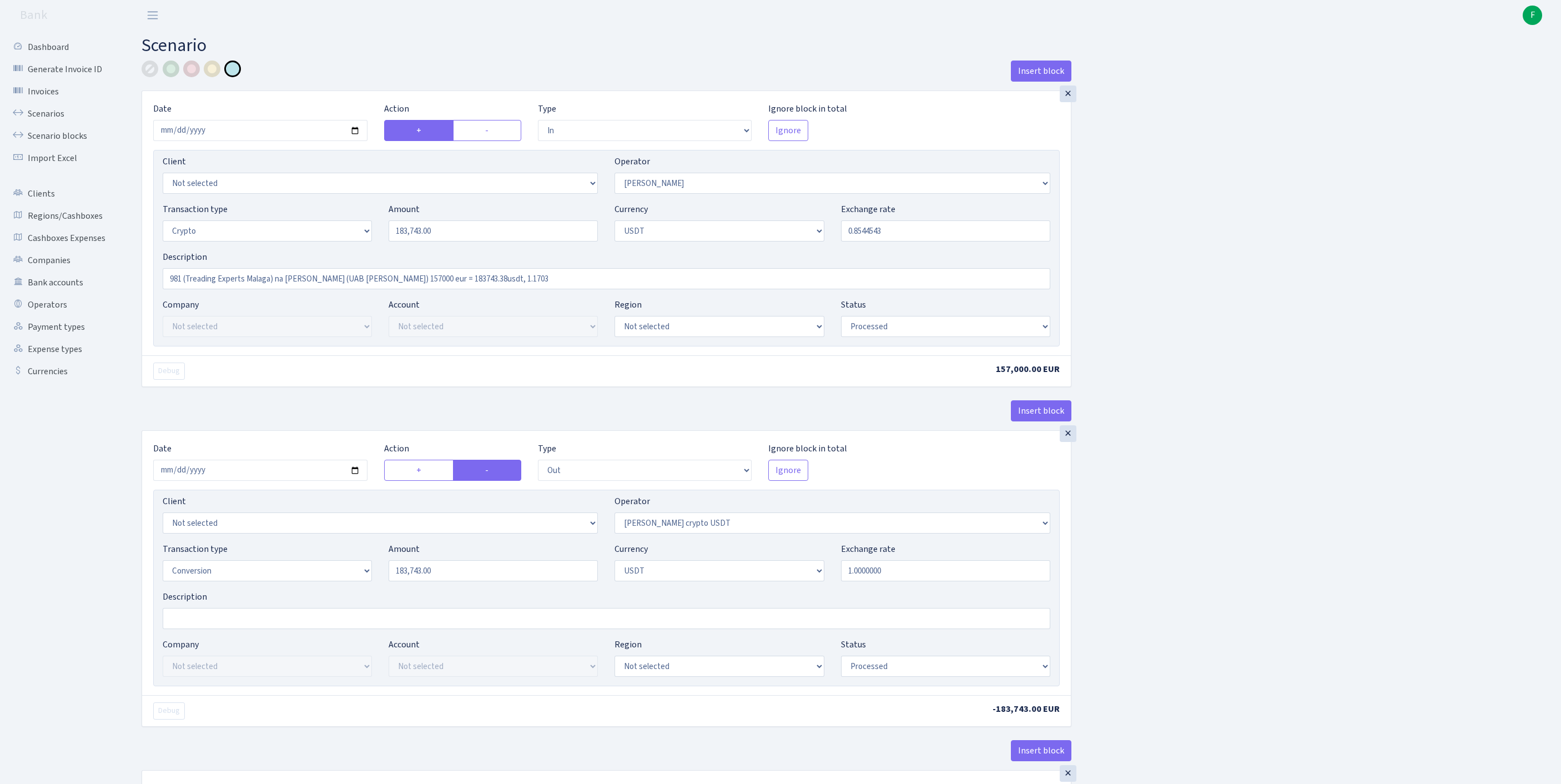
select select "in"
select select "297"
select select "2"
select select "6"
select select "20"
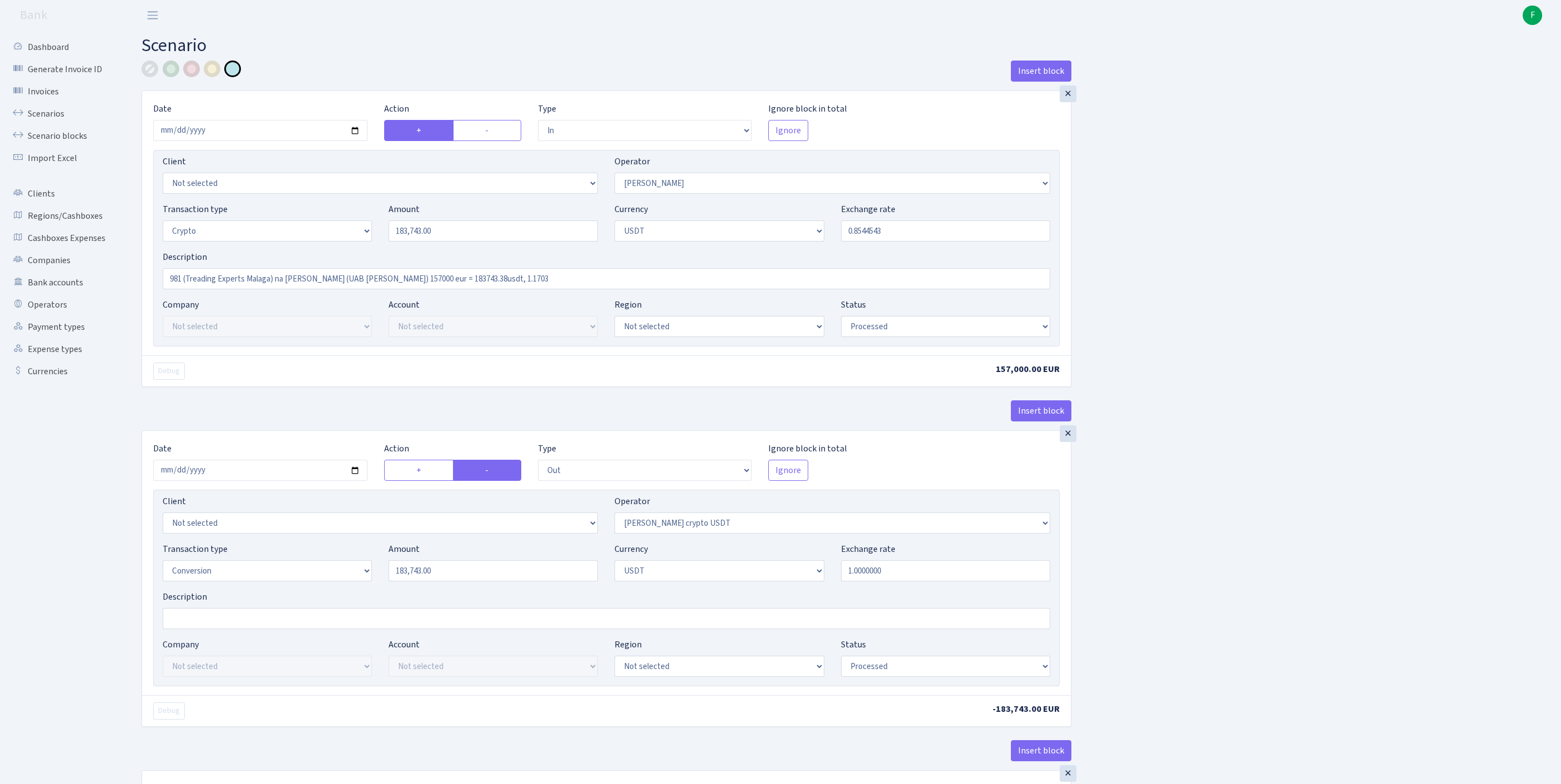
select select "61"
select select "processed"
click at [60, 125] on link "Scenarios" at bounding box center [61, 114] width 111 height 22
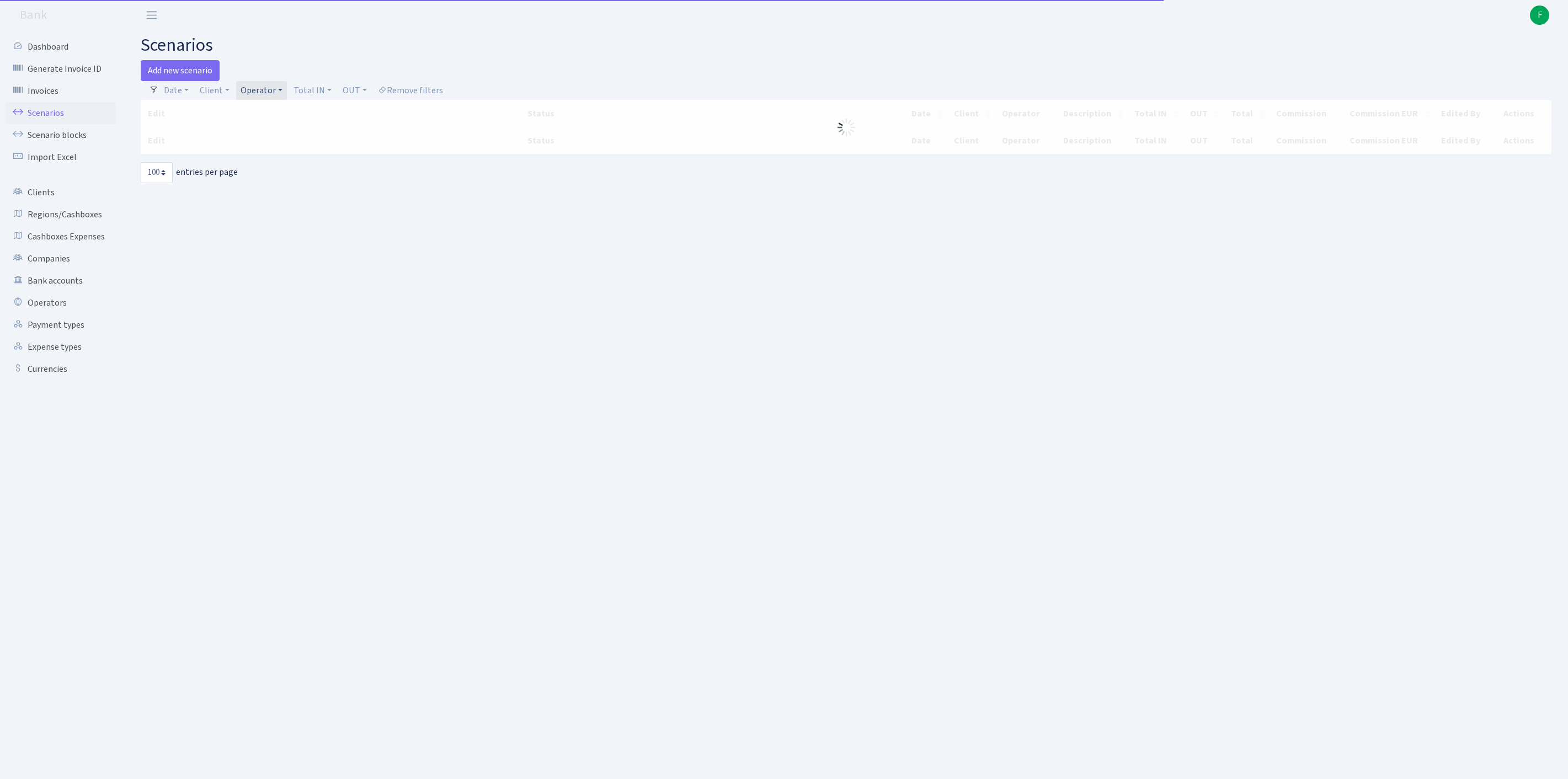
select select "100"
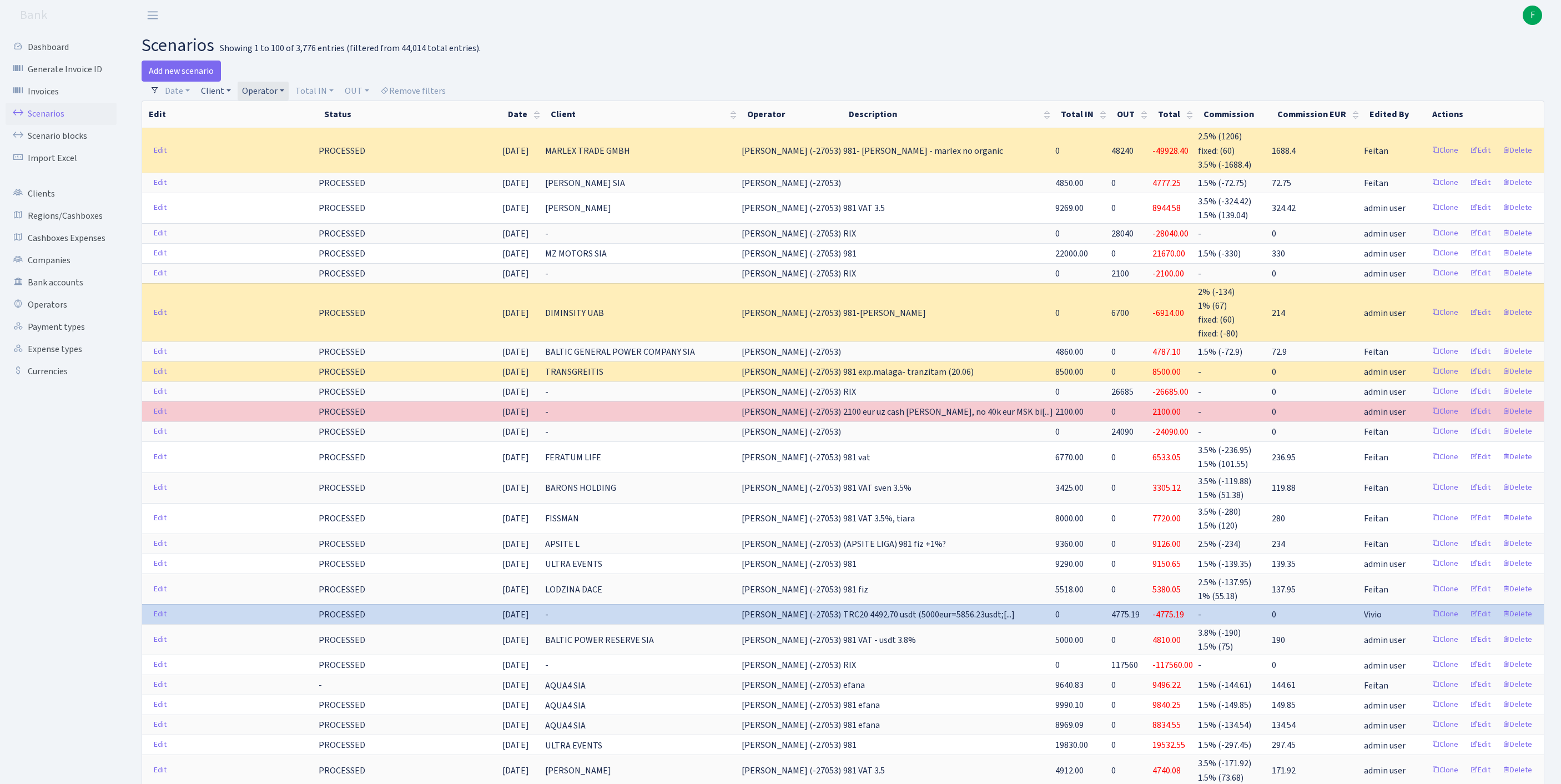
click at [230, 96] on link "Client" at bounding box center [216, 91] width 39 height 19
click at [251, 137] on input "search" at bounding box center [246, 131] width 92 height 18
type input "TREADING"
click at [224, 172] on li "TREADING EXPERTS MALAGA SL" at bounding box center [247, 157] width 94 height 32
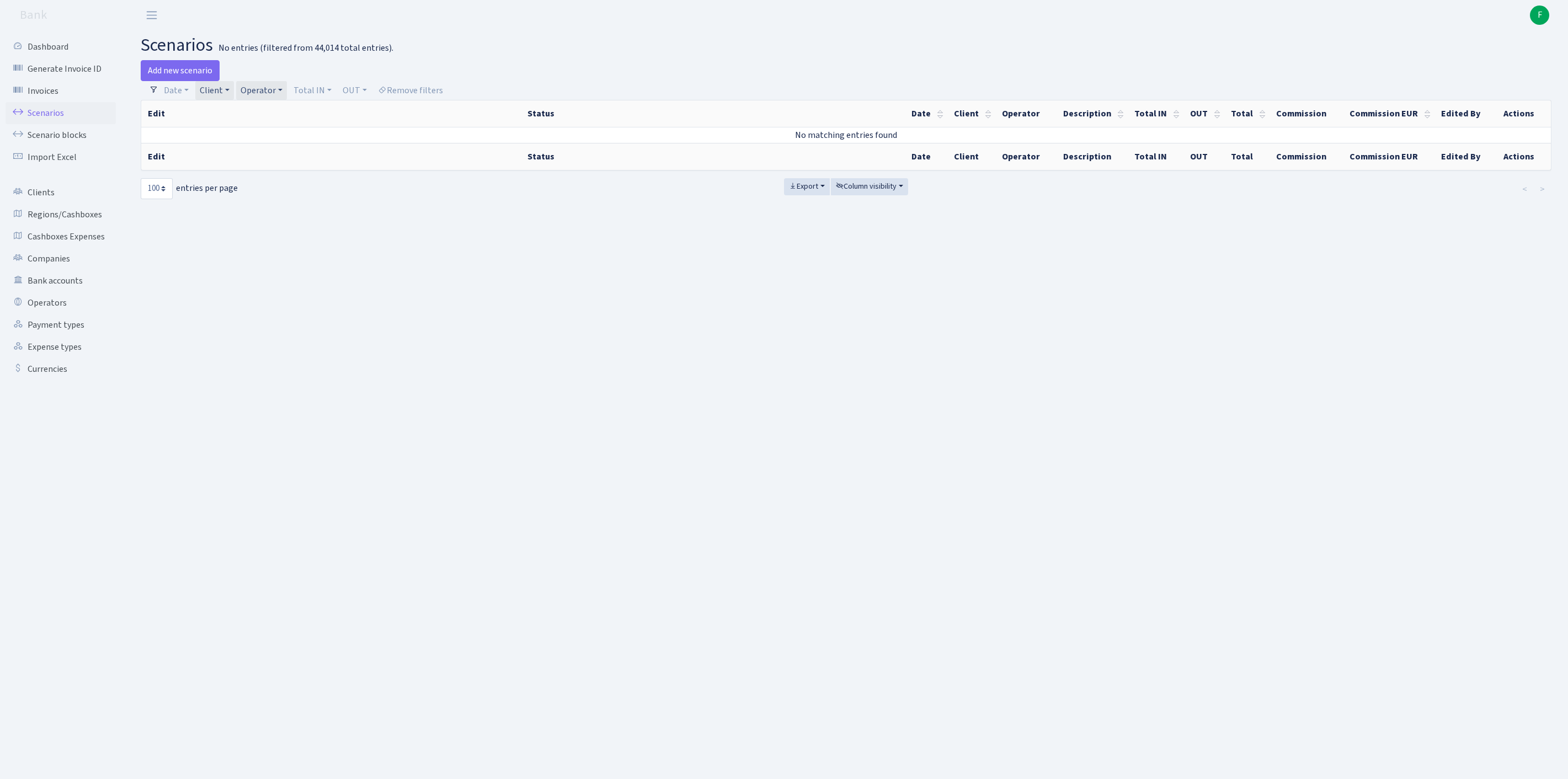
click at [234, 96] on link "Client" at bounding box center [214, 90] width 39 height 19
click at [234, 94] on link "Client" at bounding box center [214, 90] width 39 height 19
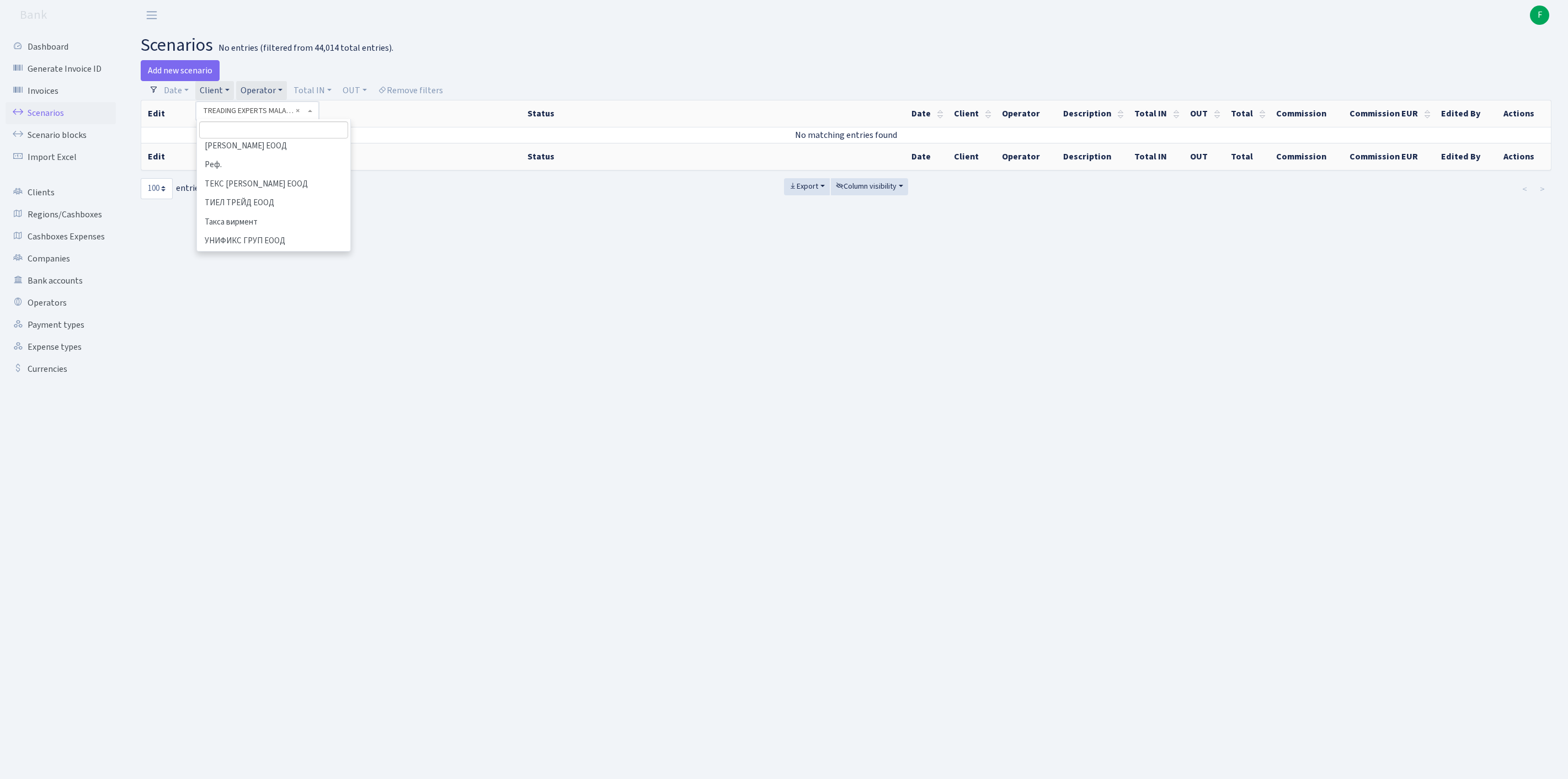
click at [246, 138] on input "search" at bounding box center [274, 130] width 149 height 17
type input "WISE EUR"
click at [306, 160] on li "WISE EUROPE SA" at bounding box center [274, 150] width 152 height 19
click at [287, 90] on link "Operator" at bounding box center [262, 90] width 51 height 19
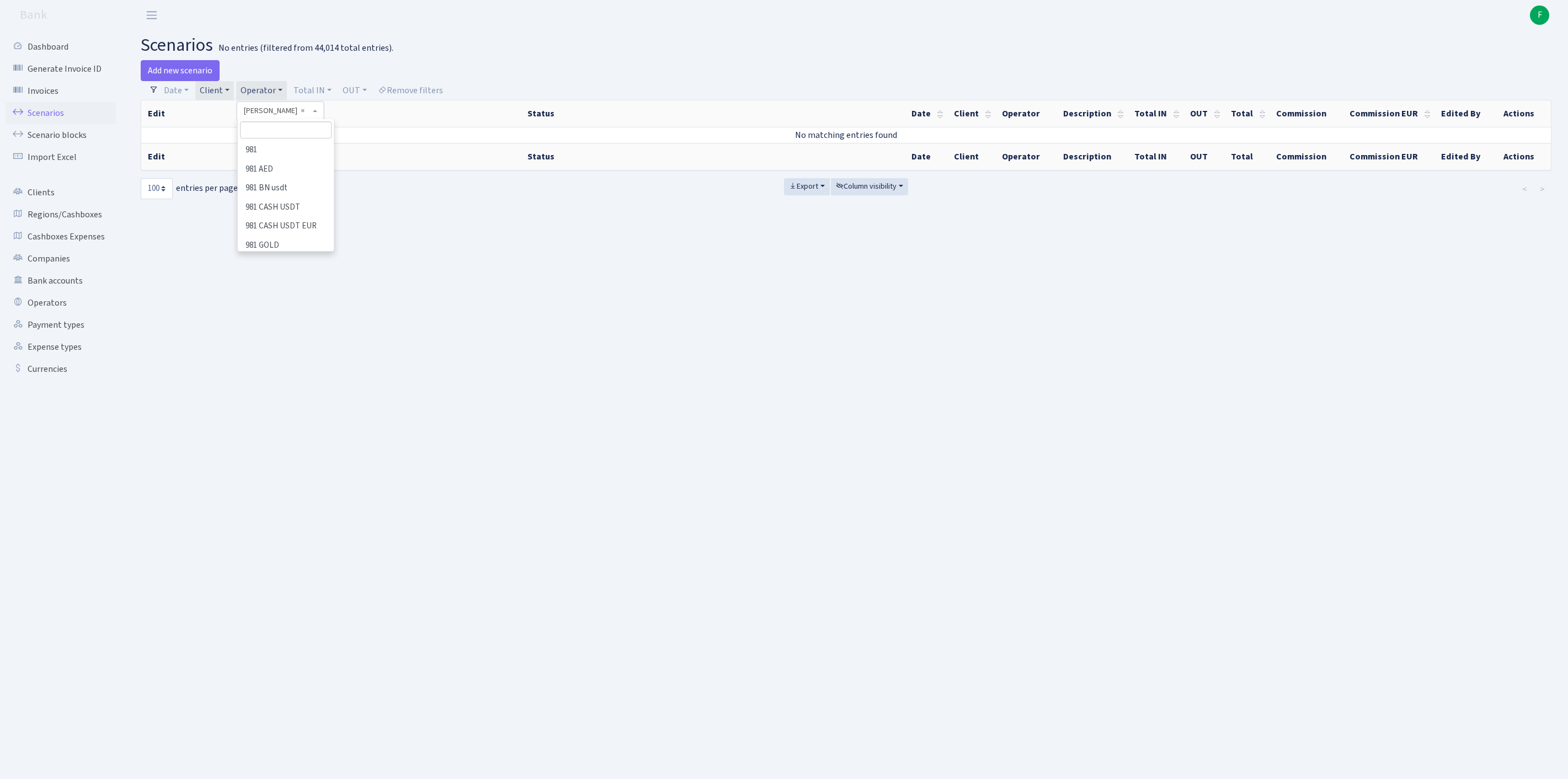
scroll to position [7499, 0]
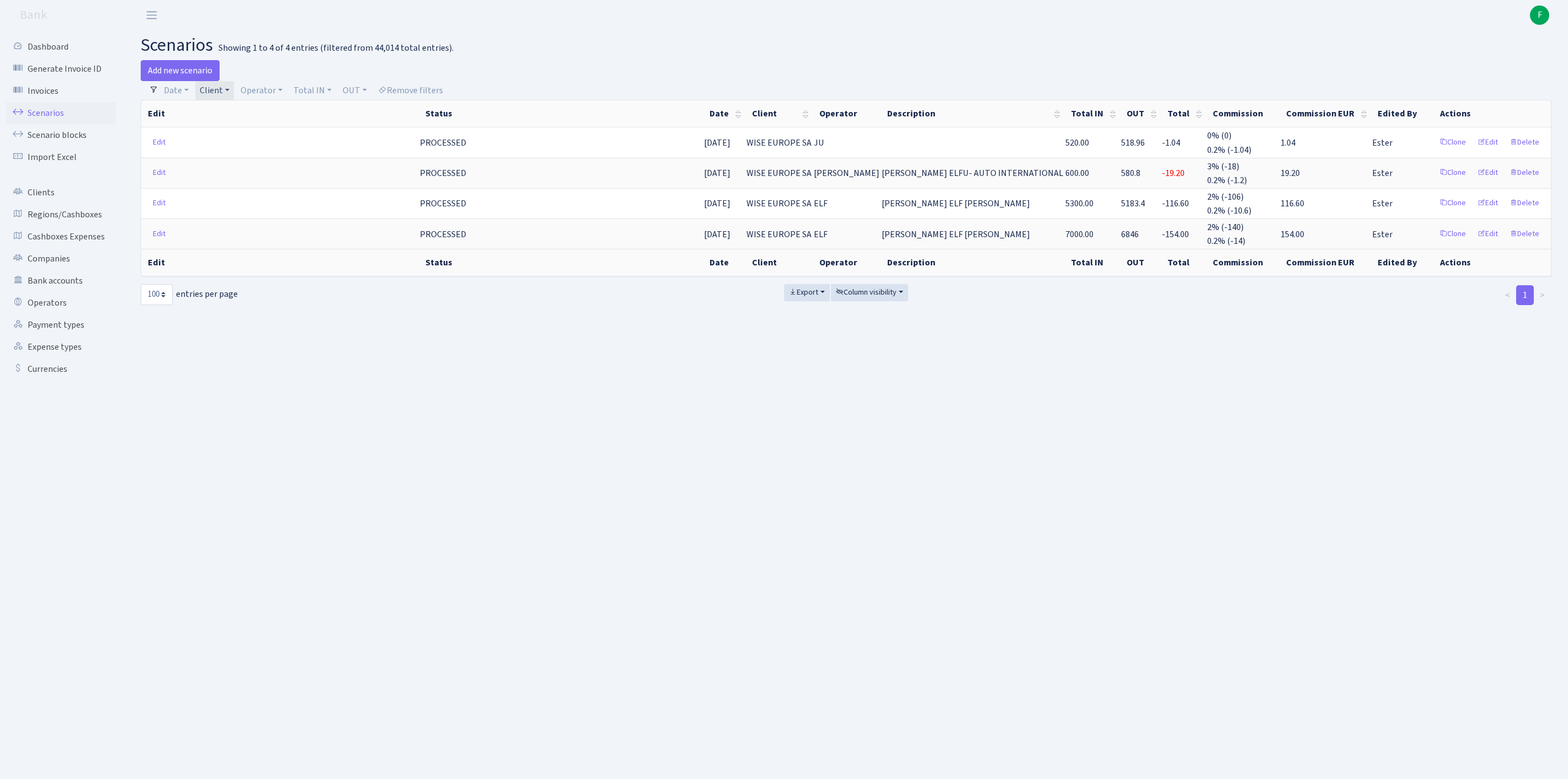
click at [234, 93] on link "Client" at bounding box center [214, 90] width 39 height 19
click at [251, 138] on input "search" at bounding box center [244, 130] width 91 height 17
type input "LIUTO"
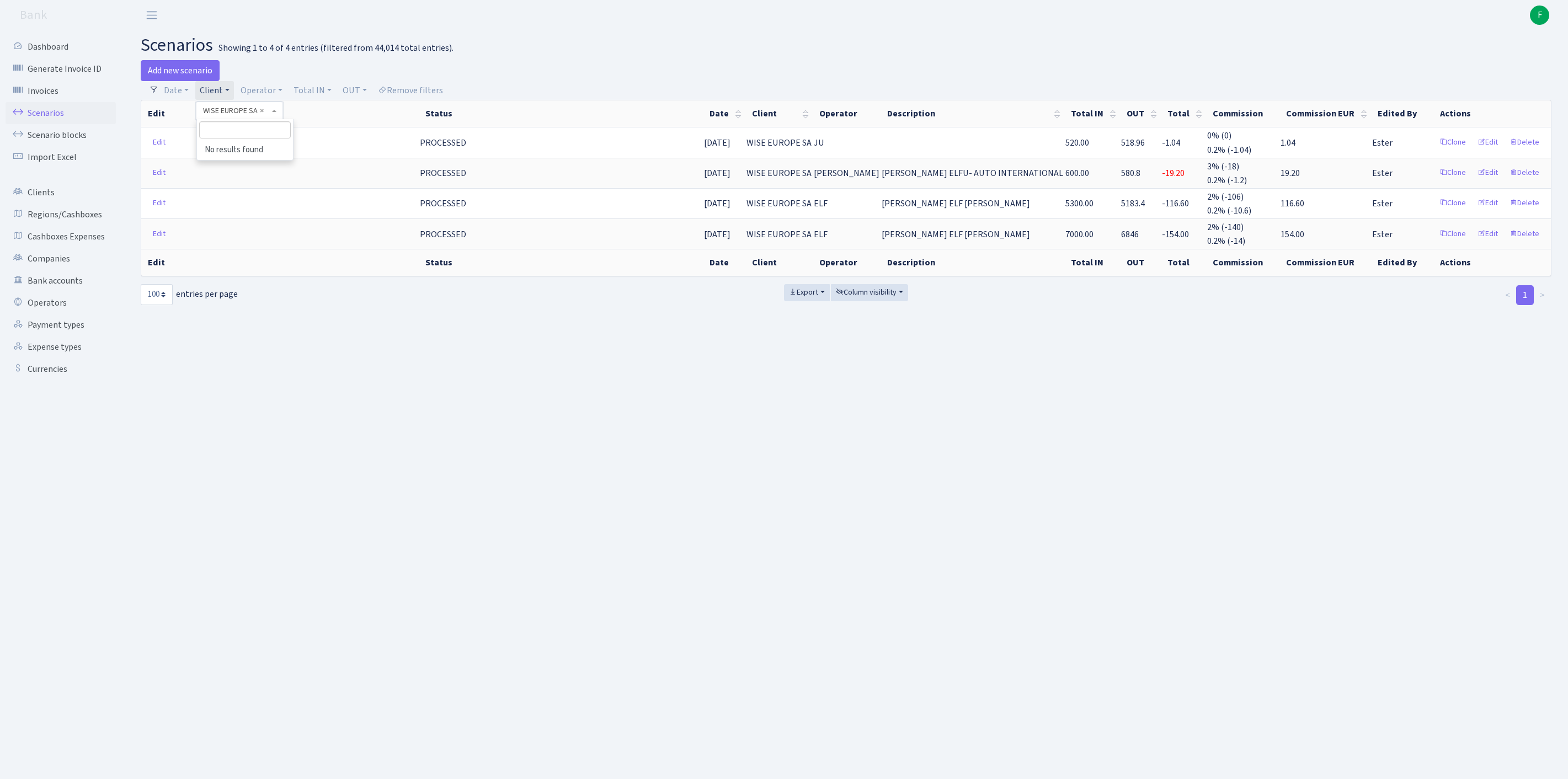
click at [629, 54] on h2 "scenarios Showing 1 to 4 of 4 entries (filtered from 44,014 total entries)." at bounding box center [846, 45] width 1411 height 21
click at [52, 204] on link "Clients" at bounding box center [60, 193] width 110 height 22
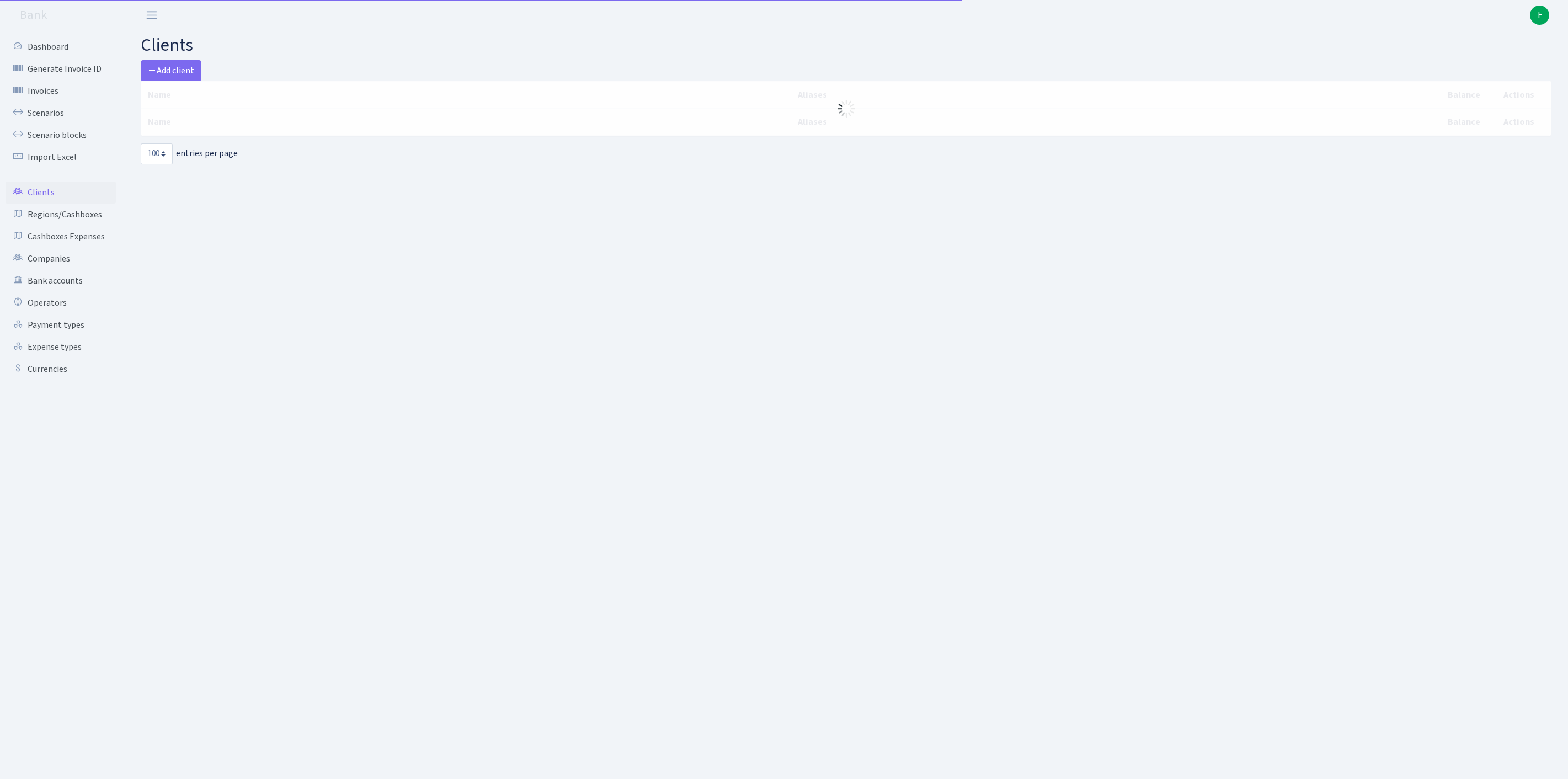
select select "100"
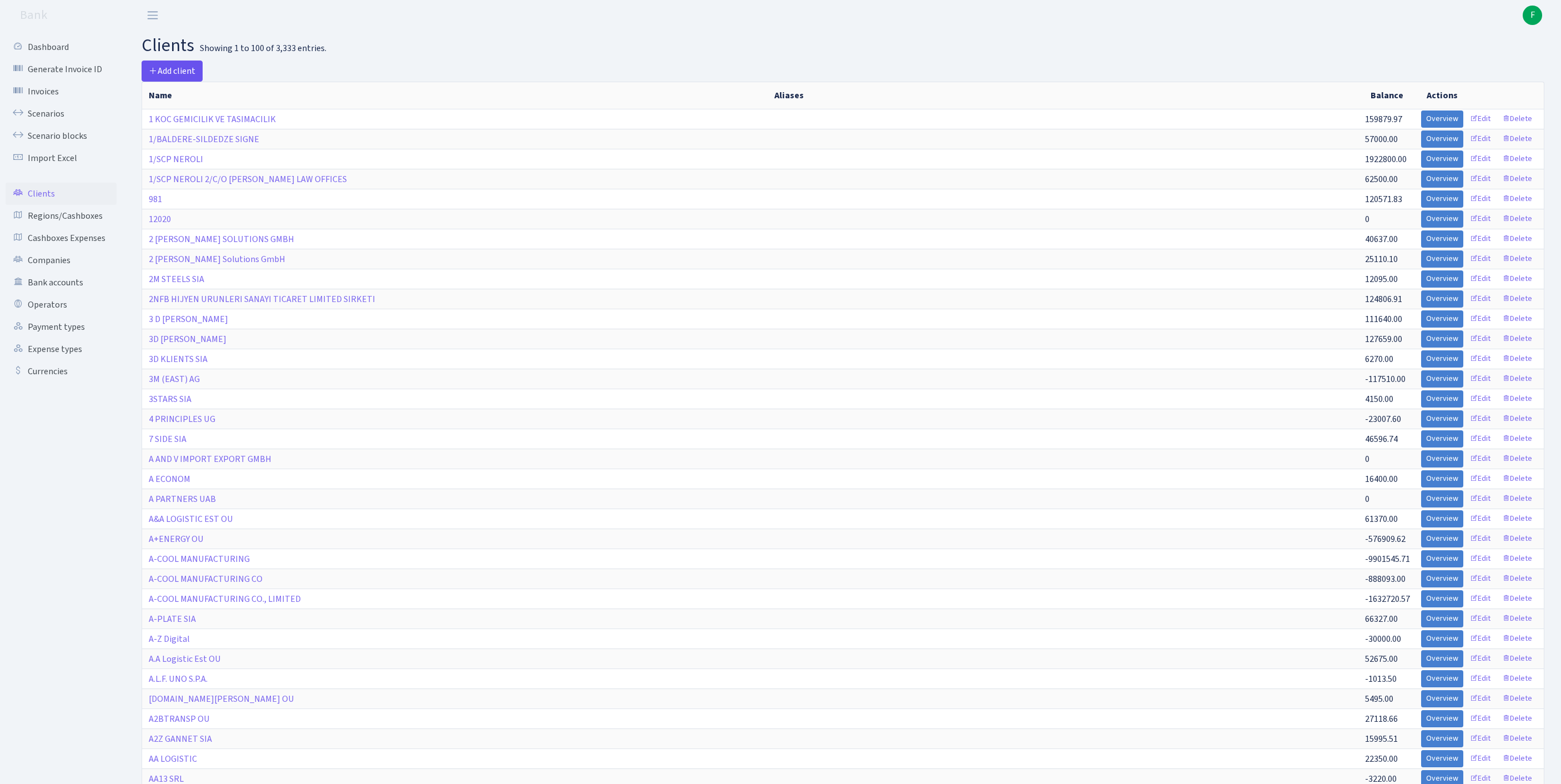
click at [179, 72] on span "Add client" at bounding box center [172, 70] width 46 height 12
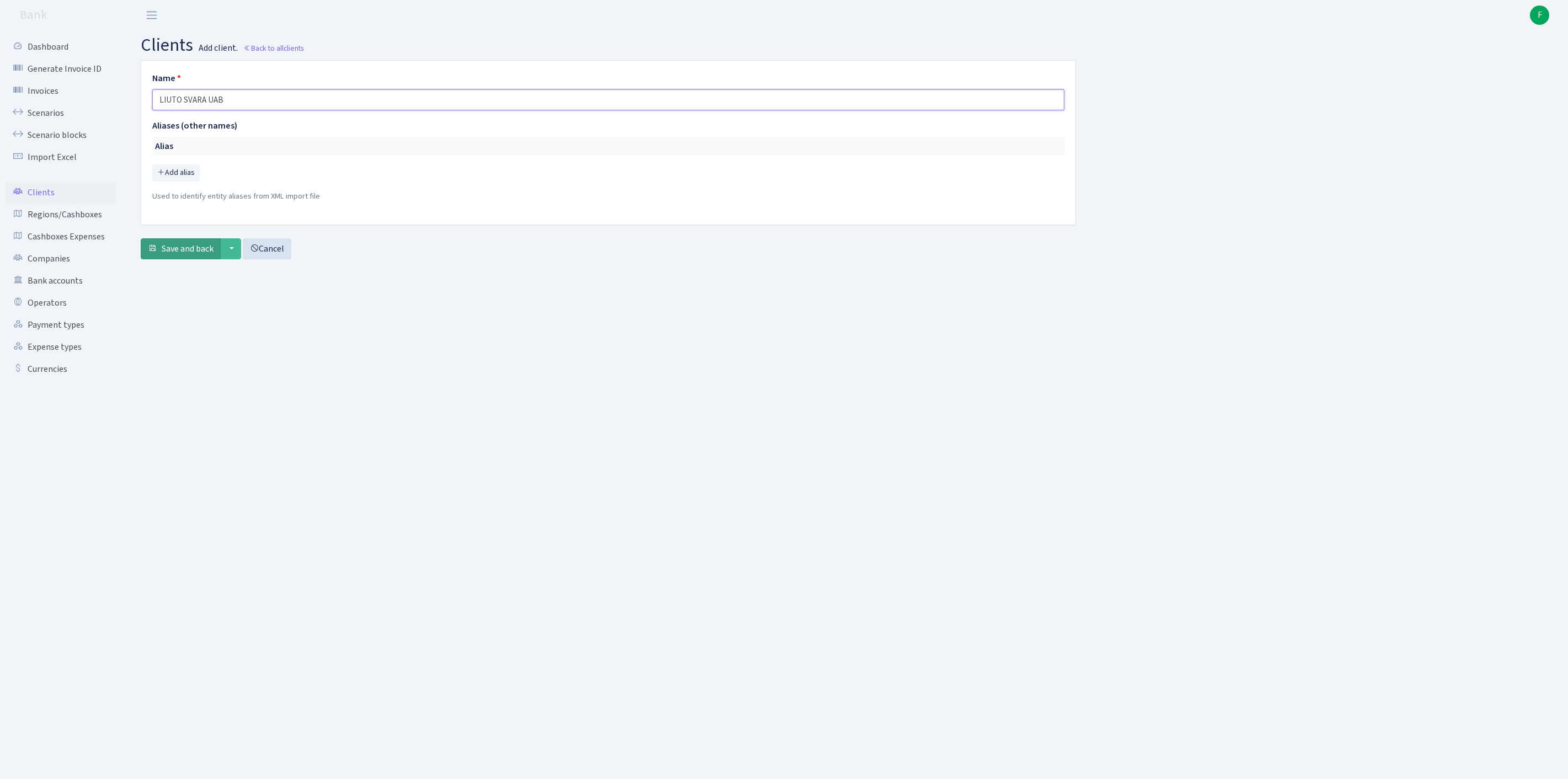
type input "LIUTO SVARA UAB"
click at [191, 255] on span "Save and back" at bounding box center [187, 248] width 52 height 12
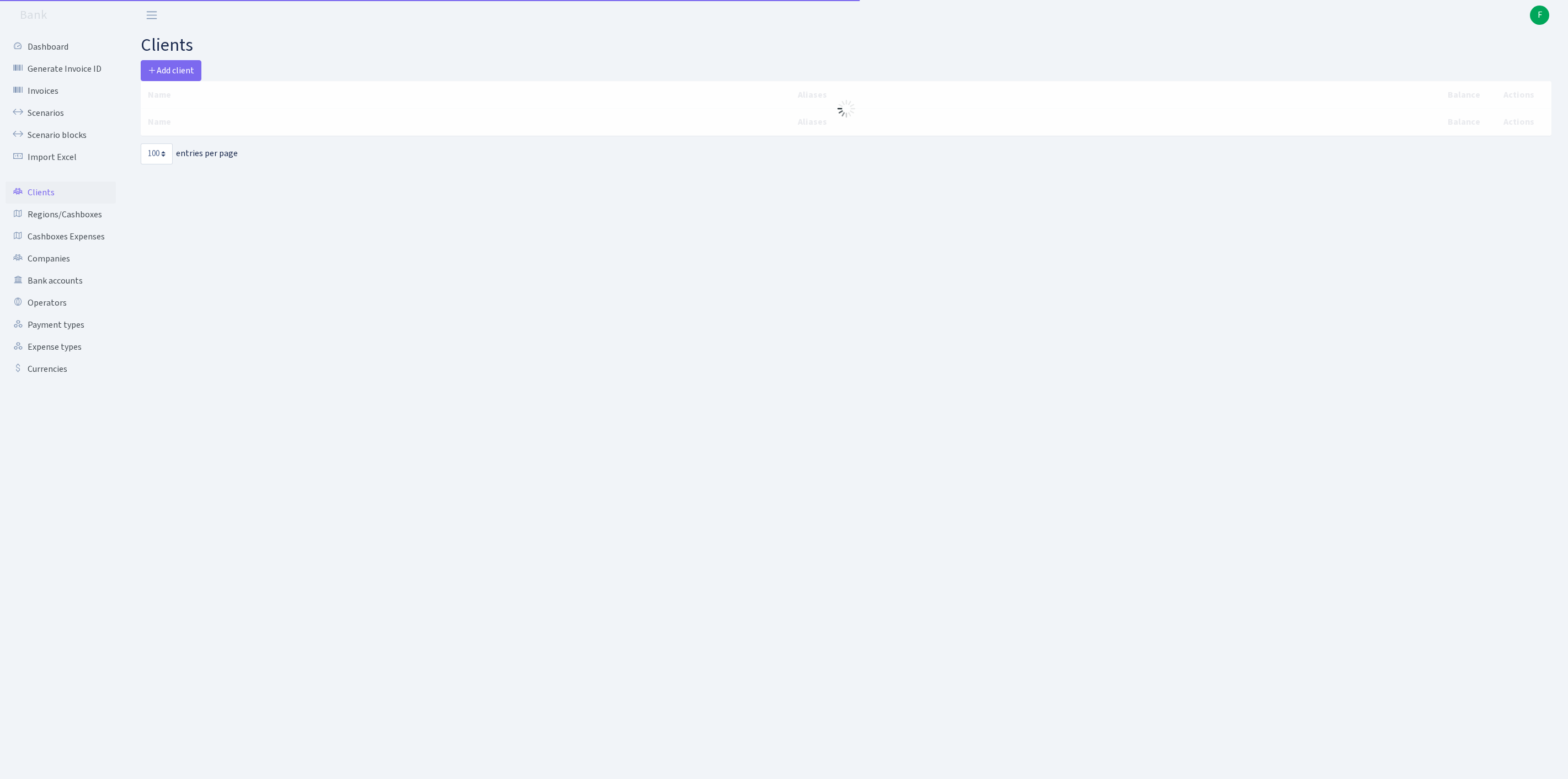
select select "100"
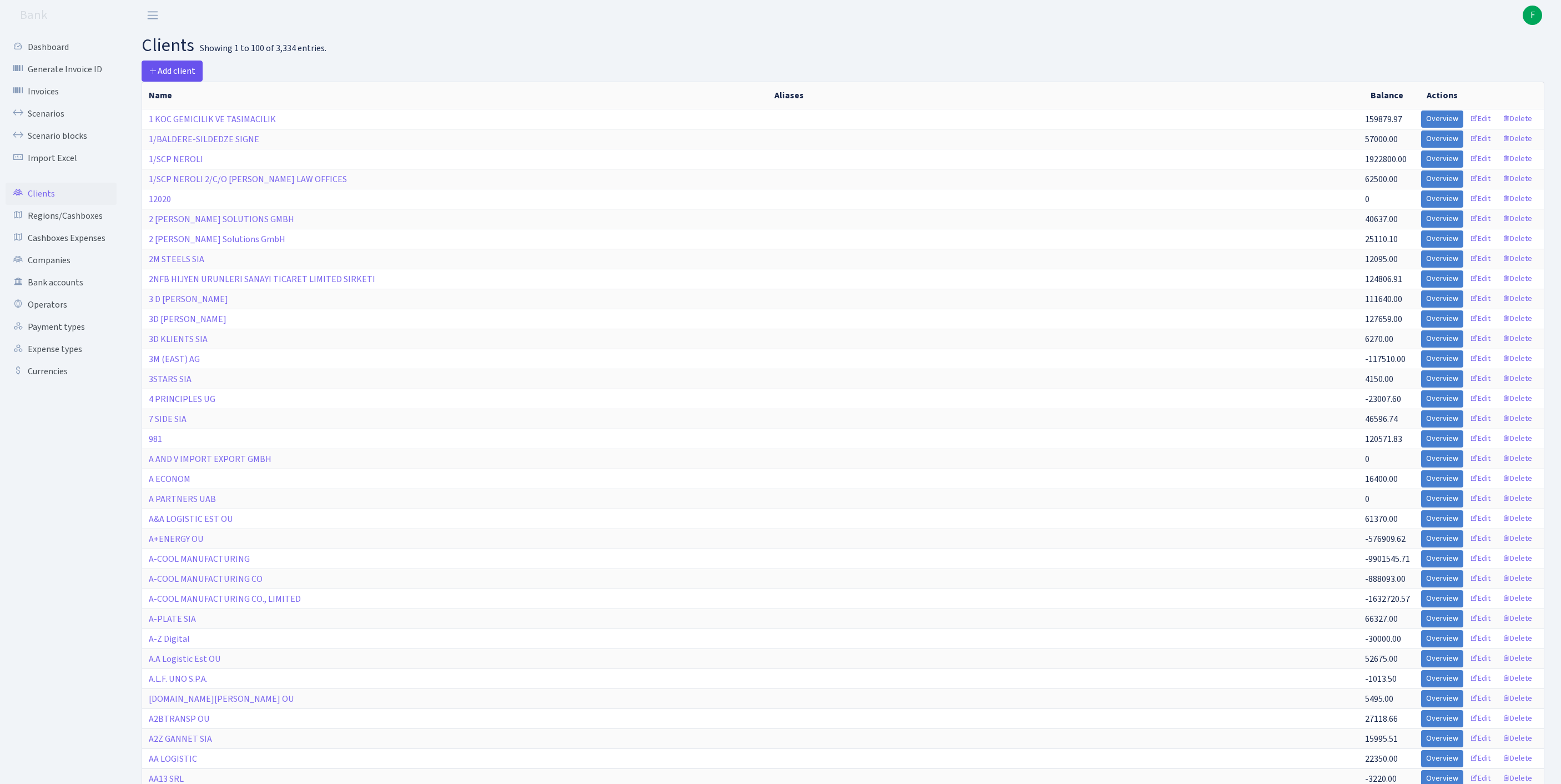
click at [167, 73] on span "Add client" at bounding box center [172, 70] width 46 height 12
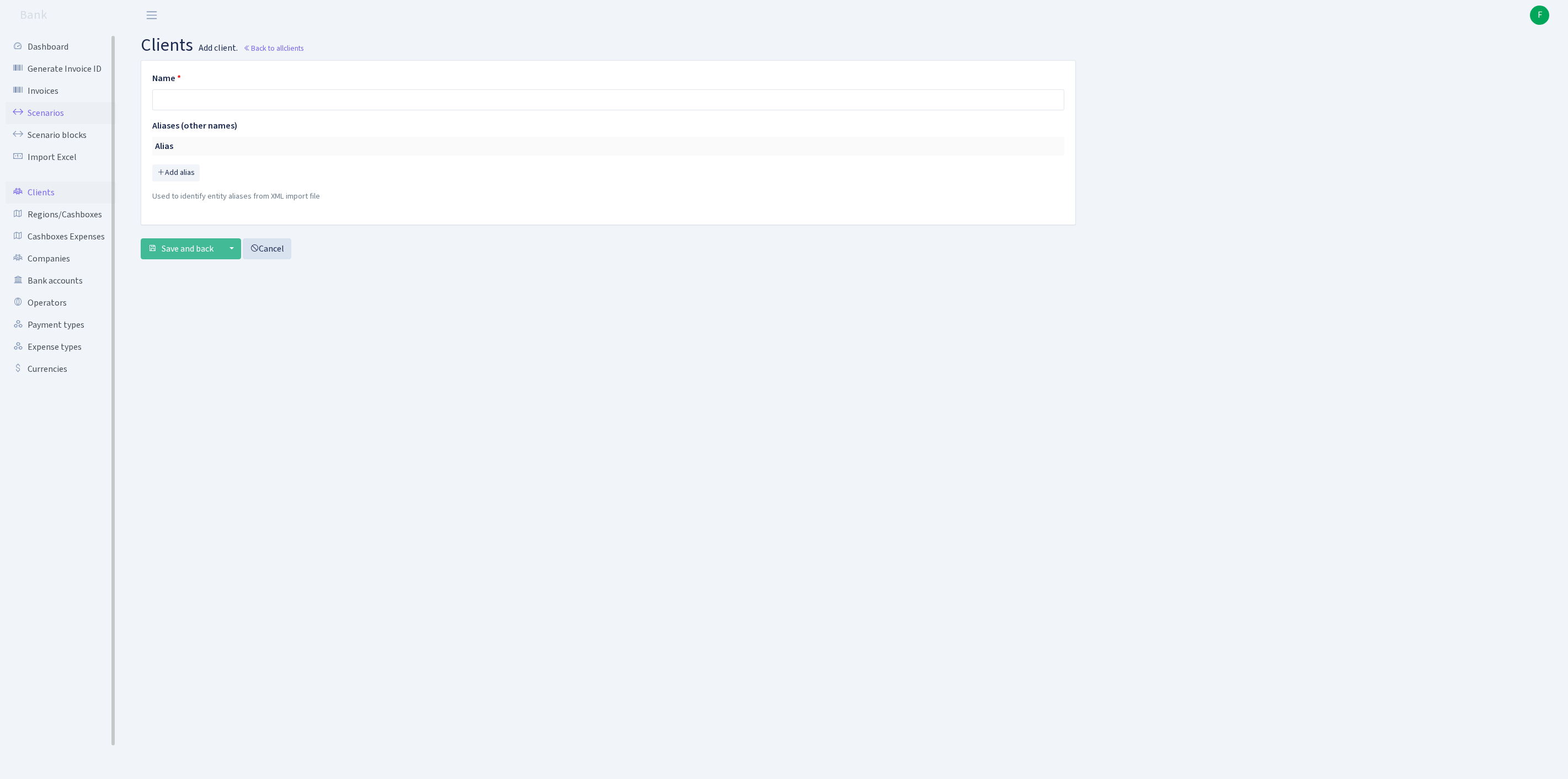
click at [44, 121] on link "Scenarios" at bounding box center [60, 113] width 110 height 22
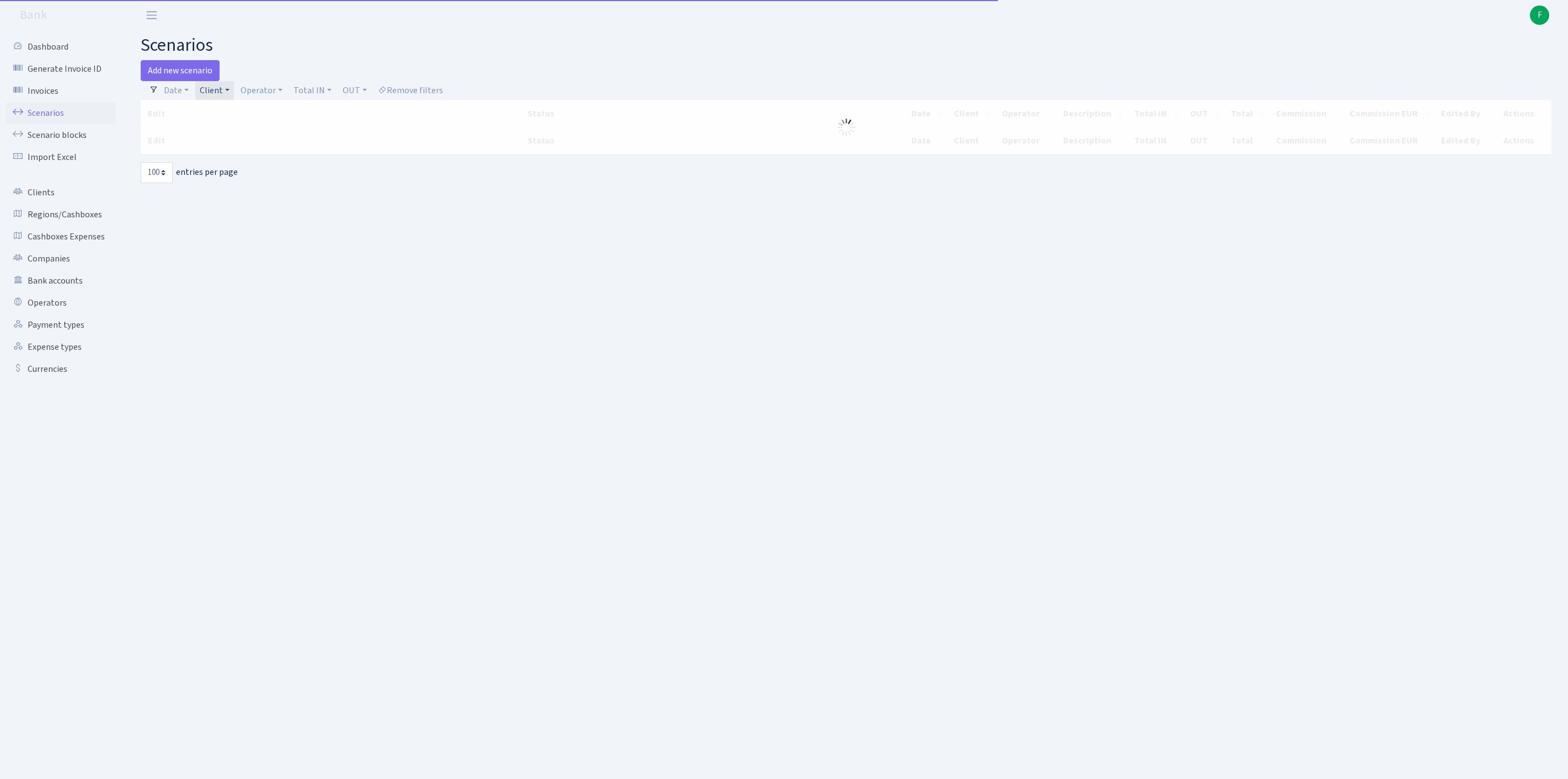
select select "100"
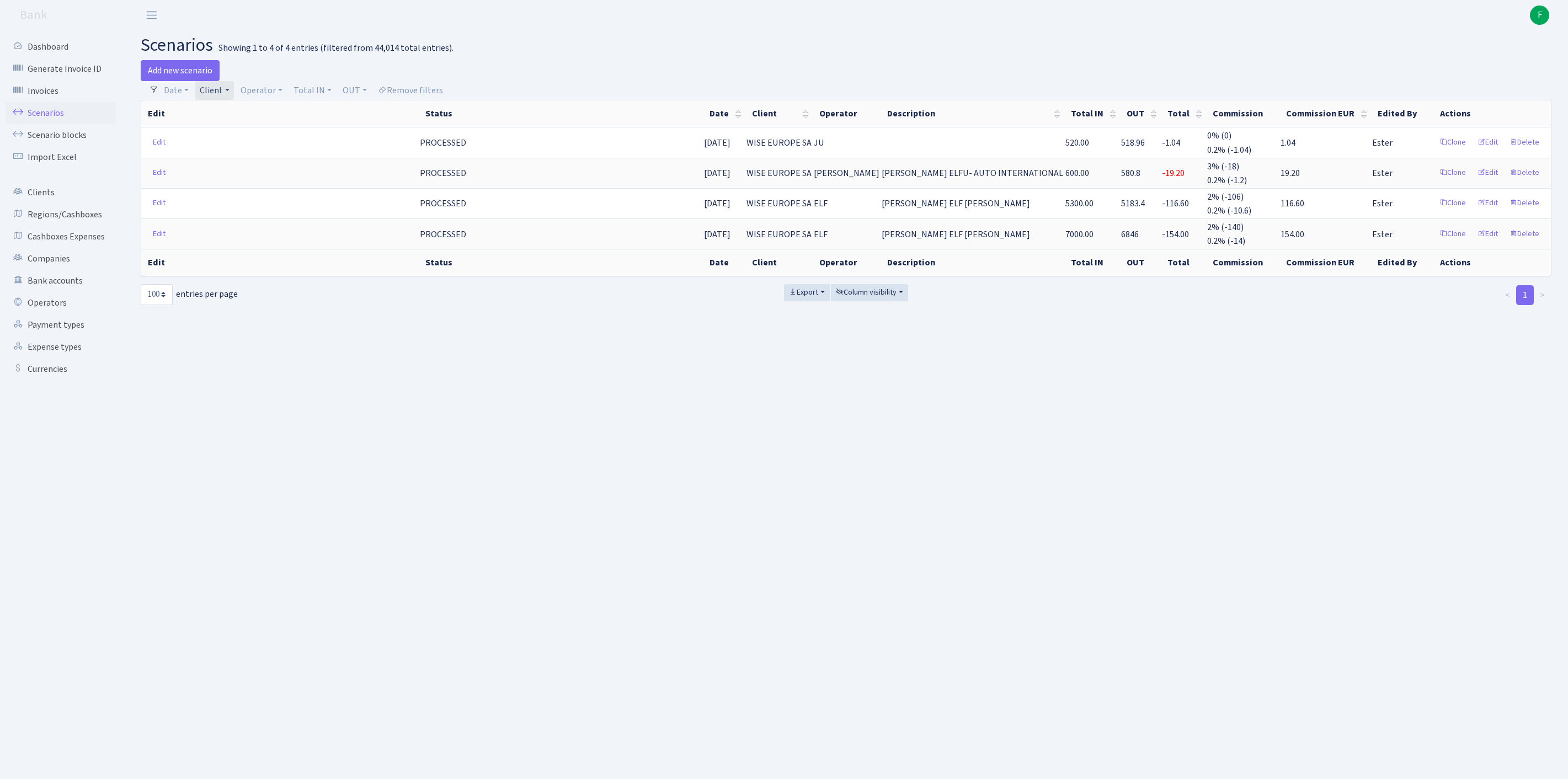
click at [234, 91] on link "Client" at bounding box center [214, 90] width 39 height 19
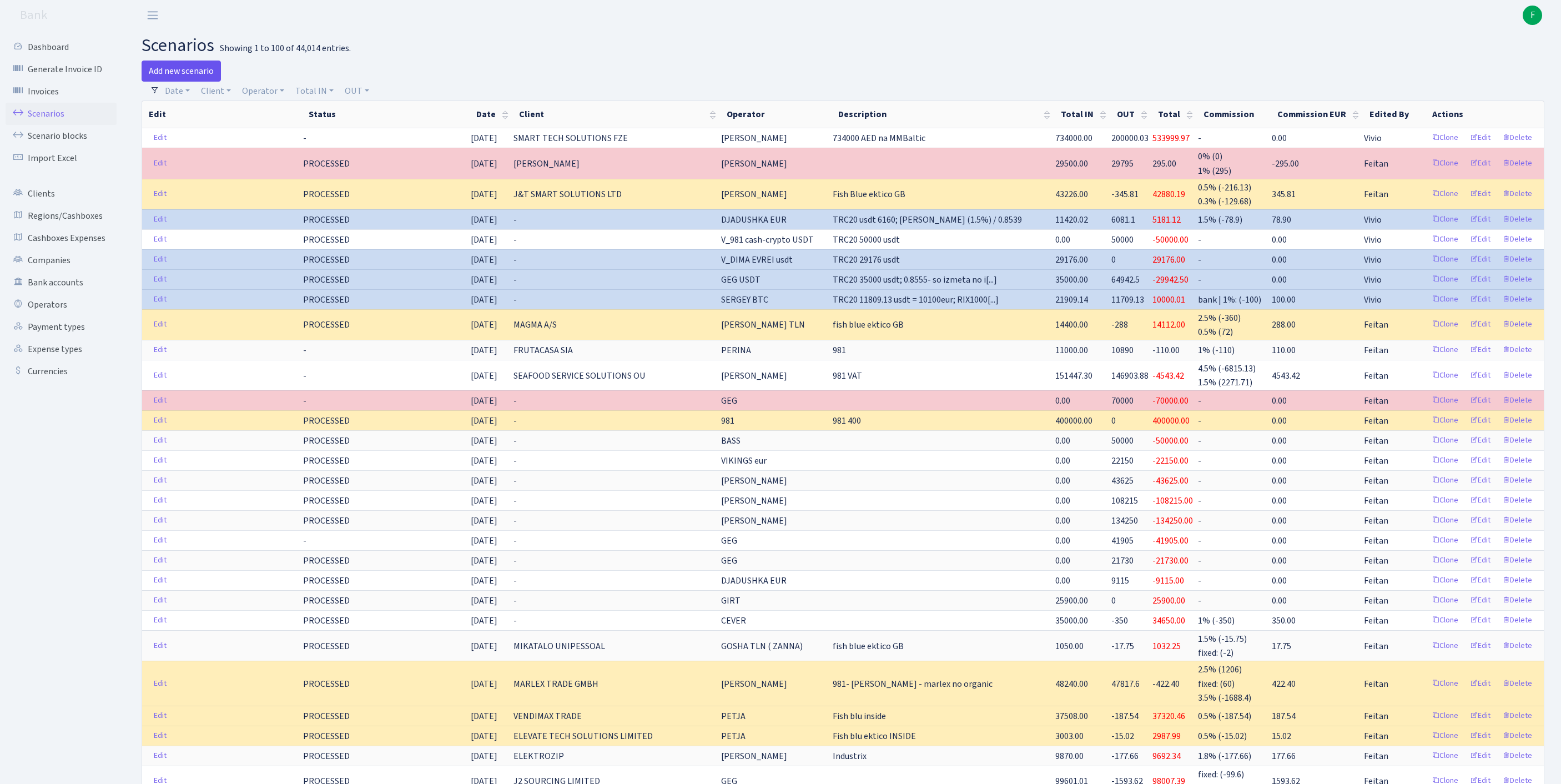
click at [192, 71] on link "Add new scenario" at bounding box center [180, 71] width 79 height 21
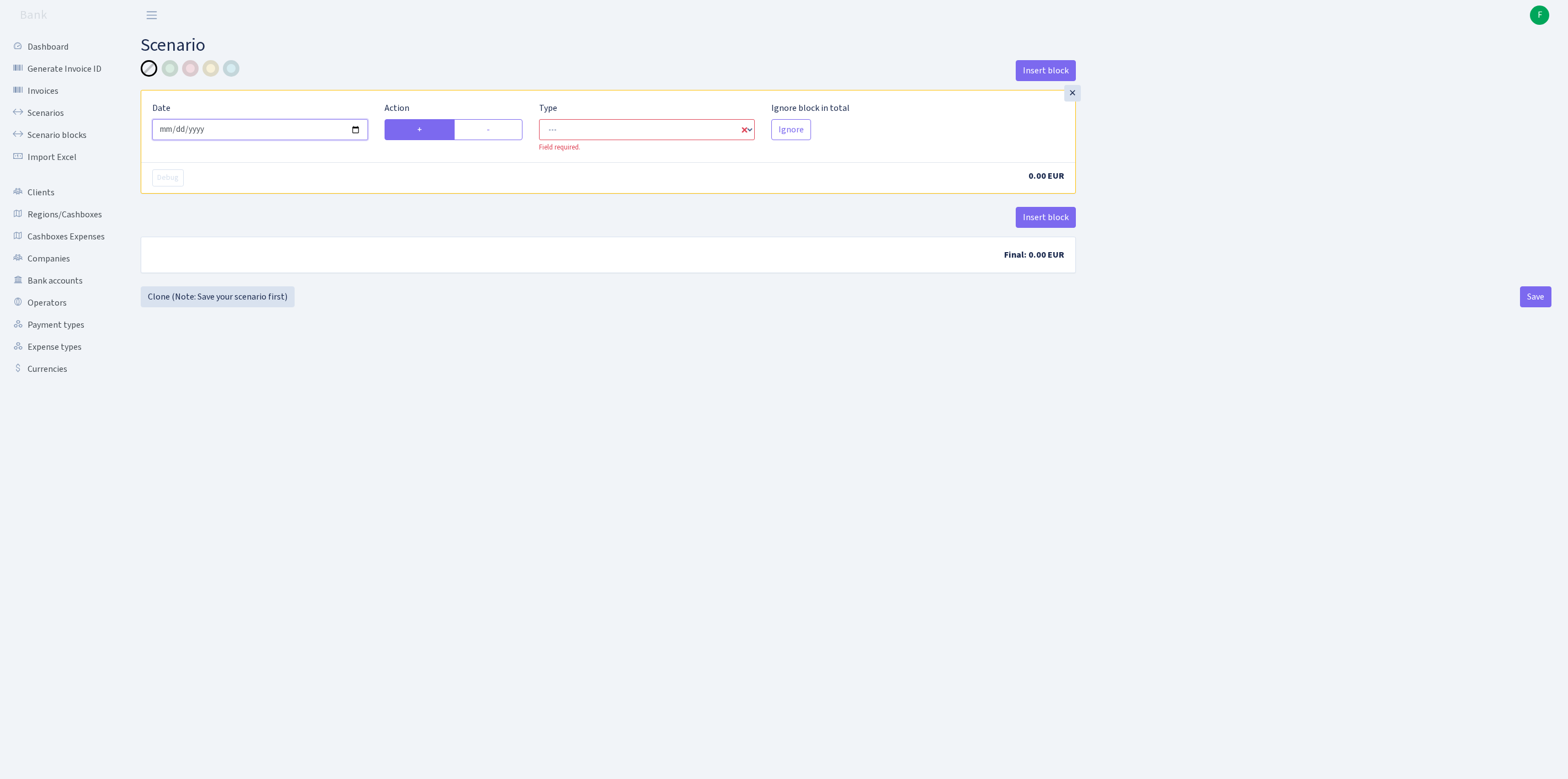
click at [332, 140] on input "2025-09-11" at bounding box center [260, 129] width 216 height 21
type input "[DATE]"
drag, startPoint x: 495, startPoint y: 141, endPoint x: 536, endPoint y: 138, distance: 41.1
click at [495, 140] on label "-" at bounding box center [488, 129] width 68 height 21
click at [494, 130] on input "-" at bounding box center [490, 126] width 7 height 7
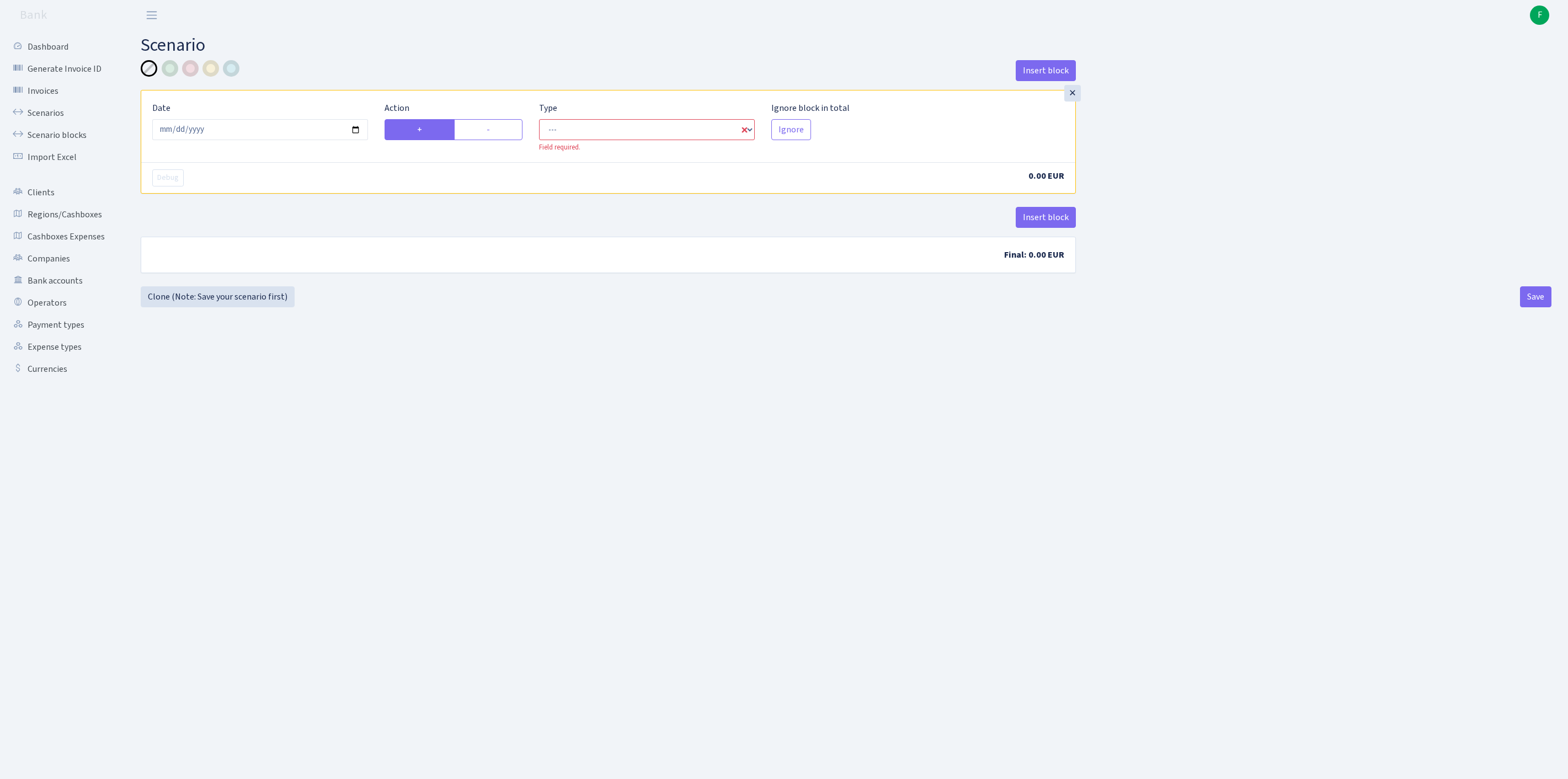
radio input "true"
radio input "false"
select select "out"
select select "1"
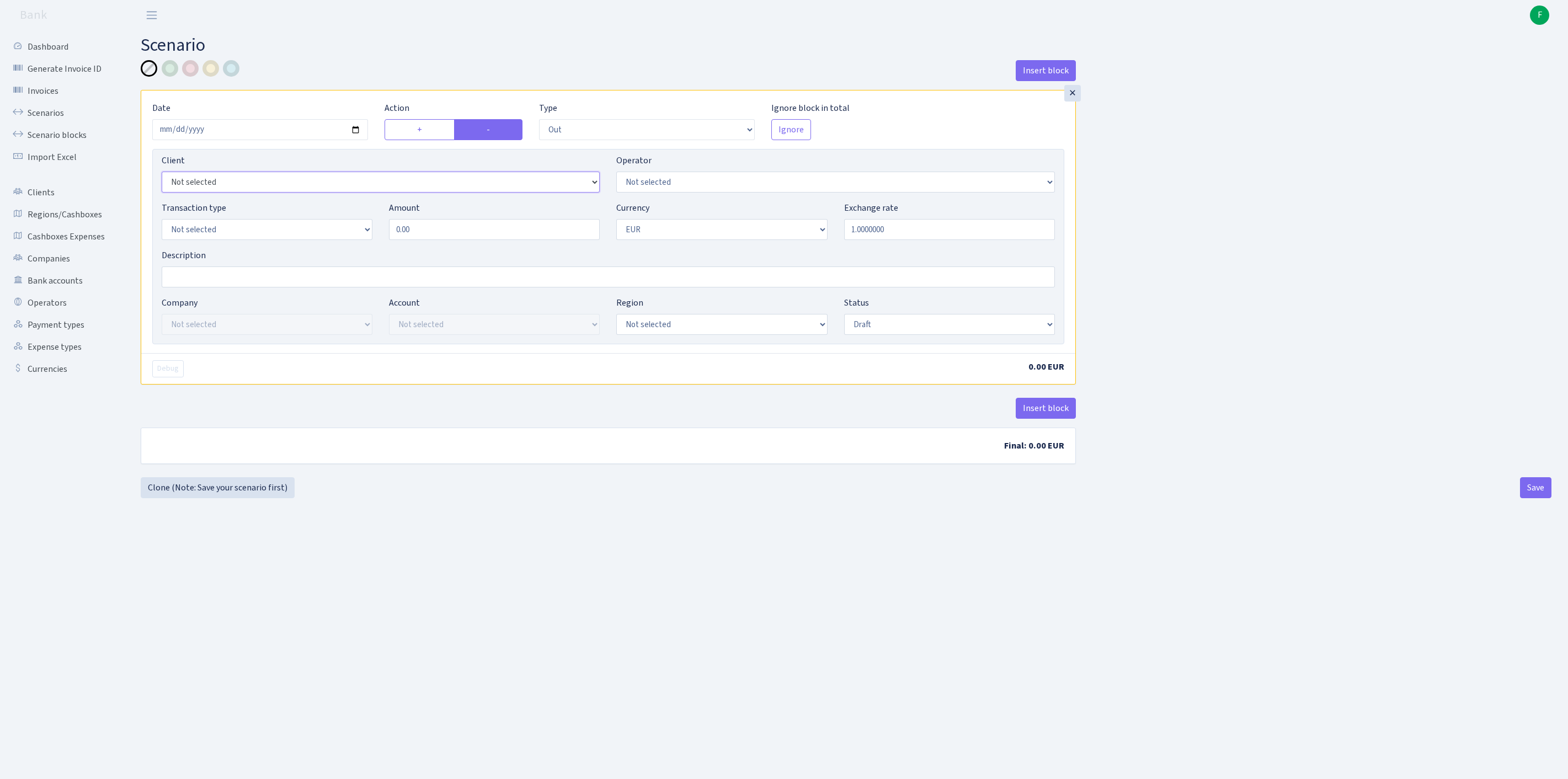
click at [224, 193] on select "Not selected 1 KOC GEMICILIK VE TASIMACILIK 1/BALDERE-SILDEDZE SIGNE 1/SCP NERO…" at bounding box center [381, 182] width 438 height 21
select select "3359"
select select "15"
select select "8"
drag, startPoint x: 430, startPoint y: 248, endPoint x: 278, endPoint y: 249, distance: 152.0
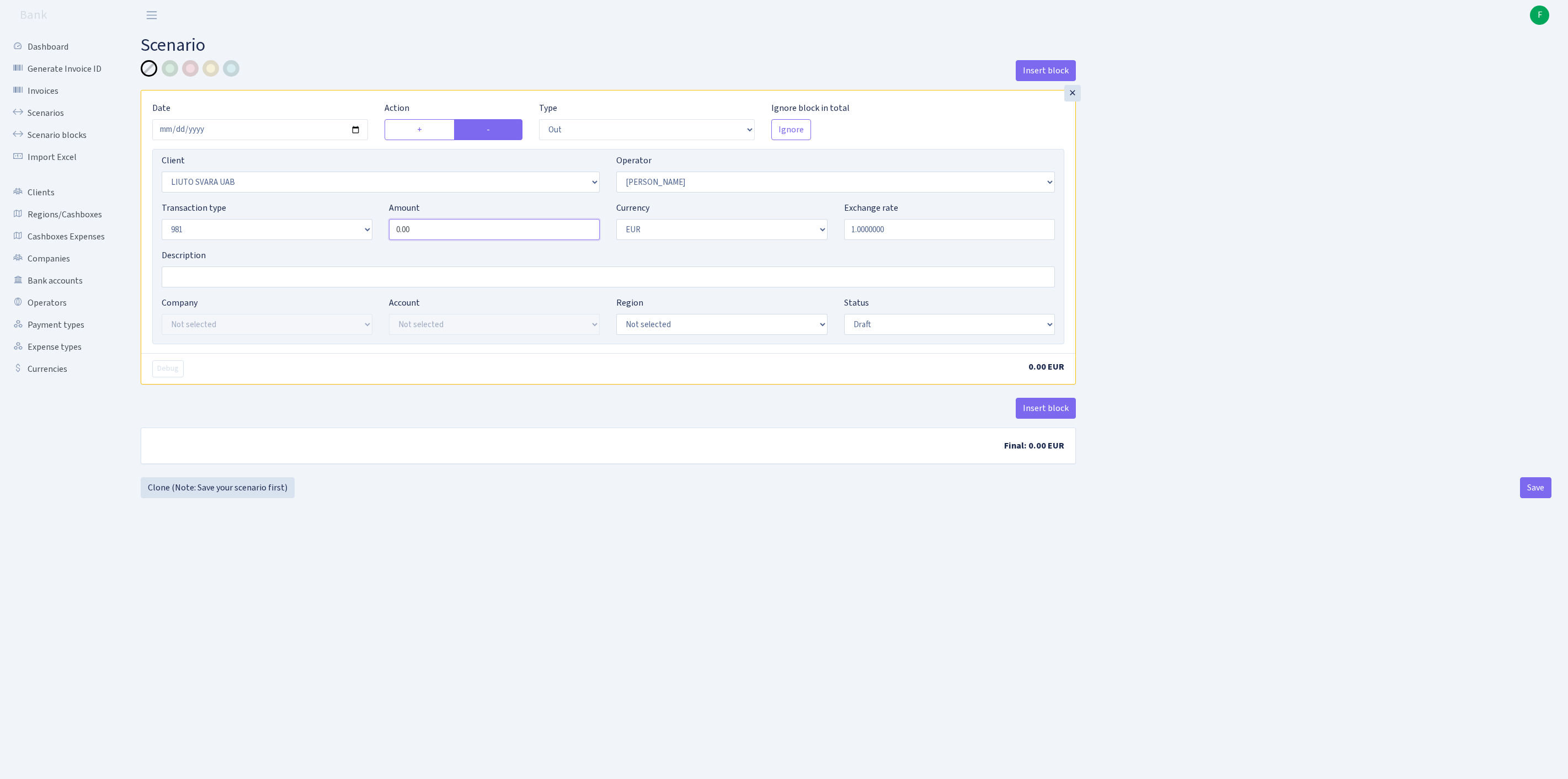
click at [278, 249] on div "Transaction type Not selected 981 ELF FISH crypto GIRT IVO dekl MM-BALTIC eur U…" at bounding box center [608, 225] width 910 height 48
type input "157,000.95"
select select "processed"
click at [1046, 419] on button "Insert block" at bounding box center [1046, 408] width 60 height 21
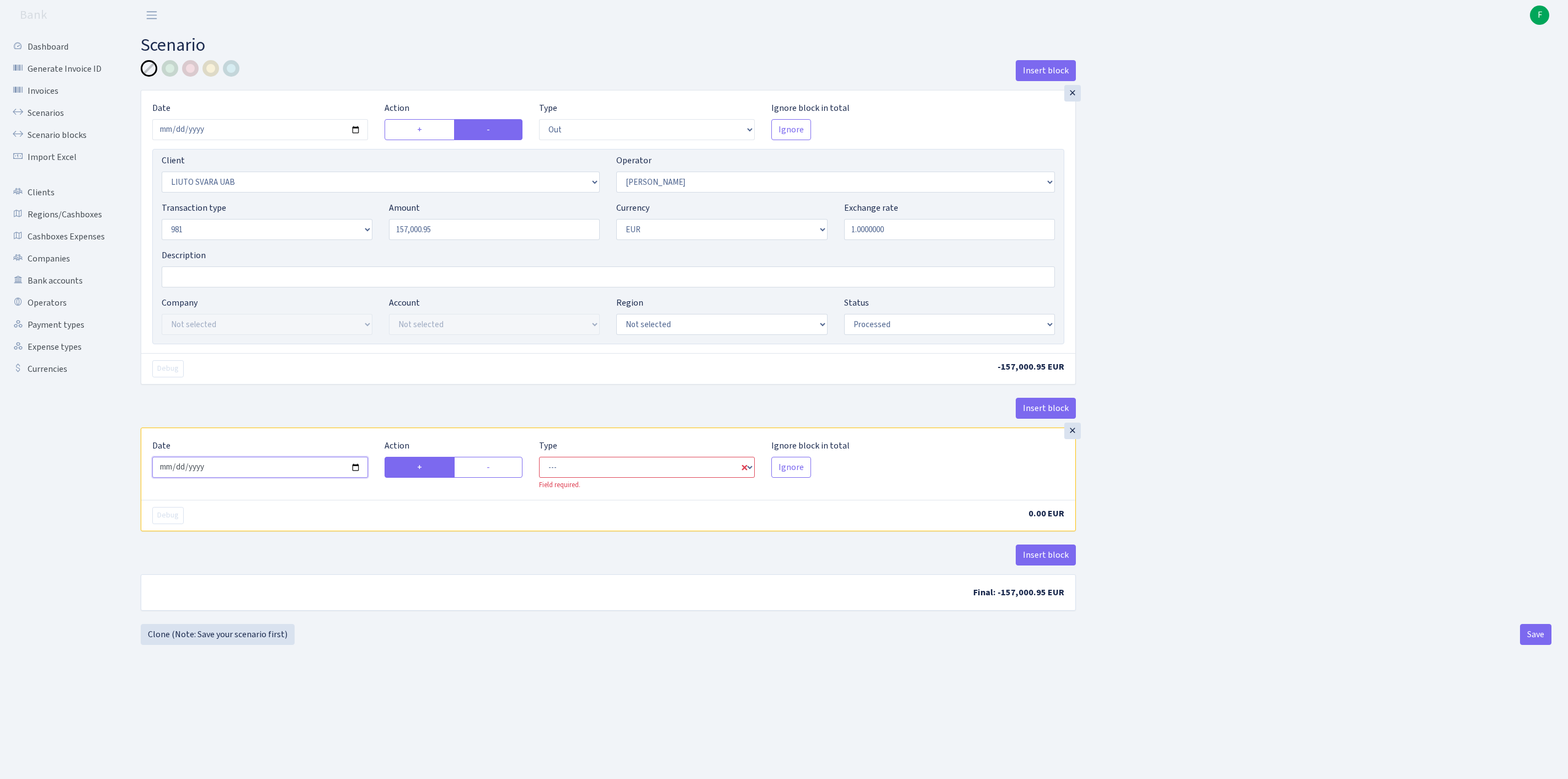
click at [276, 478] on input "2025-09-11" at bounding box center [260, 467] width 216 height 21
type input "2025-09-10"
select select "in"
select select "3359"
select select "15"
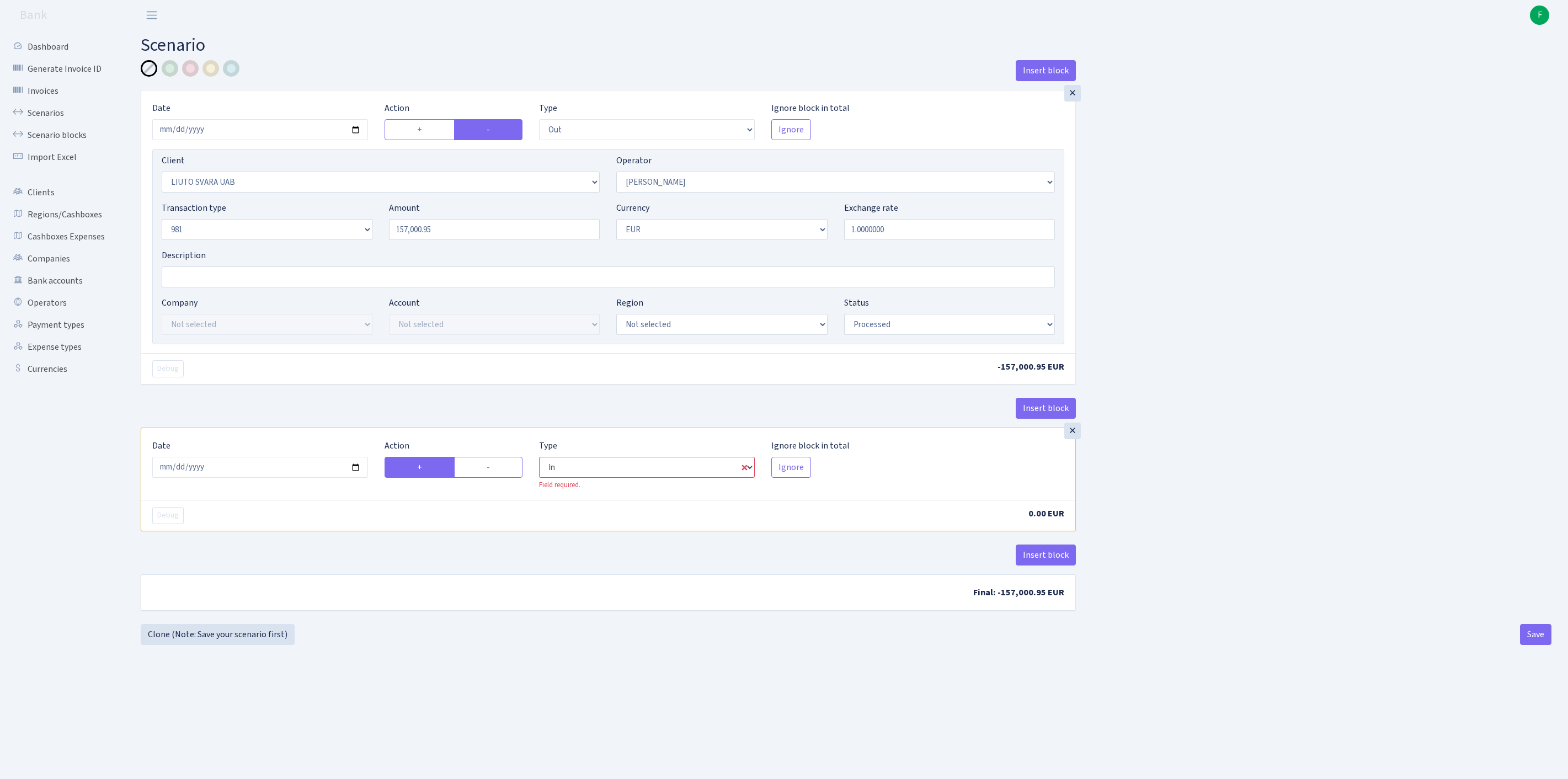
select select "1"
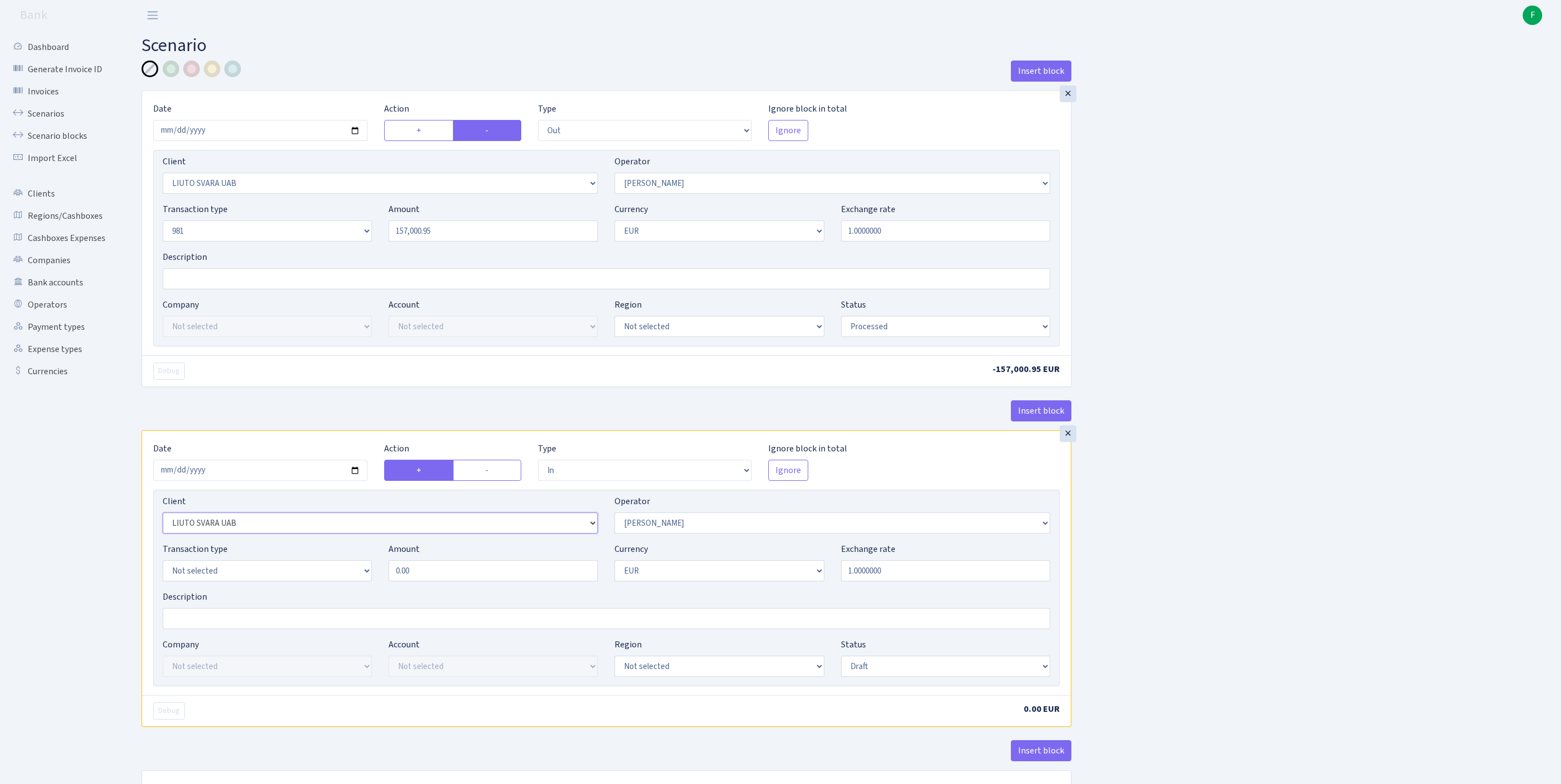
click at [284, 533] on select "Not selected 1 KOC GEMICILIK VE TASIMACILIK 1/BALDERE-SILDEDZE SIGNE 1/SCP NERO…" at bounding box center [380, 523] width 435 height 21
select select "1175"
select select "61"
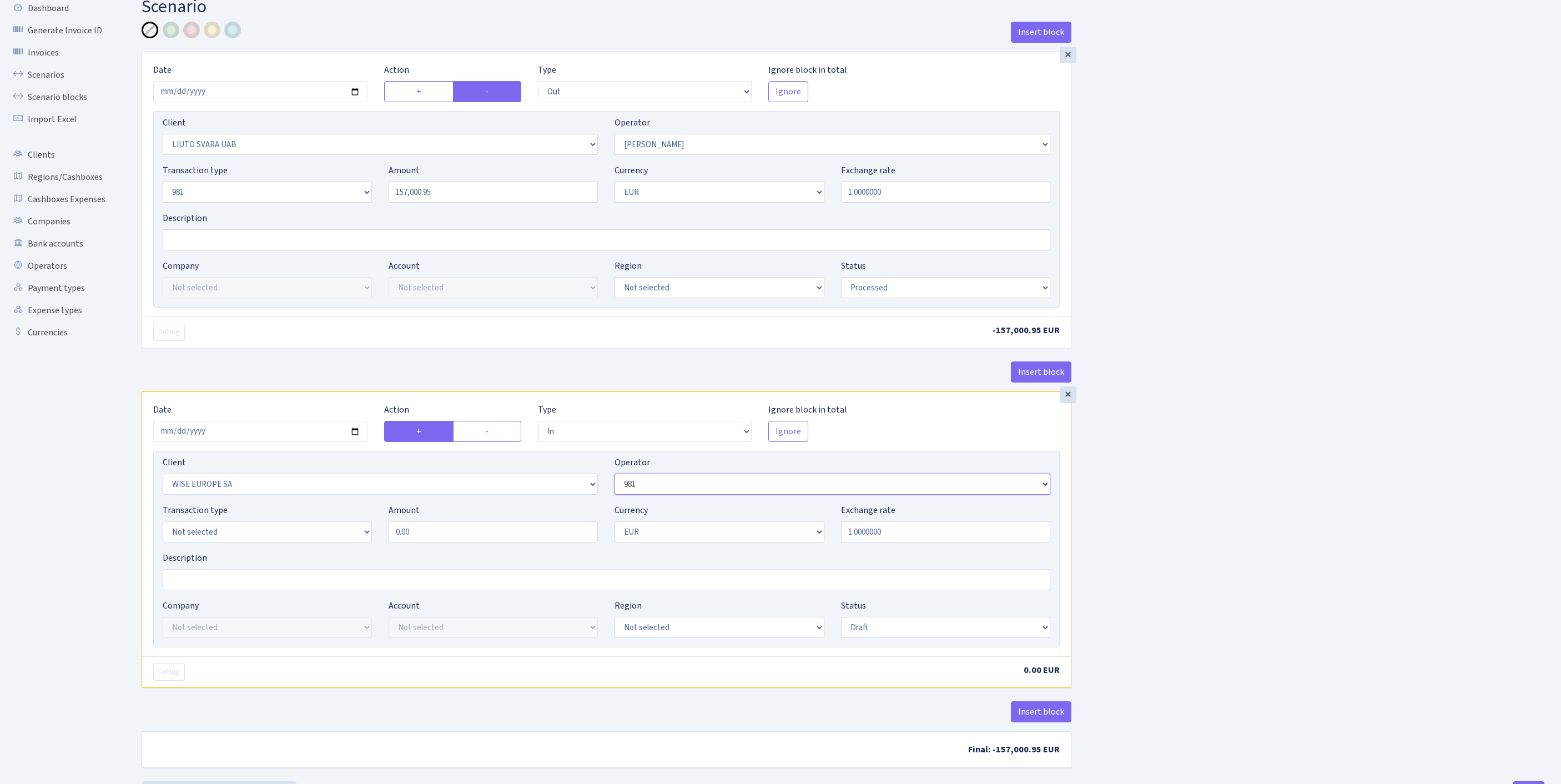
scroll to position [191, 0]
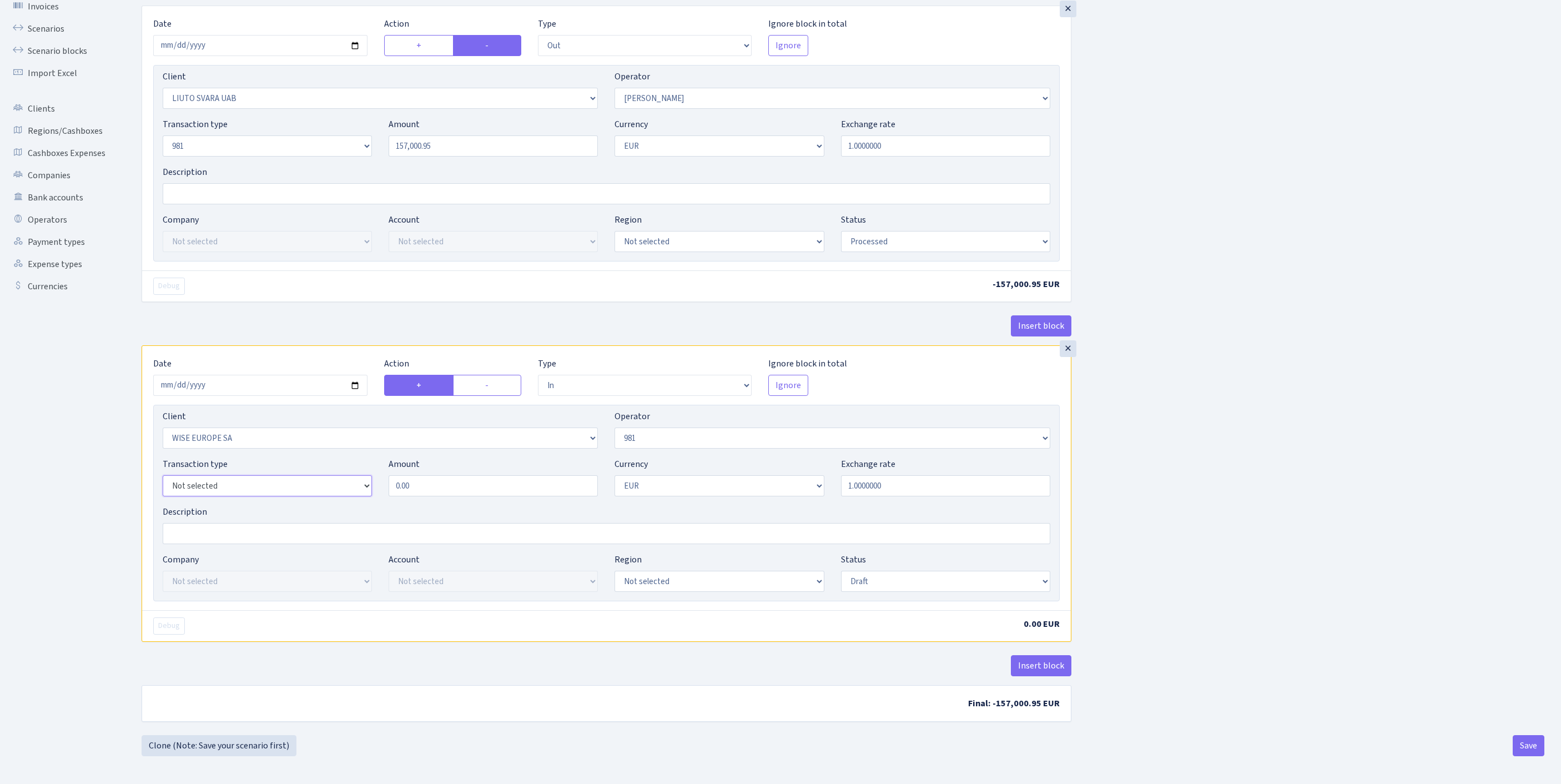
select select "8"
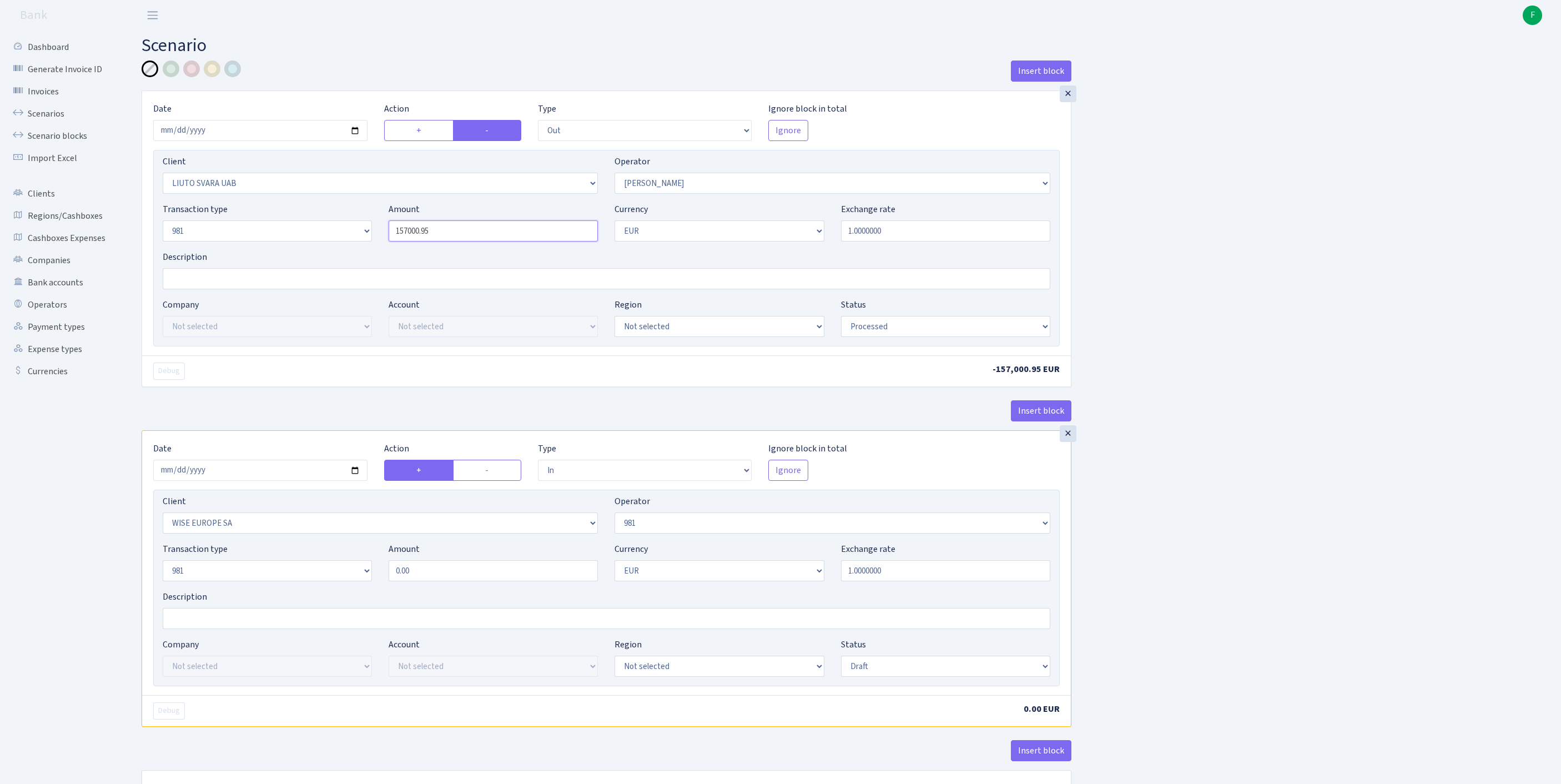
drag, startPoint x: 473, startPoint y: 256, endPoint x: 307, endPoint y: 241, distance: 166.7
click at [283, 236] on div "Transaction type Not selected 981 ELF FISH crypto GIRT IVO dekl MM-BALTIC eur U…" at bounding box center [606, 227] width 905 height 48
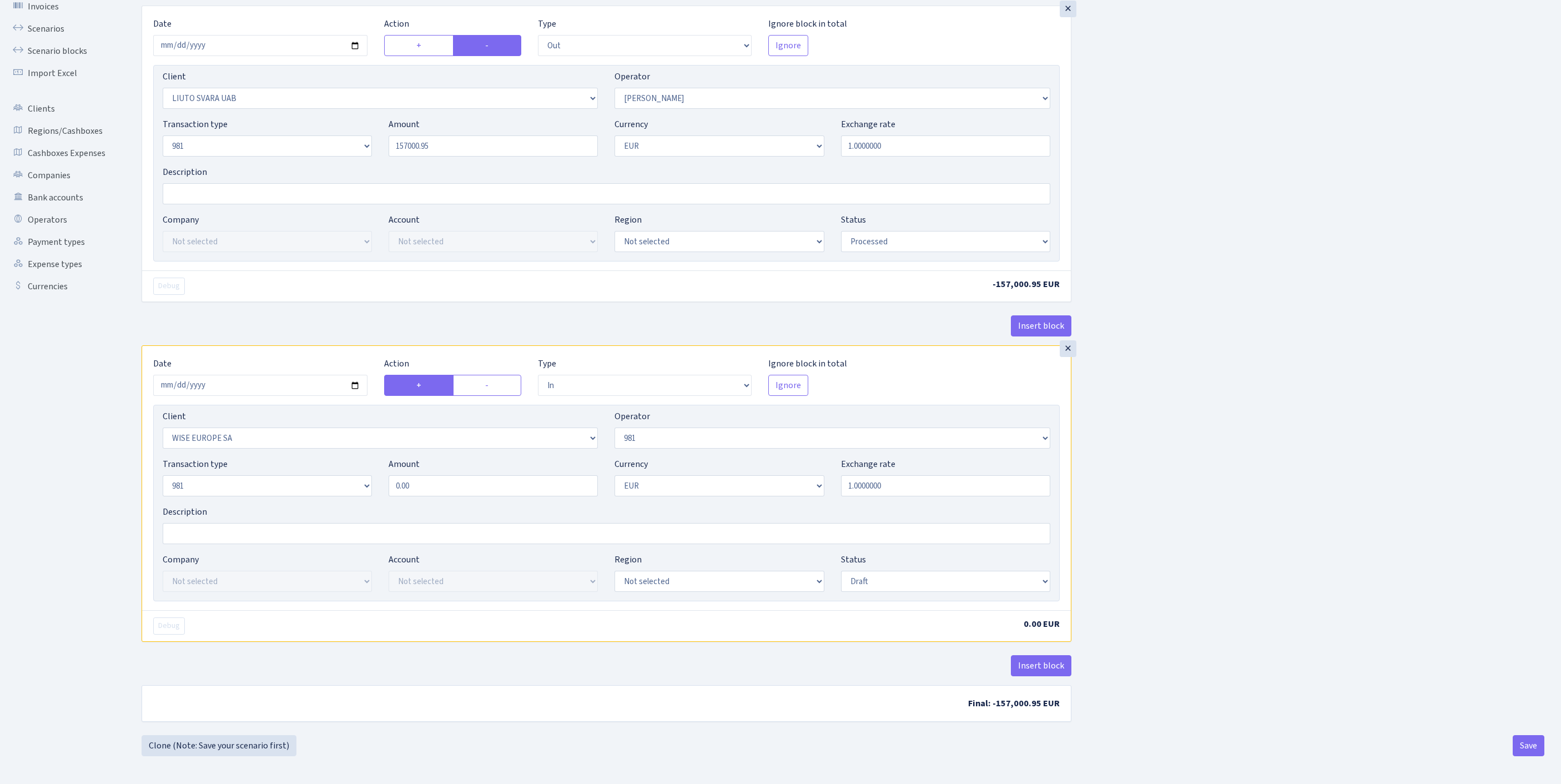
type input "157,000.95"
drag, startPoint x: 441, startPoint y: 446, endPoint x: 305, endPoint y: 431, distance: 136.8
click at [304, 457] on div "Transaction type Not selected 981 ELF FISH crypto GIRT IVO dekl MM-BALTIC eur U…" at bounding box center [606, 481] width 905 height 48
paste input "157000.95"
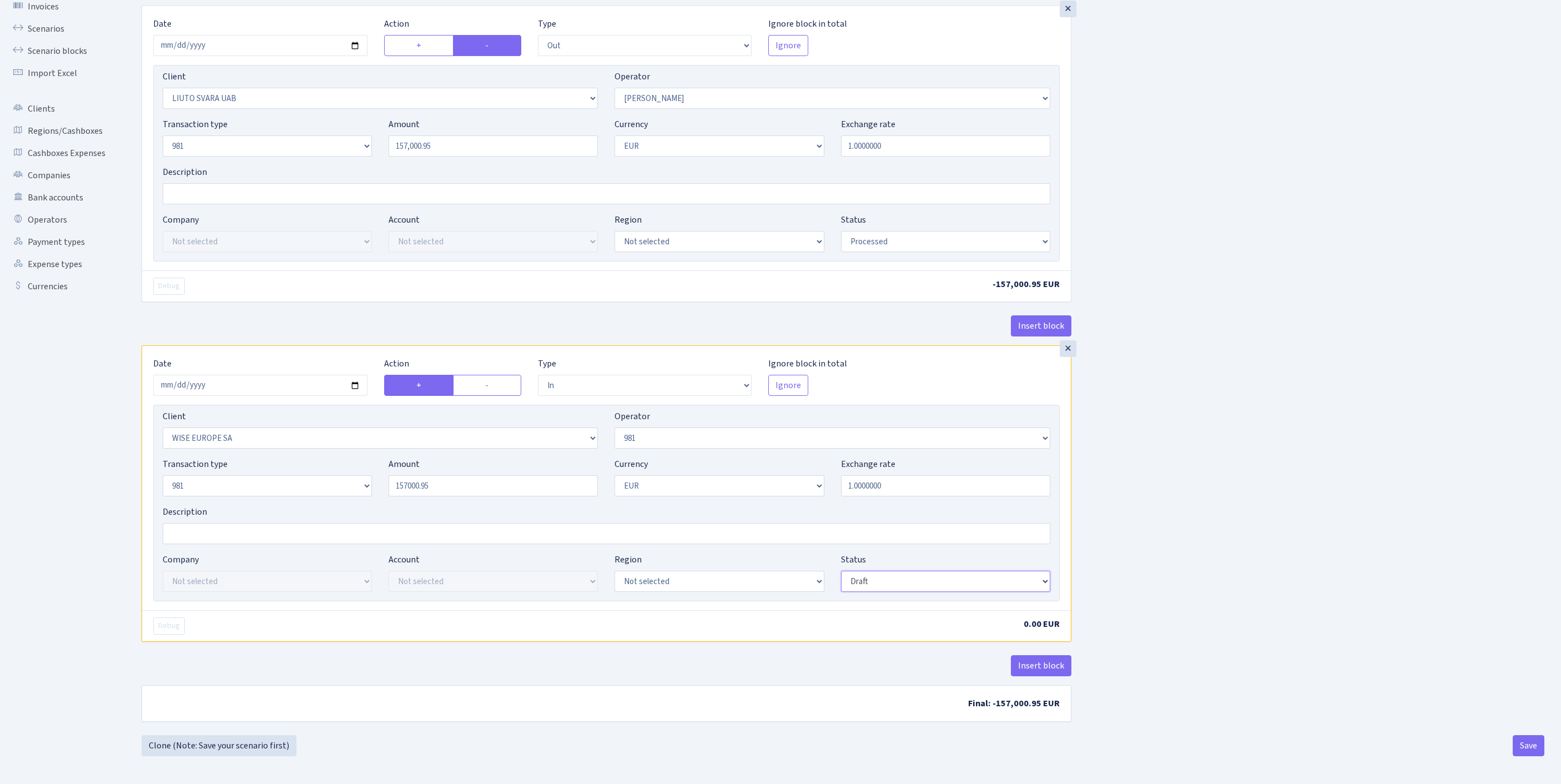
type input "157,000.95"
select select "processed"
click at [1038, 659] on button "Insert block" at bounding box center [1041, 666] width 61 height 21
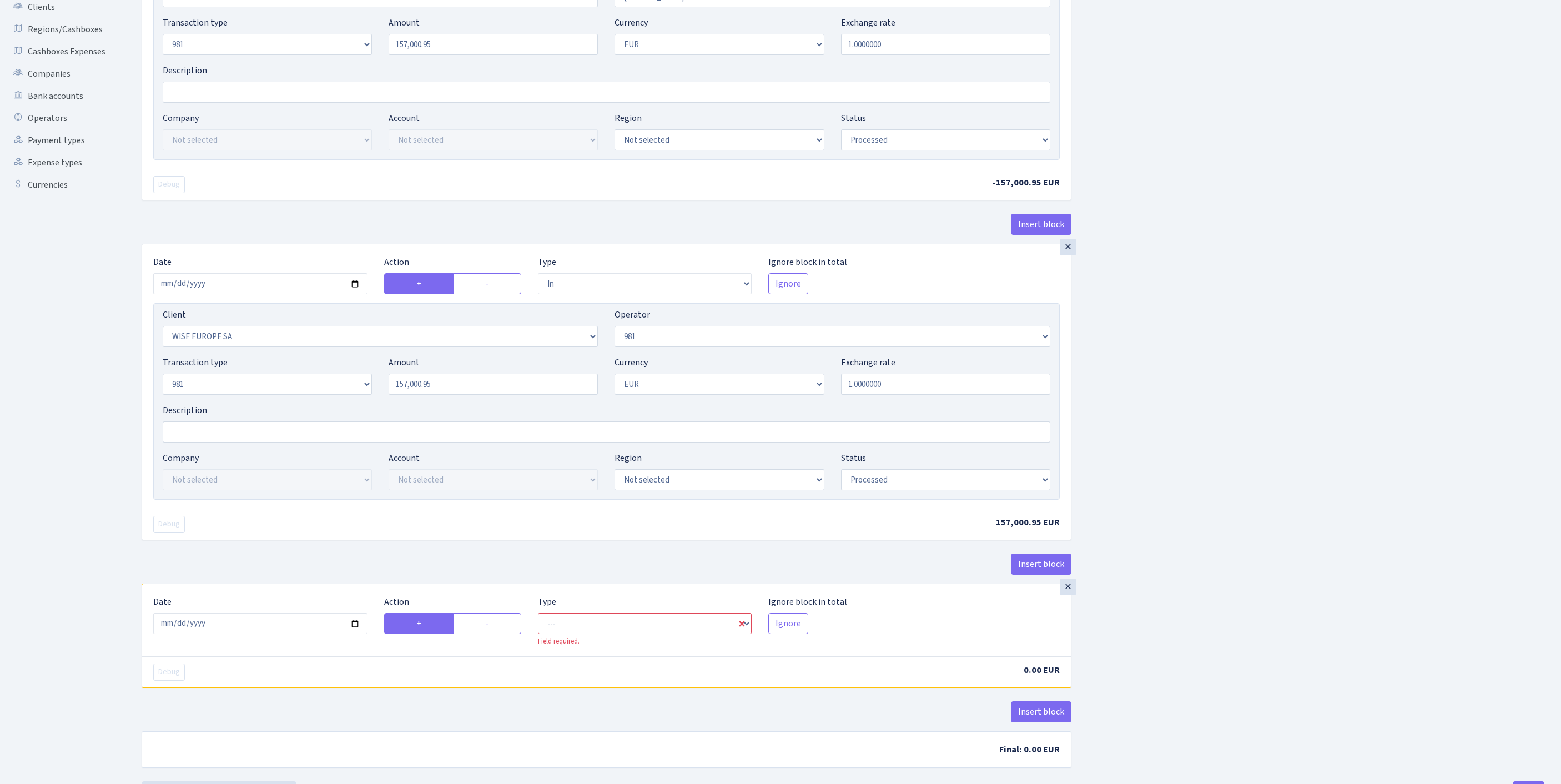
scroll to position [362, 0]
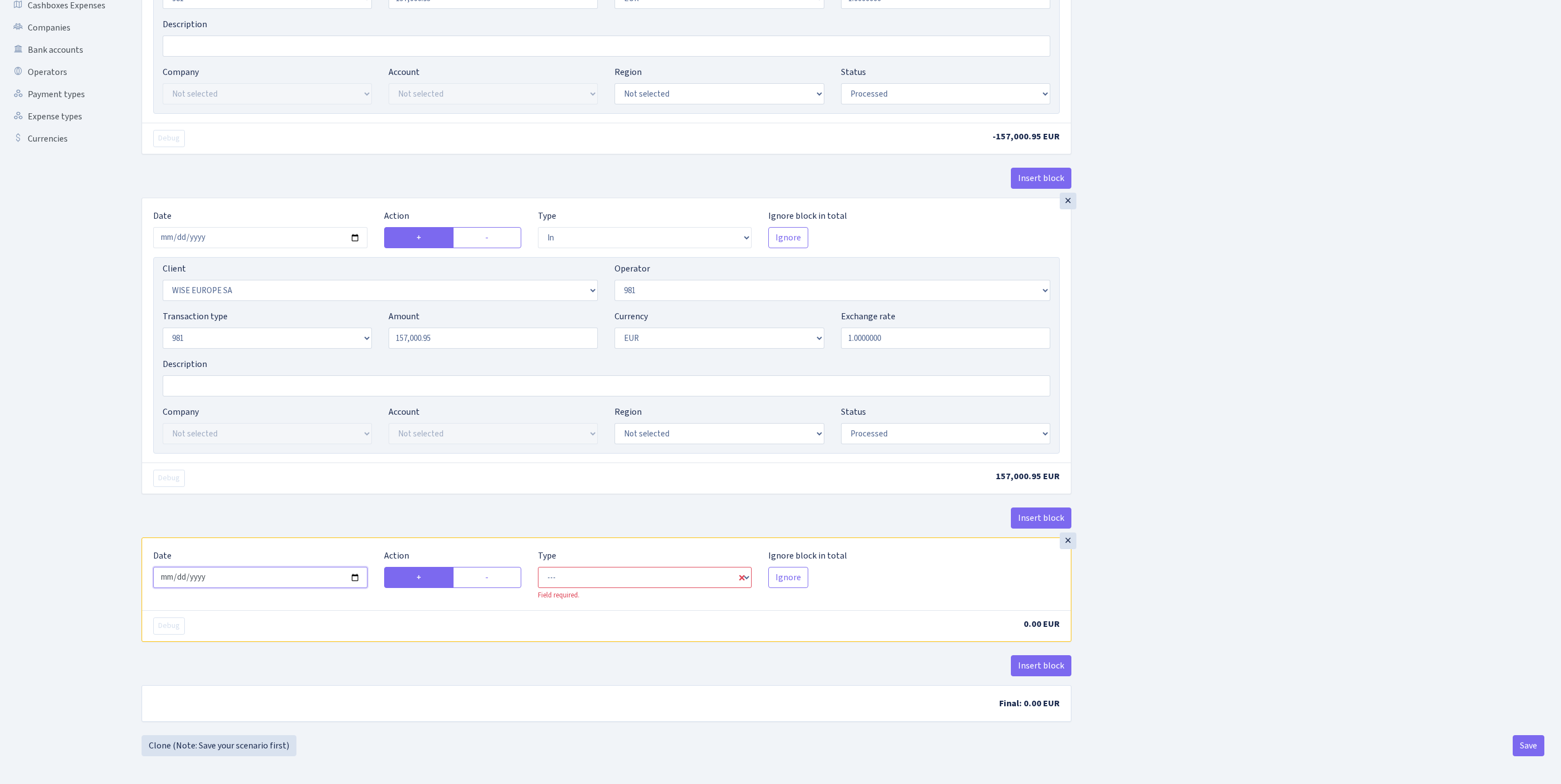
click at [275, 567] on input "2025-09-11" at bounding box center [260, 577] width 214 height 21
type input "2025-09-10"
select select "commission"
select select "61"
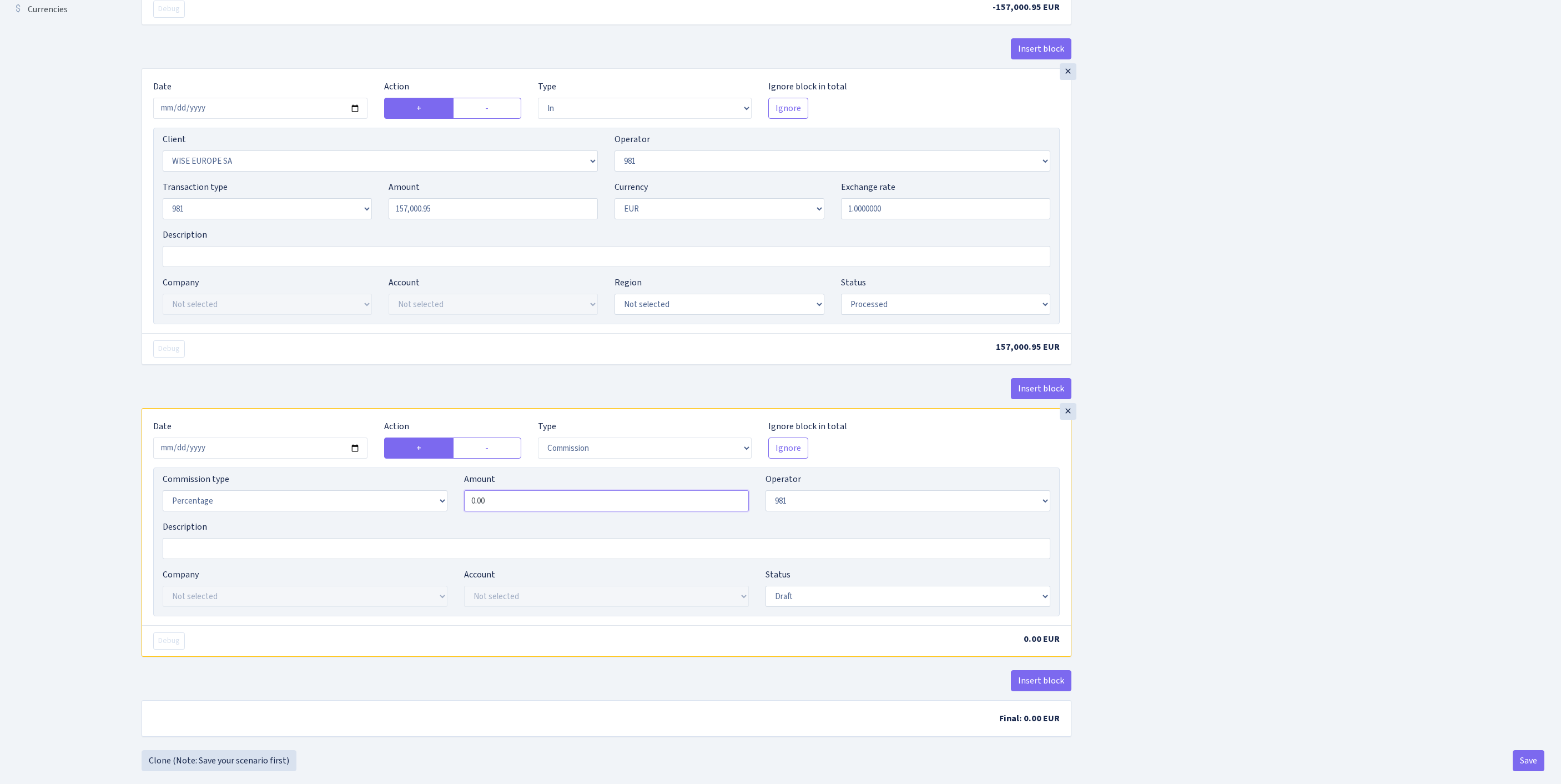
drag, startPoint x: 518, startPoint y: 610, endPoint x: 406, endPoint y: 608, distance: 112.0
click at [406, 521] on div "Commission type Percentage Fixed Bank Amount 0.00 Operator Not selected 981 981…" at bounding box center [606, 497] width 905 height 48
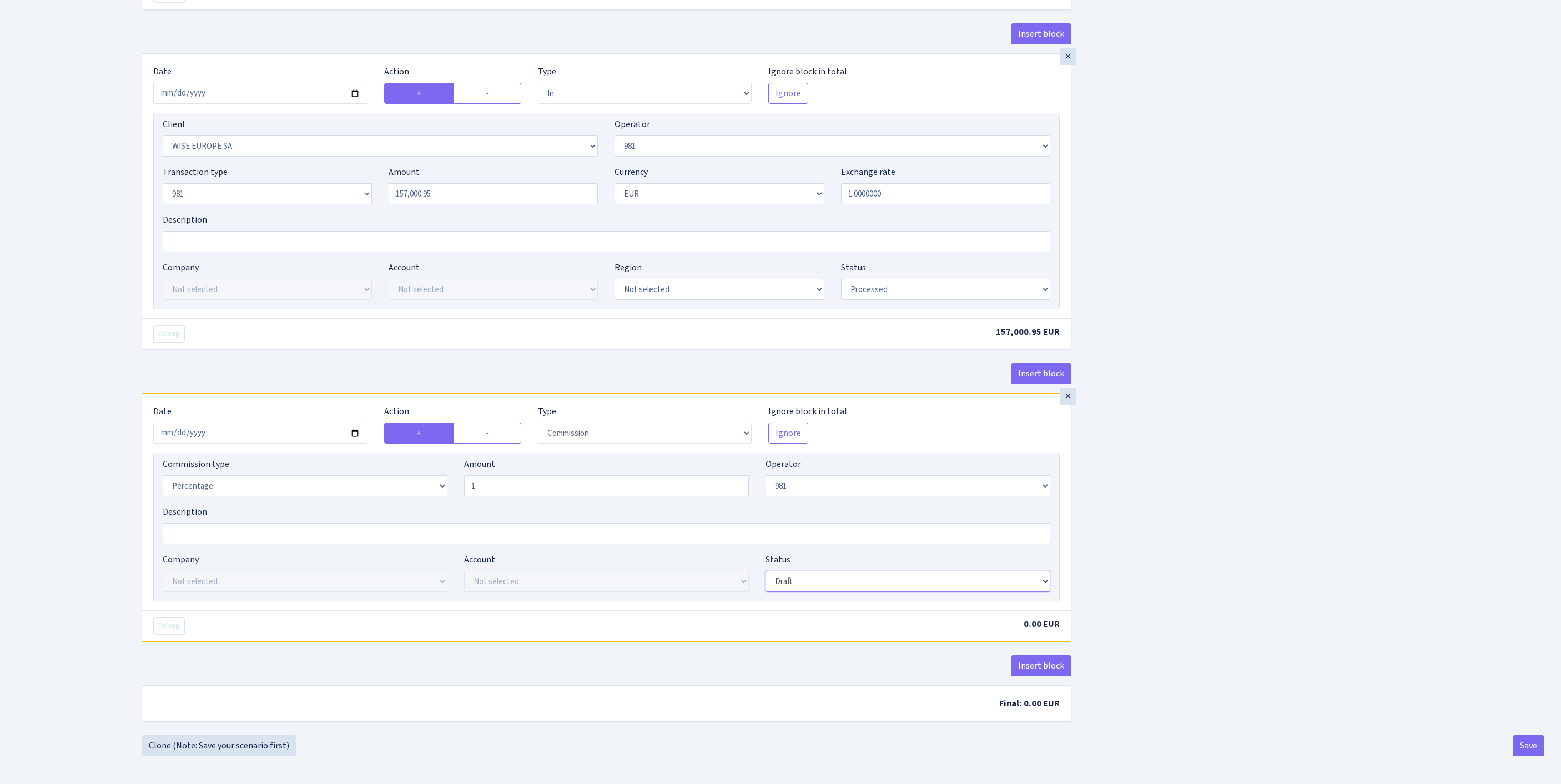
type input "1.00"
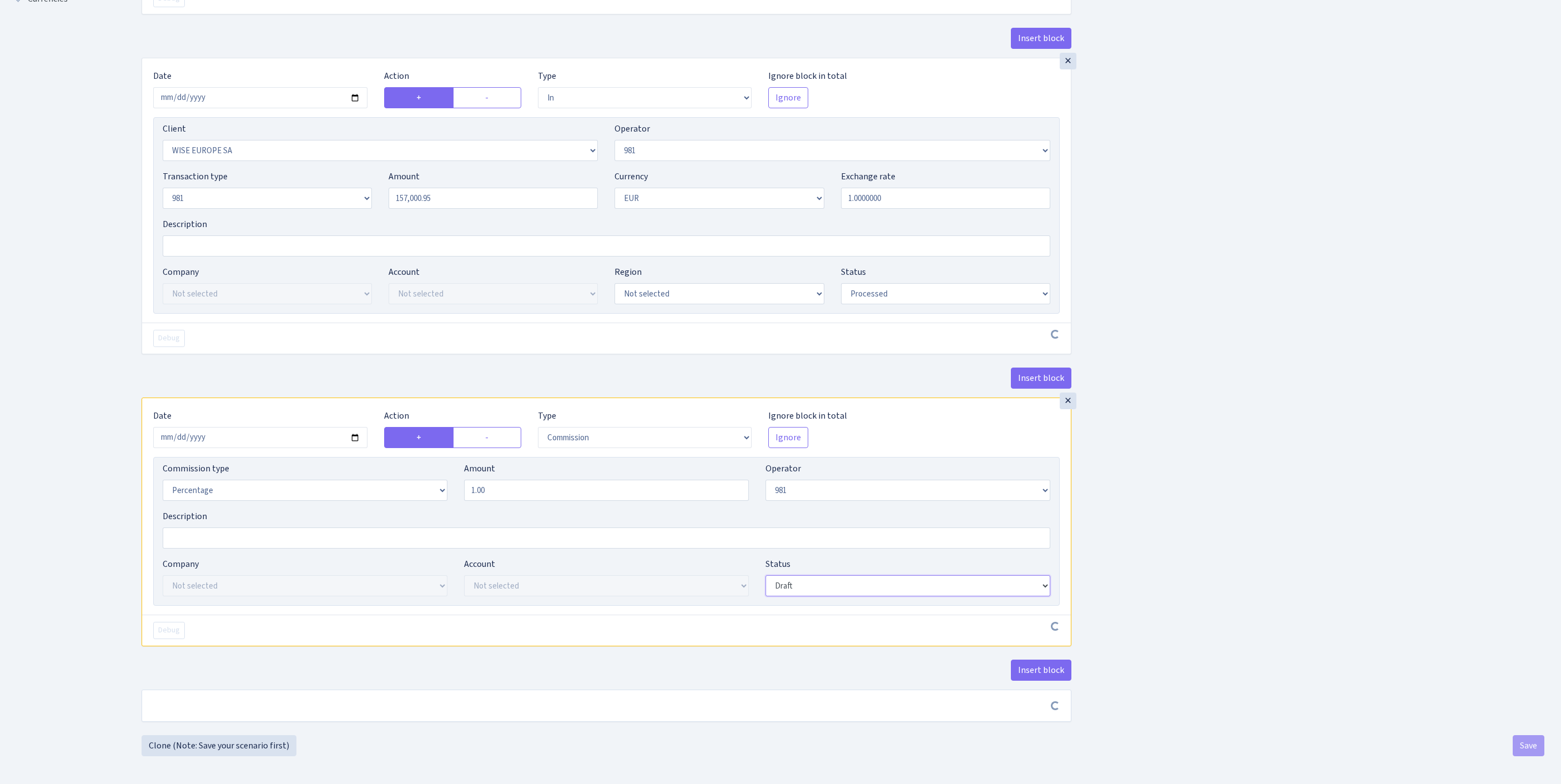
scroll to position [517, 0]
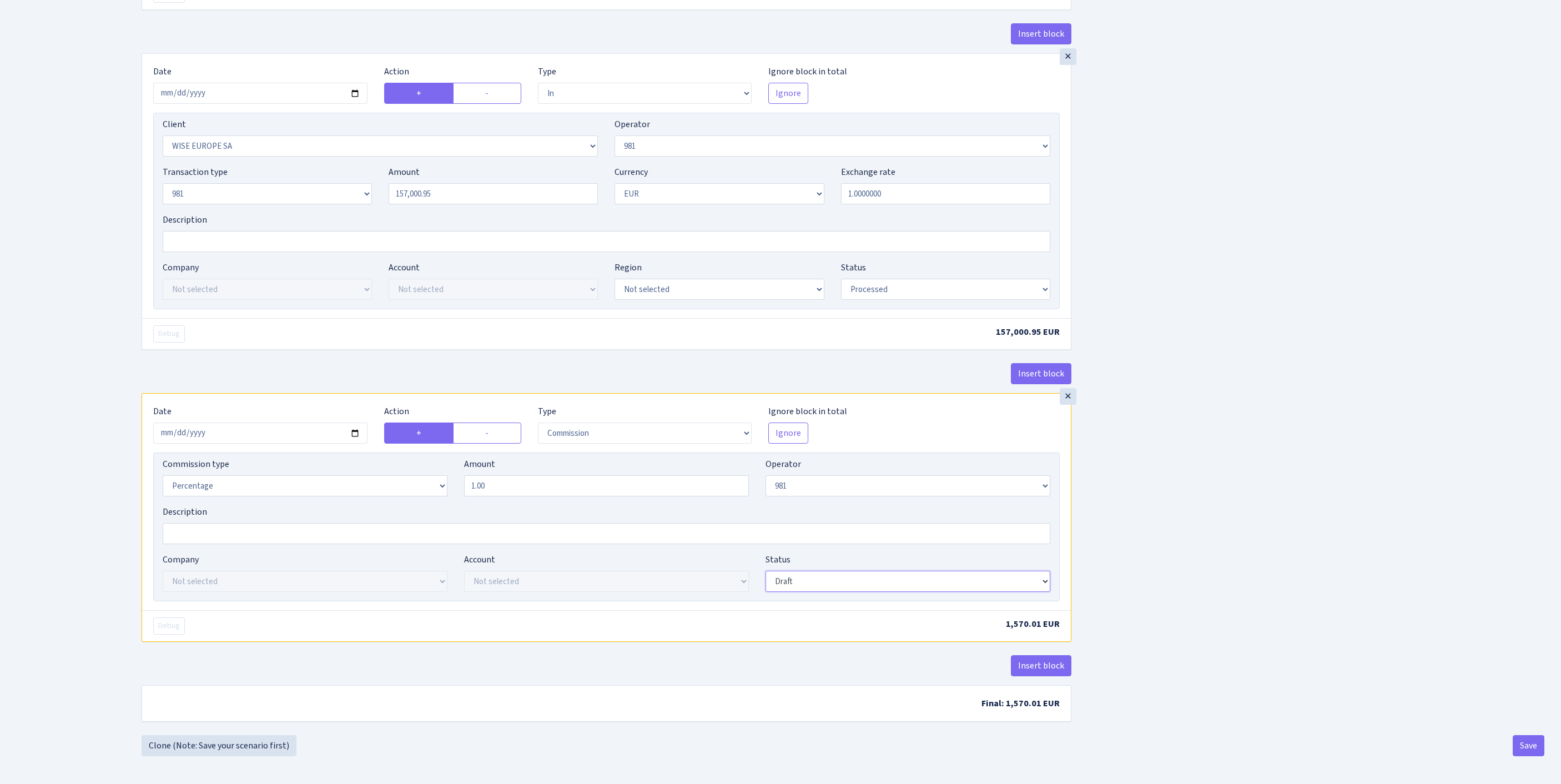
select select "processed"
click at [1025, 655] on button "Insert block" at bounding box center [1041, 666] width 61 height 21
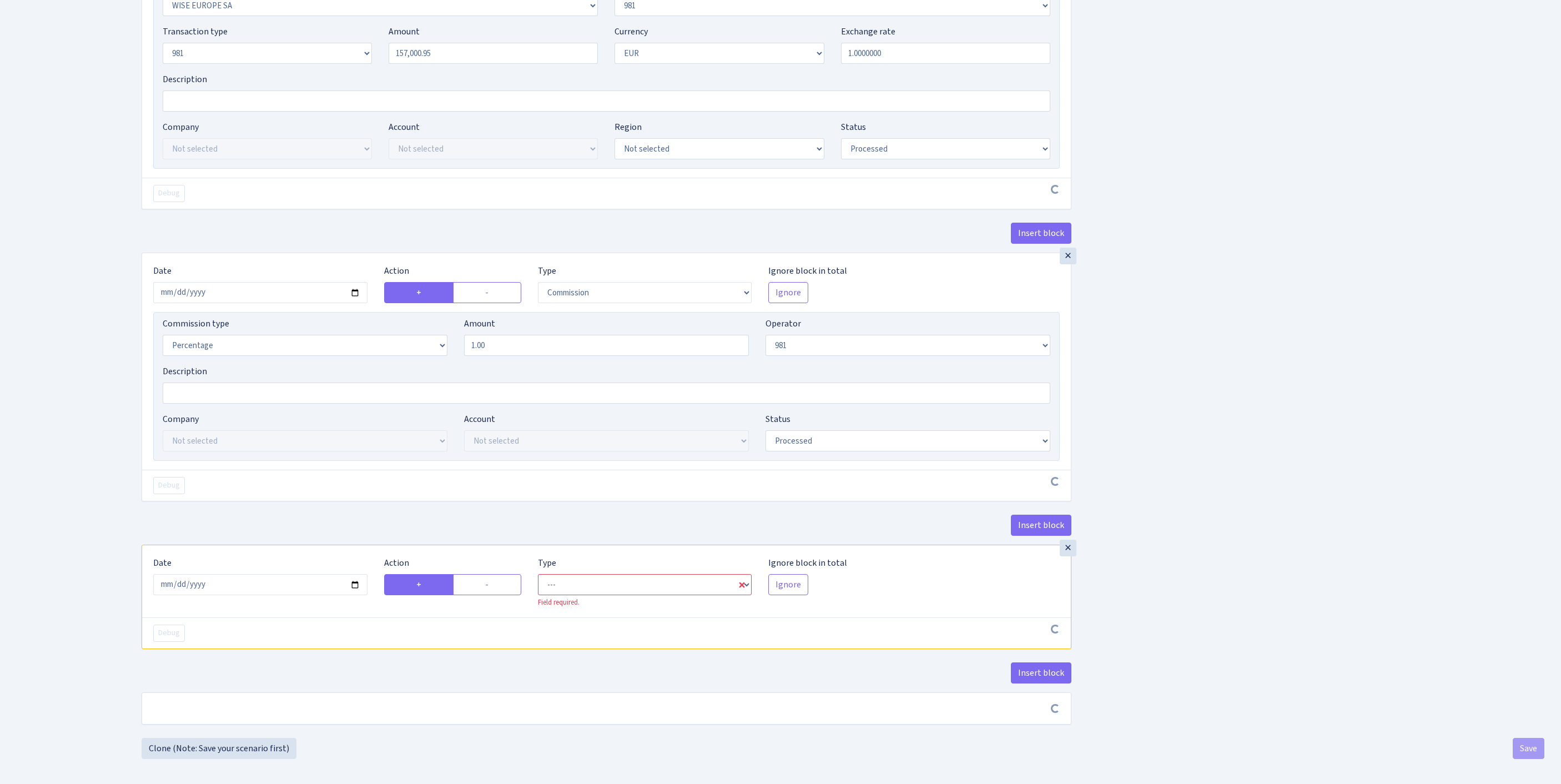
scroll to position [690, 0]
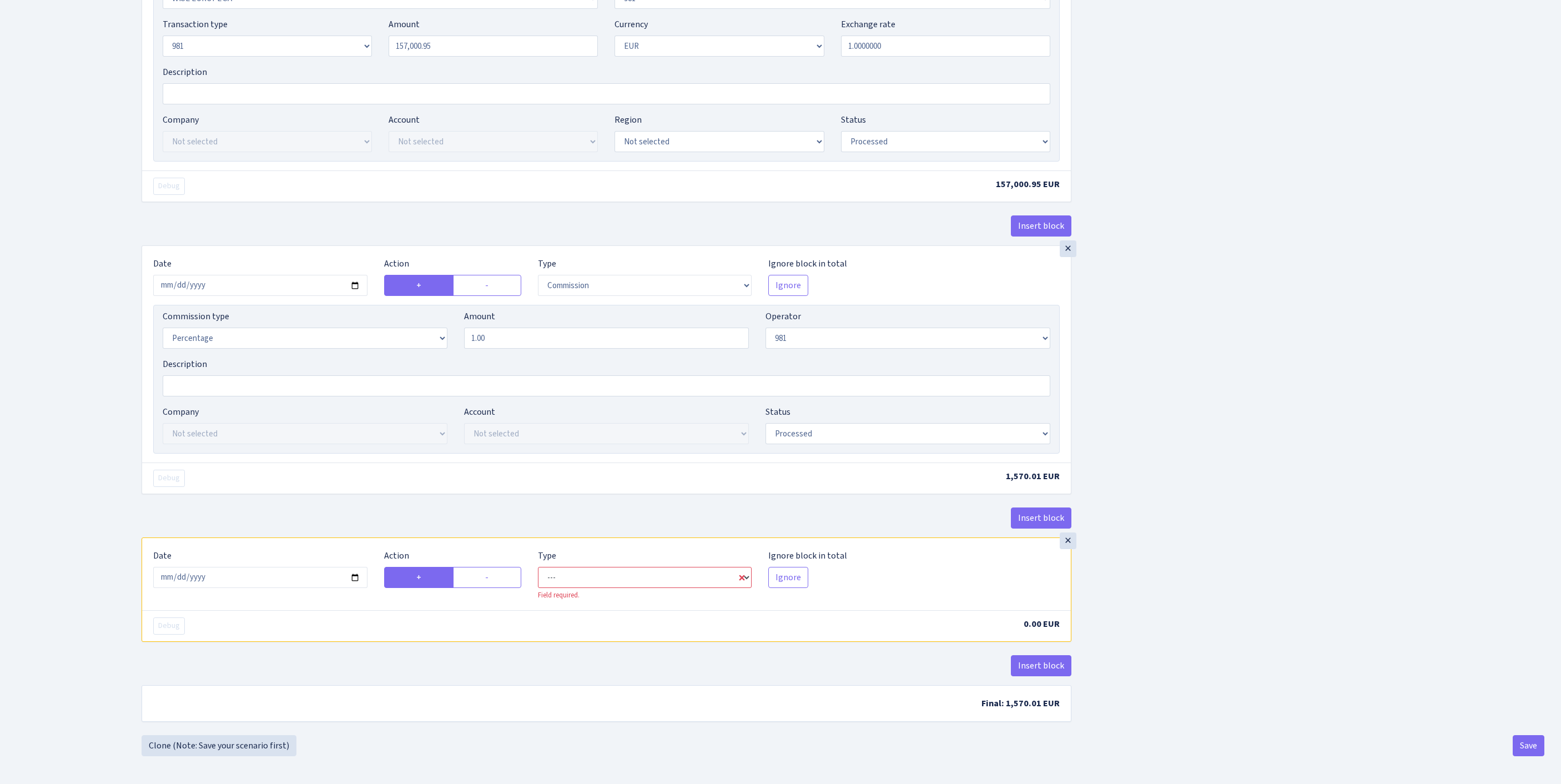
select select "commission"
select select "61"
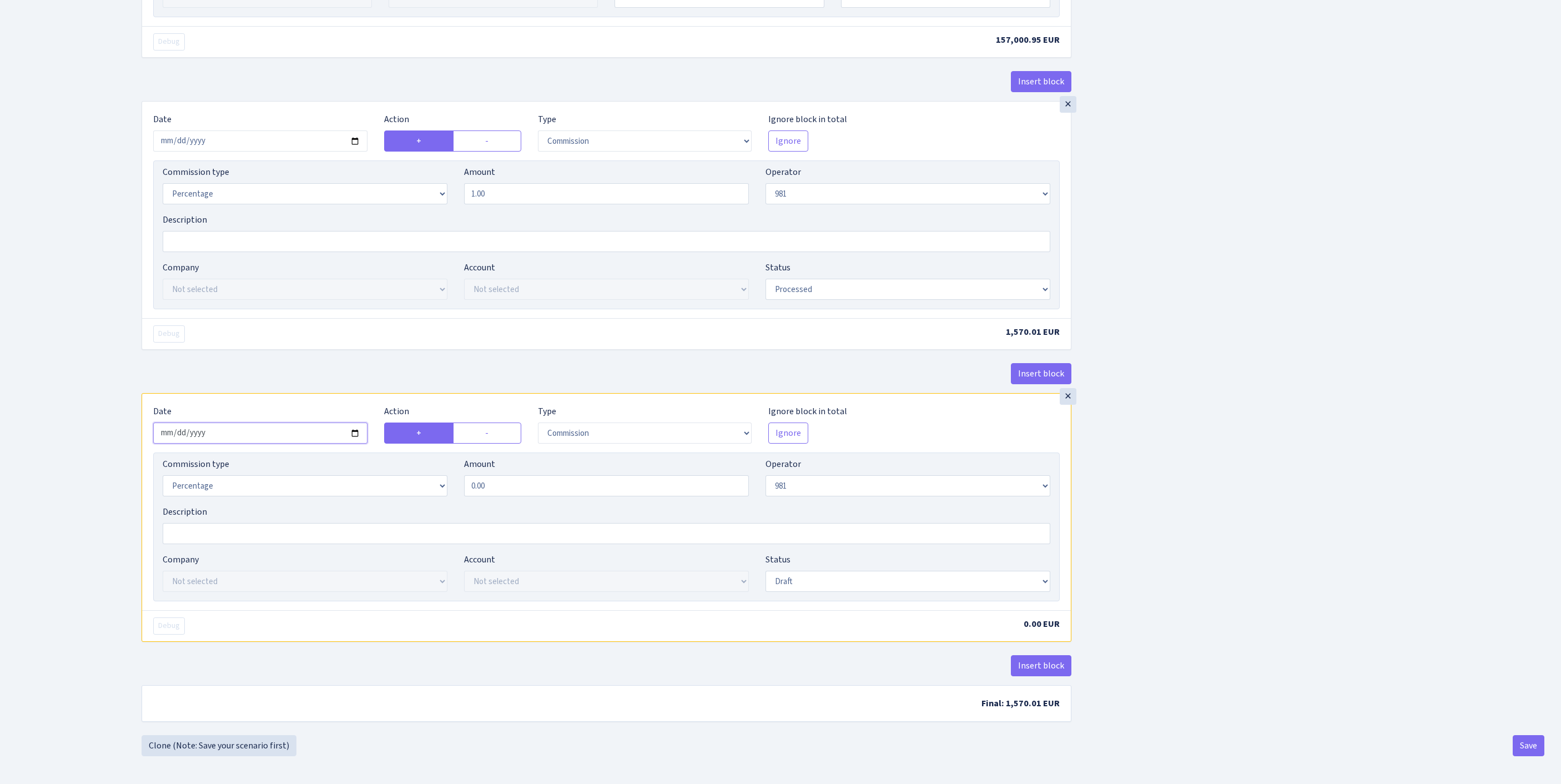
click at [253, 444] on input "2025-09-11" at bounding box center [260, 433] width 214 height 21
type input "2025-09-10"
select select "fixed"
drag, startPoint x: 541, startPoint y: 615, endPoint x: 344, endPoint y: 602, distance: 197.4
click at [366, 505] on div "Commission type Percentage Fixed Bank Amount 0.00 Operator Not selected 981 981…" at bounding box center [606, 481] width 905 height 48
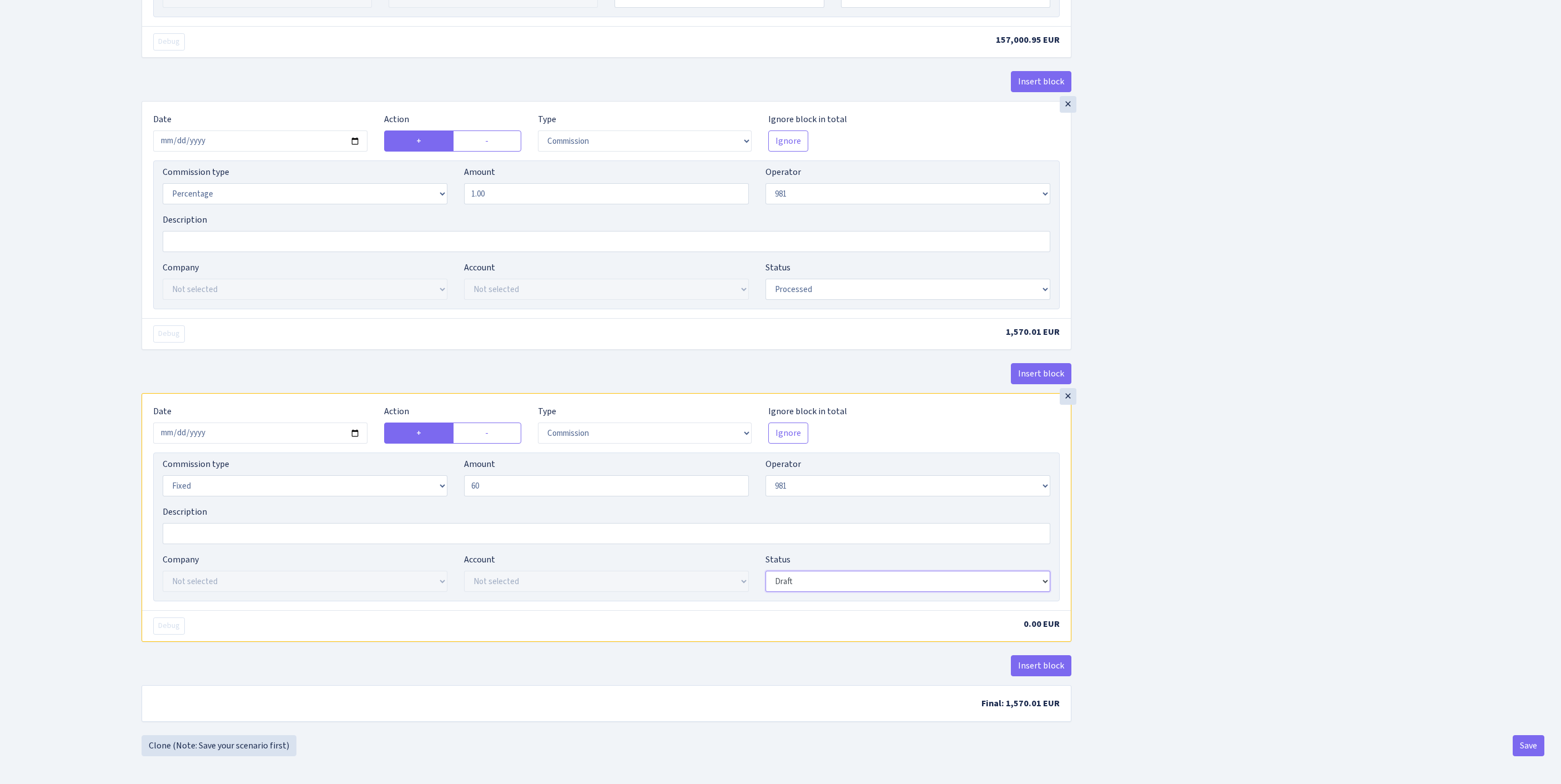
type input "60.00"
select select "processed"
click at [1526, 746] on button "Save" at bounding box center [1529, 746] width 32 height 21
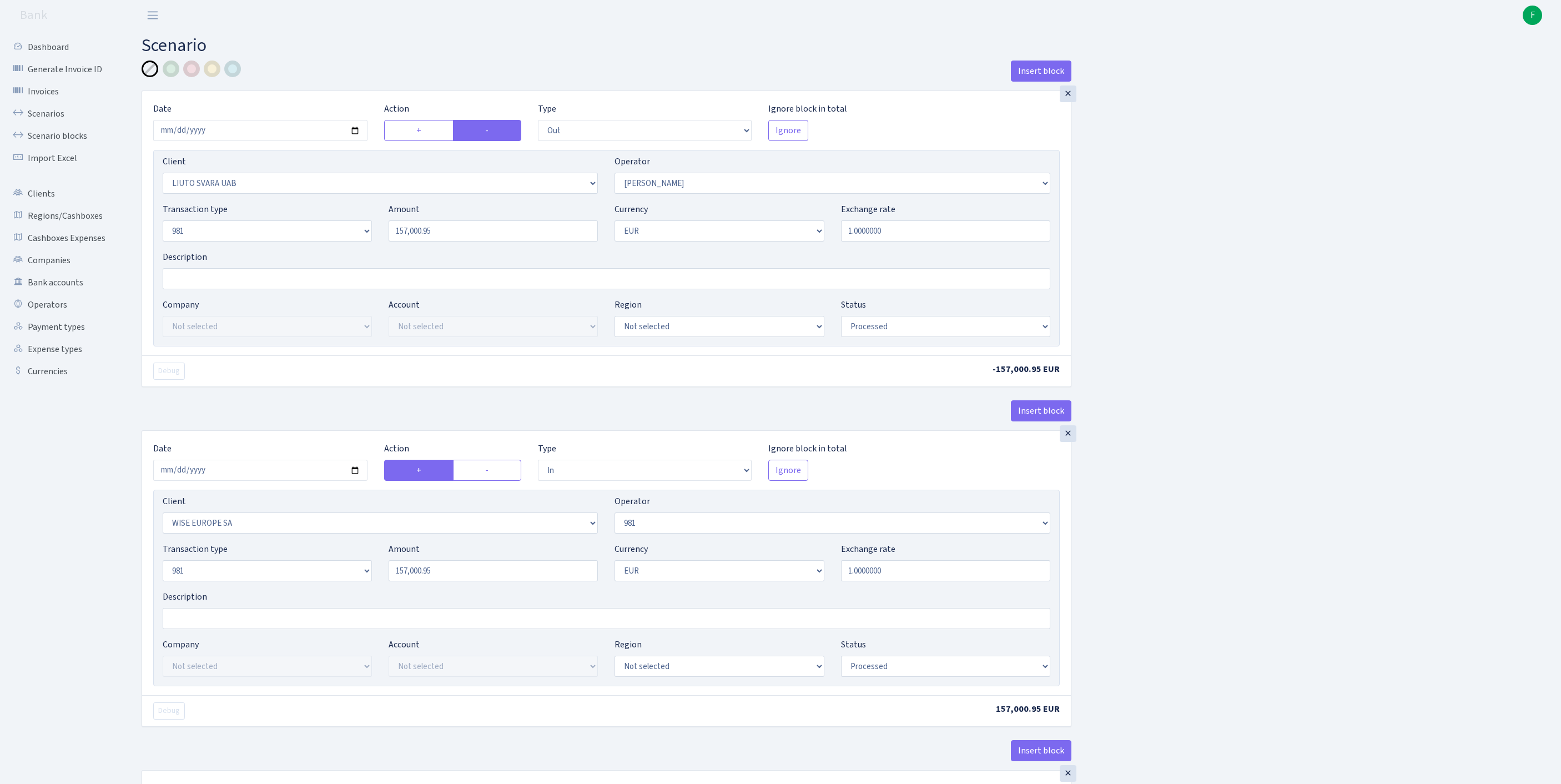
select select "out"
select select "3359"
select select "15"
select select "8"
select select "1"
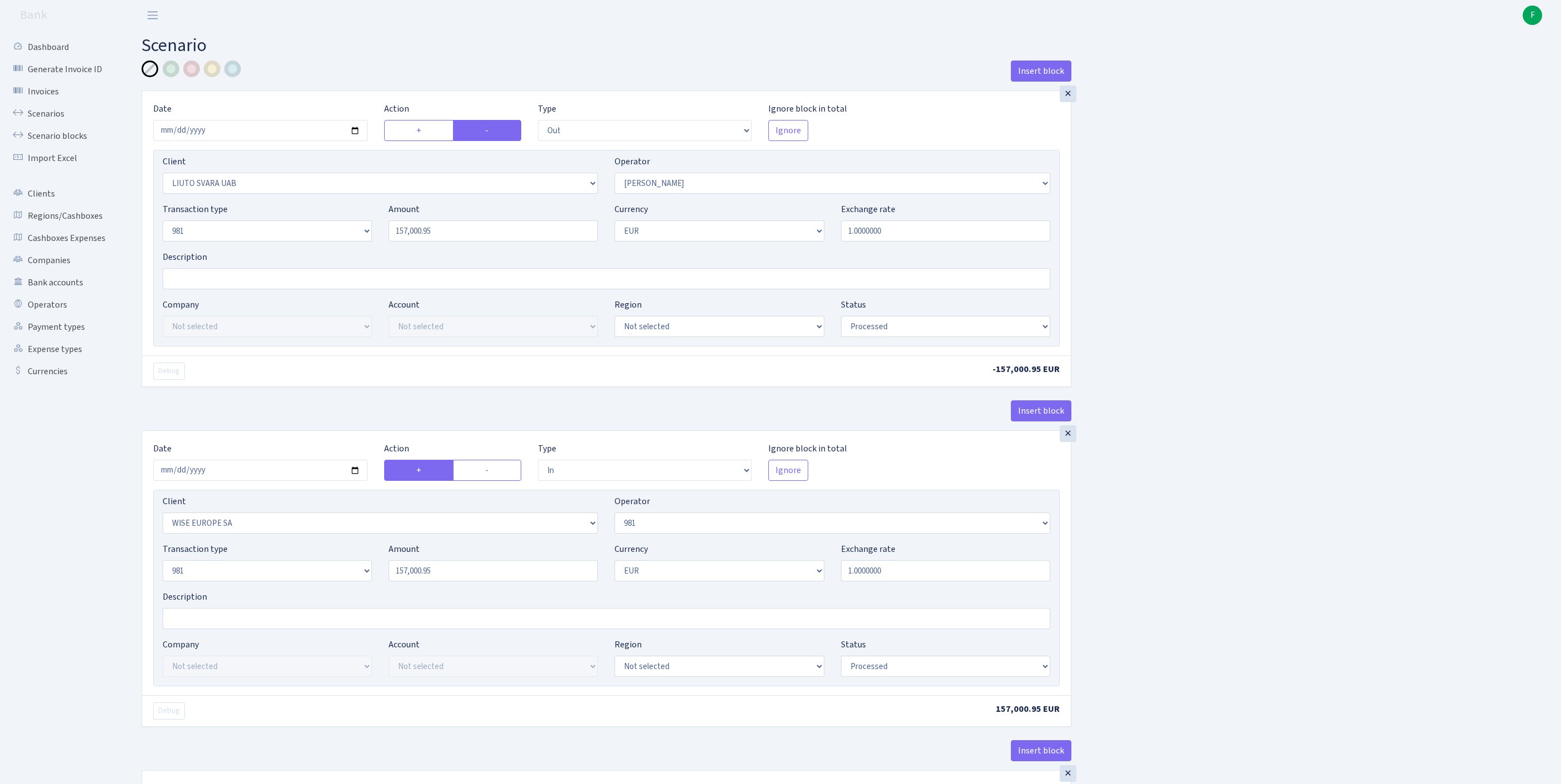
select select "processed"
select select "in"
select select "1175"
select select "61"
select select "8"
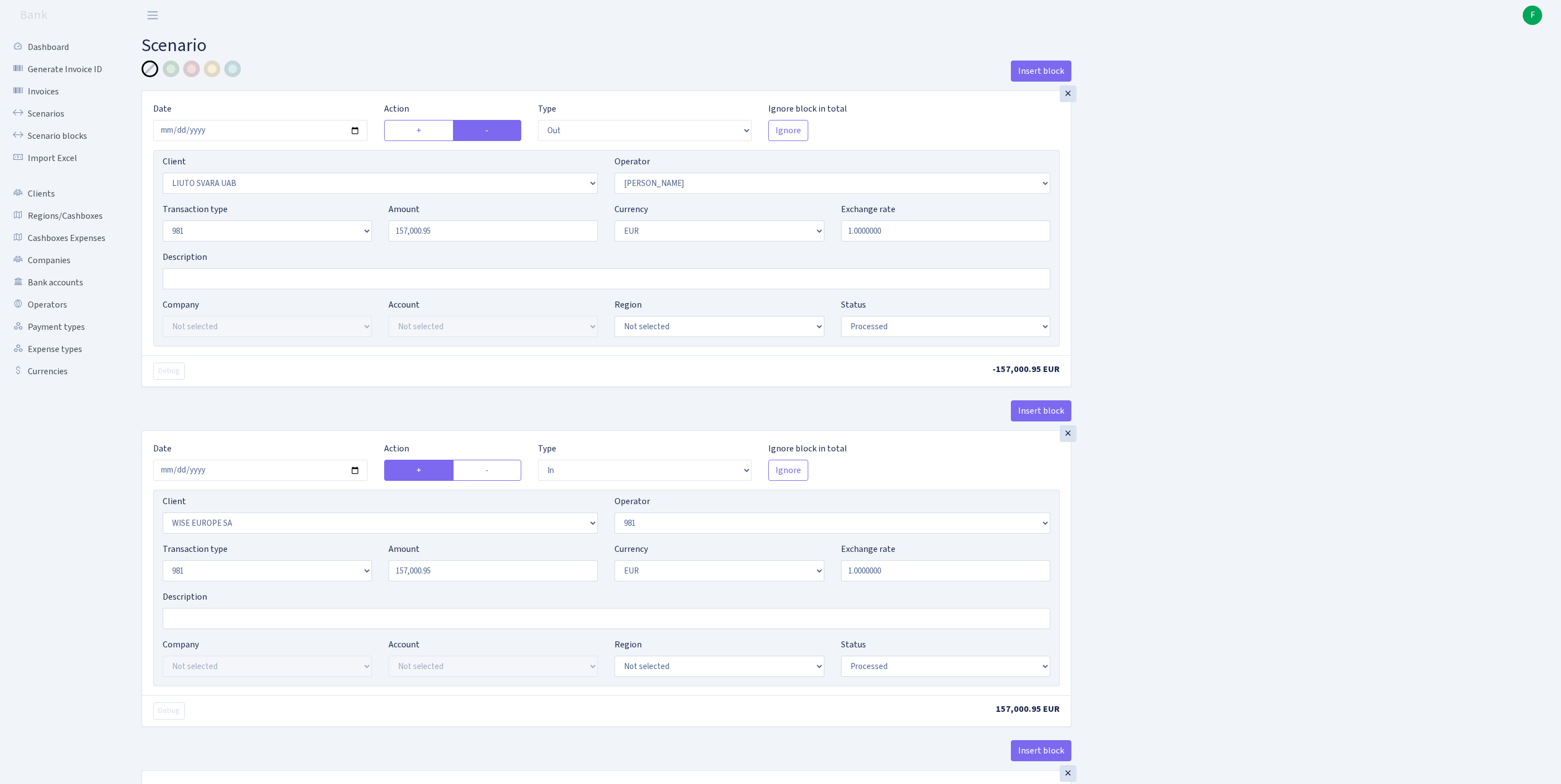
select select "1"
select select "processed"
select select "commission"
select select "61"
select select "processed"
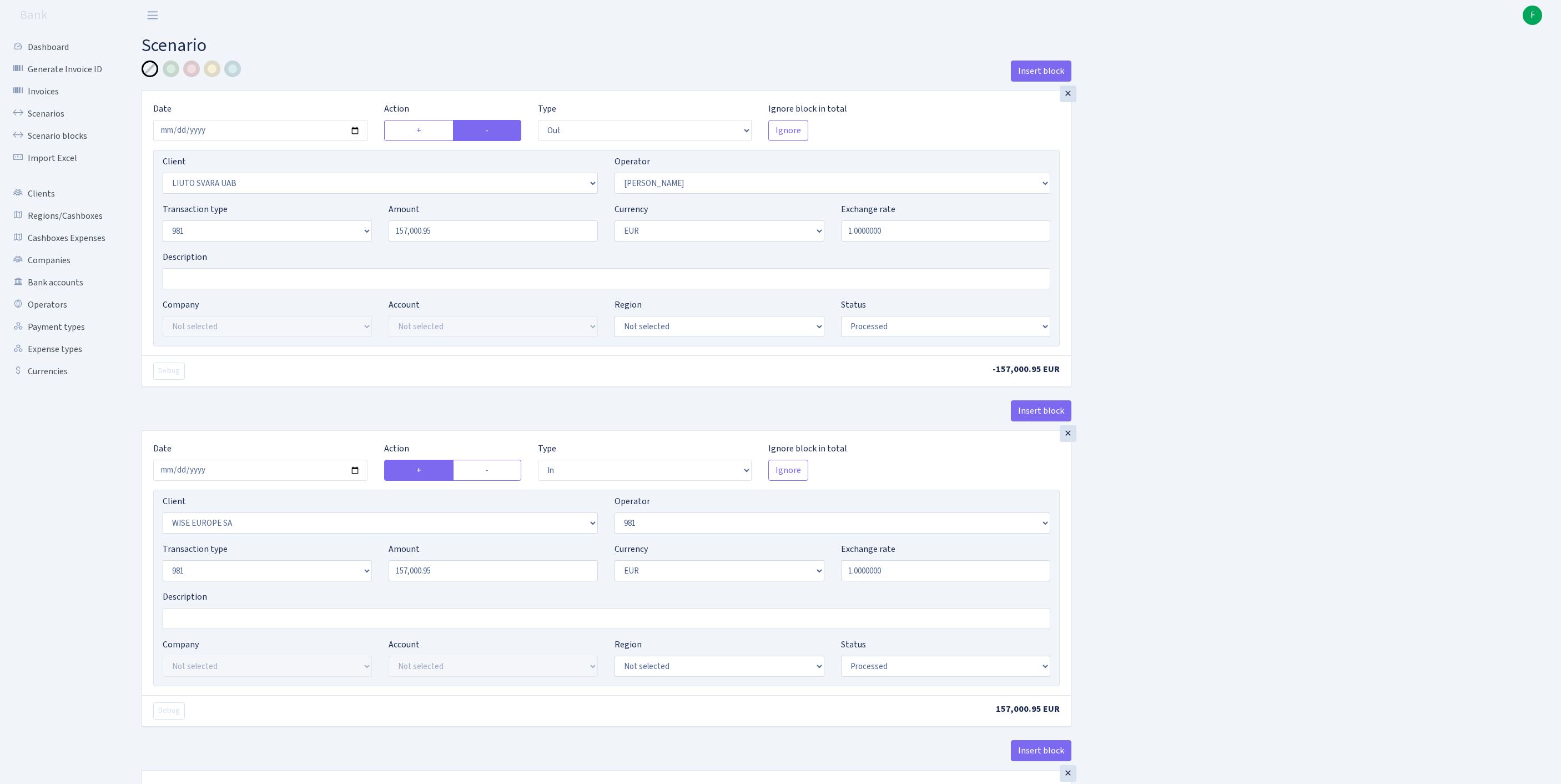
select select "commission"
select select "fixed"
select select "61"
select select "processed"
click at [194, 289] on input "Description" at bounding box center [607, 279] width 888 height 21
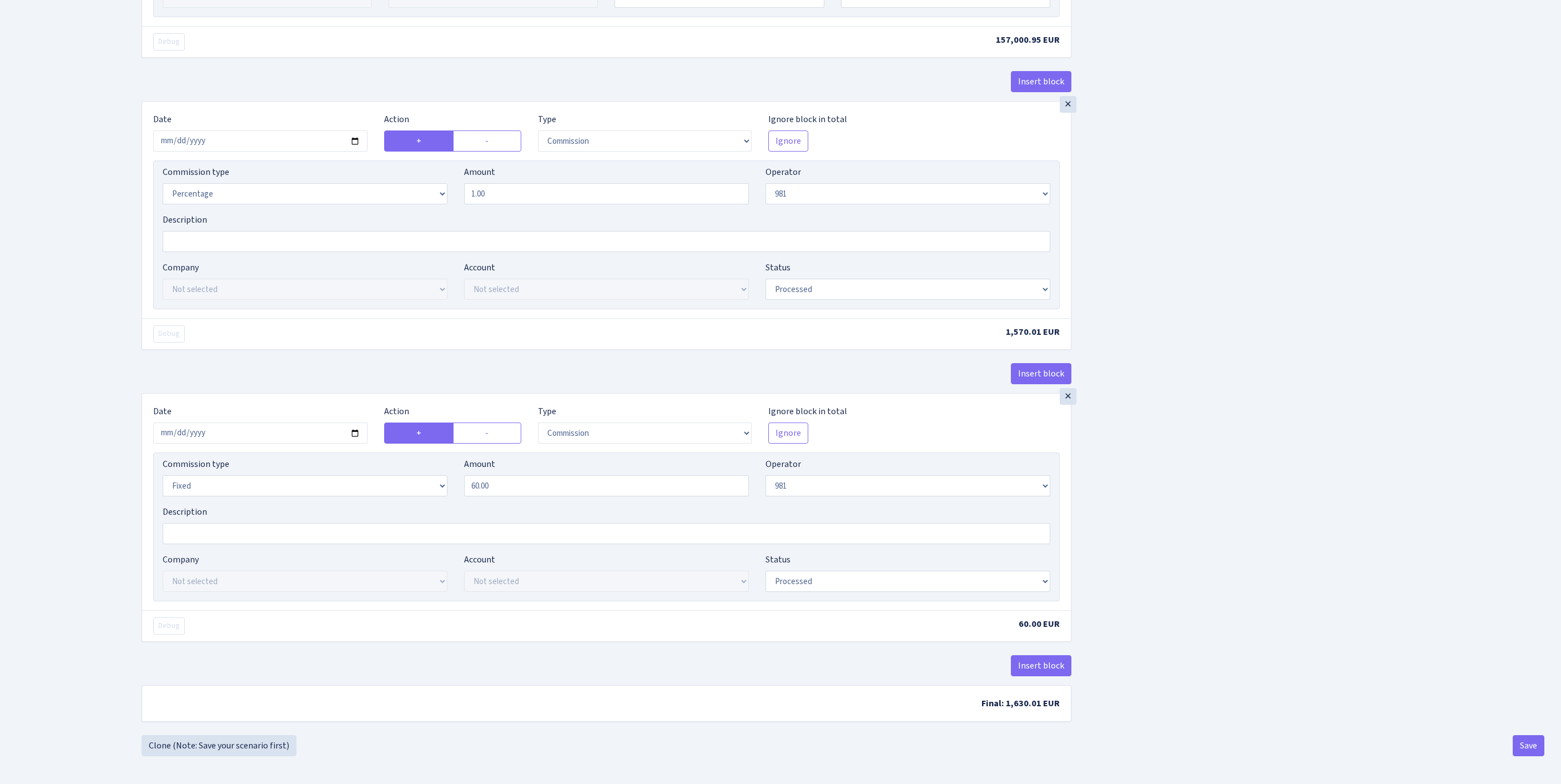
scroll to position [853, 0]
type input "WISE EUROPE UZ LIUTO"
click at [1521, 742] on button "Save" at bounding box center [1529, 746] width 32 height 21
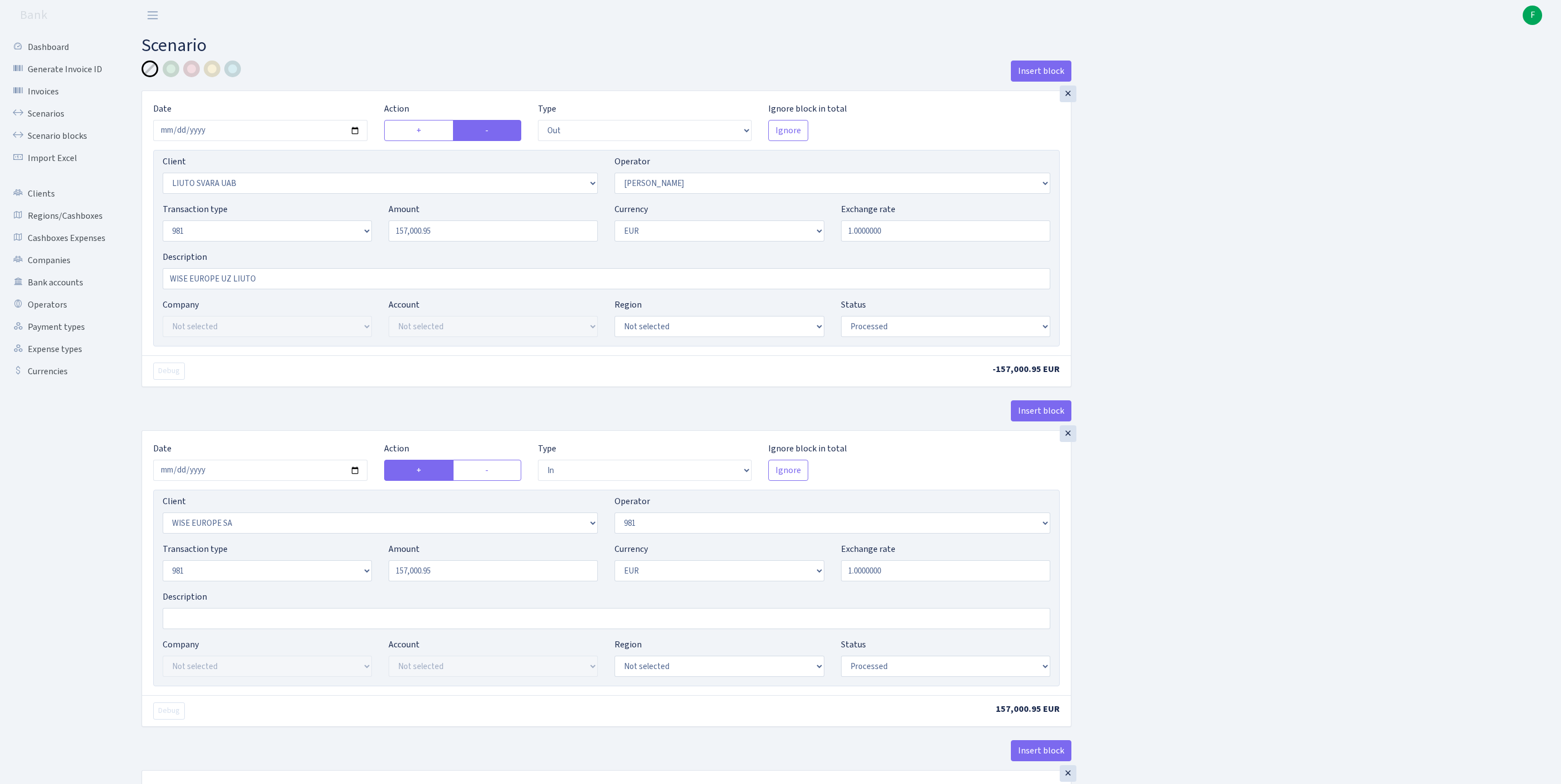
select select "out"
select select "3359"
select select "15"
select select "8"
select select "1"
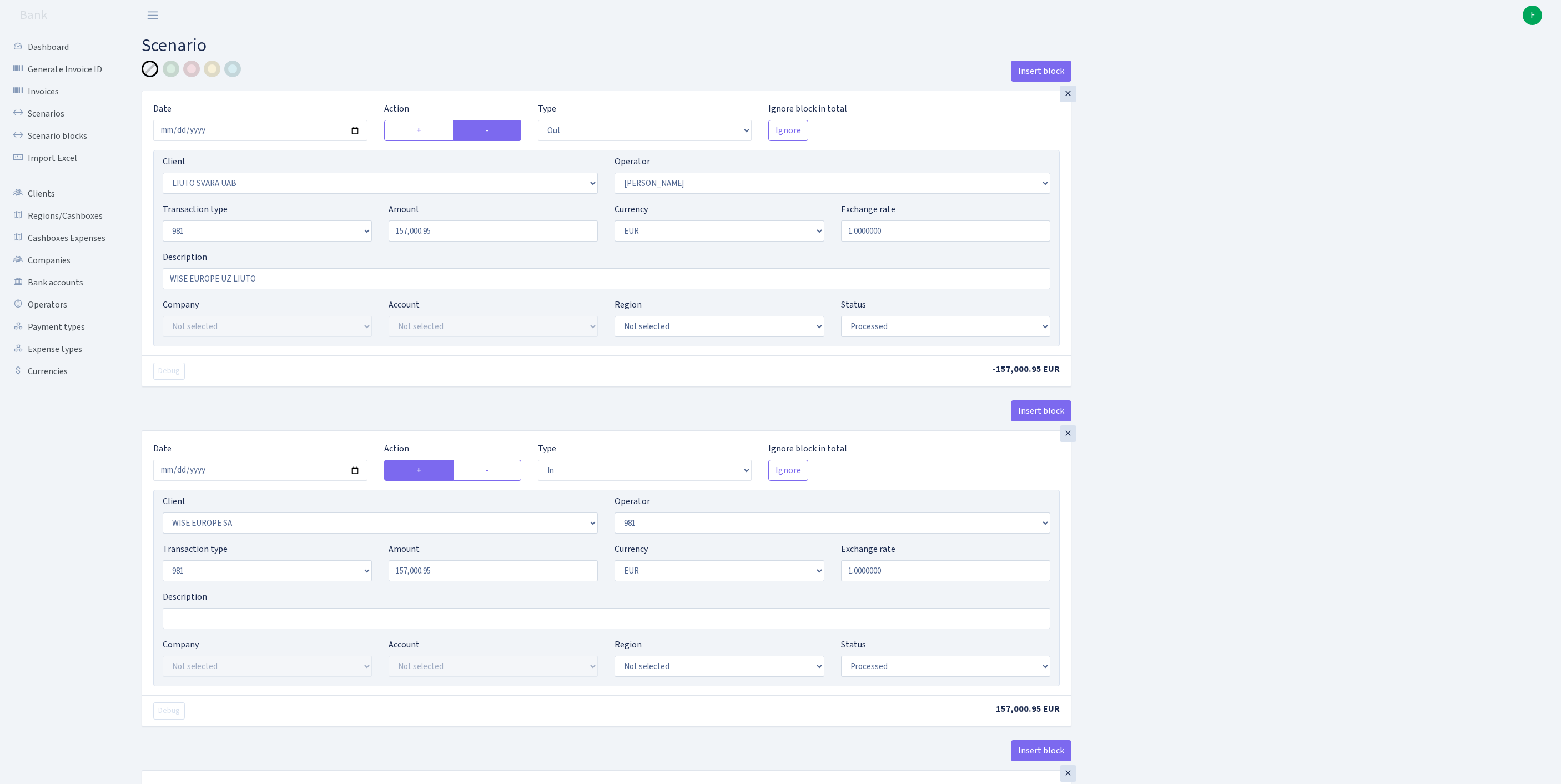
select select "processed"
select select "in"
select select "1175"
select select "61"
select select "8"
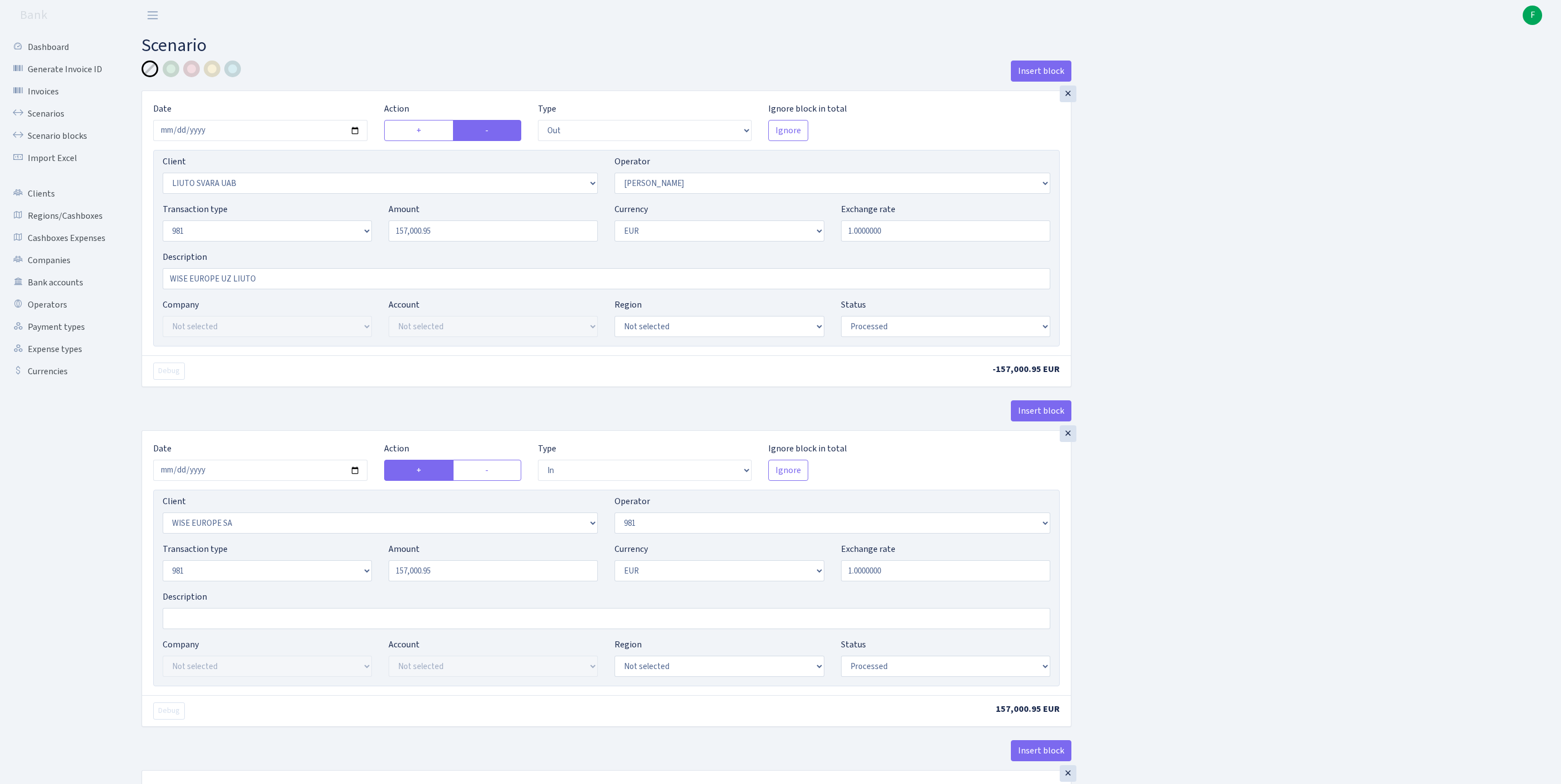
select select "1"
select select "processed"
select select "commission"
select select "61"
select select "processed"
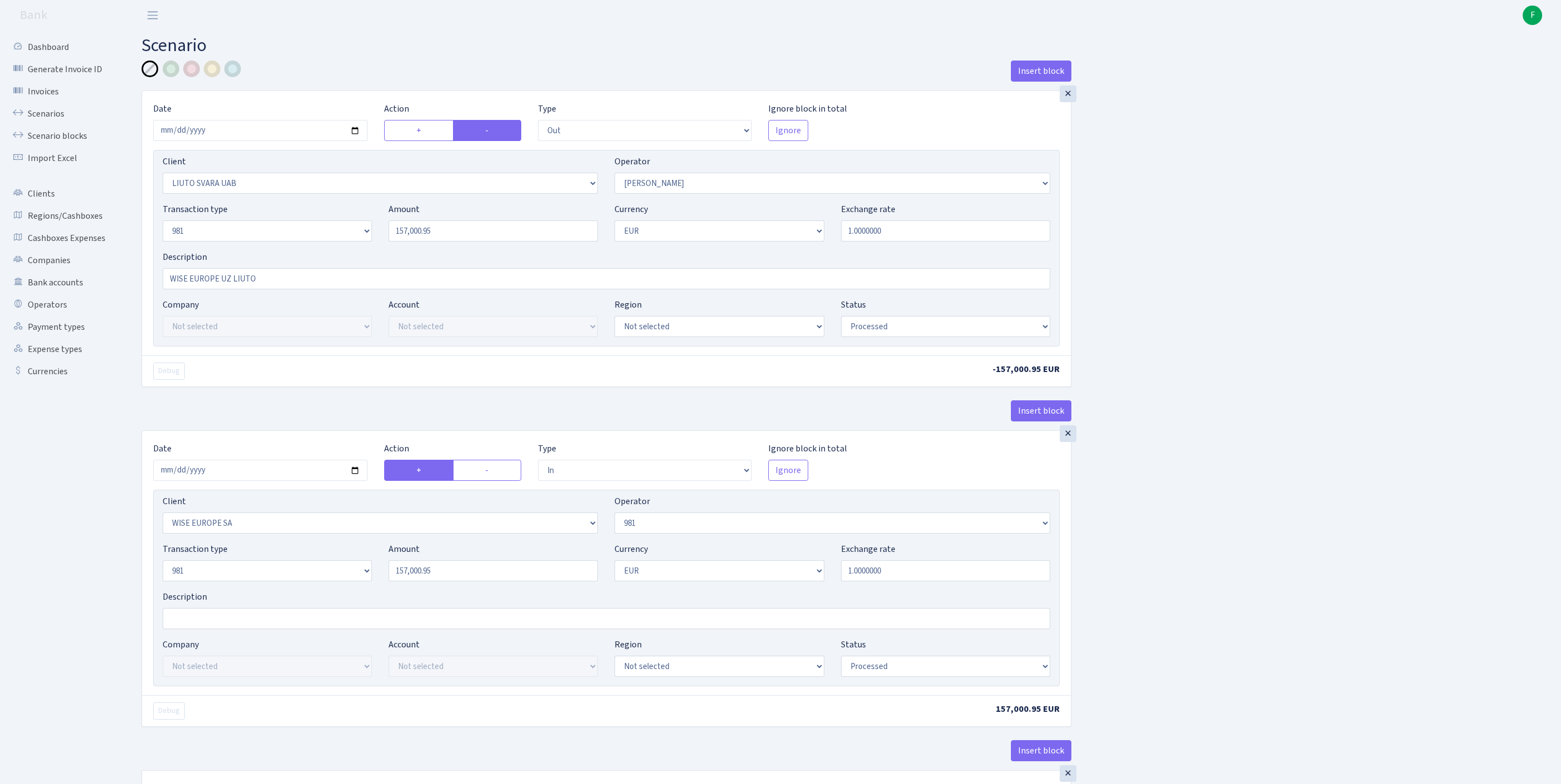
select select "commission"
select select "fixed"
select select "61"
select select "processed"
click at [46, 122] on link "Scenarios" at bounding box center [61, 114] width 111 height 22
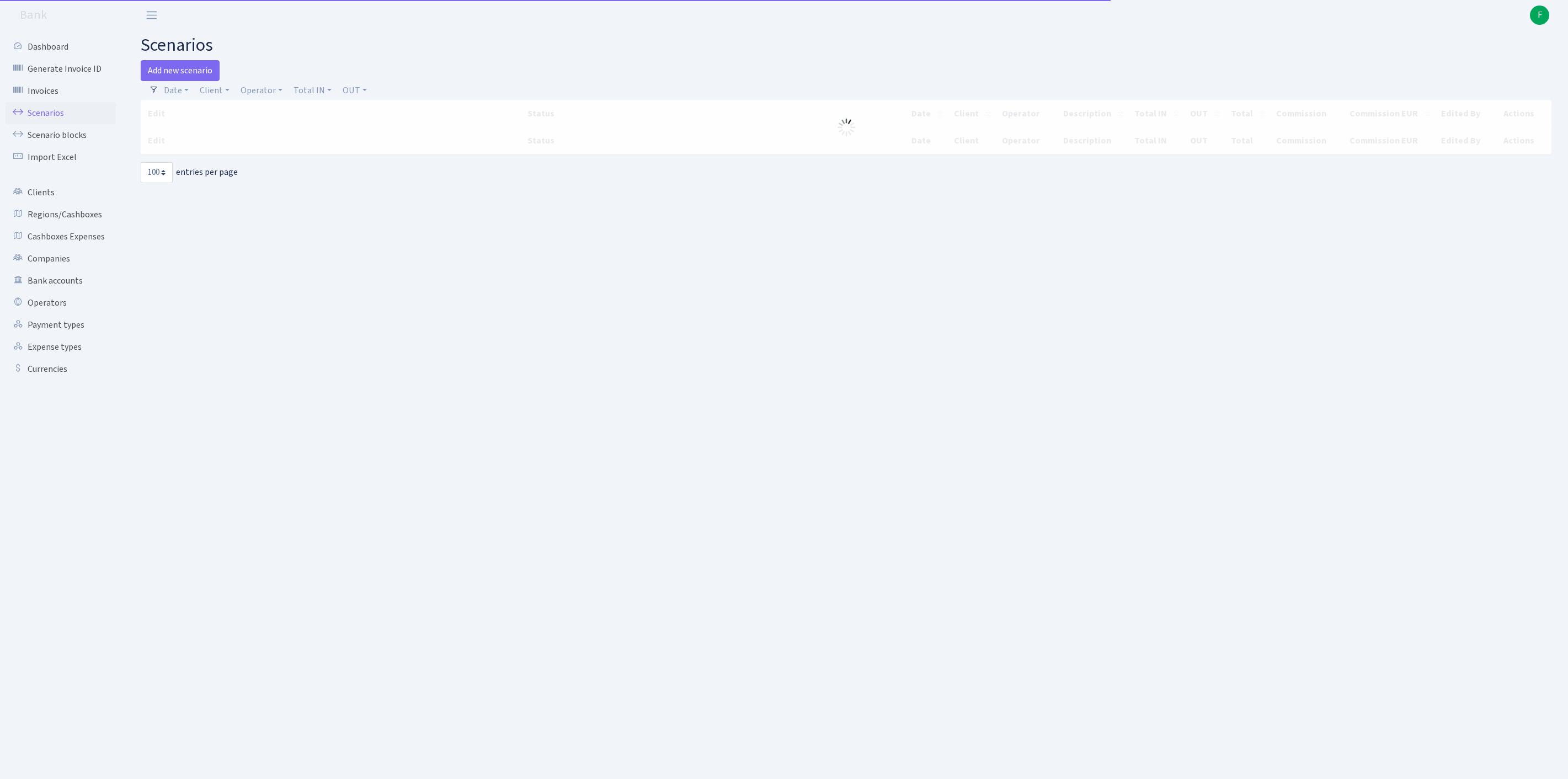
select select "100"
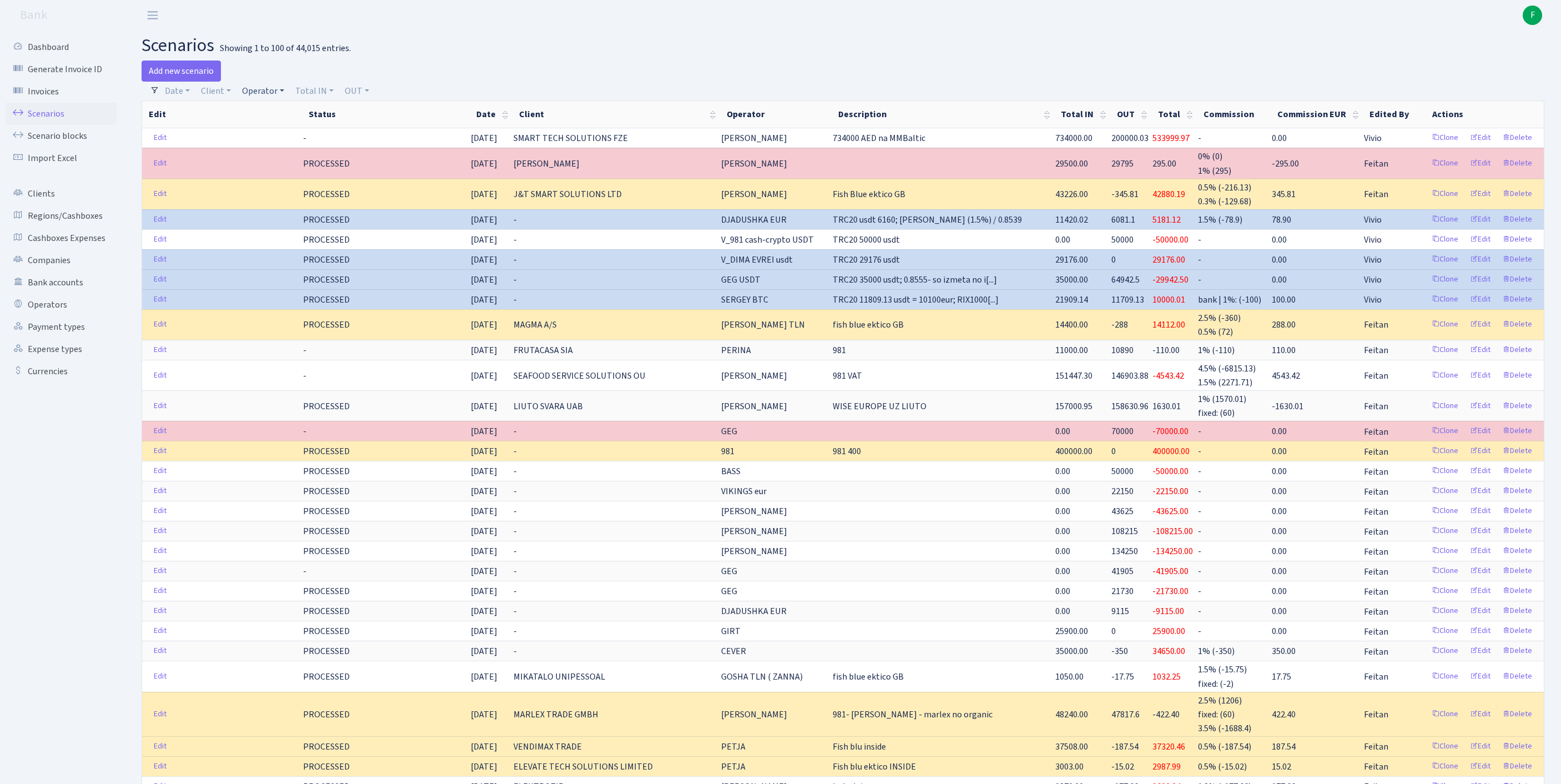
click at [276, 93] on link "Operator" at bounding box center [263, 91] width 51 height 19
click at [299, 140] on input "search" at bounding box center [287, 131] width 92 height 18
type input "[PERSON_NAME]"
click at [303, 254] on li "[PERSON_NAME] Ektico 0.35% ZOFA/Dyna" at bounding box center [287, 247] width 94 height 45
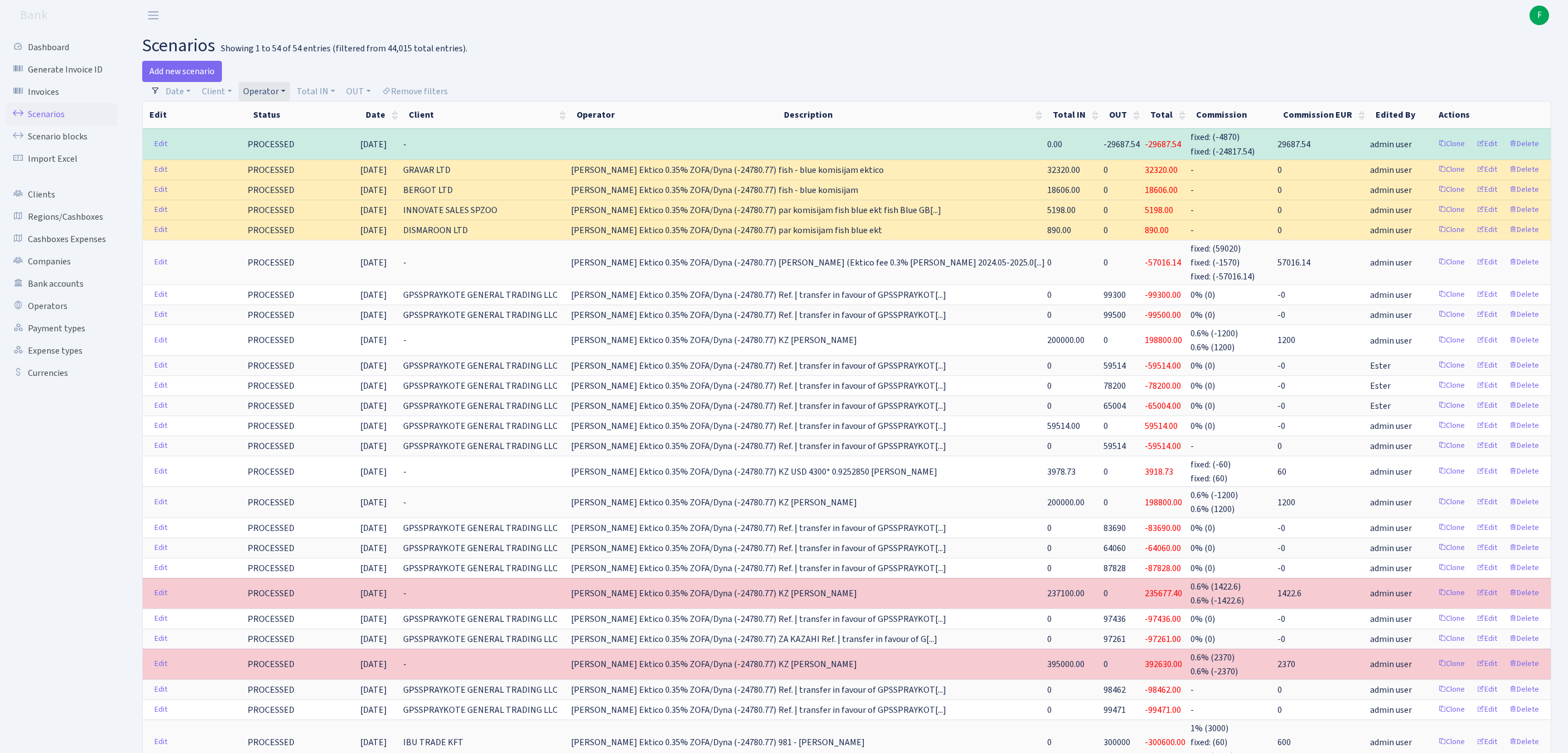
click at [956, 63] on div at bounding box center [1203, 71] width 713 height 21
click at [237, 95] on link "Client" at bounding box center [217, 91] width 39 height 19
click at [232, 136] on input "search" at bounding box center [247, 132] width 92 height 18
type input "BERGOT"
click at [266, 162] on li "BERGOT LTD" at bounding box center [248, 152] width 95 height 19
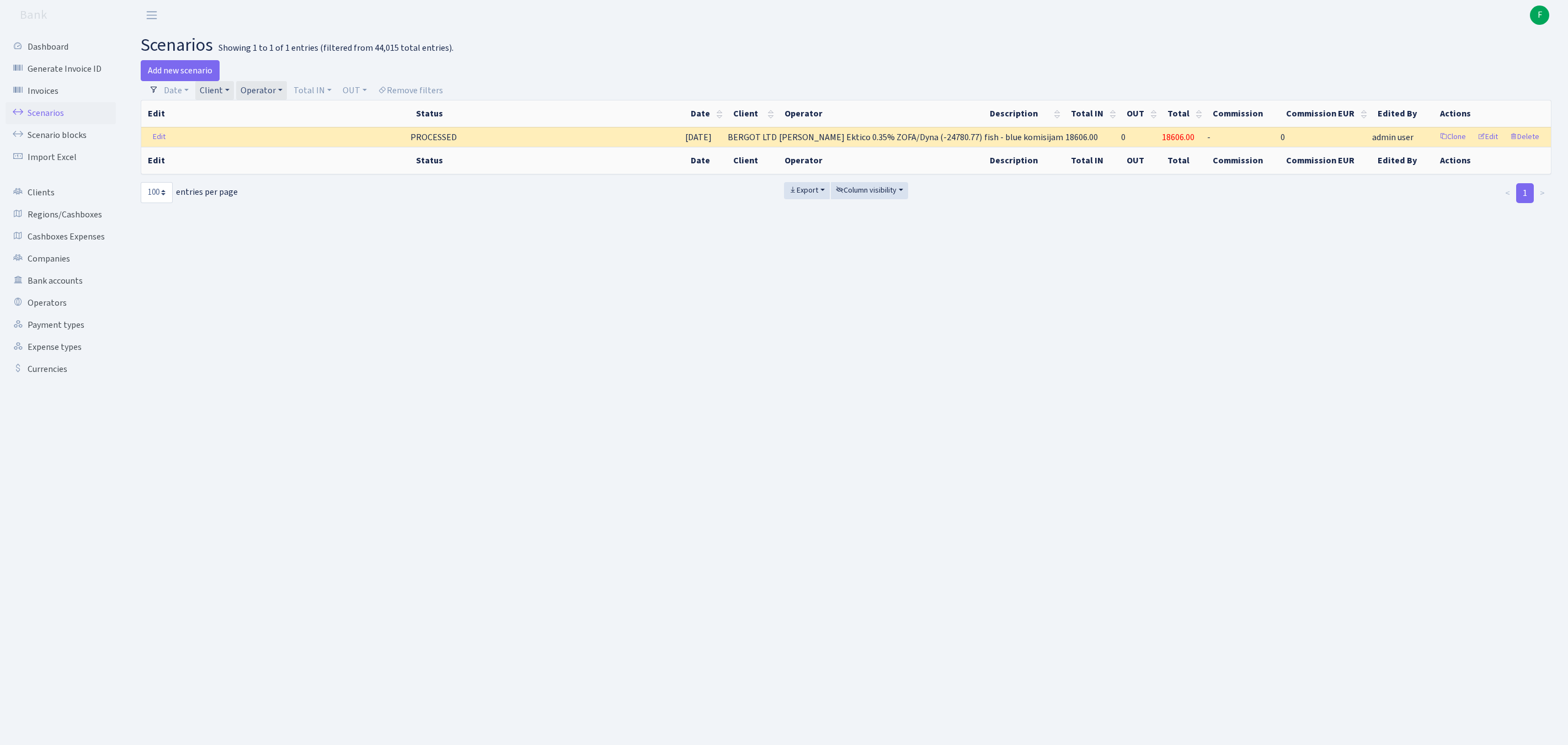
click at [287, 91] on link "Operator" at bounding box center [262, 90] width 51 height 19
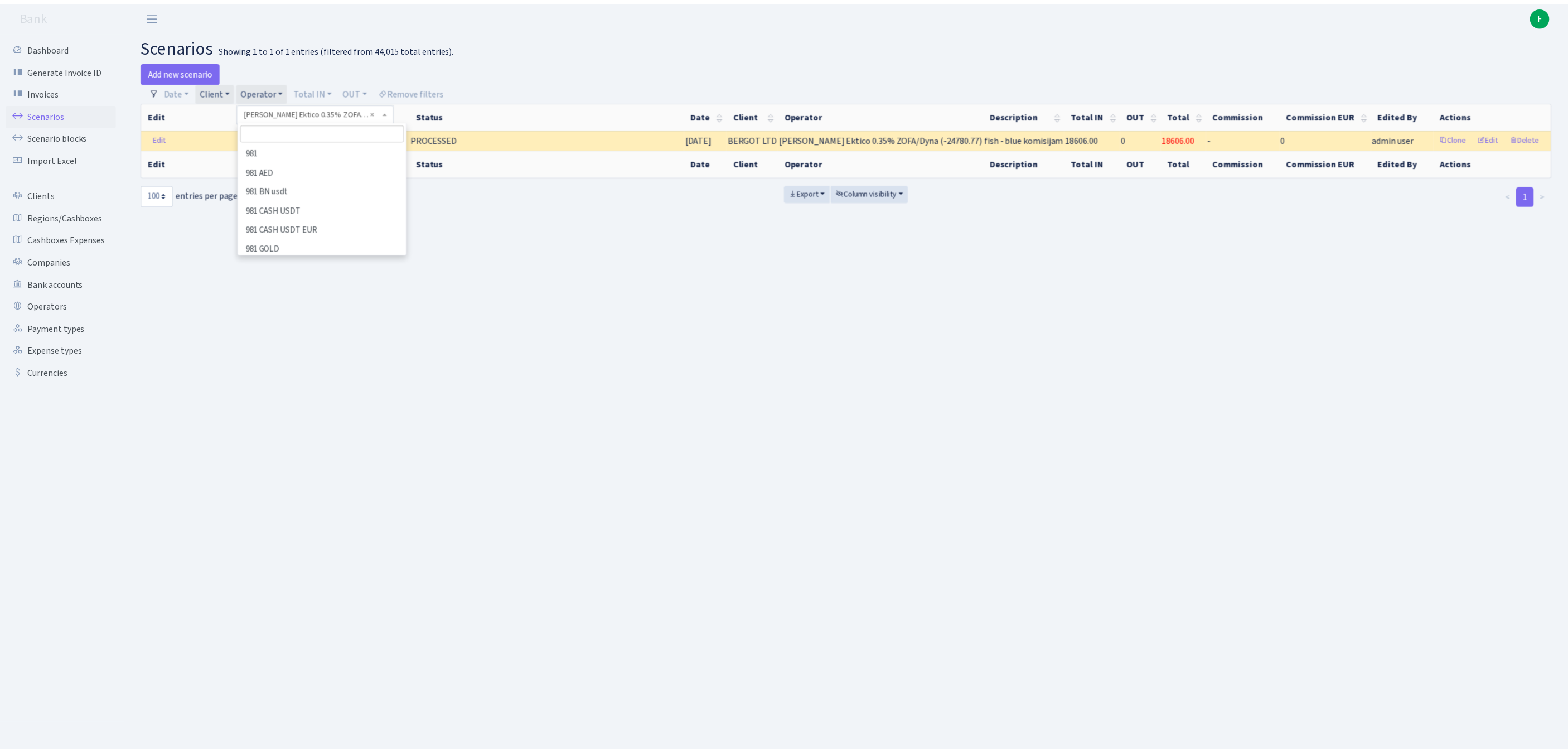
scroll to position [4541, 0]
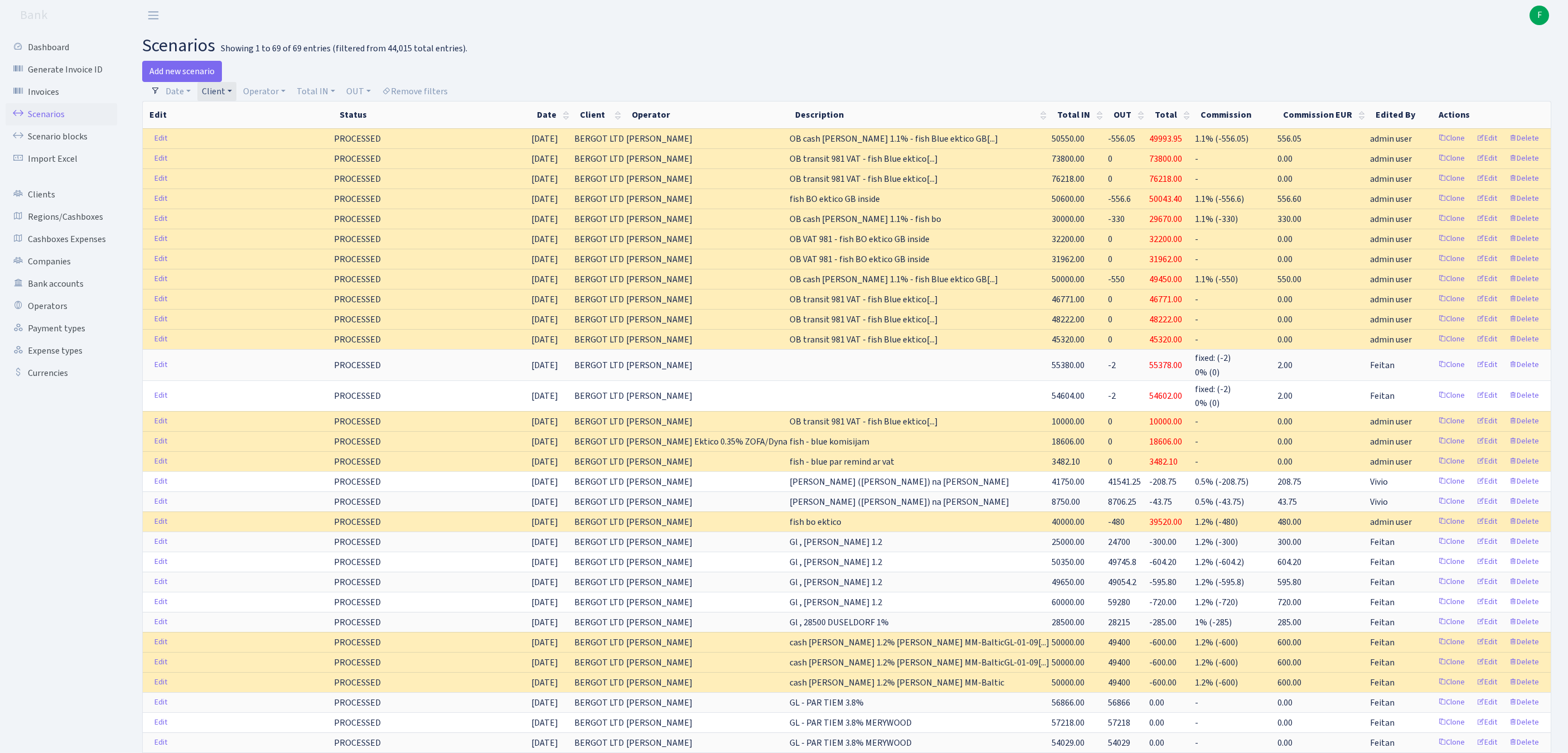
click at [237, 92] on link "Client" at bounding box center [217, 91] width 39 height 19
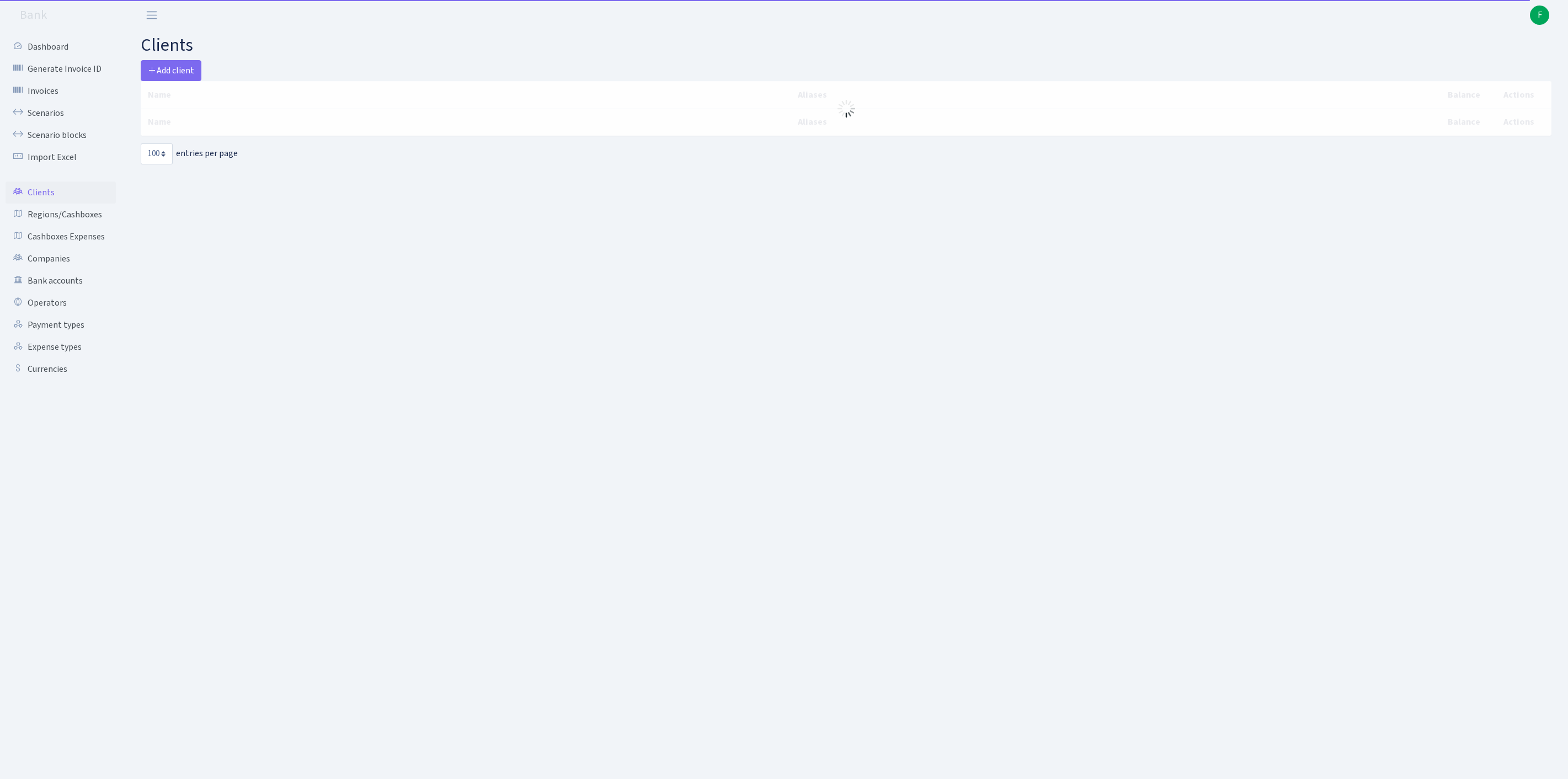
select select "100"
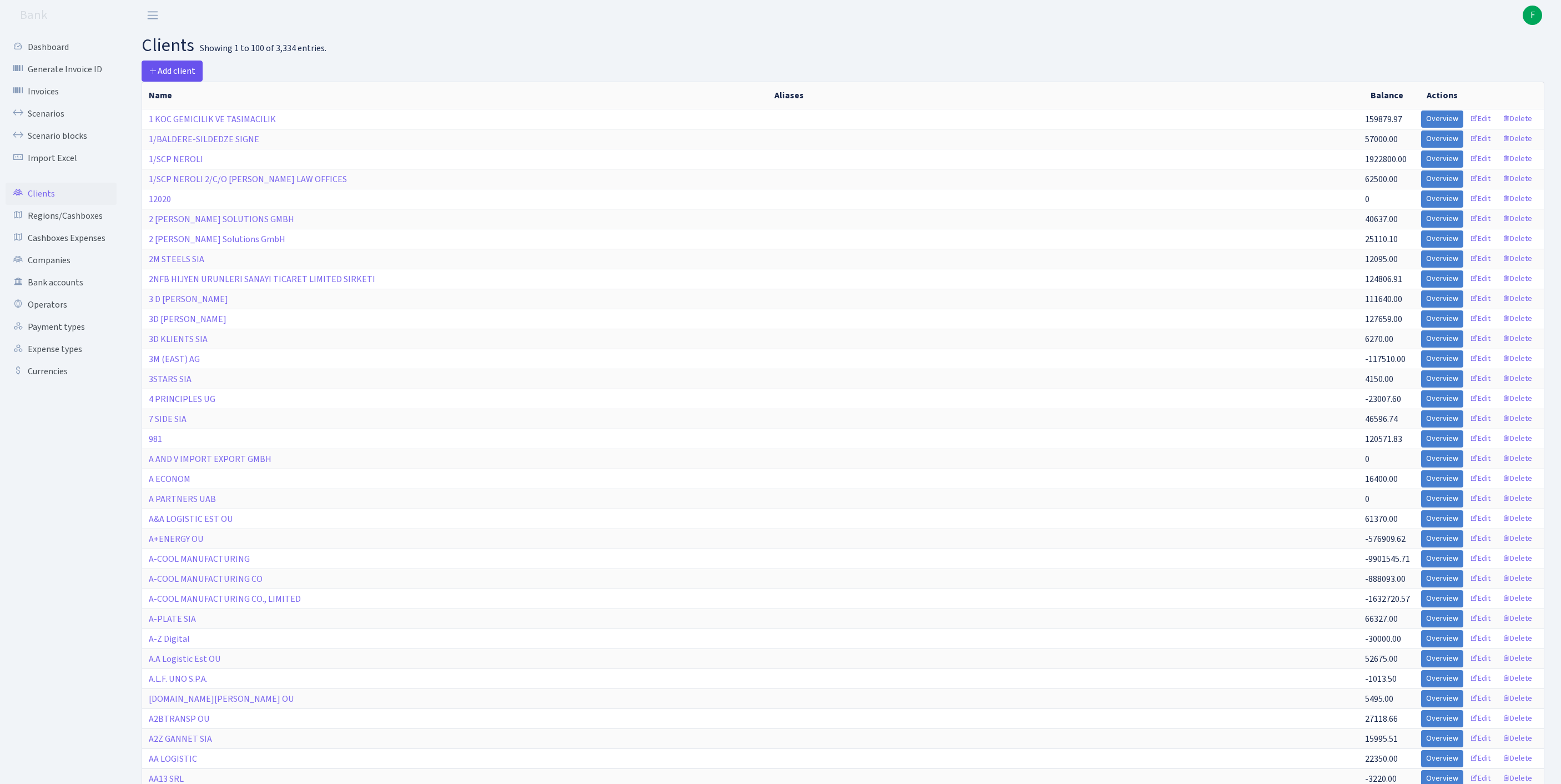
click at [188, 71] on span "Add client" at bounding box center [172, 70] width 46 height 12
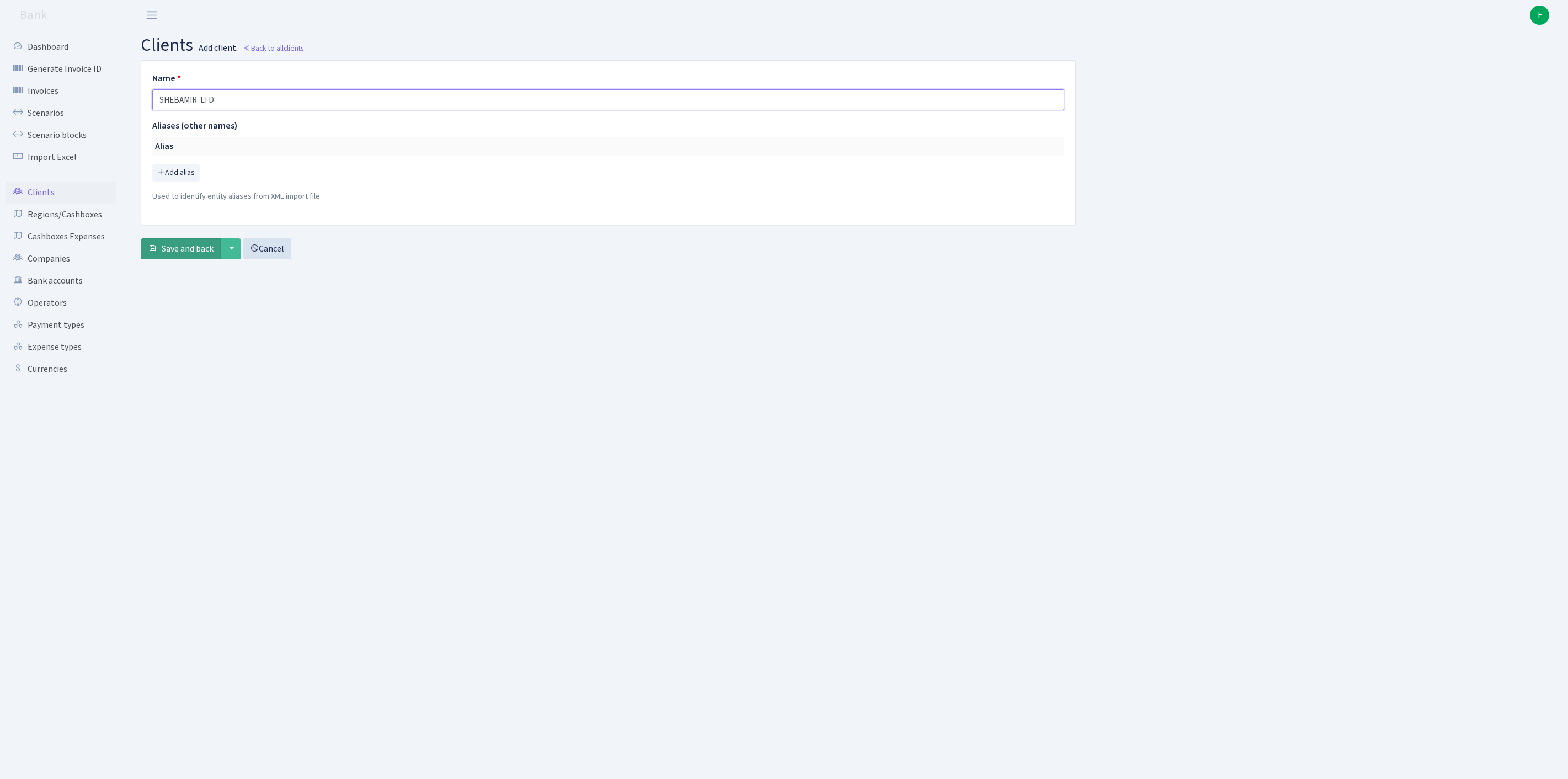
type input "SHEBAMIR LTD"
click at [186, 255] on span "Save and back" at bounding box center [187, 248] width 52 height 12
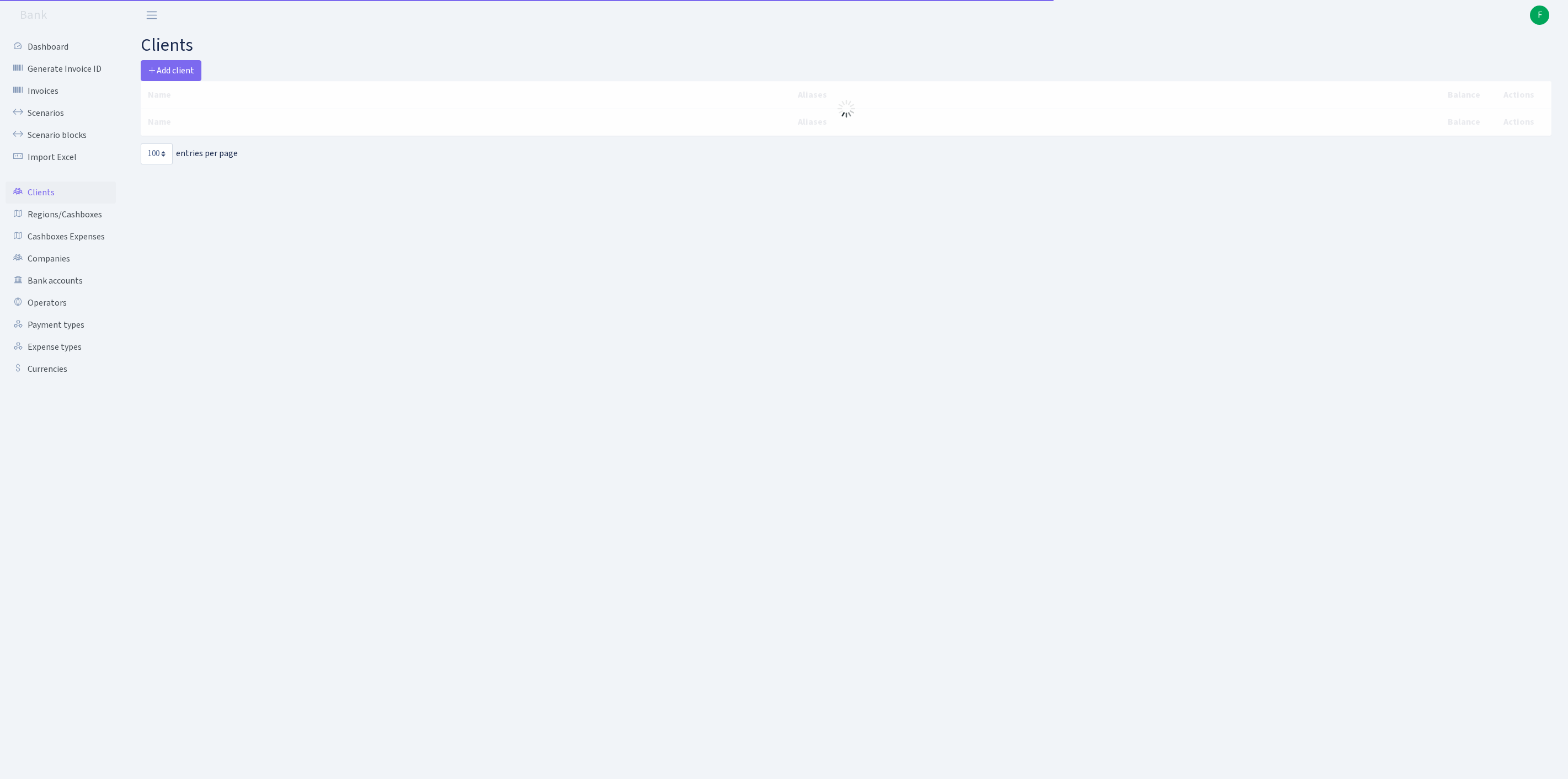
select select "100"
